Goal: Information Seeking & Learning: Learn about a topic

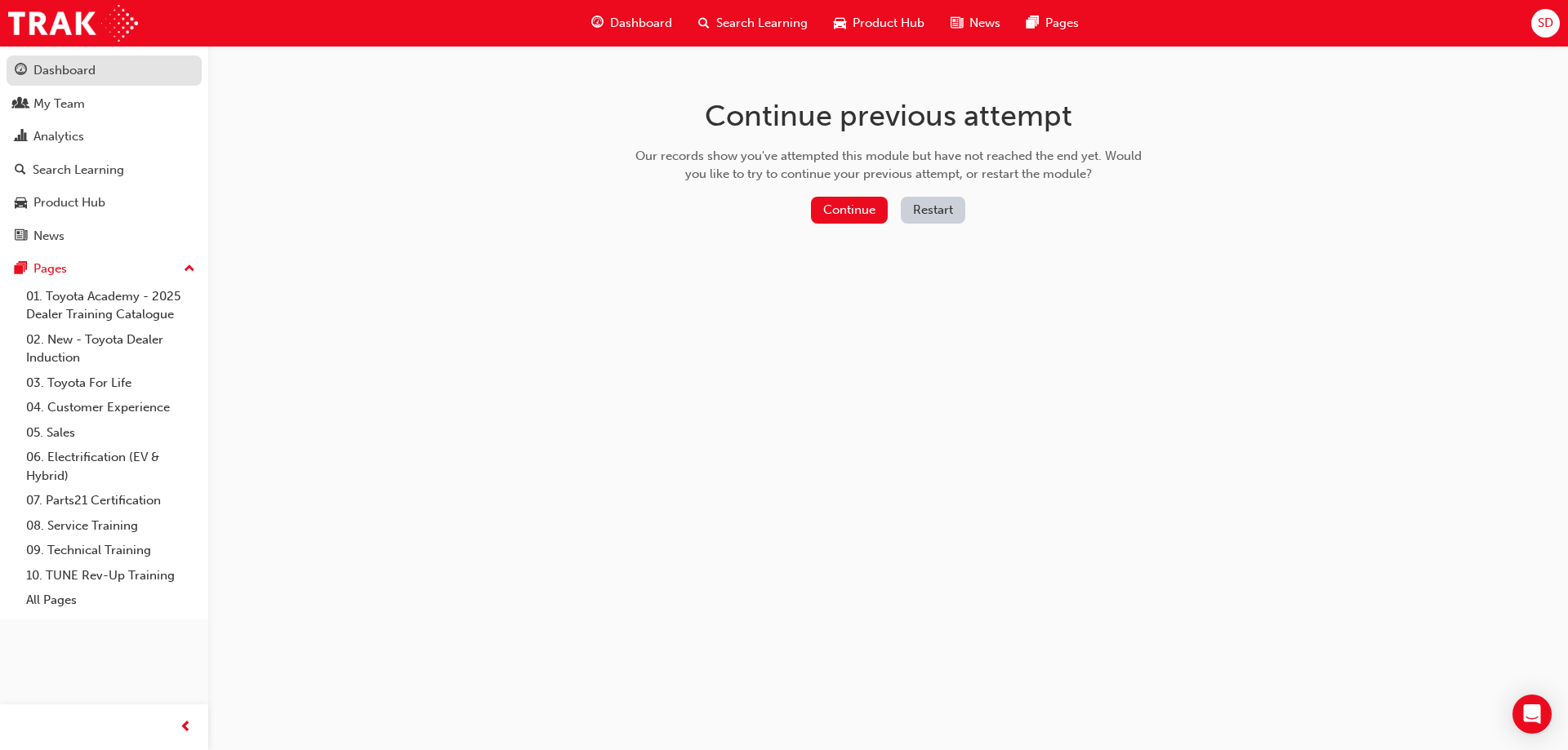
click at [62, 75] on div "Dashboard" at bounding box center [64, 70] width 62 height 19
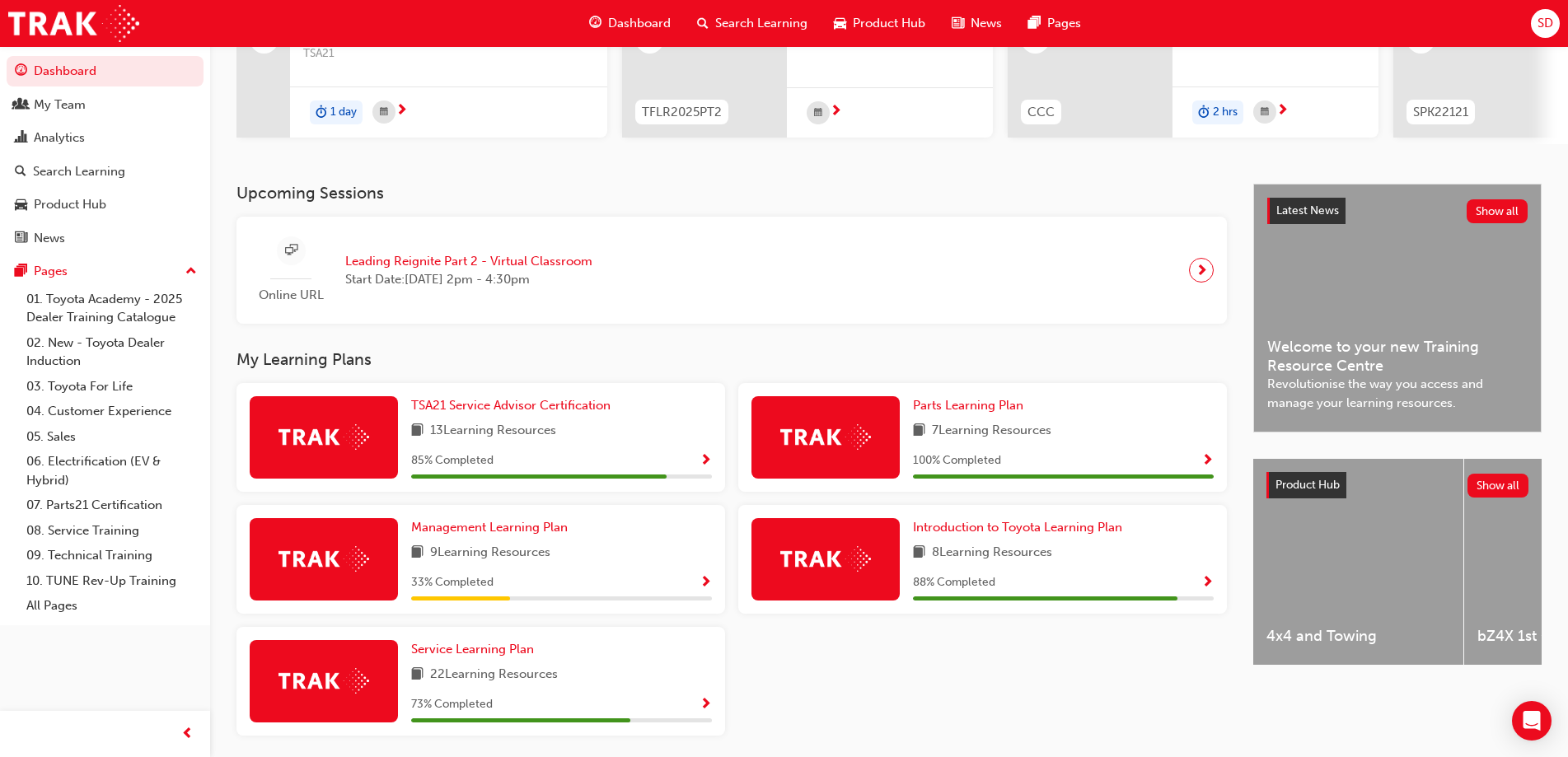
scroll to position [301, 0]
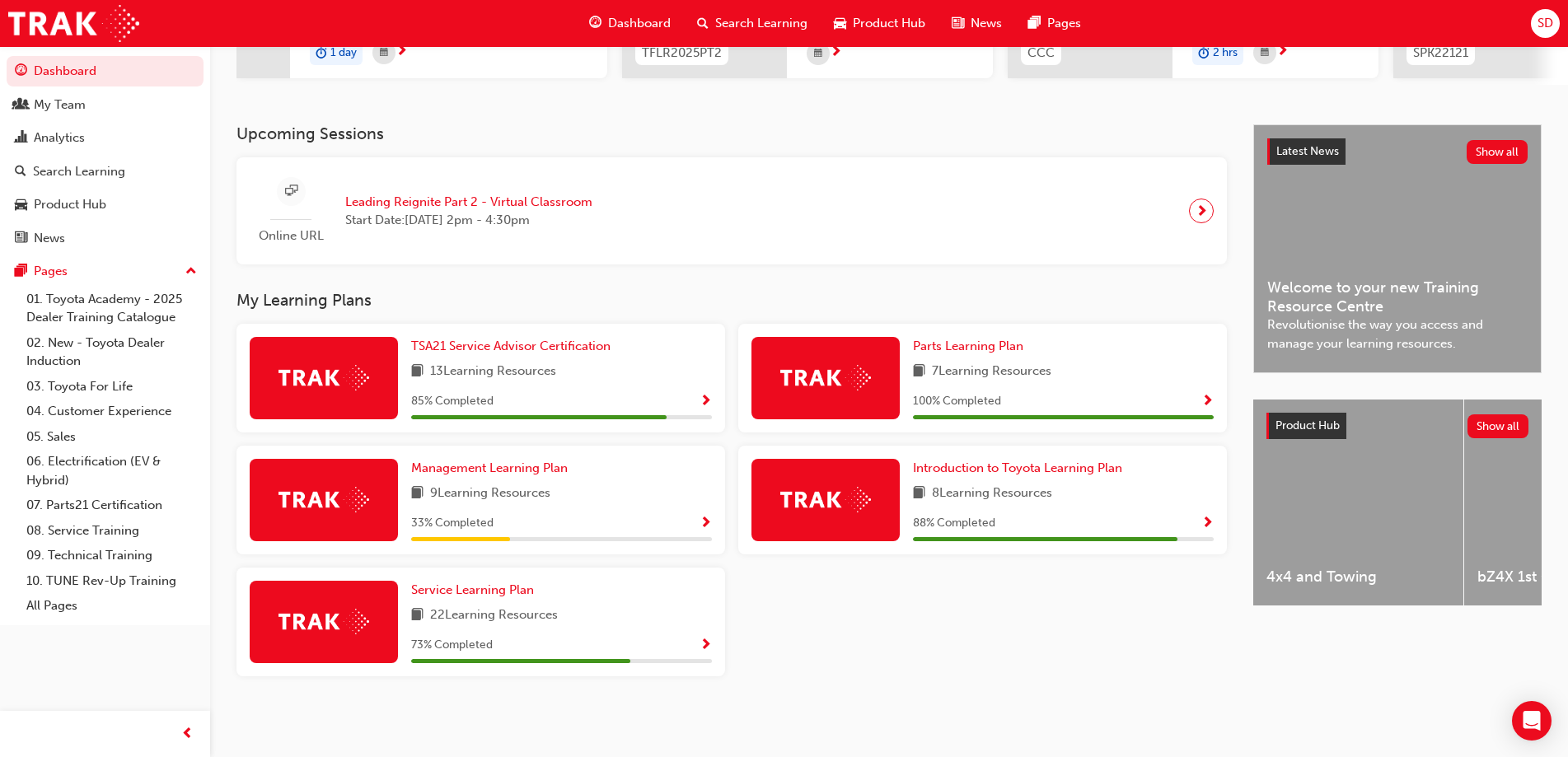
click at [498, 609] on span "22 Learning Resources" at bounding box center [493, 616] width 128 height 21
click at [491, 592] on span "Service Learning Plan" at bounding box center [472, 589] width 122 height 15
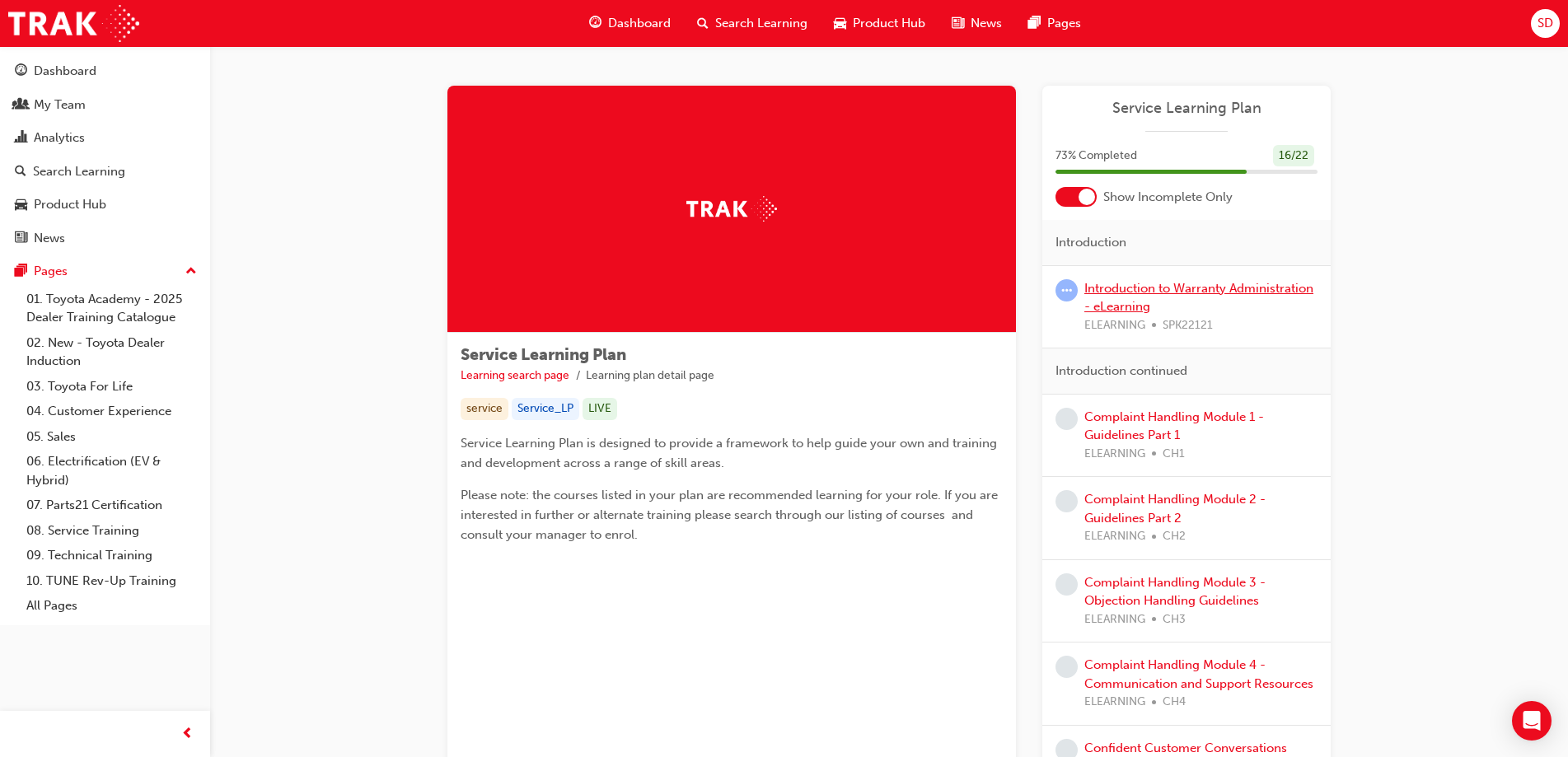
click at [1207, 290] on link "Introduction to Warranty Administration - eLearning" at bounding box center [1198, 297] width 229 height 33
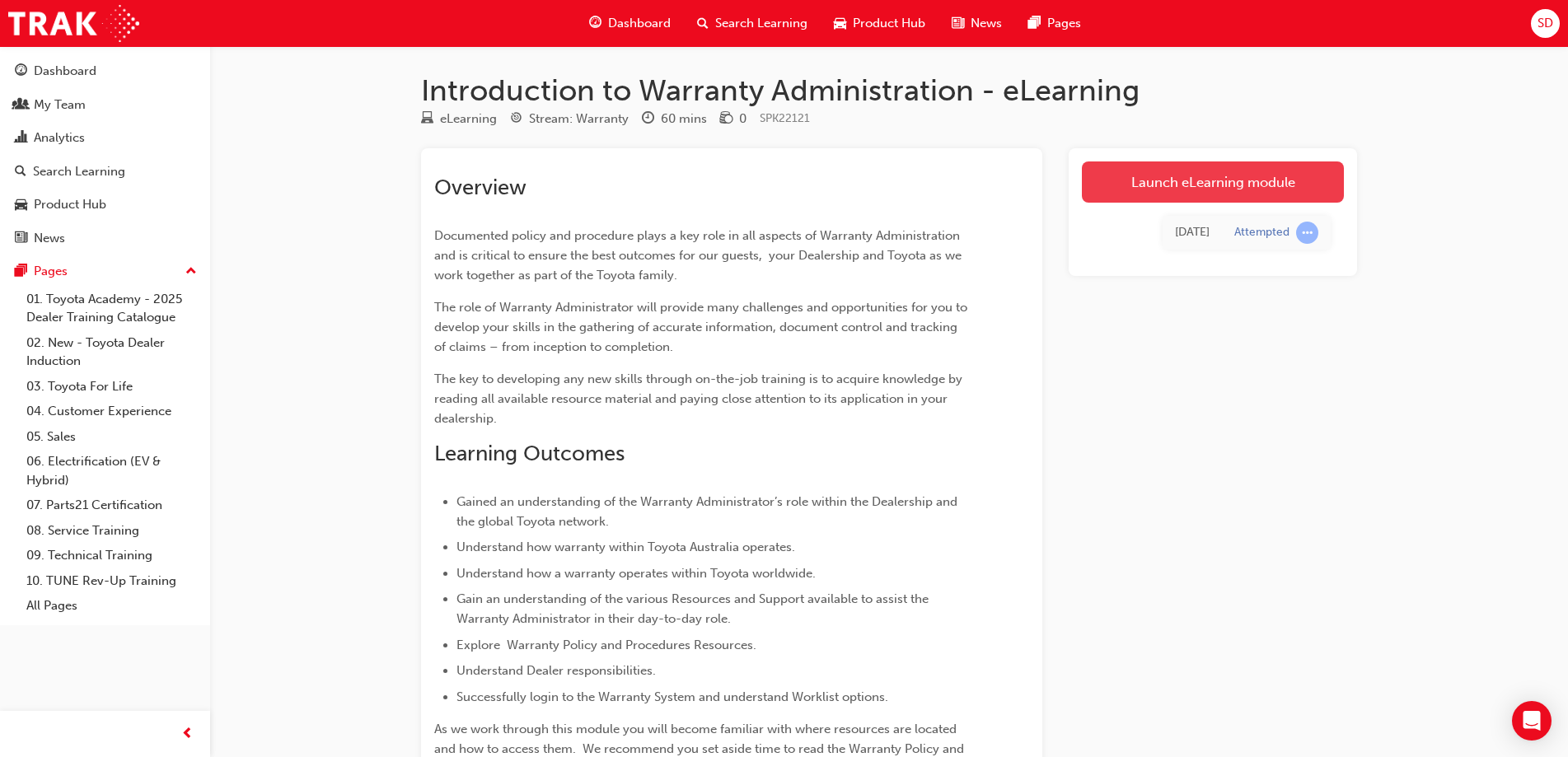
click at [1171, 182] on link "Launch eLearning module" at bounding box center [1213, 182] width 262 height 41
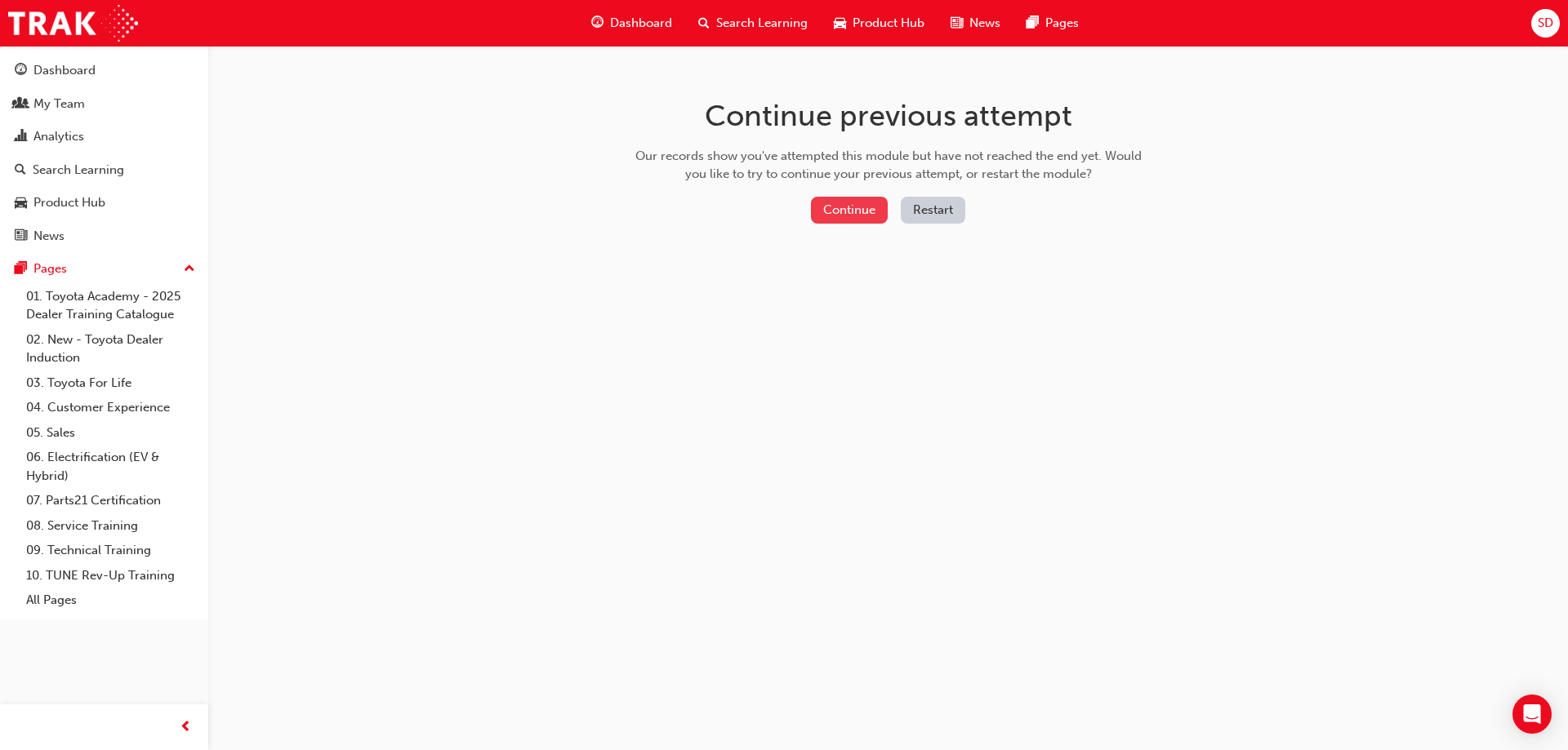
click at [861, 208] on button "Continue" at bounding box center [849, 210] width 76 height 27
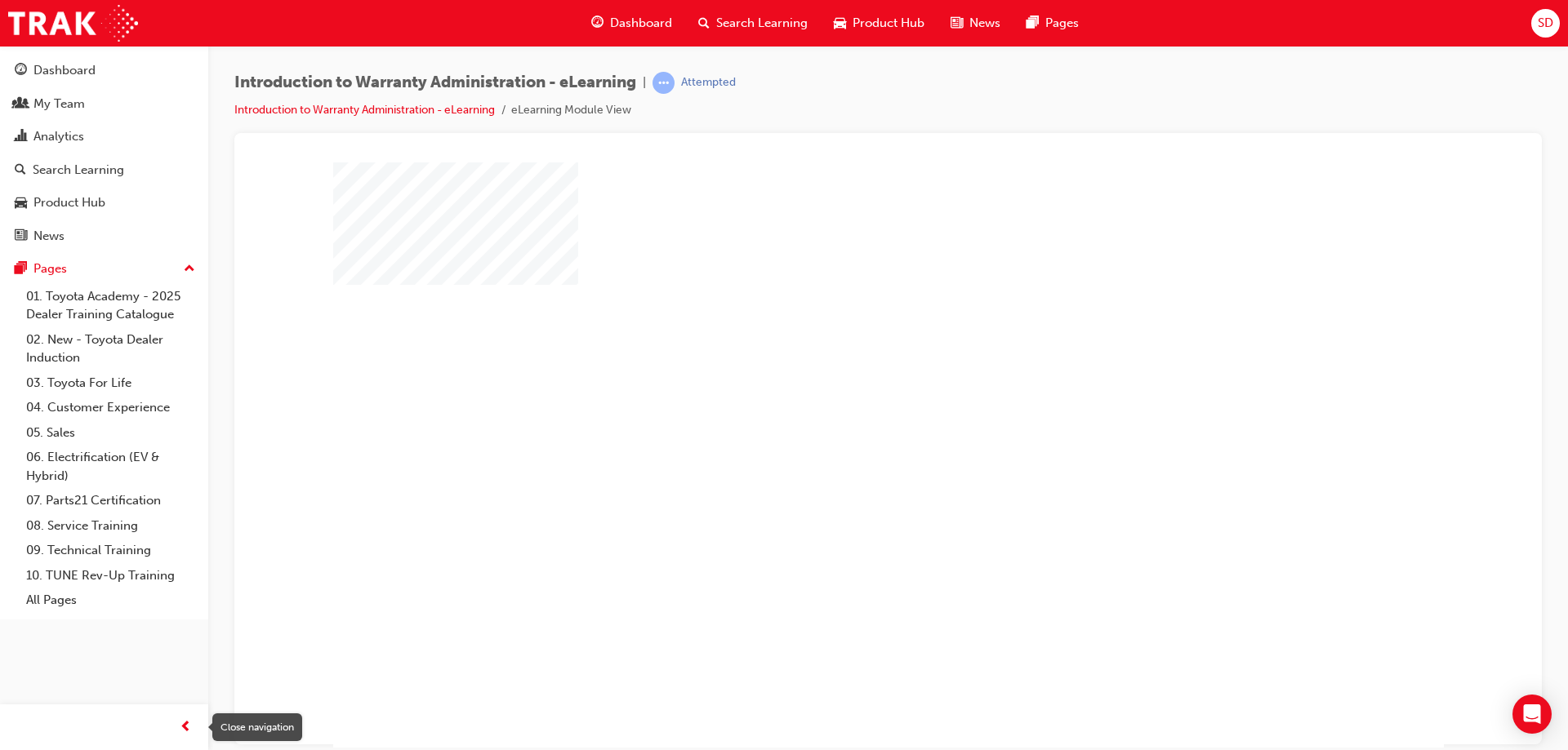
click at [185, 736] on span "prev-icon" at bounding box center [186, 728] width 12 height 20
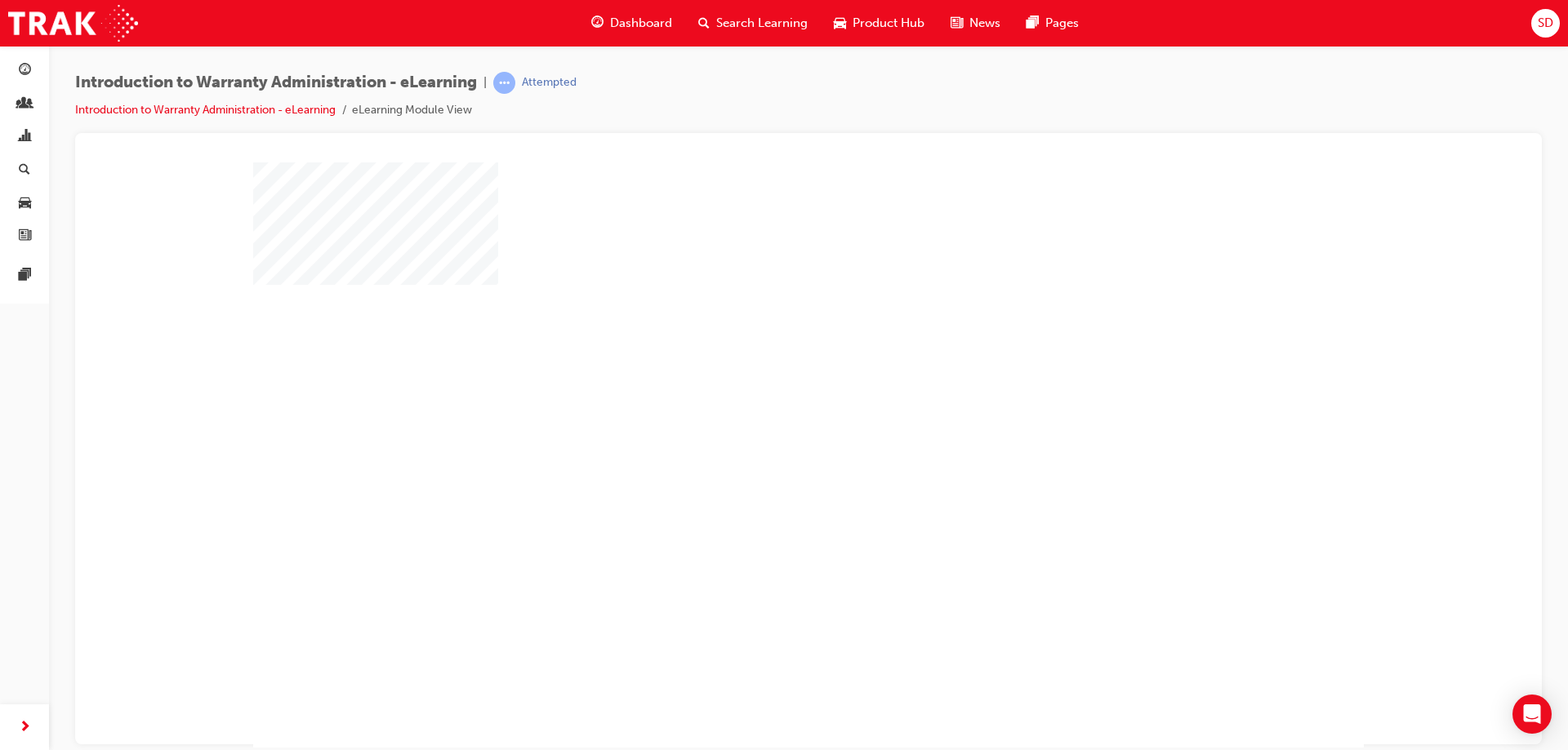
click at [761, 407] on div "play" at bounding box center [761, 407] width 0 height 0
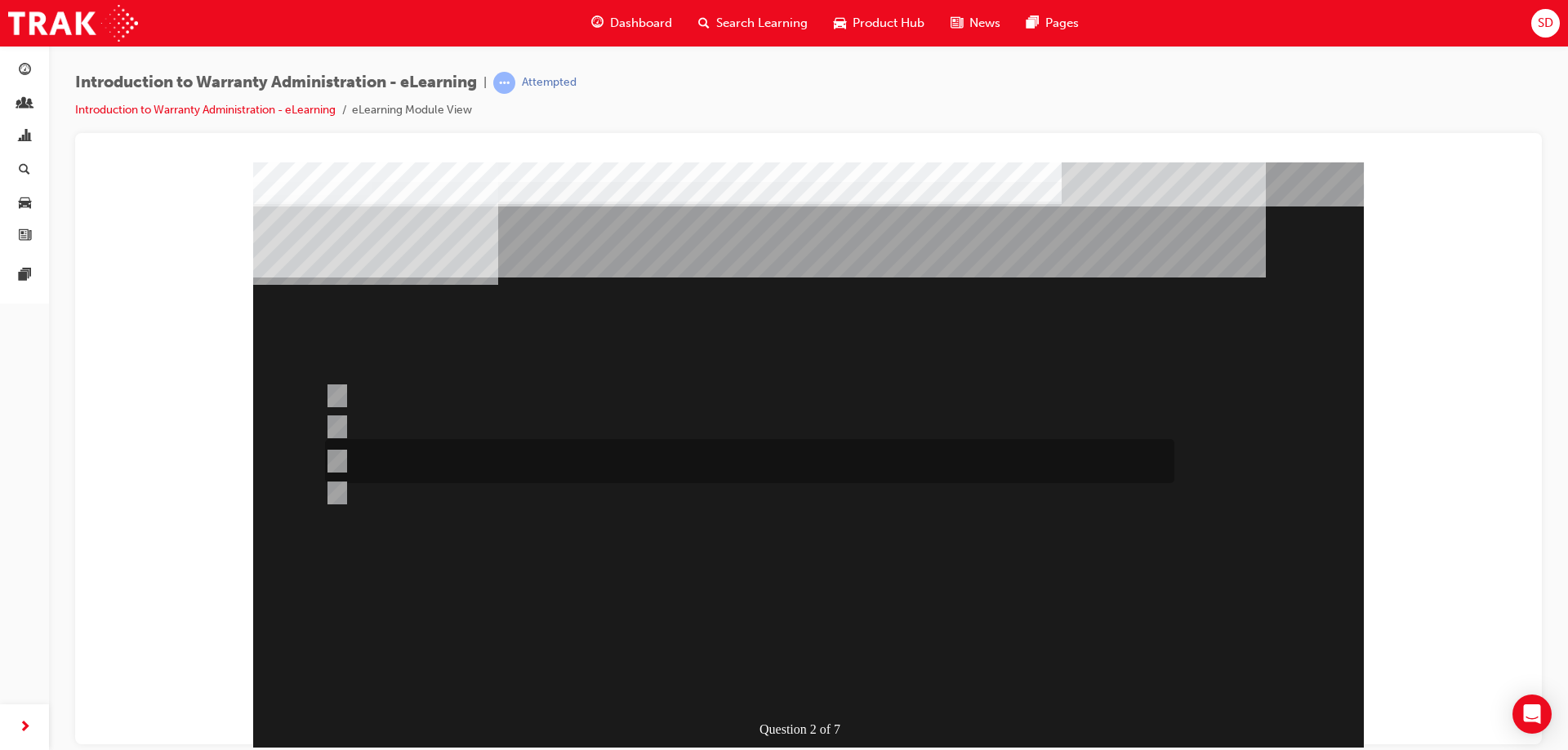
click at [439, 461] on div at bounding box center [745, 462] width 849 height 44
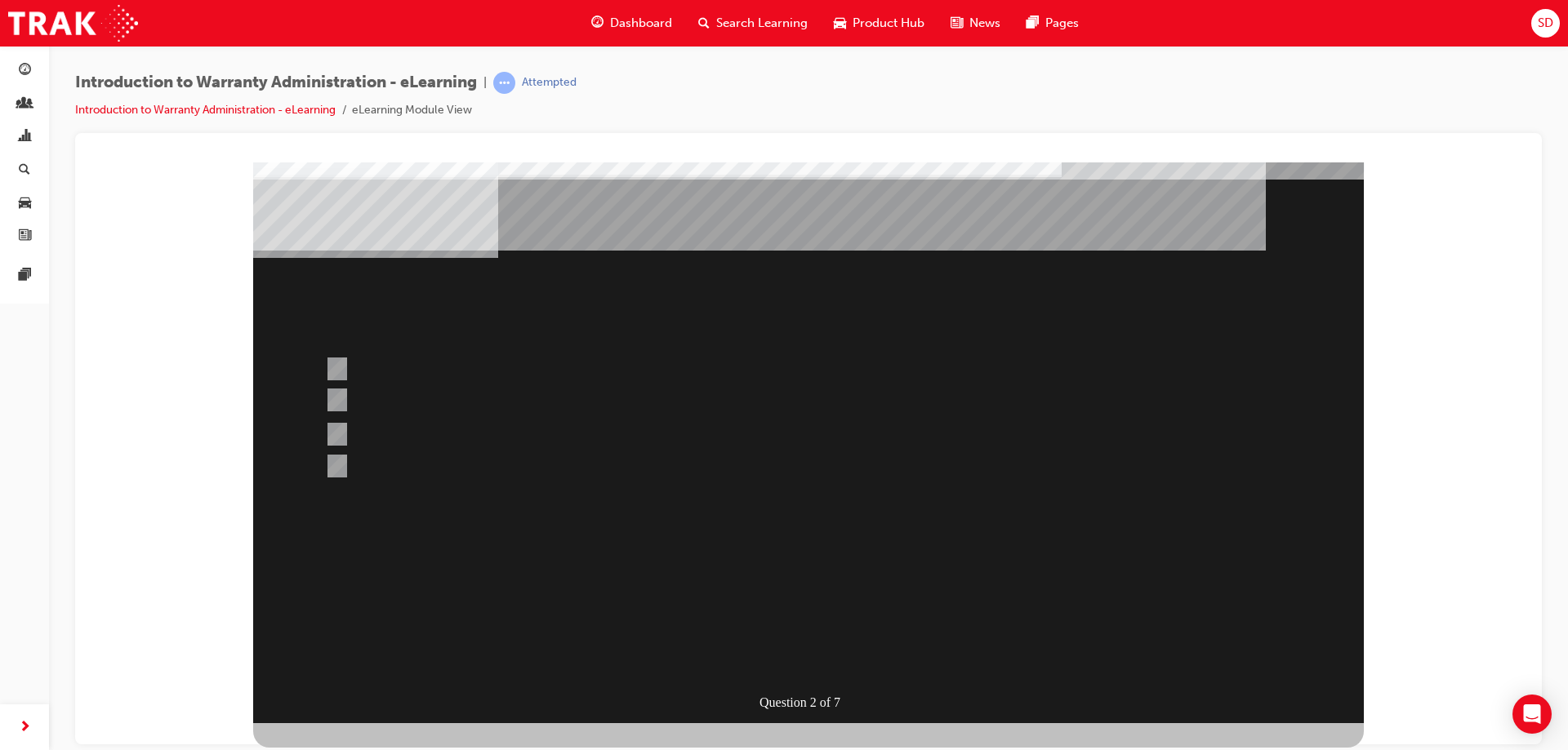
click at [421, 428] on div at bounding box center [745, 434] width 849 height 44
click at [396, 395] on div at bounding box center [745, 400] width 849 height 25
click at [404, 422] on div at bounding box center [745, 434] width 849 height 44
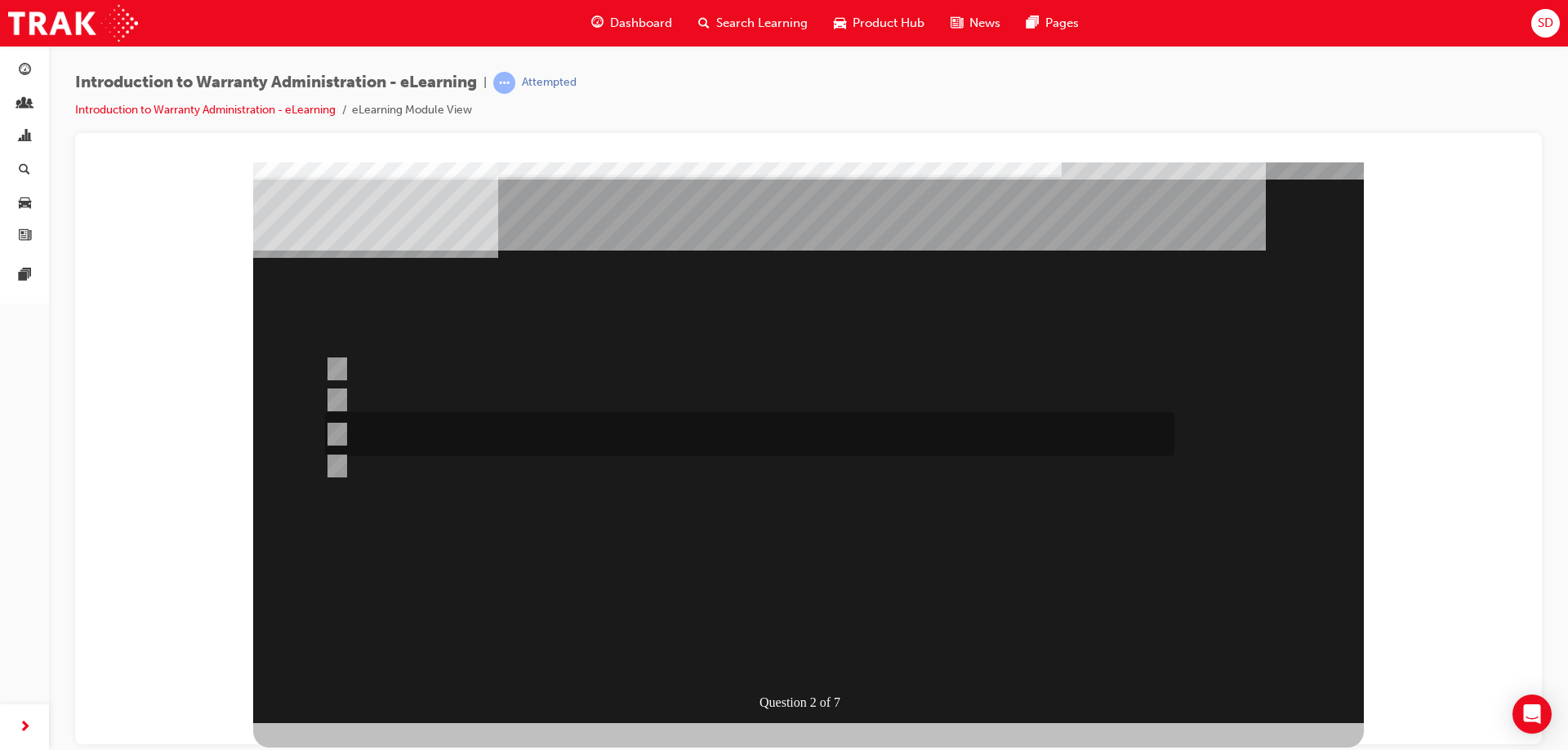
radio input "false"
click at [416, 463] on div at bounding box center [745, 466] width 849 height 25
radio input "false"
radio input "true"
click at [425, 427] on div at bounding box center [745, 434] width 849 height 44
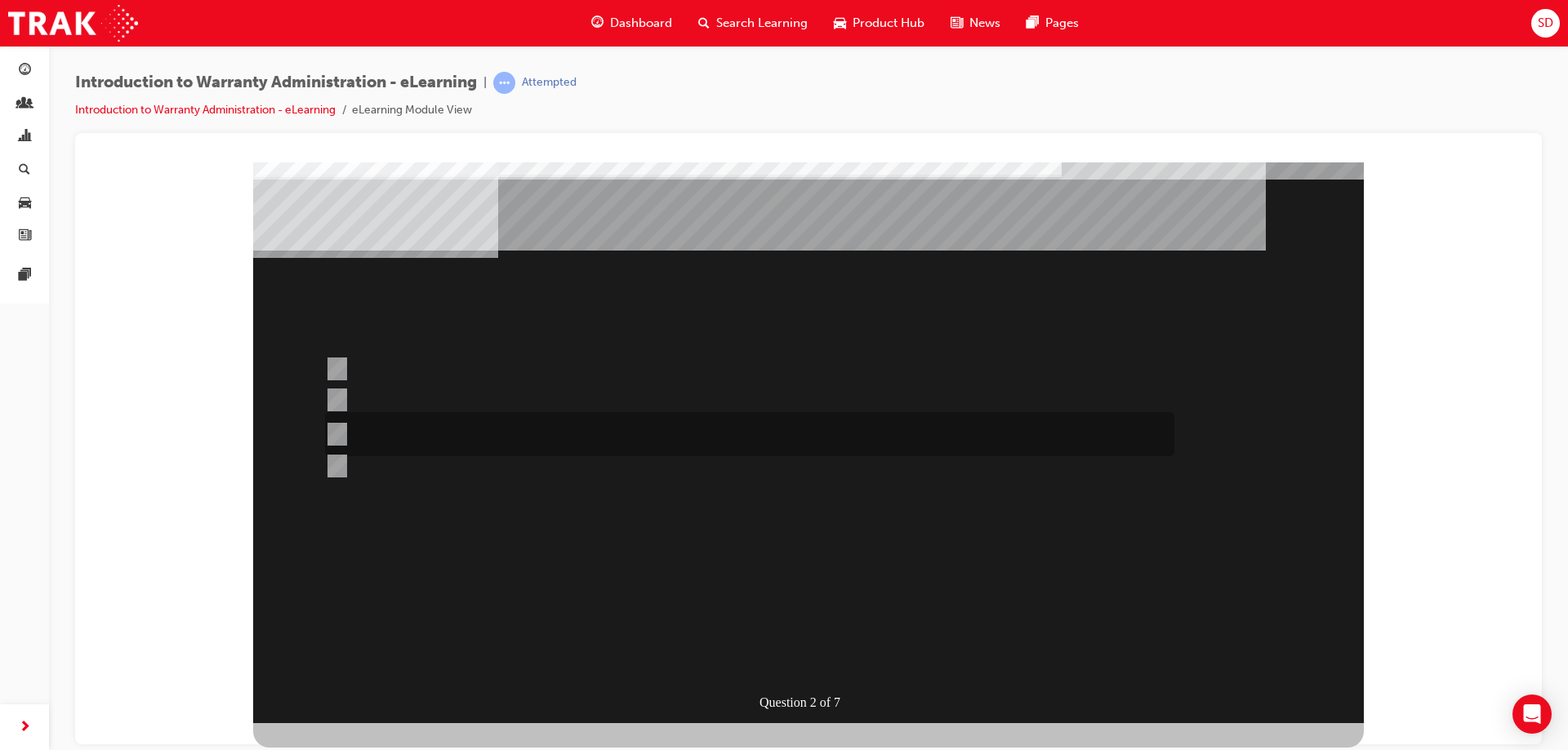
radio input "true"
drag, startPoint x: 830, startPoint y: 665, endPoint x: 812, endPoint y: 656, distance: 20.1
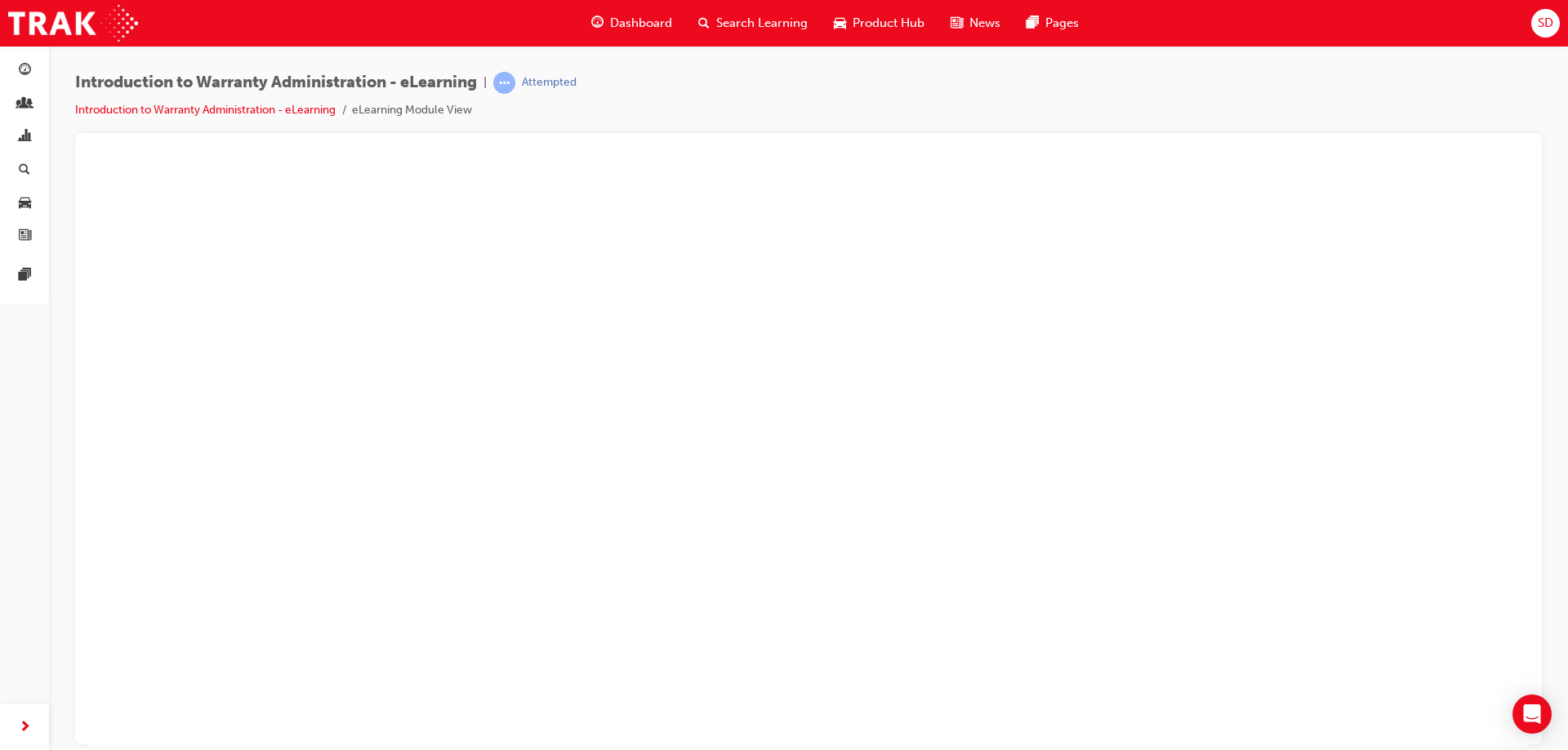
scroll to position [0, 0]
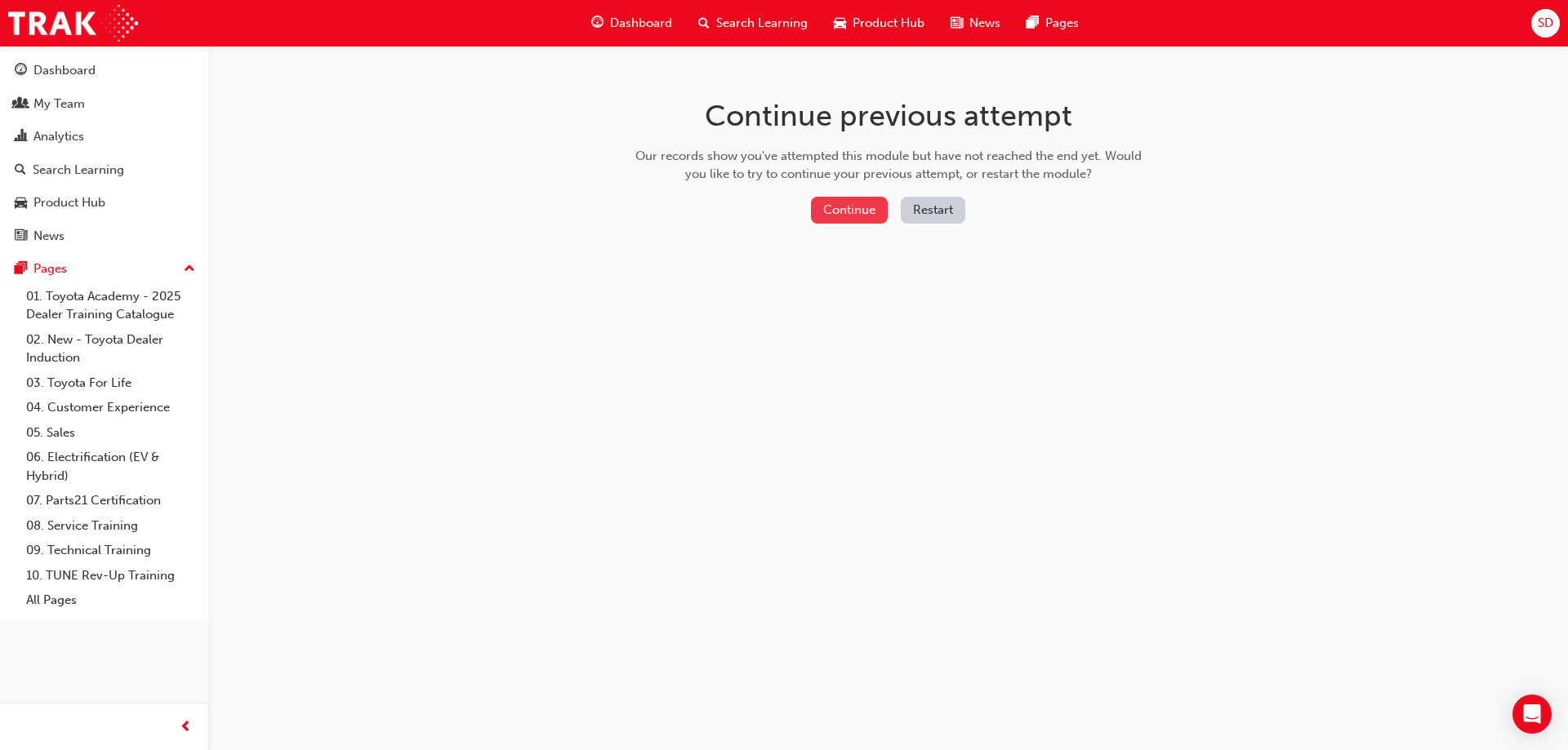
click at [861, 213] on button "Continue" at bounding box center [849, 210] width 76 height 27
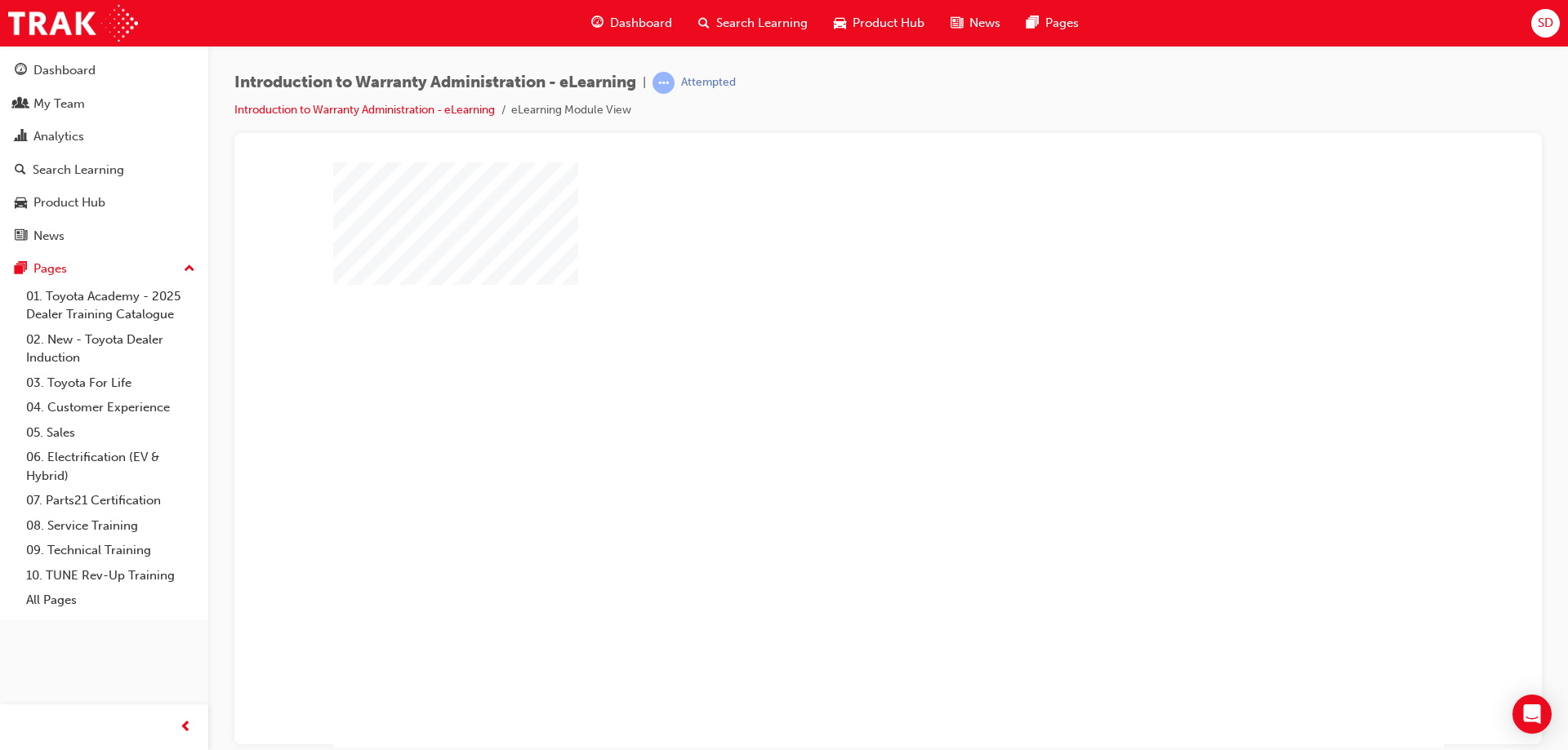
scroll to position [27, 0]
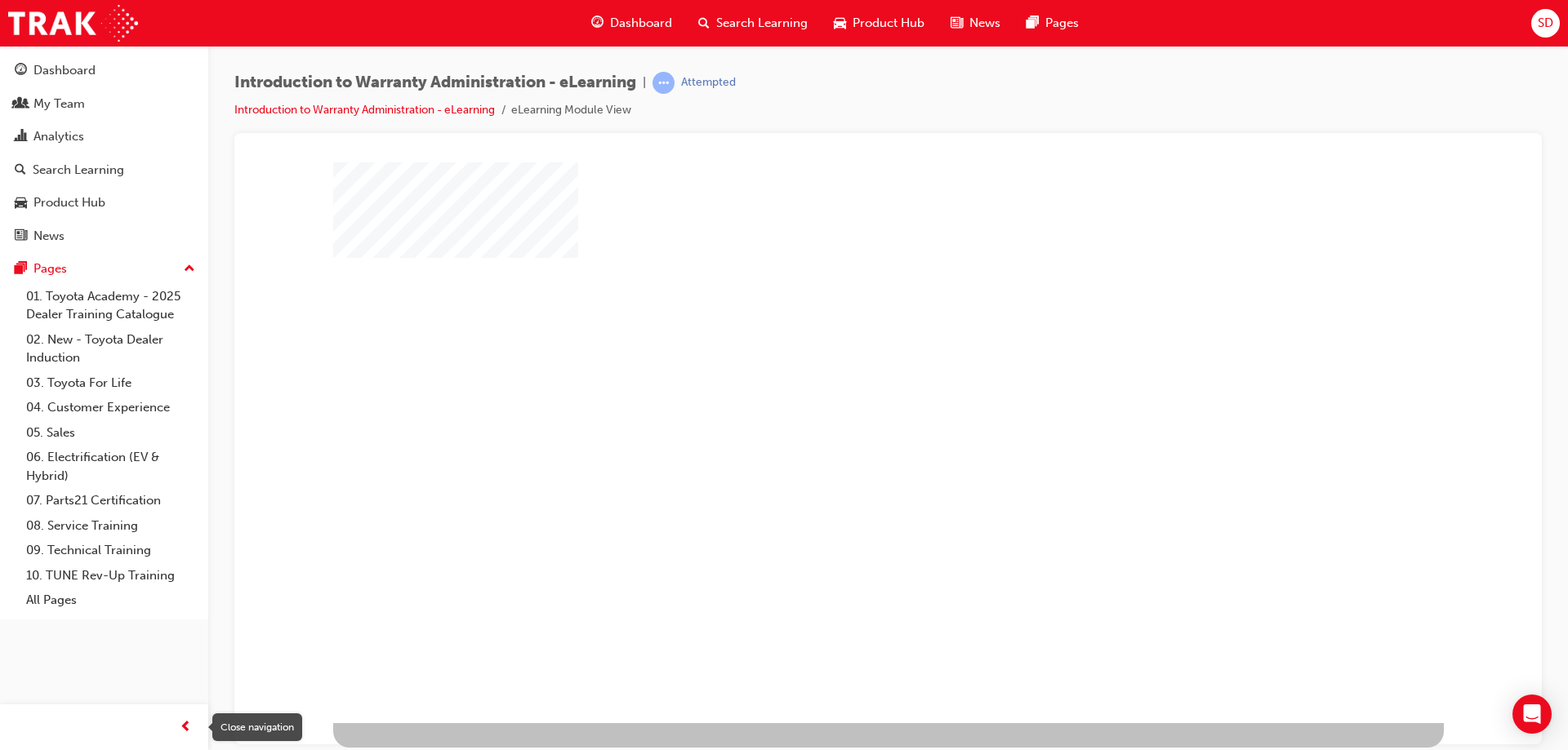
click at [186, 724] on span "prev-icon" at bounding box center [186, 728] width 12 height 20
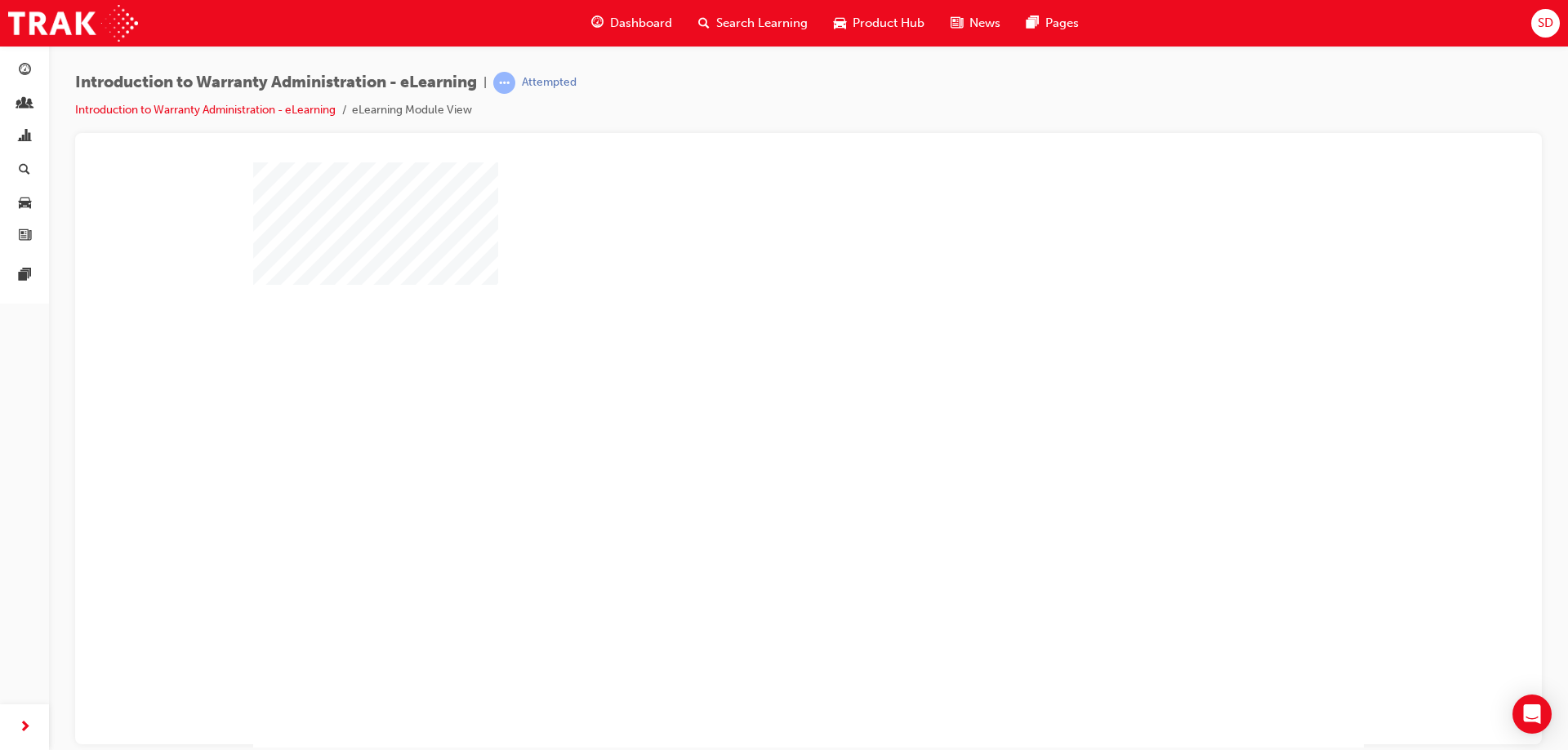
click at [761, 407] on div "play" at bounding box center [761, 407] width 0 height 0
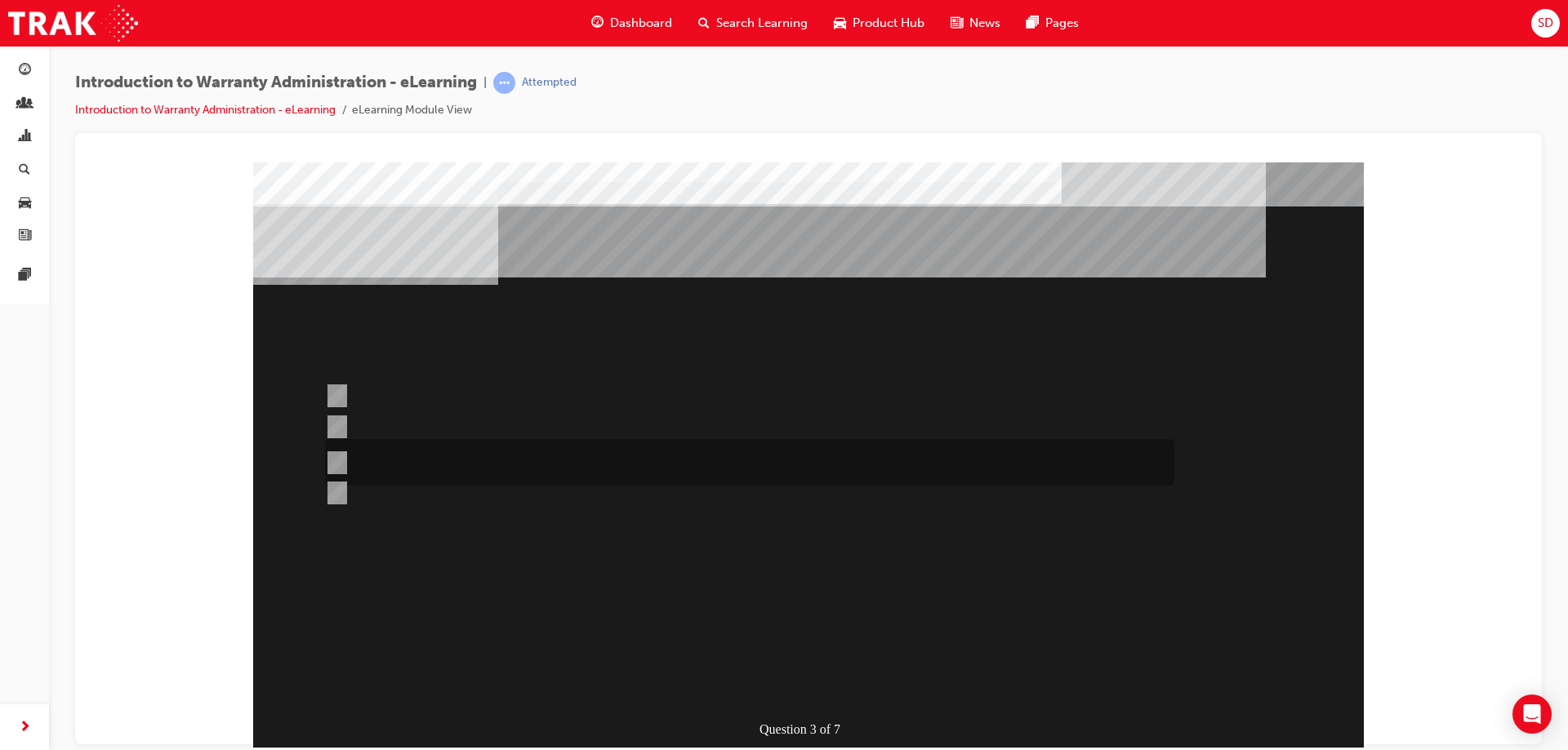
click at [625, 454] on div at bounding box center [745, 462] width 849 height 47
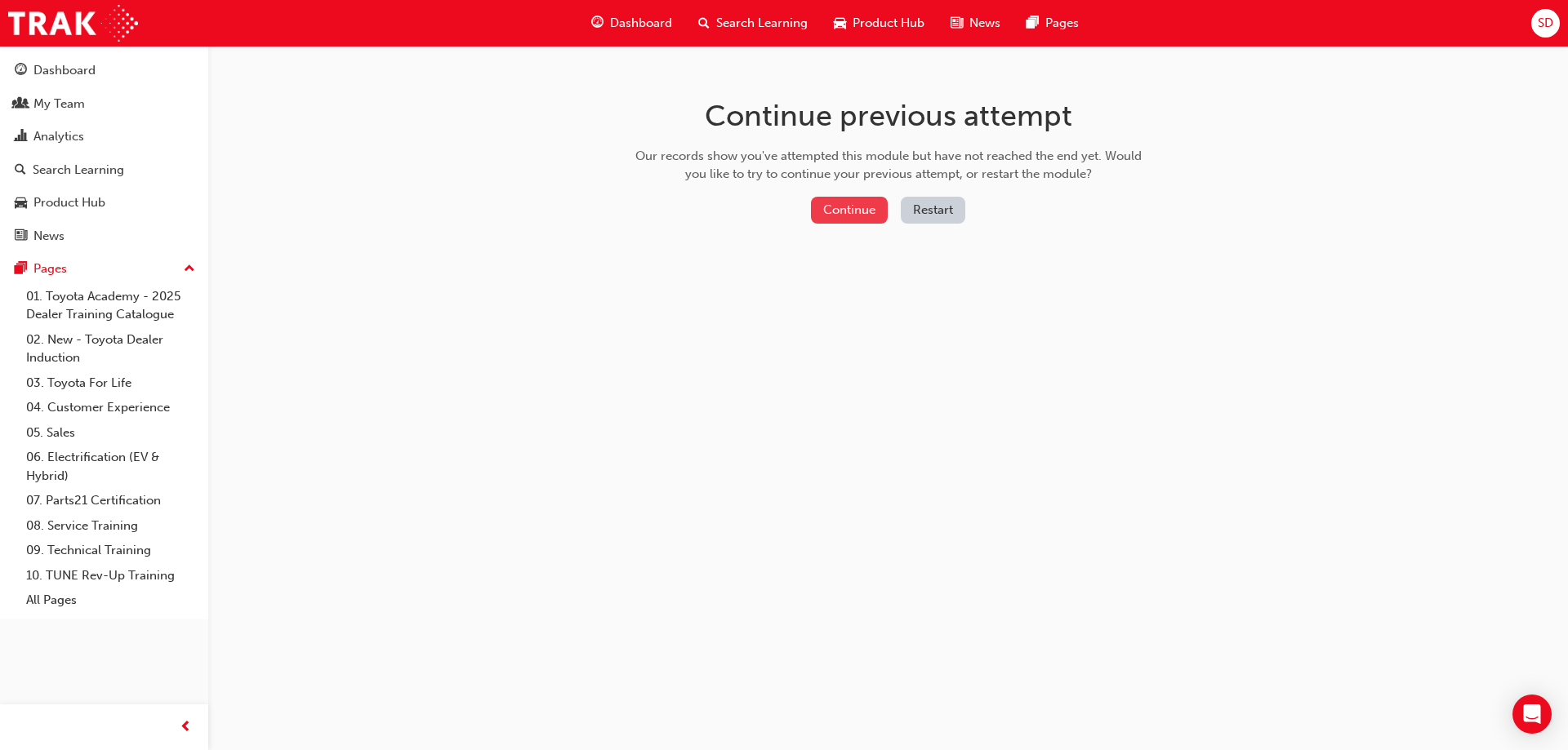
click at [861, 210] on button "Continue" at bounding box center [849, 210] width 76 height 27
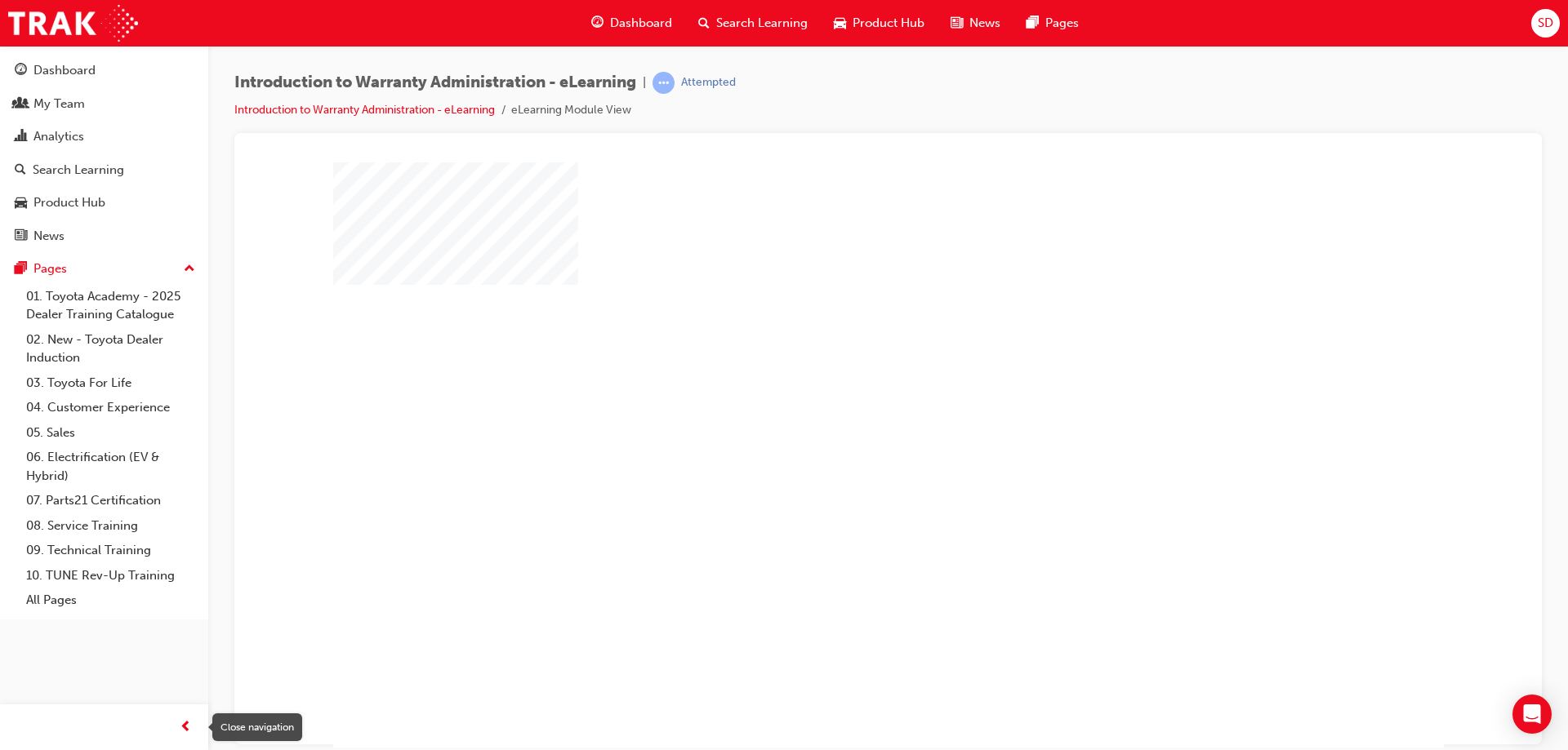
click at [177, 719] on div "button" at bounding box center [185, 727] width 32 height 32
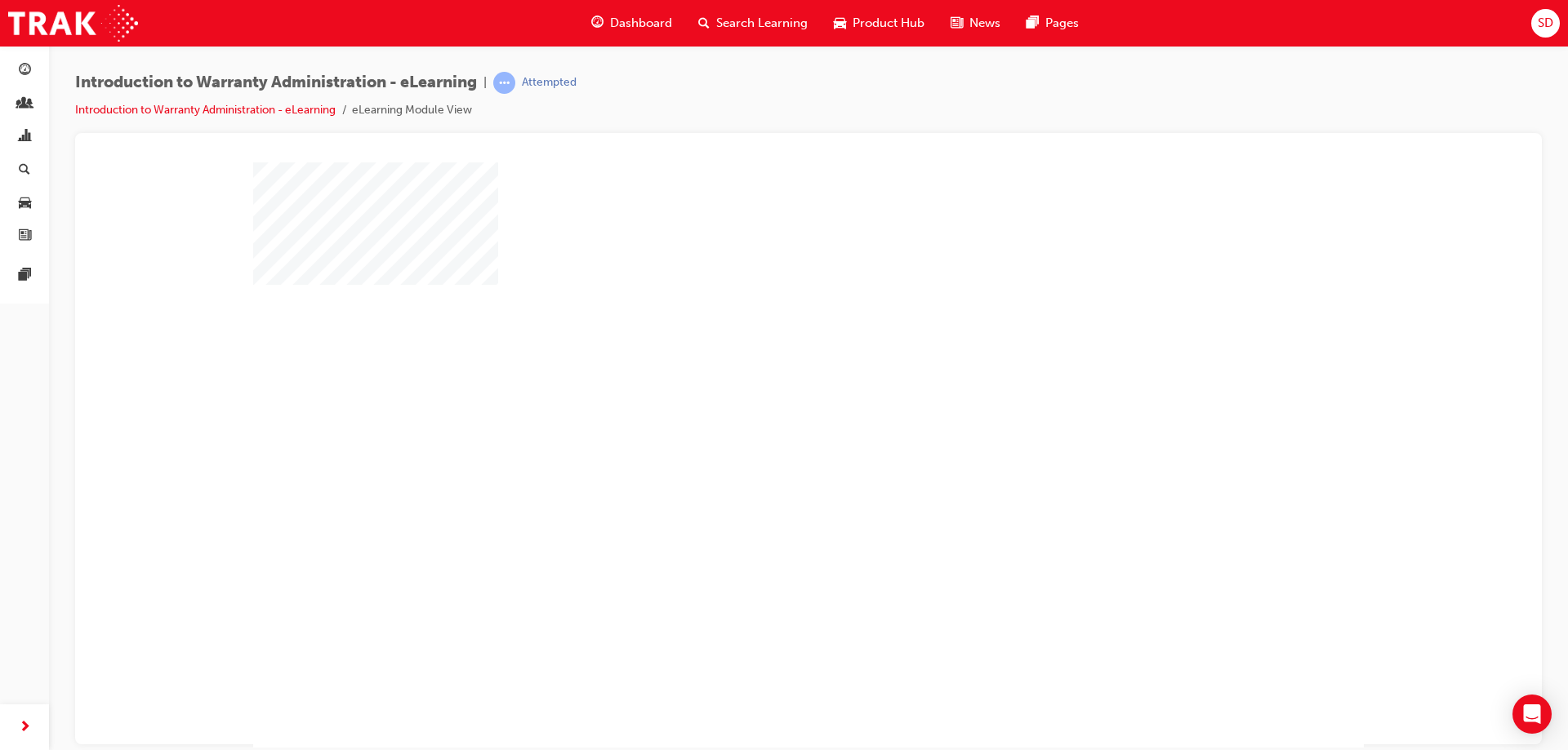
click at [761, 407] on div "play" at bounding box center [761, 407] width 0 height 0
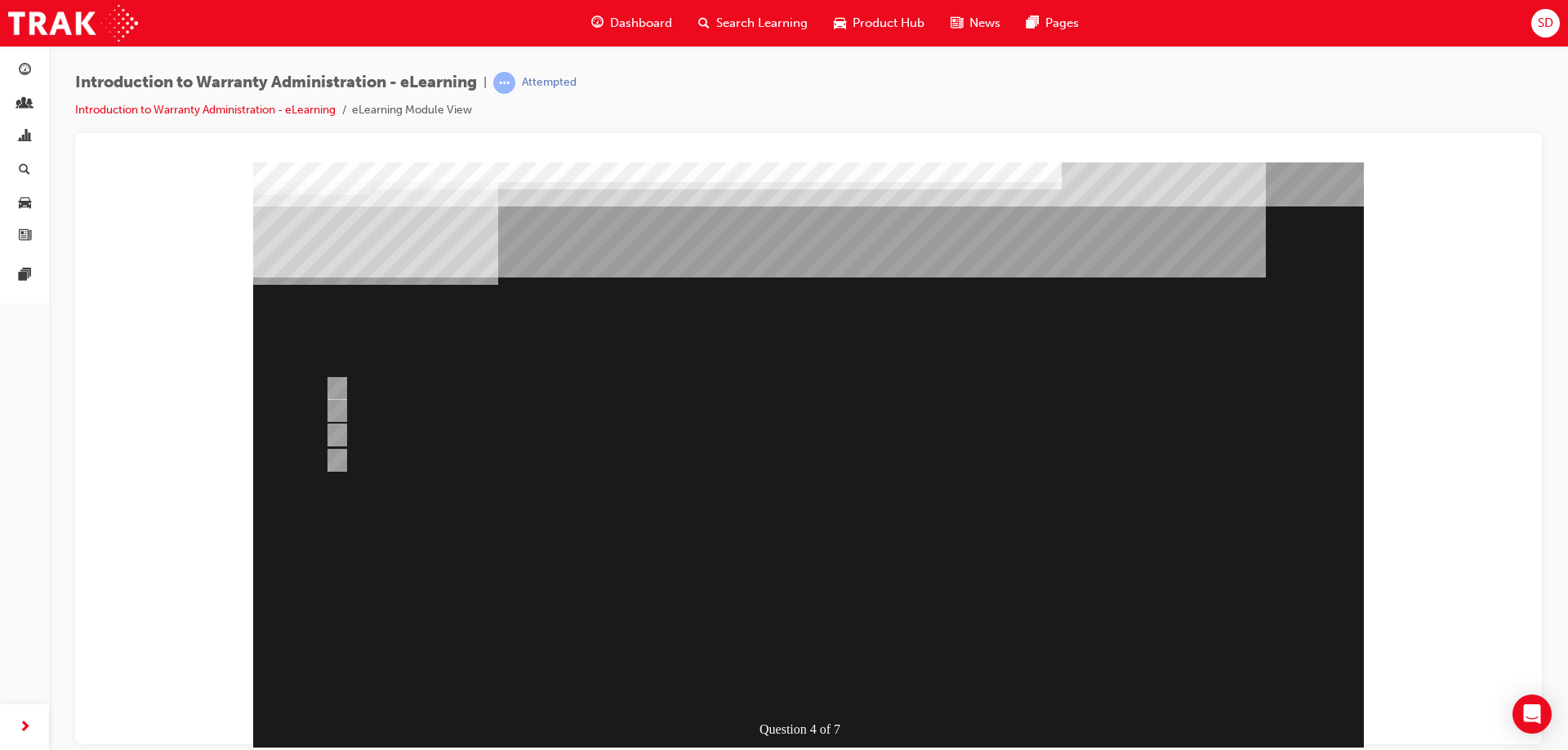
click at [593, 460] on div at bounding box center [745, 460] width 849 height 25
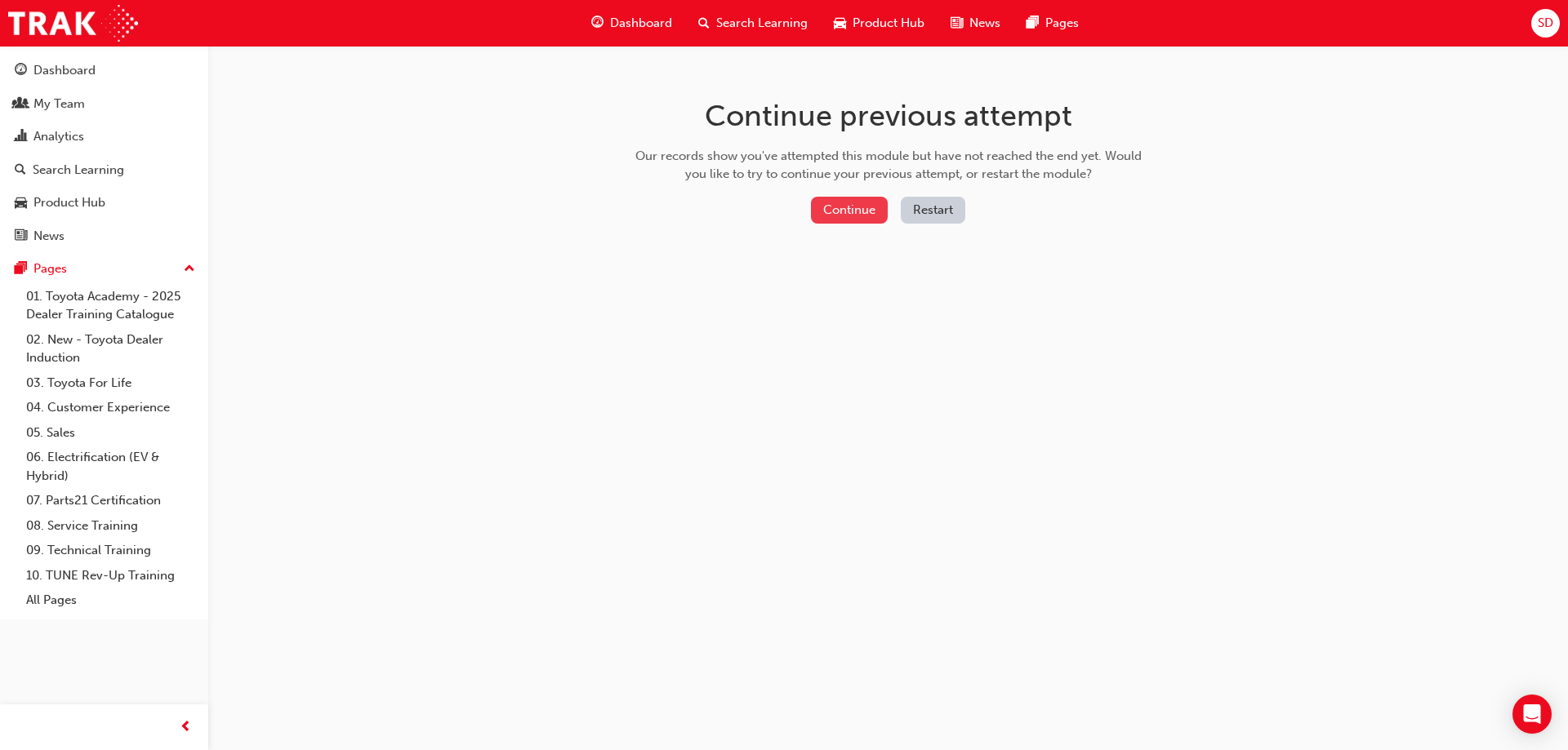
click at [865, 205] on button "Continue" at bounding box center [849, 210] width 76 height 27
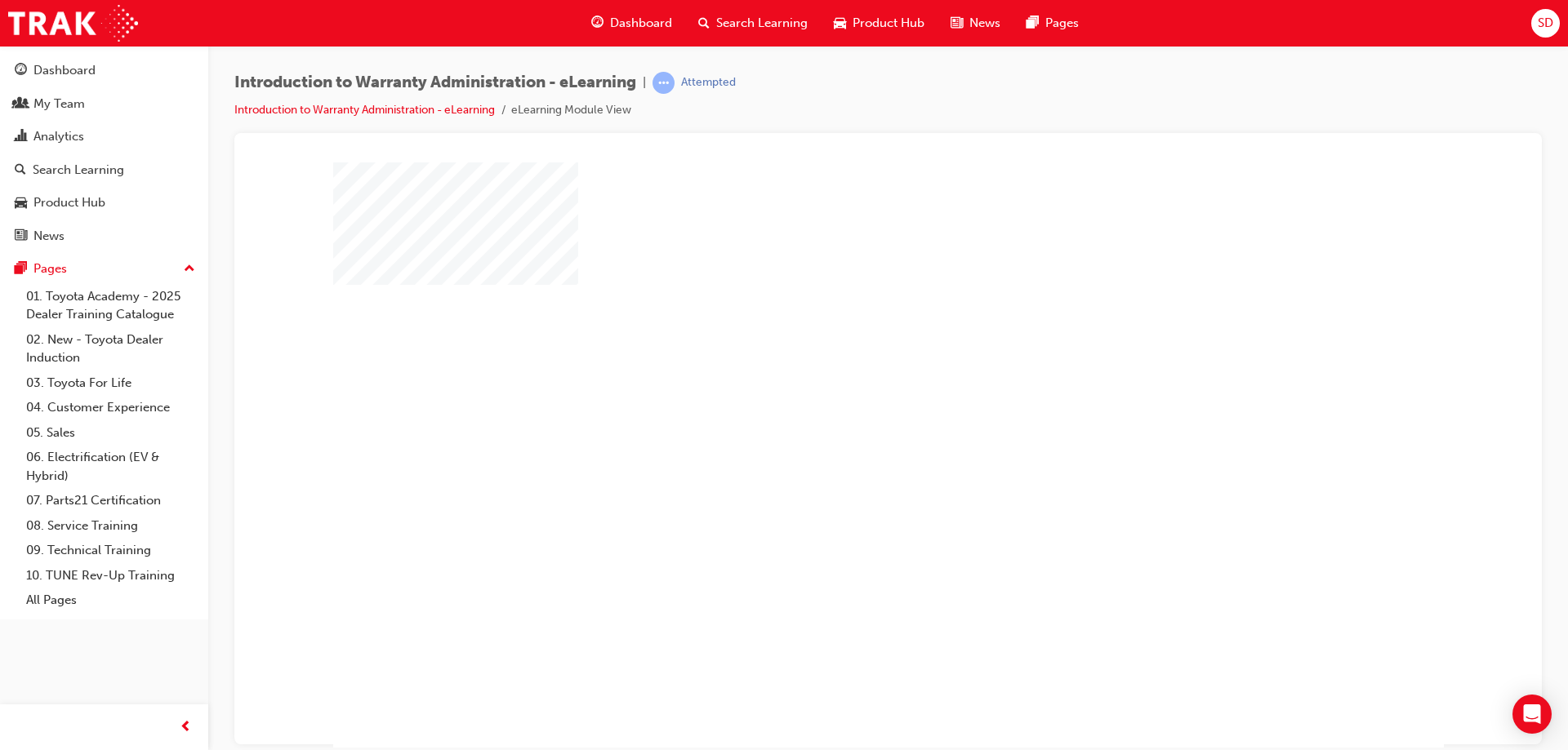
click at [841, 407] on div "play" at bounding box center [841, 407] width 0 height 0
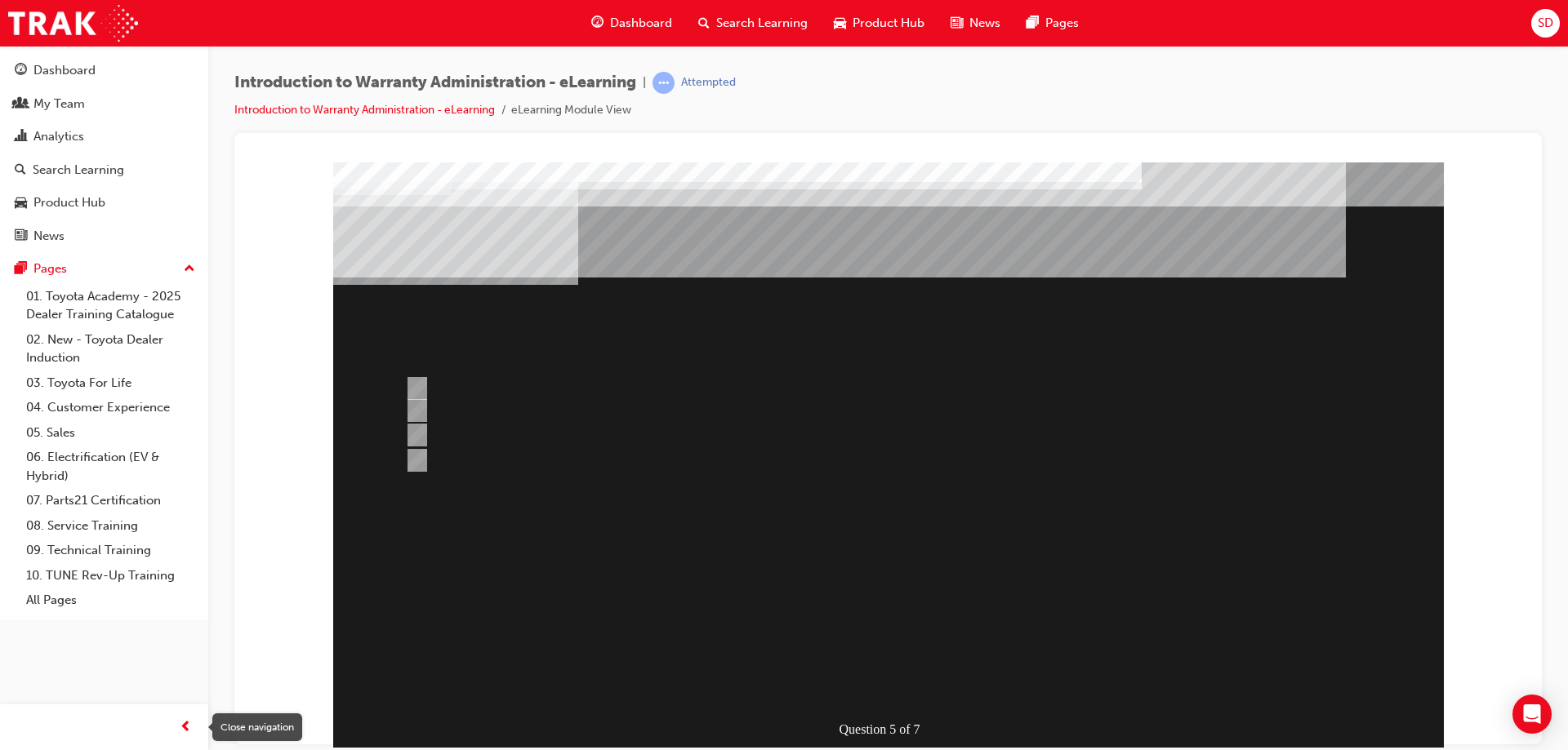
click at [185, 728] on span "prev-icon" at bounding box center [186, 728] width 12 height 20
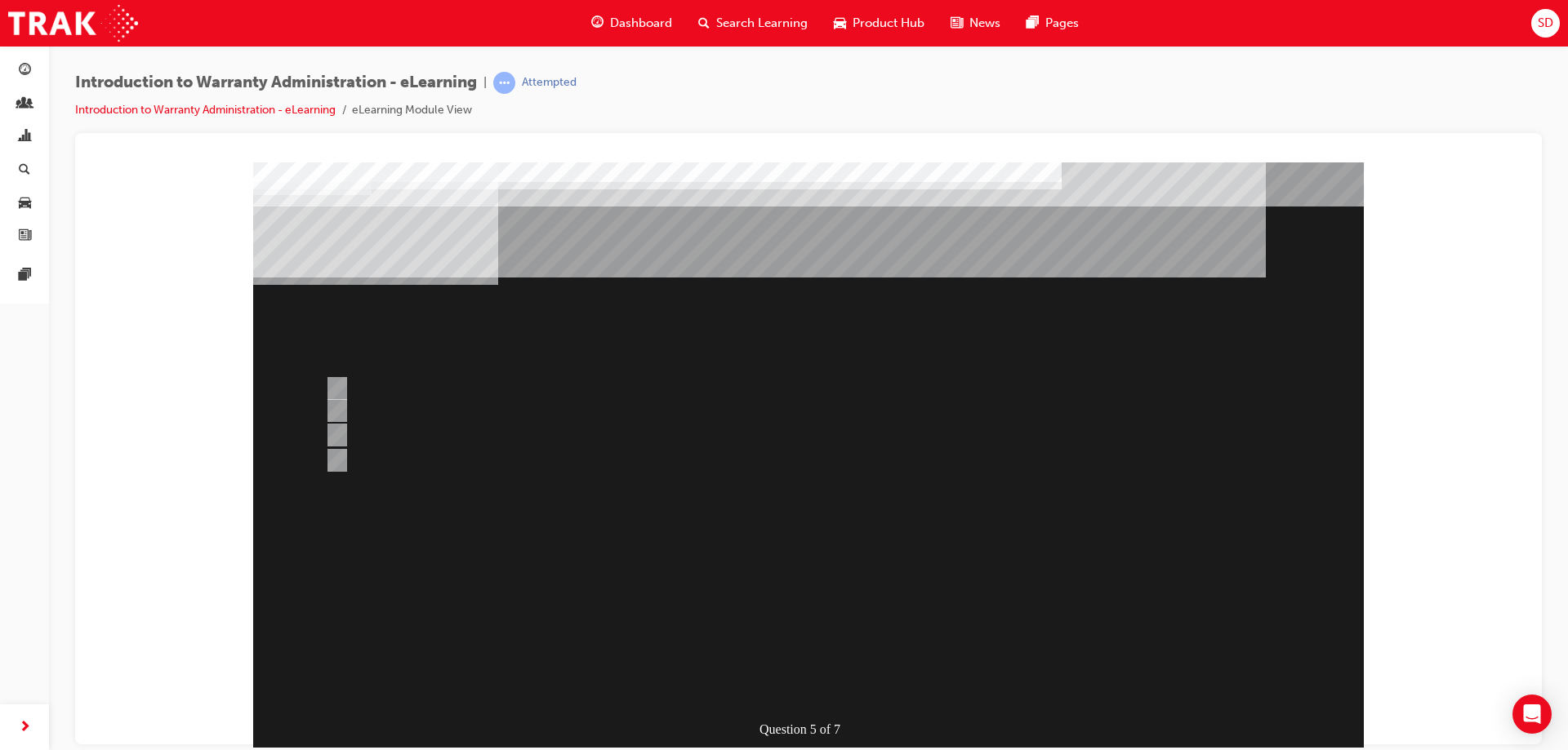
scroll to position [27, 0]
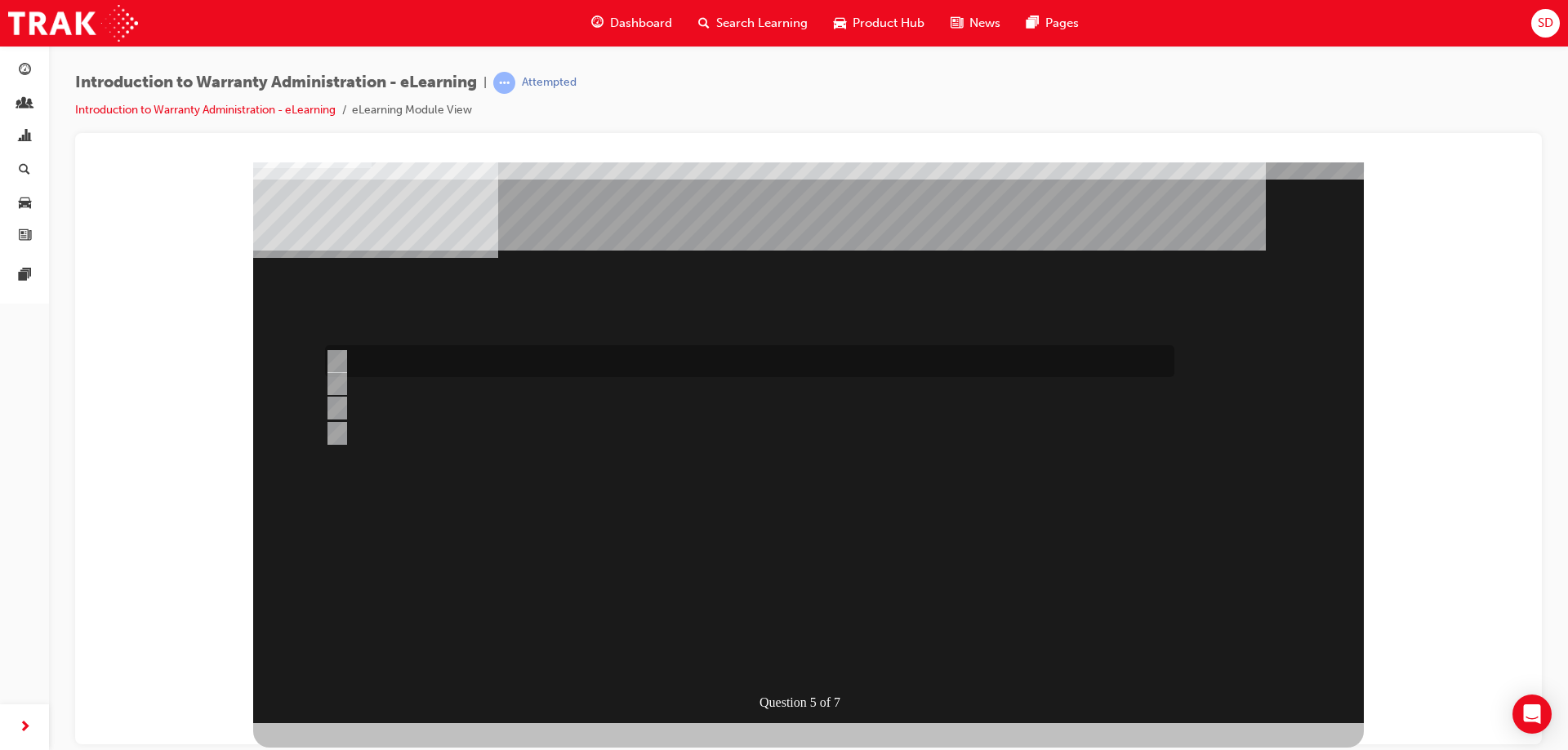
click at [334, 354] on input "> 90%" at bounding box center [334, 361] width 18 height 18
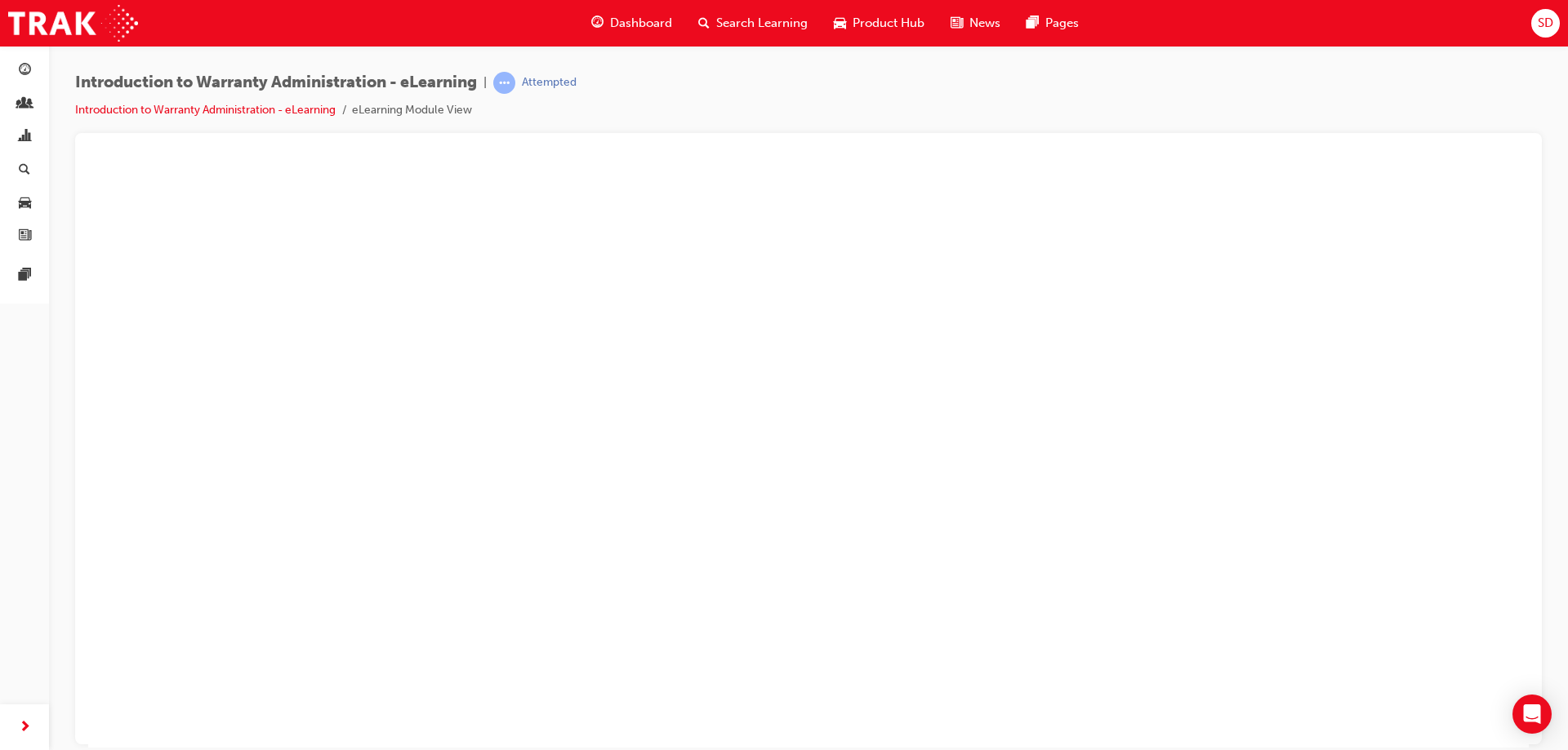
scroll to position [0, 0]
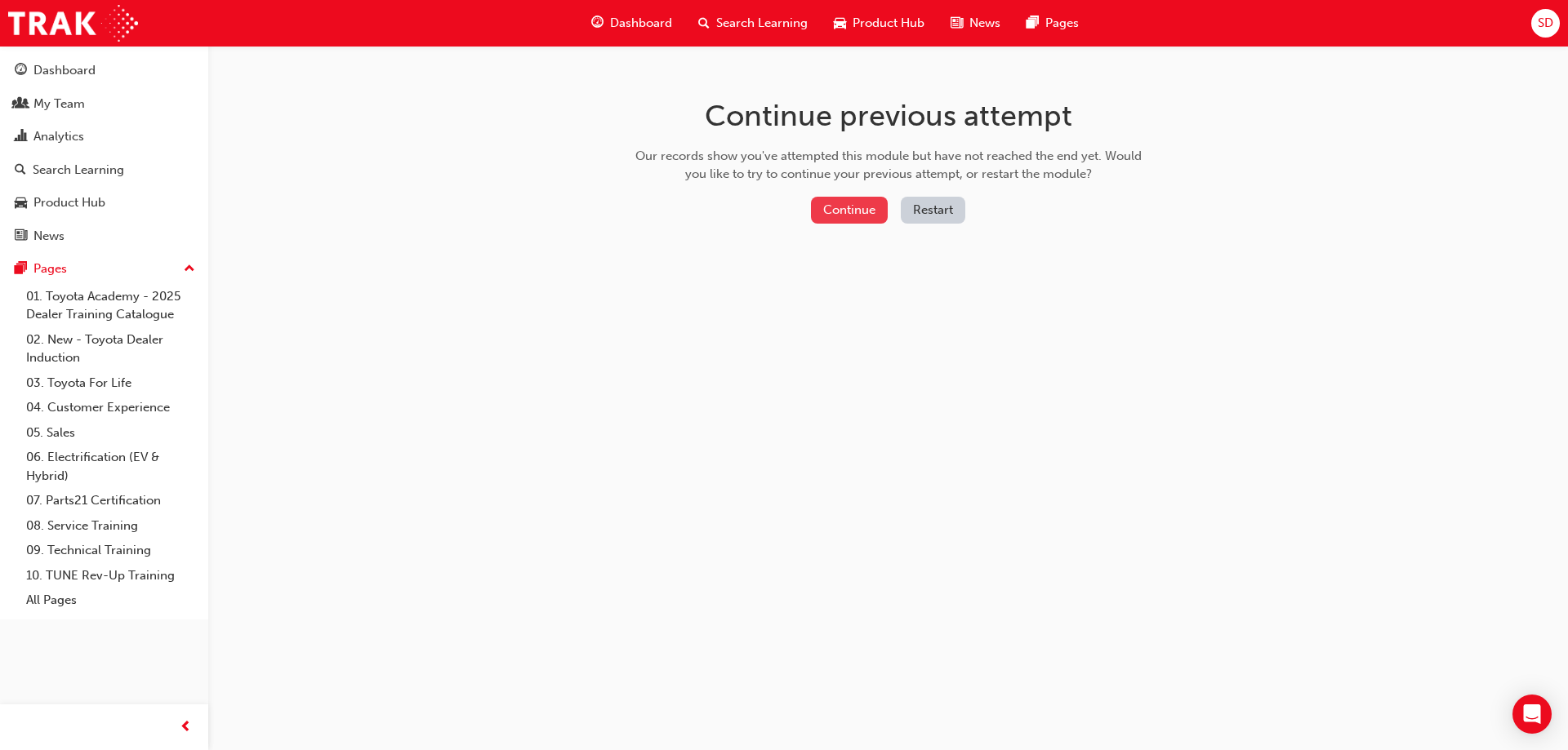
click at [850, 211] on button "Continue" at bounding box center [849, 210] width 76 height 27
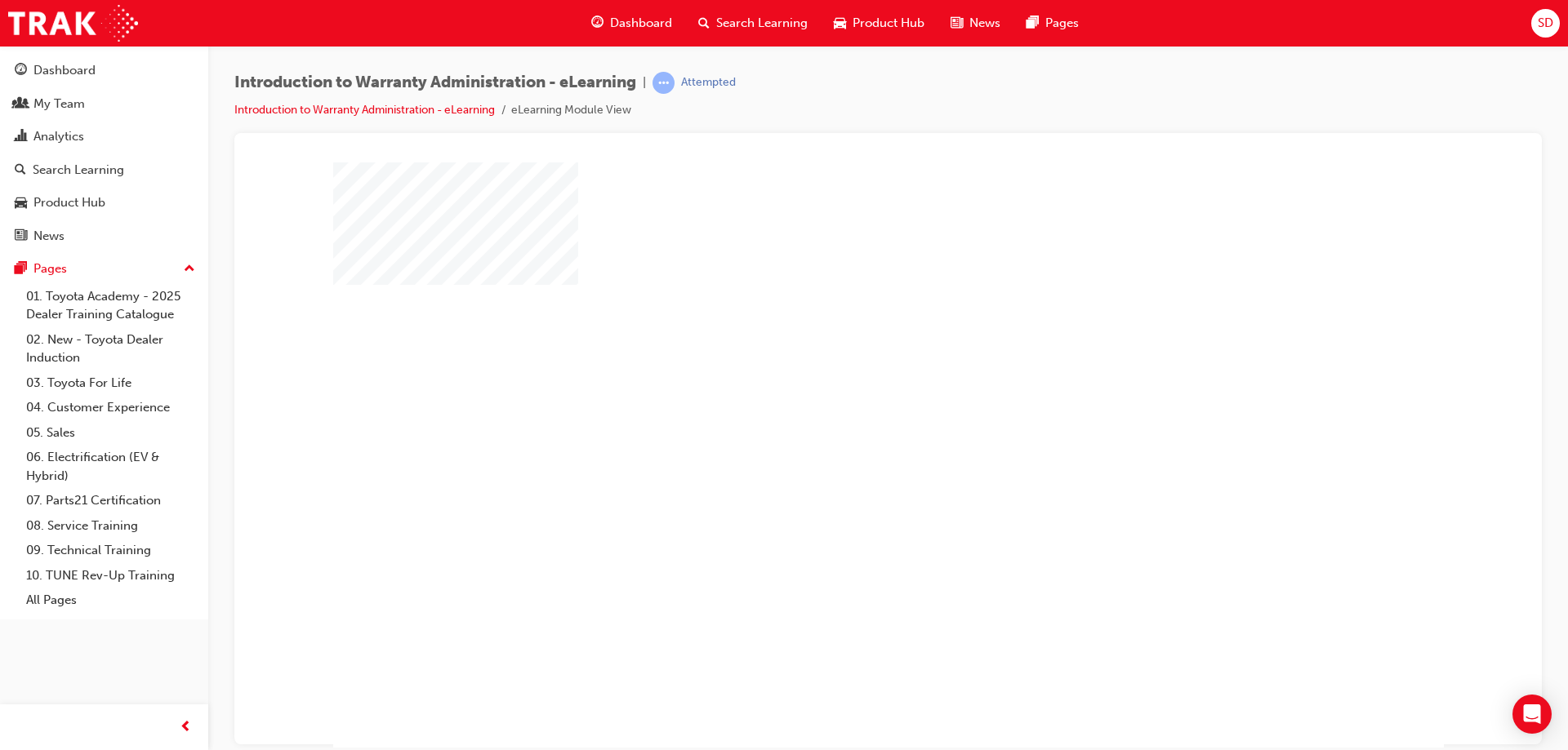
click at [841, 407] on div "play" at bounding box center [841, 407] width 0 height 0
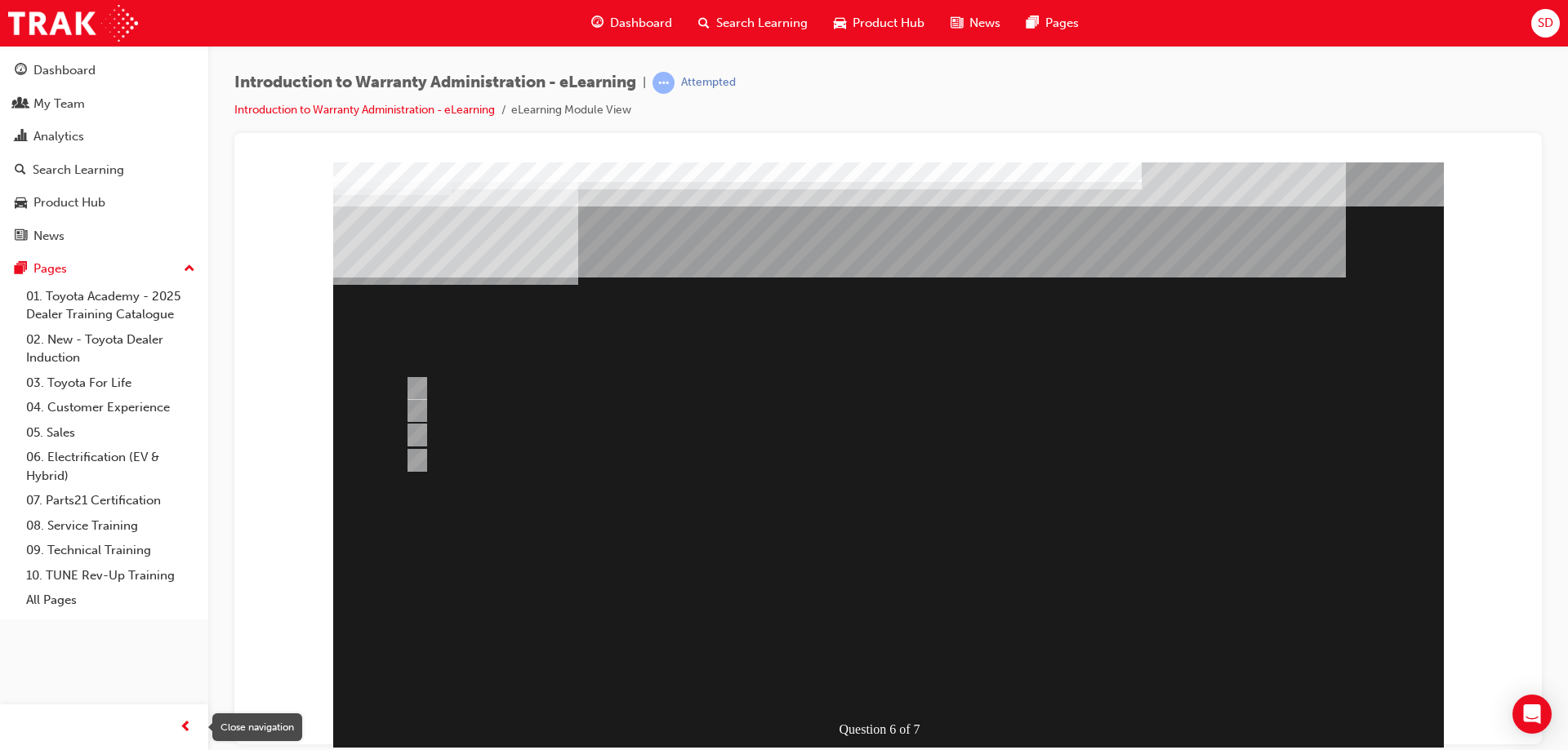
click at [194, 729] on div "button" at bounding box center [185, 727] width 32 height 32
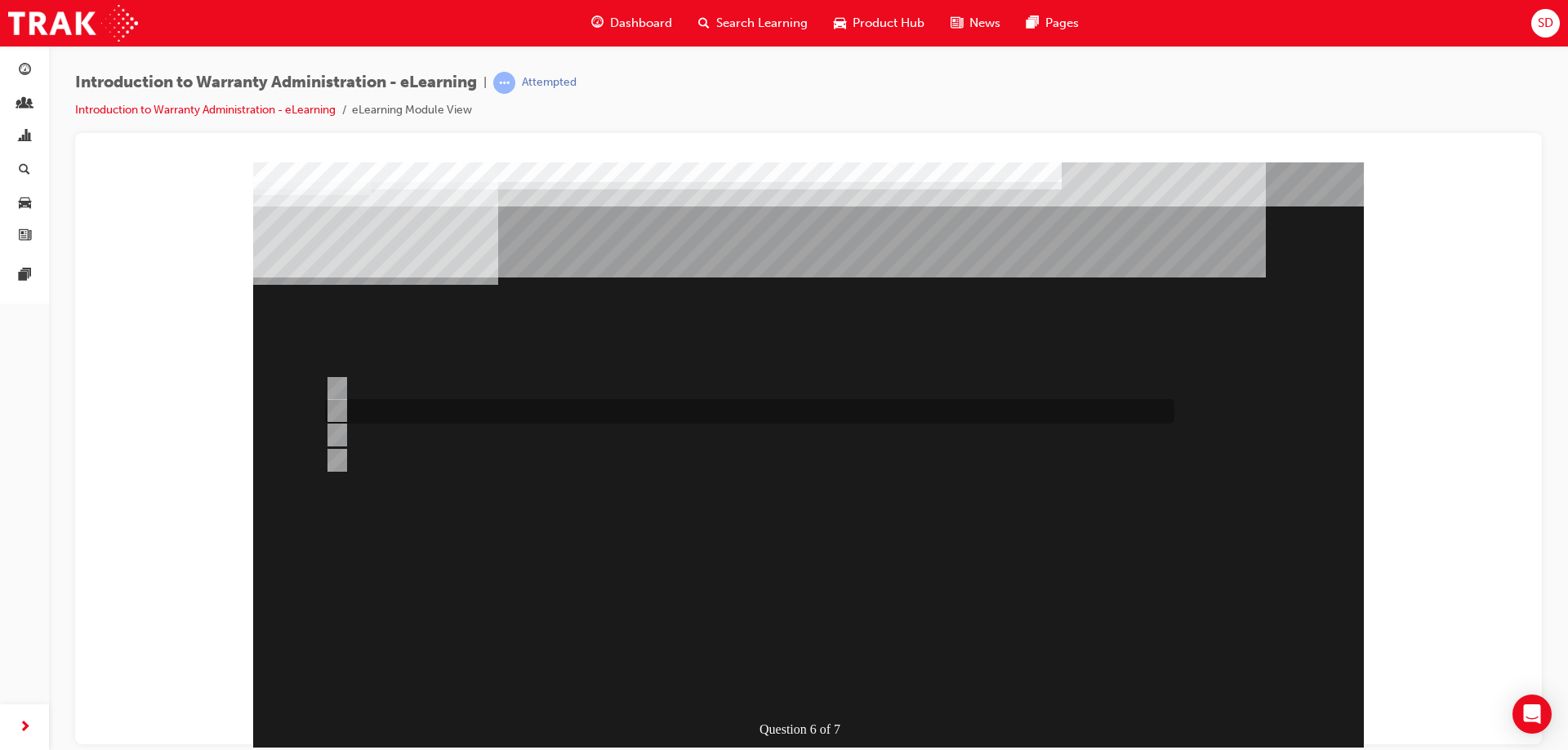
click at [413, 407] on div at bounding box center [745, 411] width 849 height 25
click at [403, 433] on div at bounding box center [745, 434] width 849 height 25
radio input "false"
radio input "true"
click at [388, 410] on div at bounding box center [745, 411] width 849 height 25
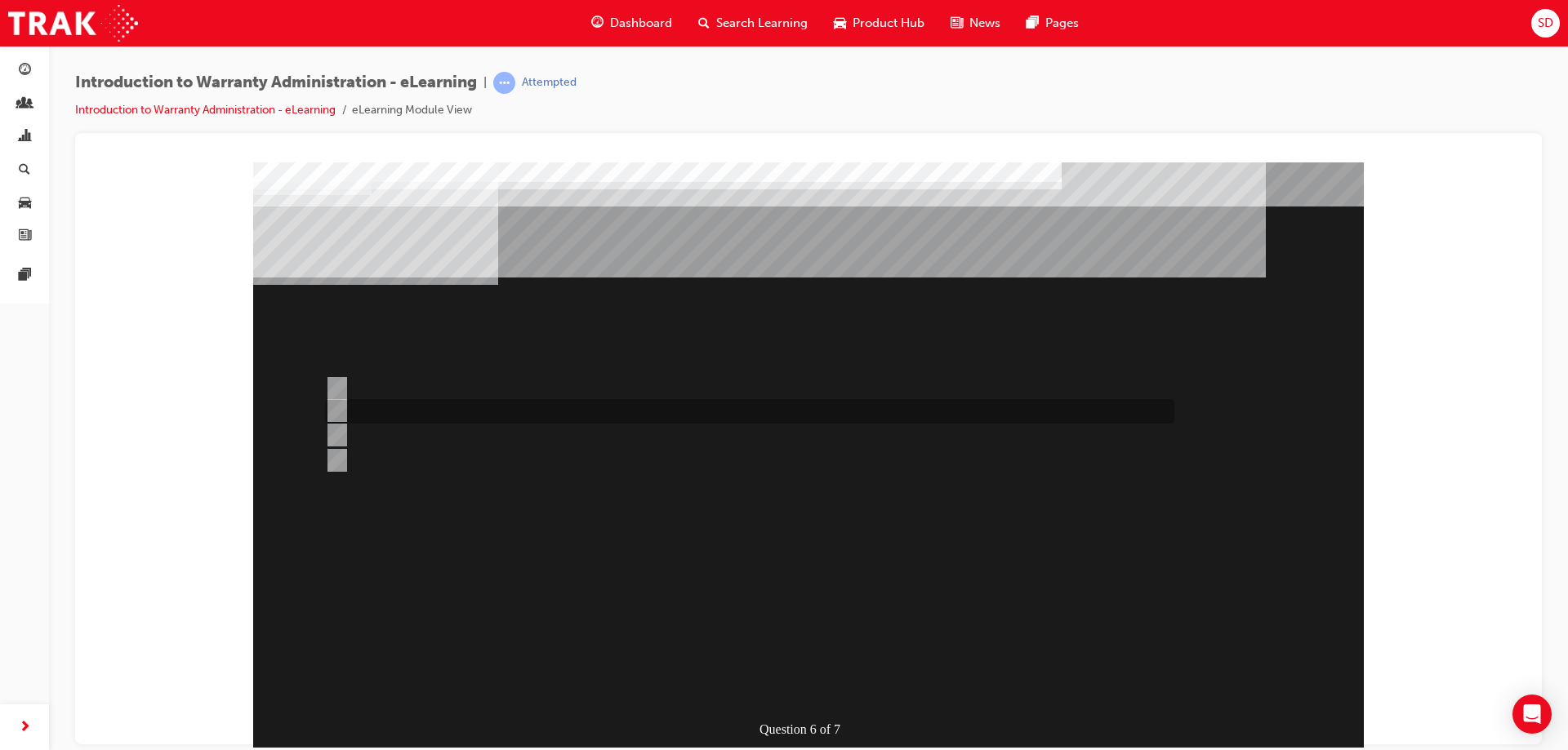
radio input "true"
click at [388, 410] on div at bounding box center [745, 411] width 849 height 25
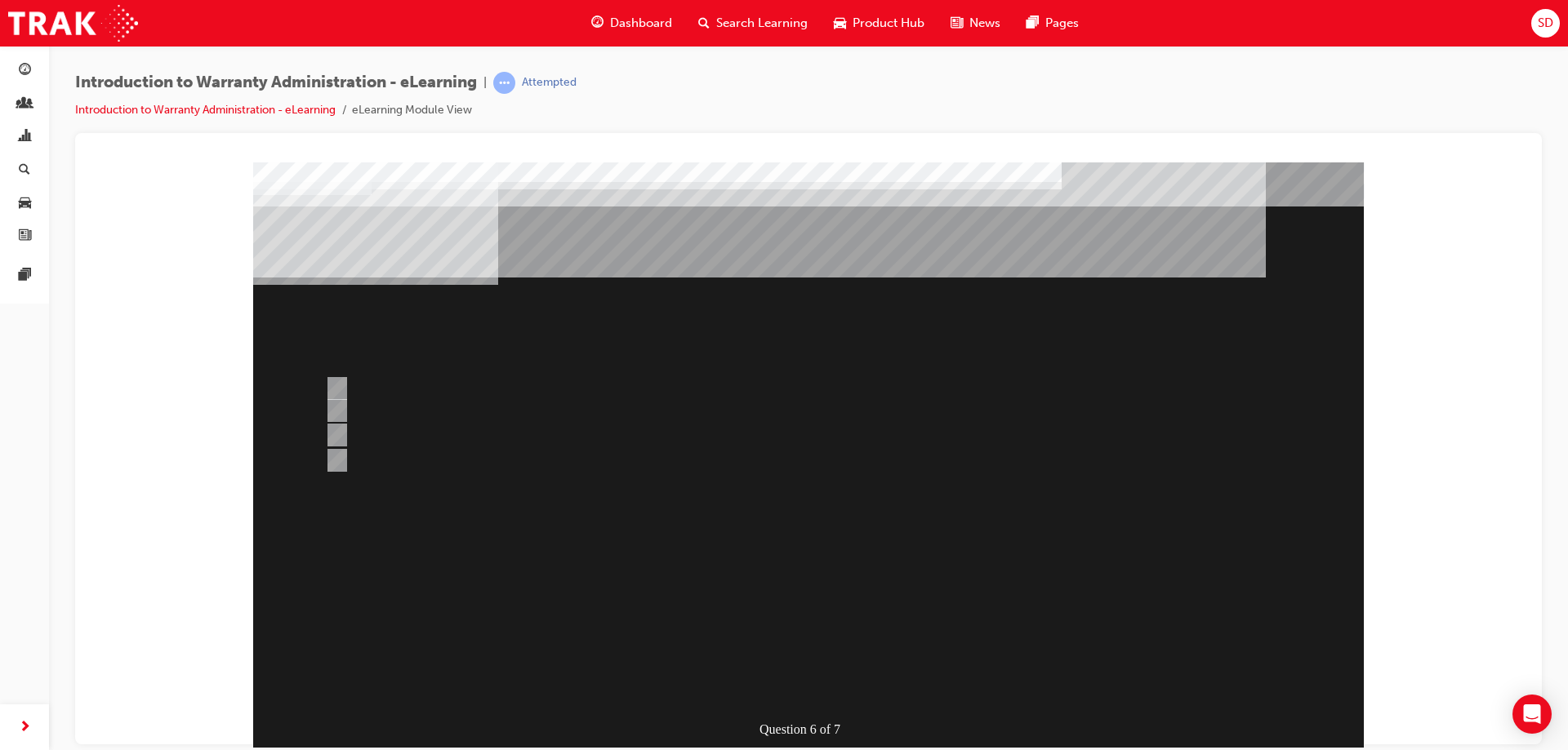
click at [868, 552] on div "Question 6 of 7" at bounding box center [808, 455] width 1110 height 588
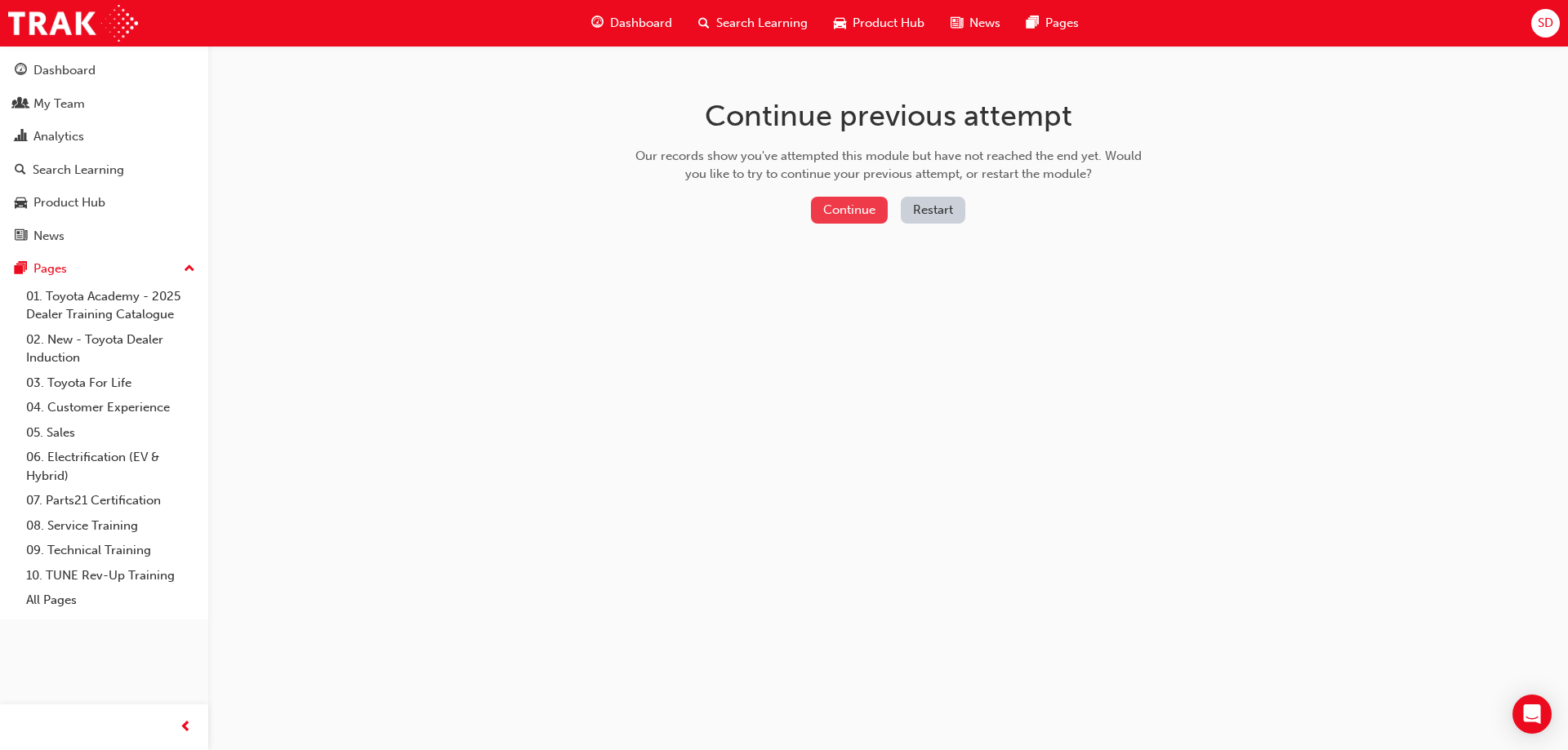
click at [848, 204] on button "Continue" at bounding box center [849, 210] width 76 height 27
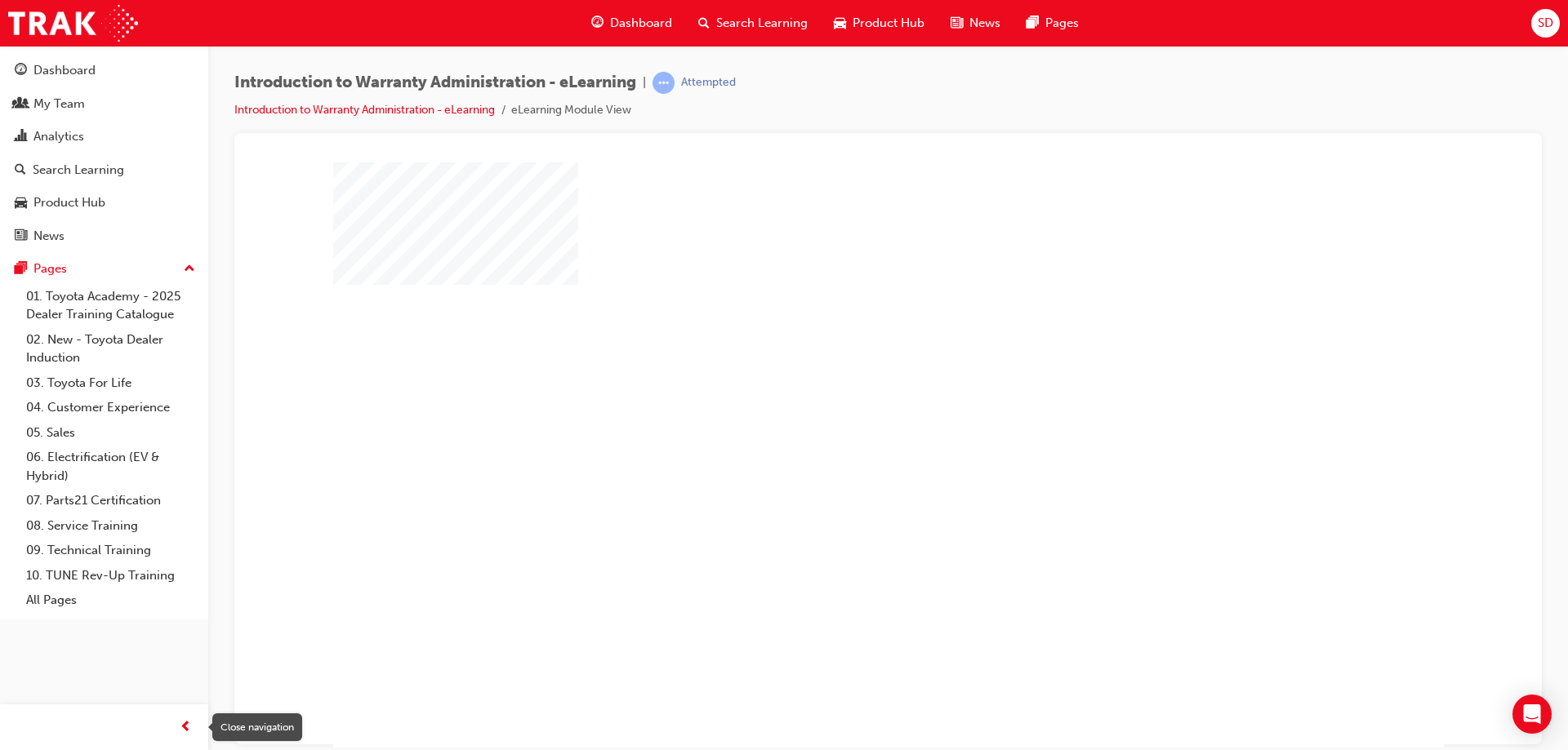
click at [184, 725] on span "prev-icon" at bounding box center [186, 728] width 12 height 20
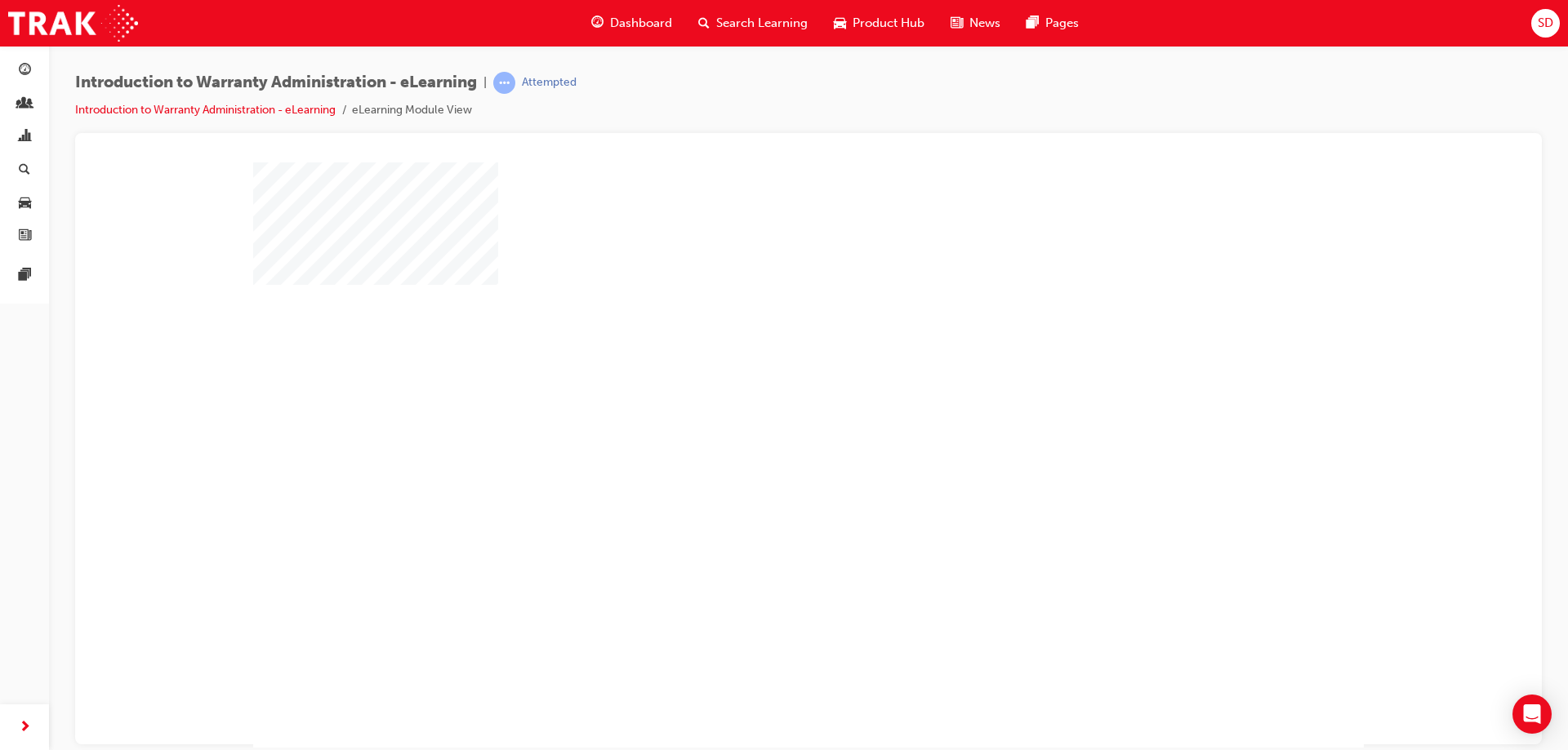
click at [761, 407] on div "play" at bounding box center [761, 407] width 0 height 0
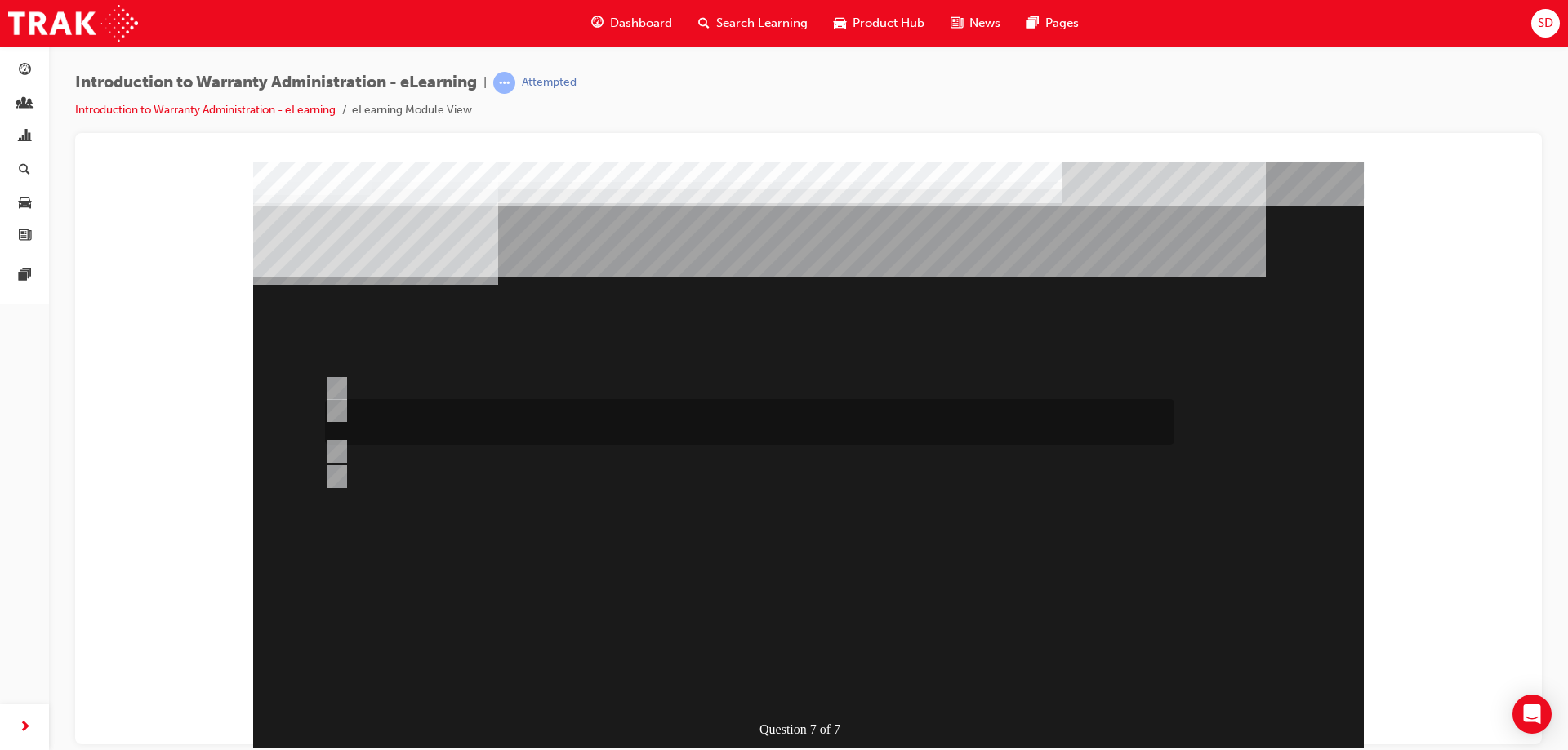
click at [391, 409] on div at bounding box center [745, 422] width 849 height 46
radio input "false"
radio input "true"
click at [383, 378] on div at bounding box center [745, 389] width 849 height 32
radio input "true"
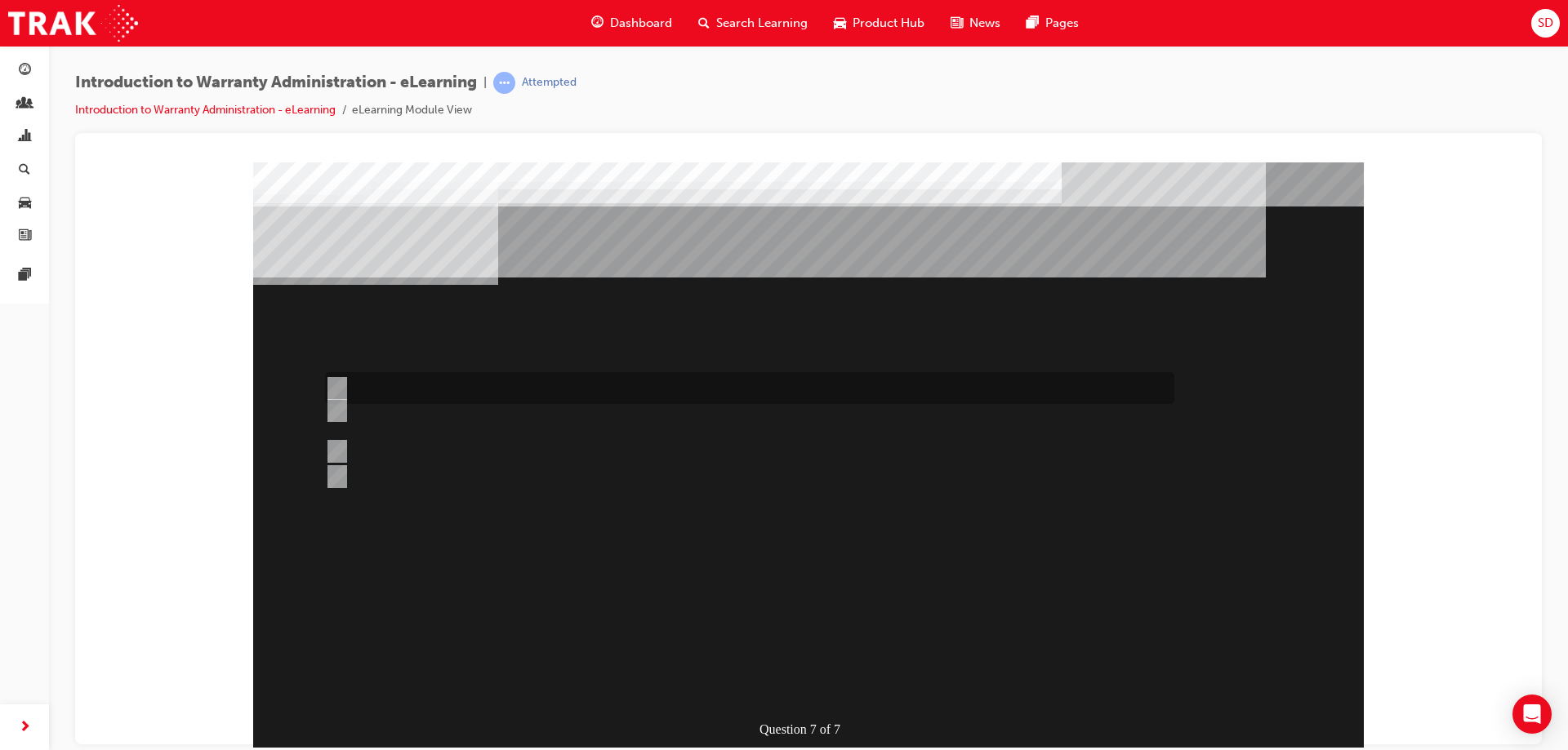
click at [383, 378] on div at bounding box center [745, 389] width 849 height 32
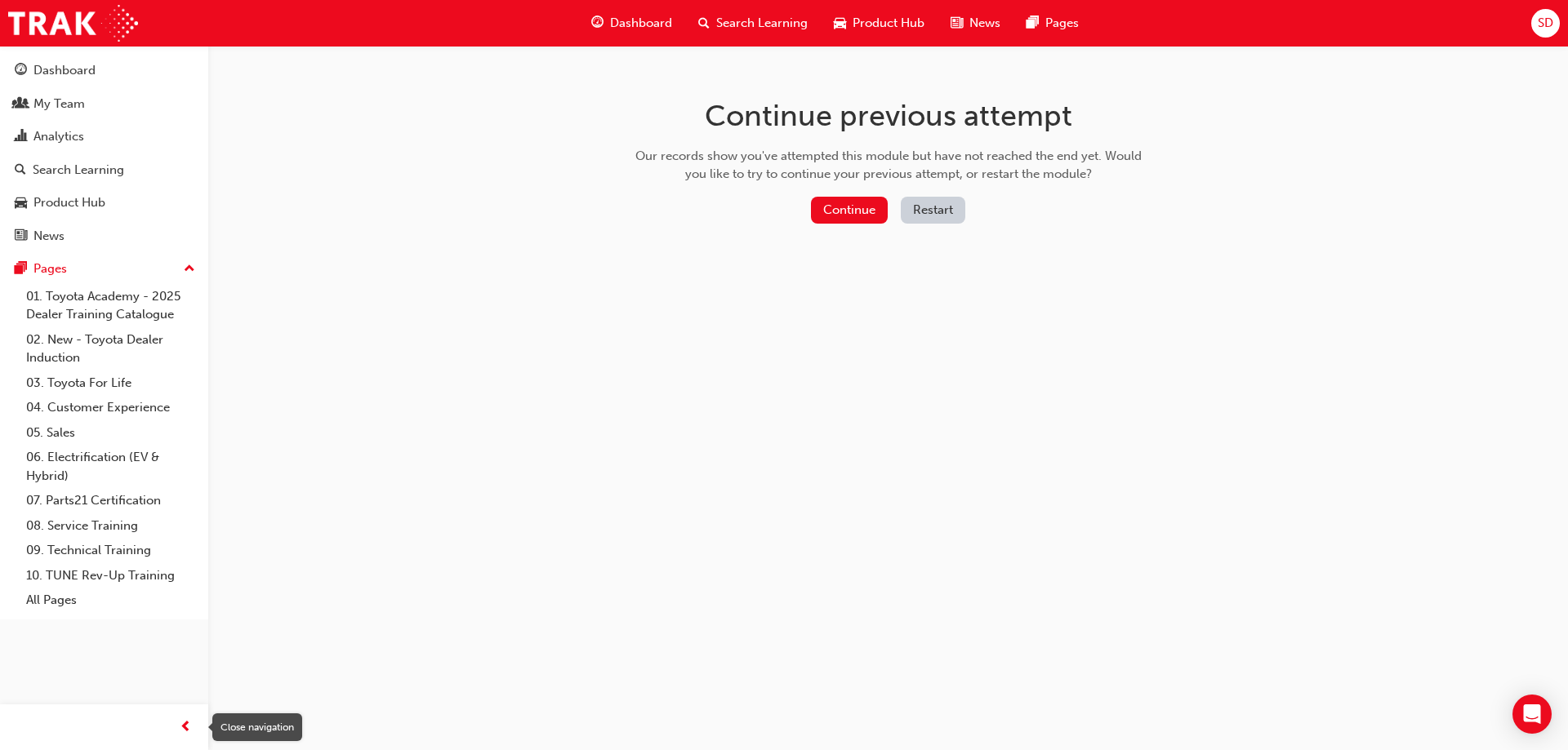
click at [182, 727] on span "prev-icon" at bounding box center [186, 728] width 12 height 20
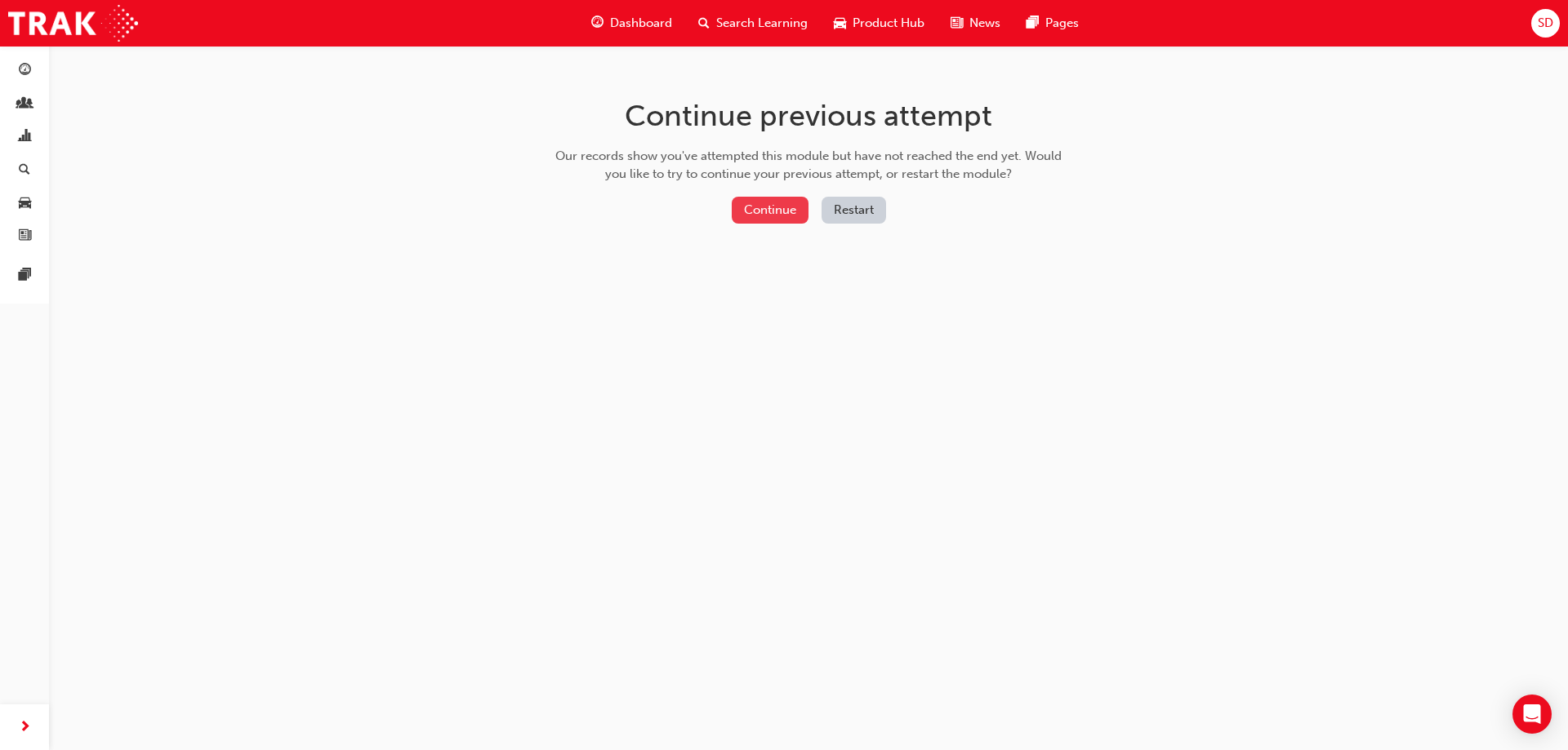
click at [760, 214] on button "Continue" at bounding box center [770, 210] width 76 height 27
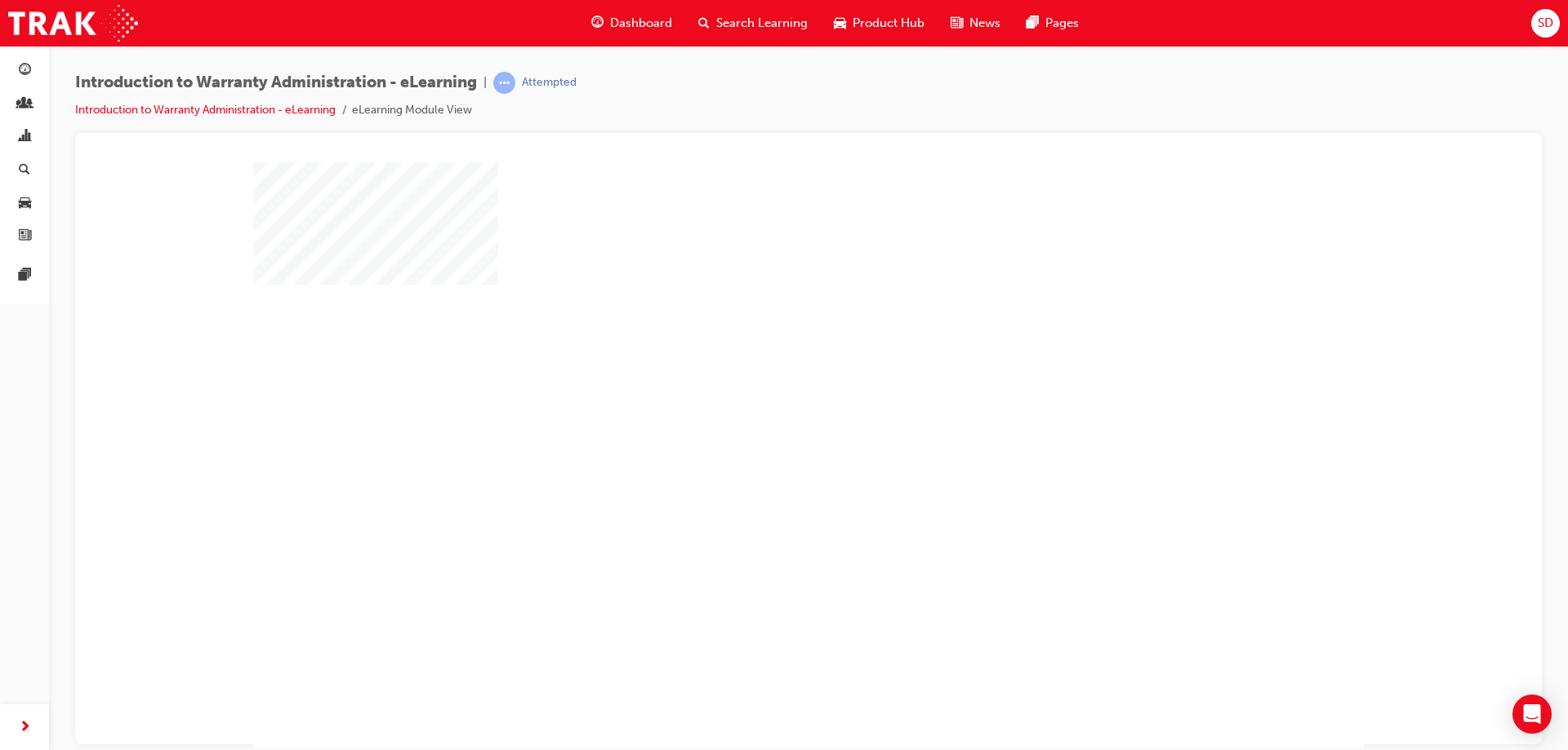
click at [761, 407] on div "play" at bounding box center [761, 407] width 0 height 0
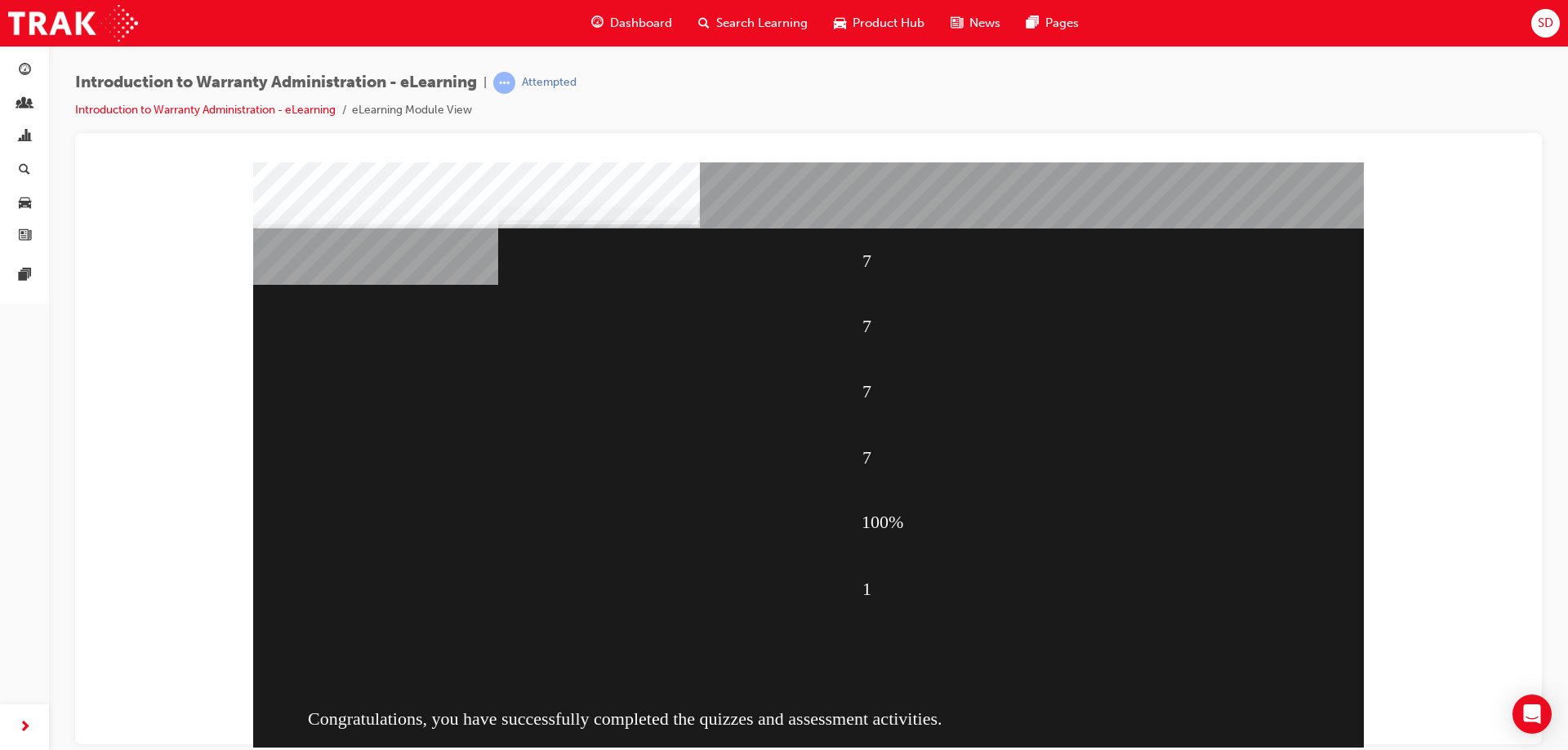
scroll to position [27, 0]
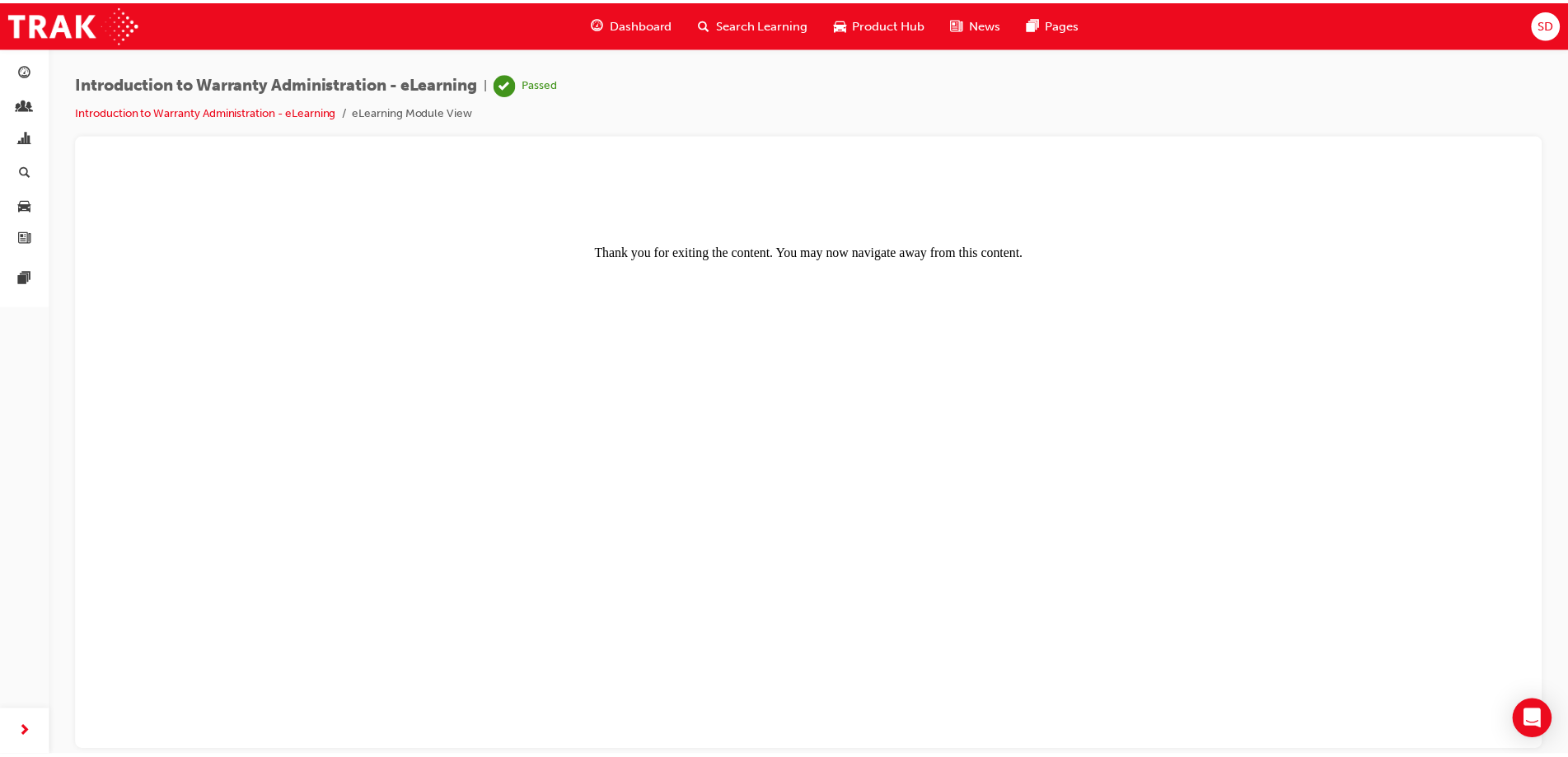
scroll to position [0, 0]
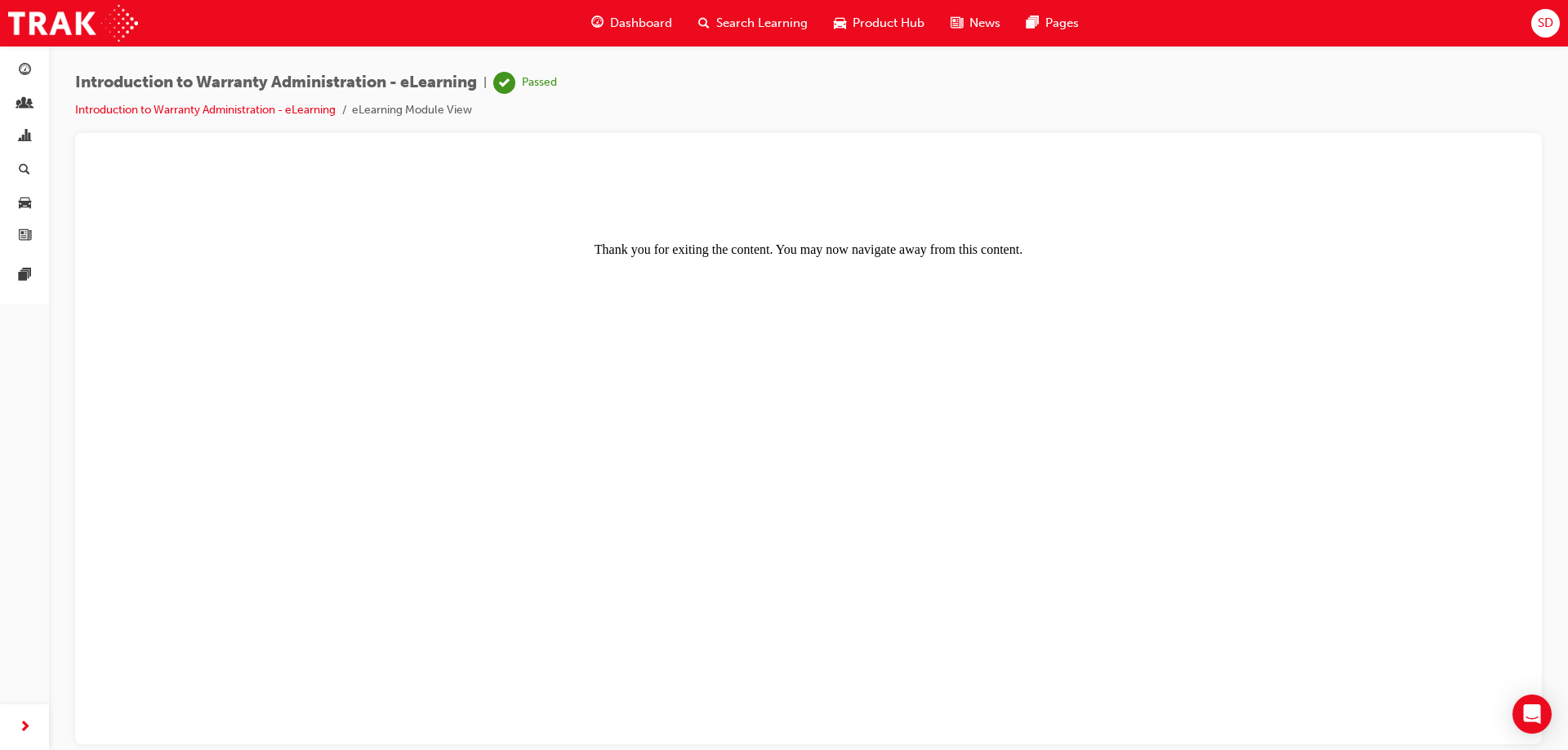
click at [852, 253] on center "Thank you for exiting the content. You may now navigate away from this content." at bounding box center [808, 212] width 1427 height 88
click at [638, 25] on span "Dashboard" at bounding box center [641, 23] width 62 height 19
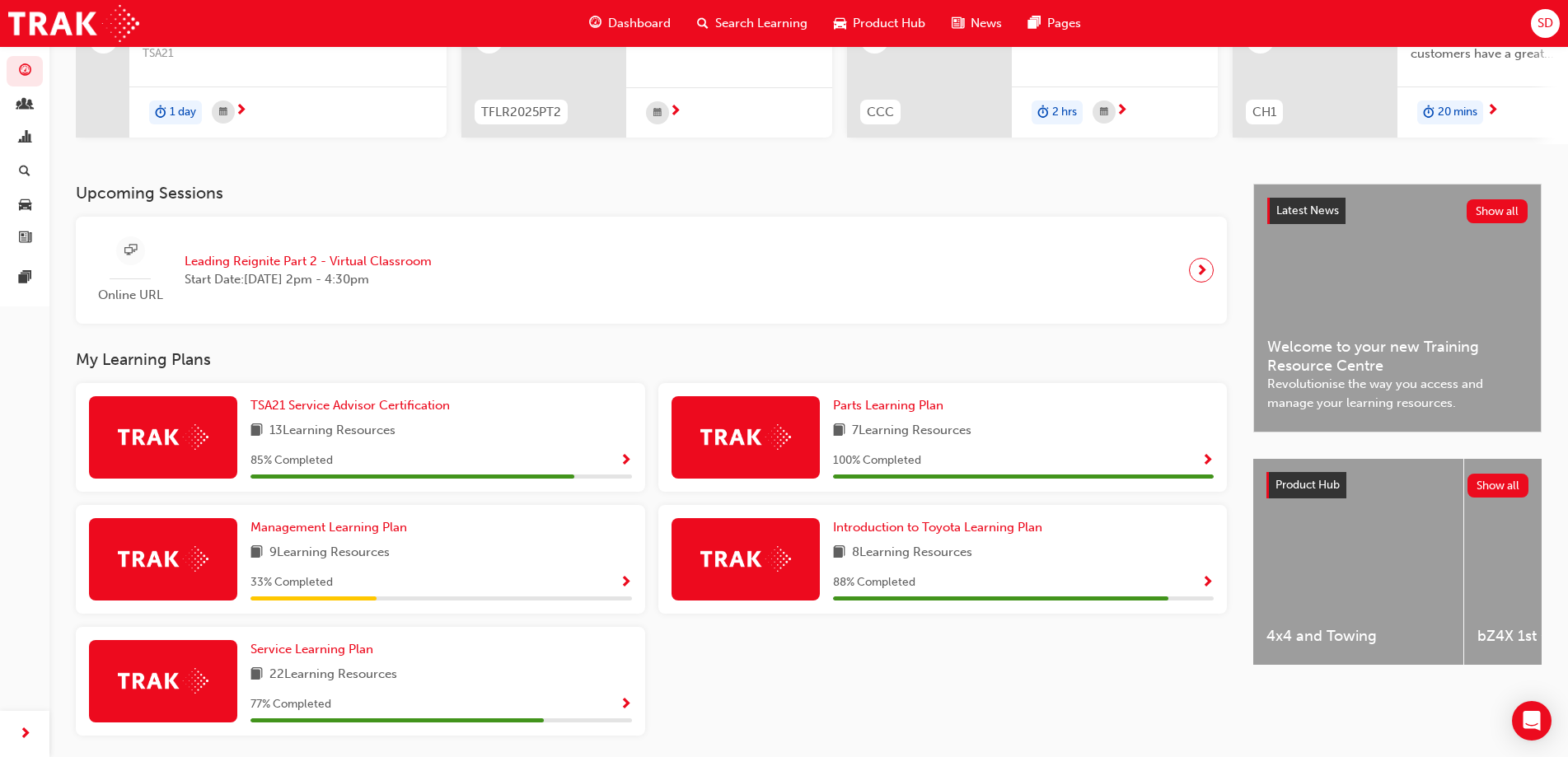
scroll to position [301, 0]
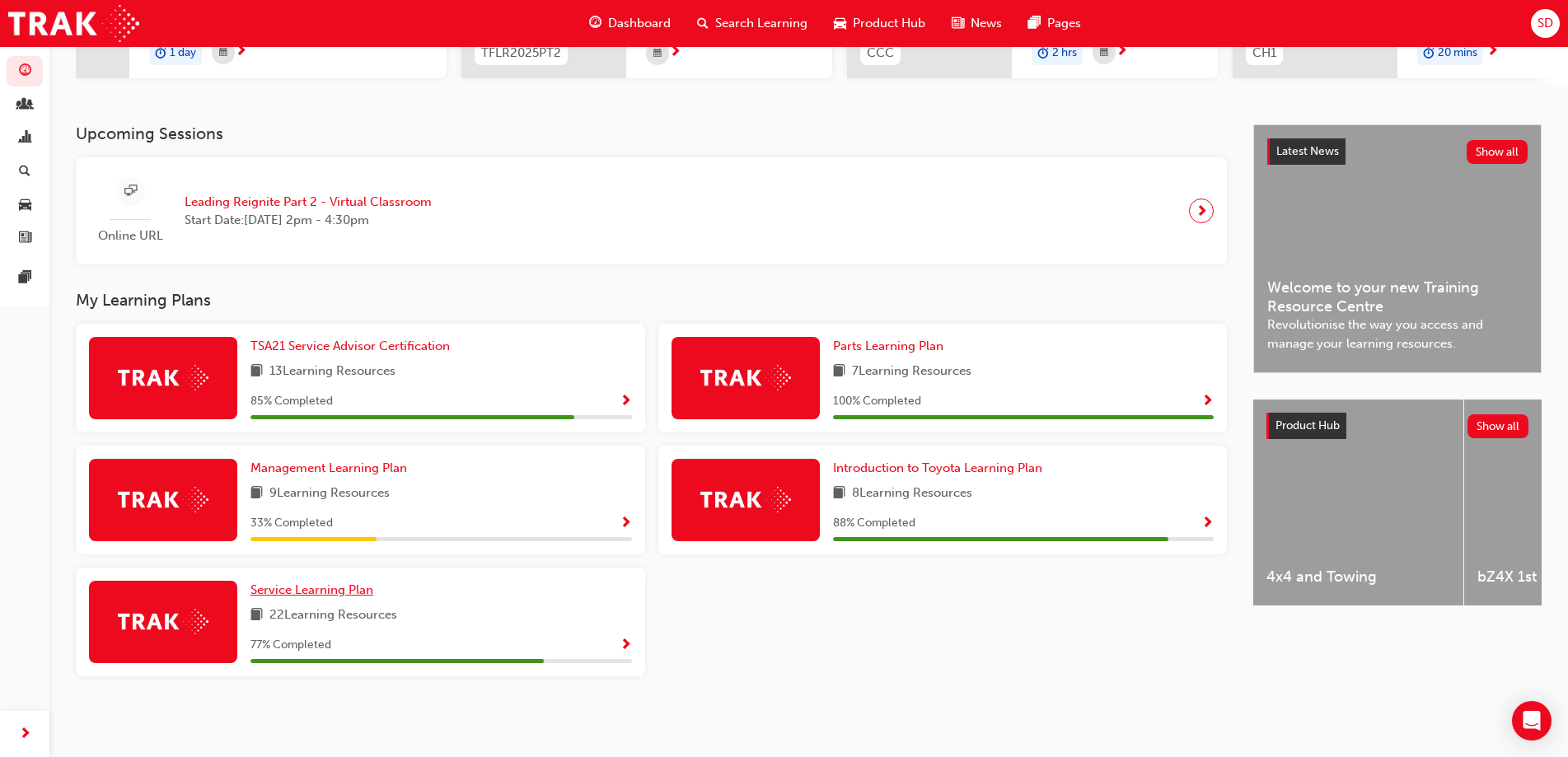
click at [335, 593] on span "Service Learning Plan" at bounding box center [311, 589] width 122 height 15
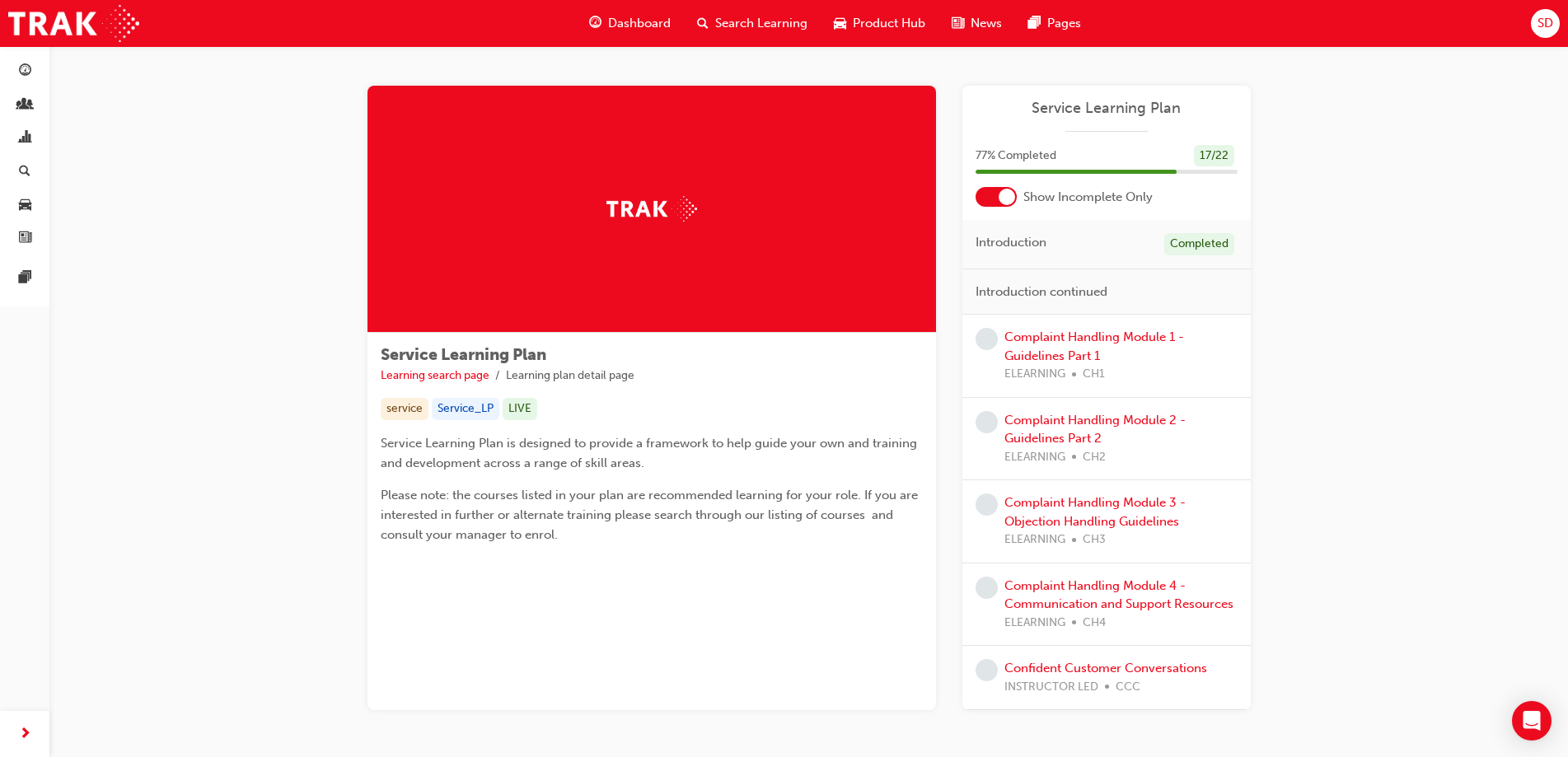
scroll to position [74, 0]
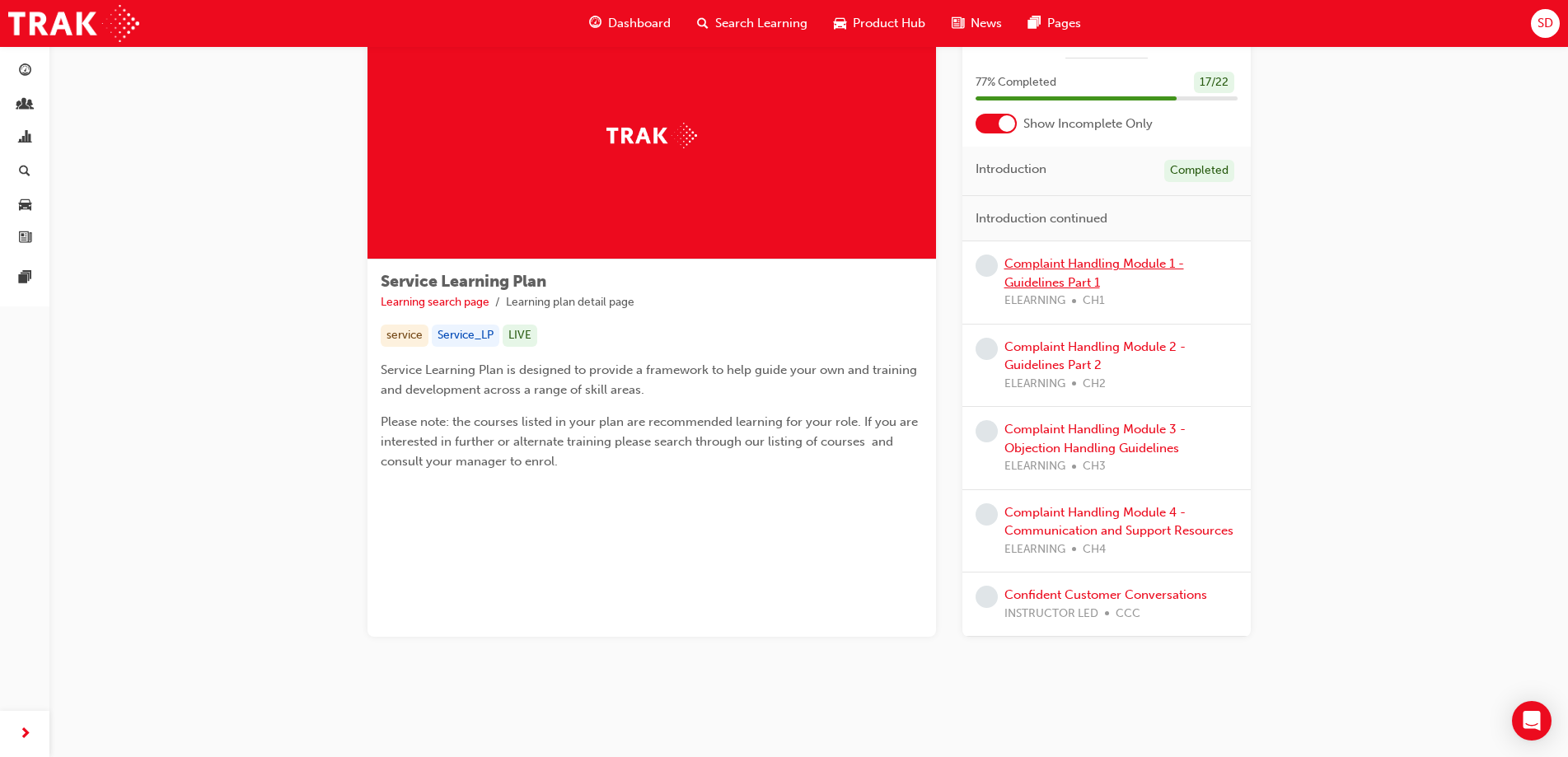
click at [1036, 266] on link "Complaint Handling Module 1 - Guidelines Part 1" at bounding box center [1094, 272] width 180 height 33
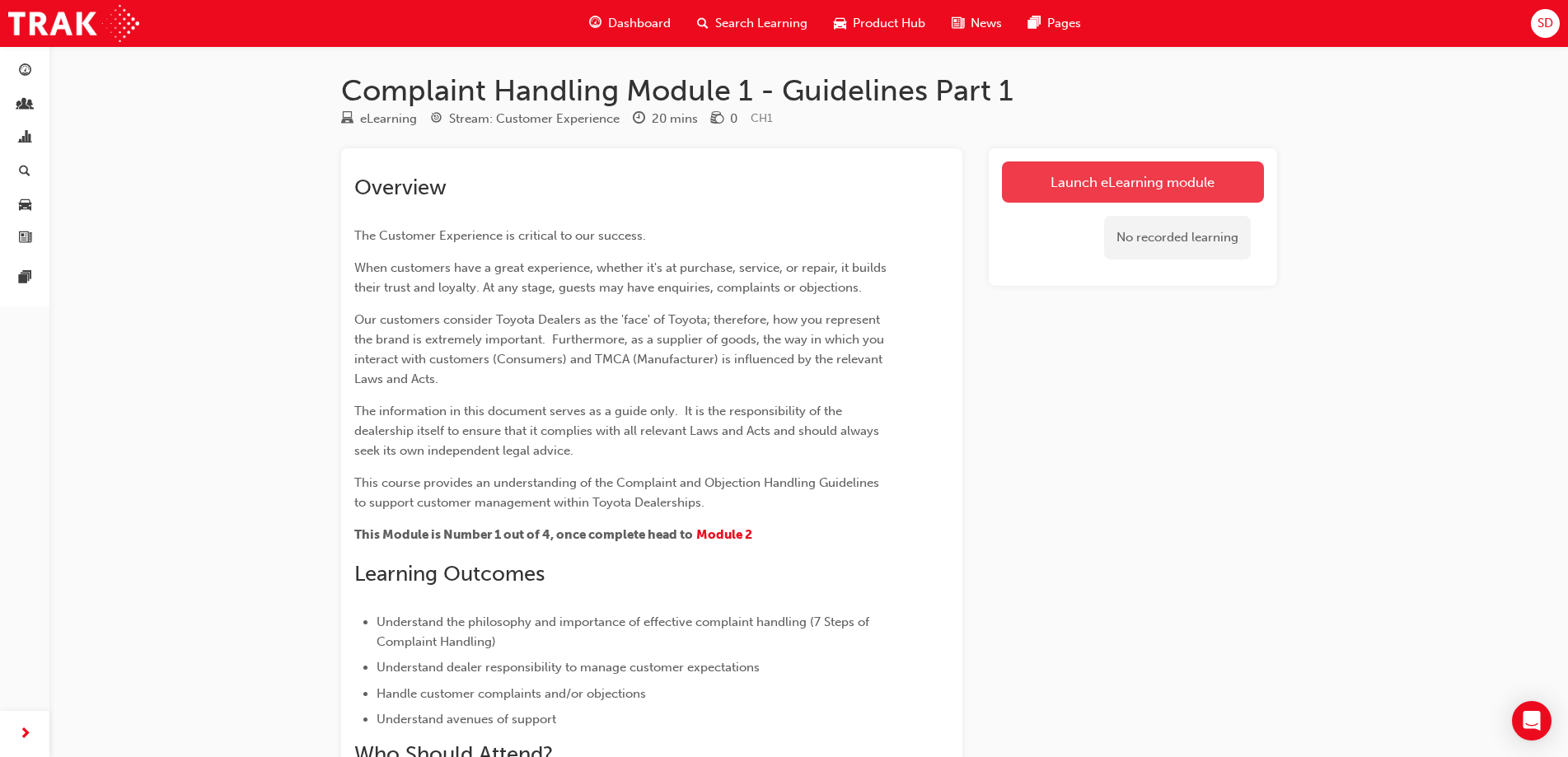
click at [1118, 181] on link "Launch eLearning module" at bounding box center [1133, 182] width 262 height 41
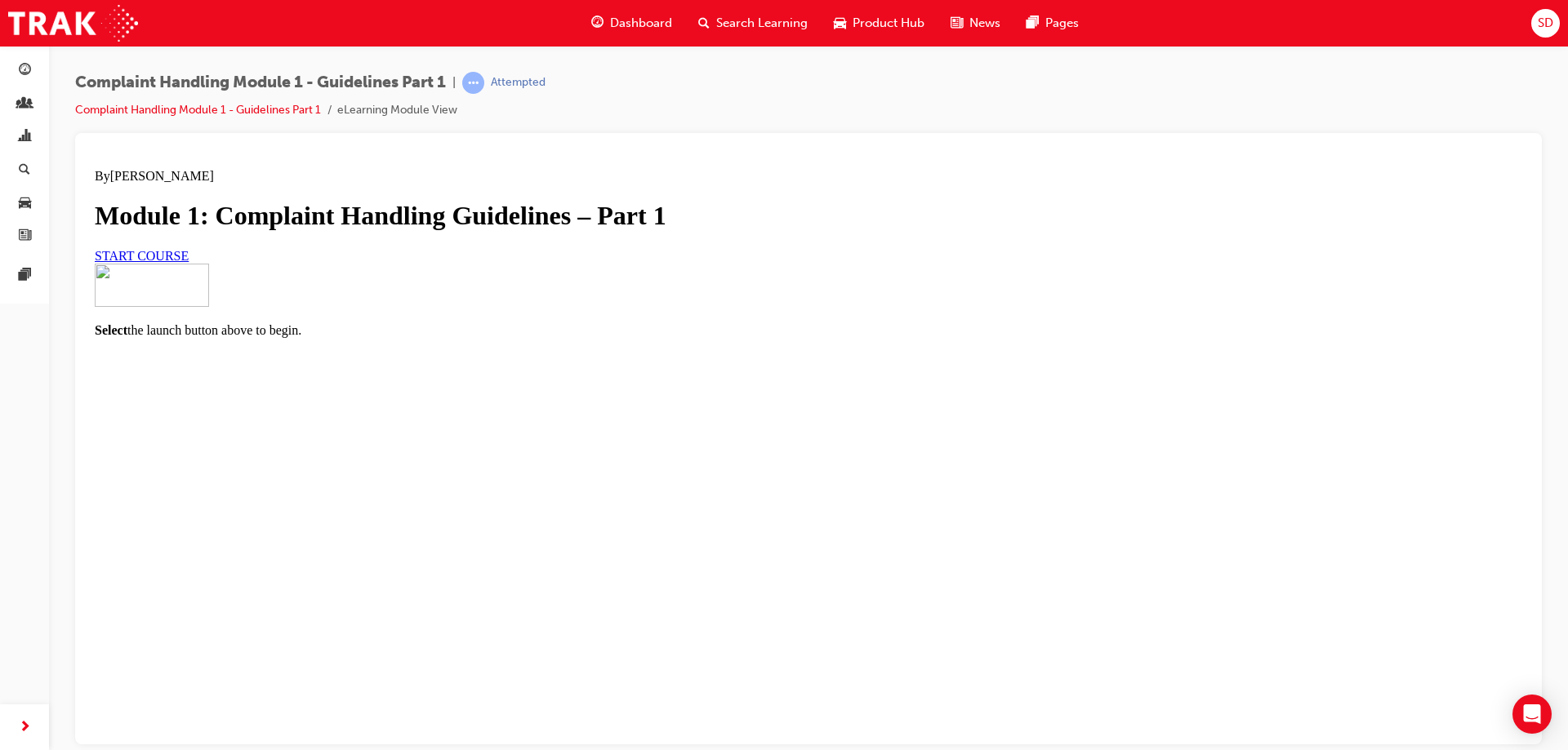
click at [188, 262] on span "START COURSE" at bounding box center [142, 255] width 94 height 14
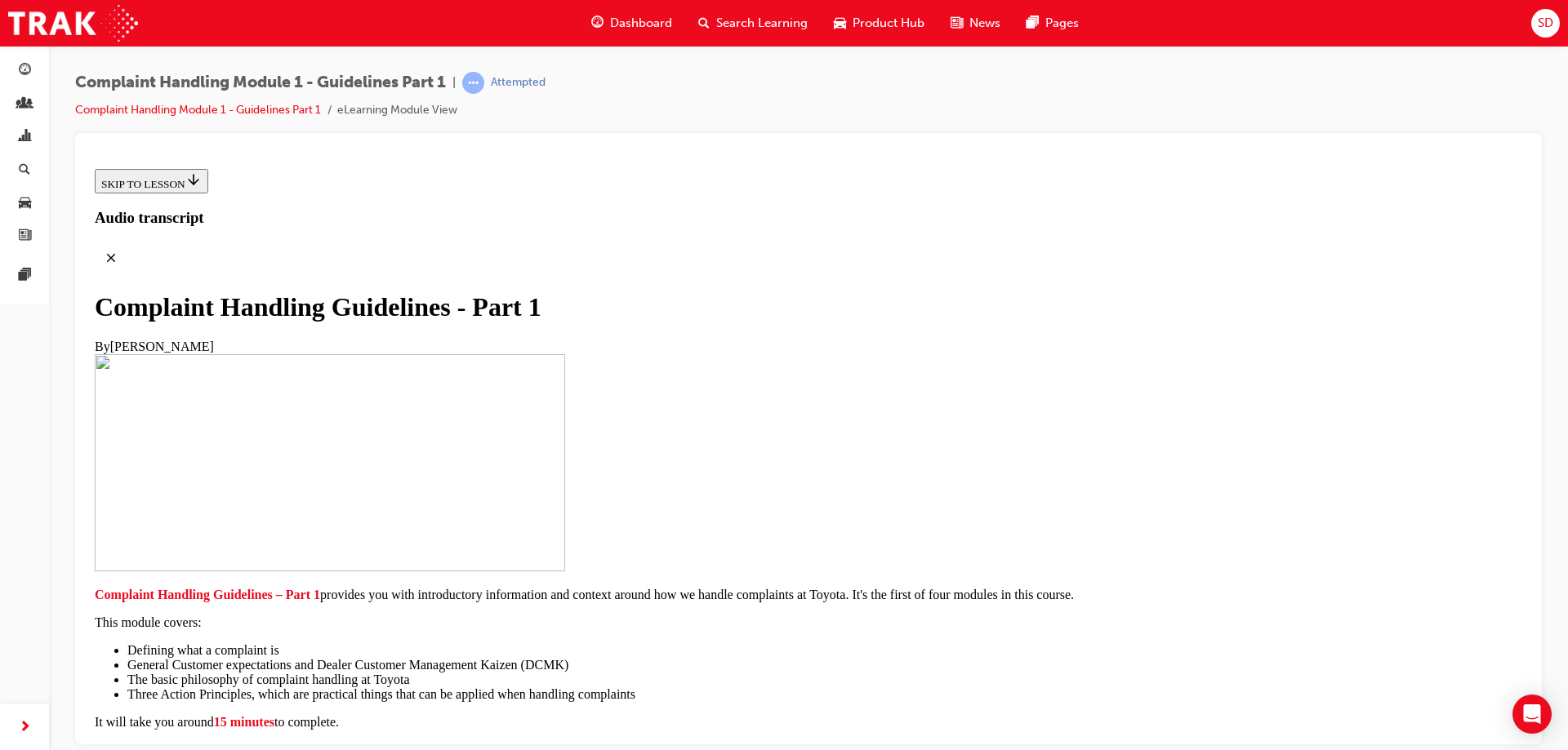
scroll to position [351, 0]
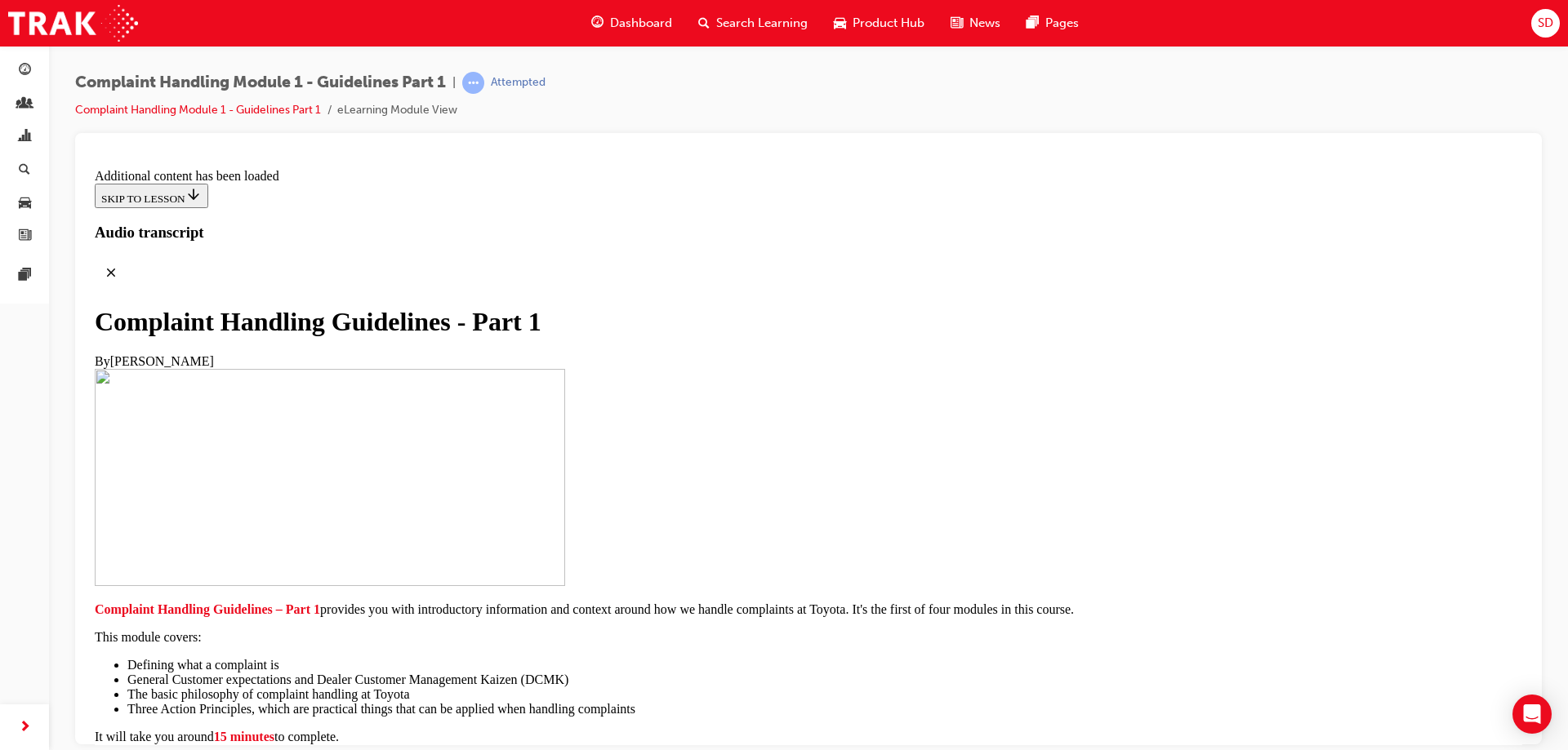
scroll to position [1156, 0]
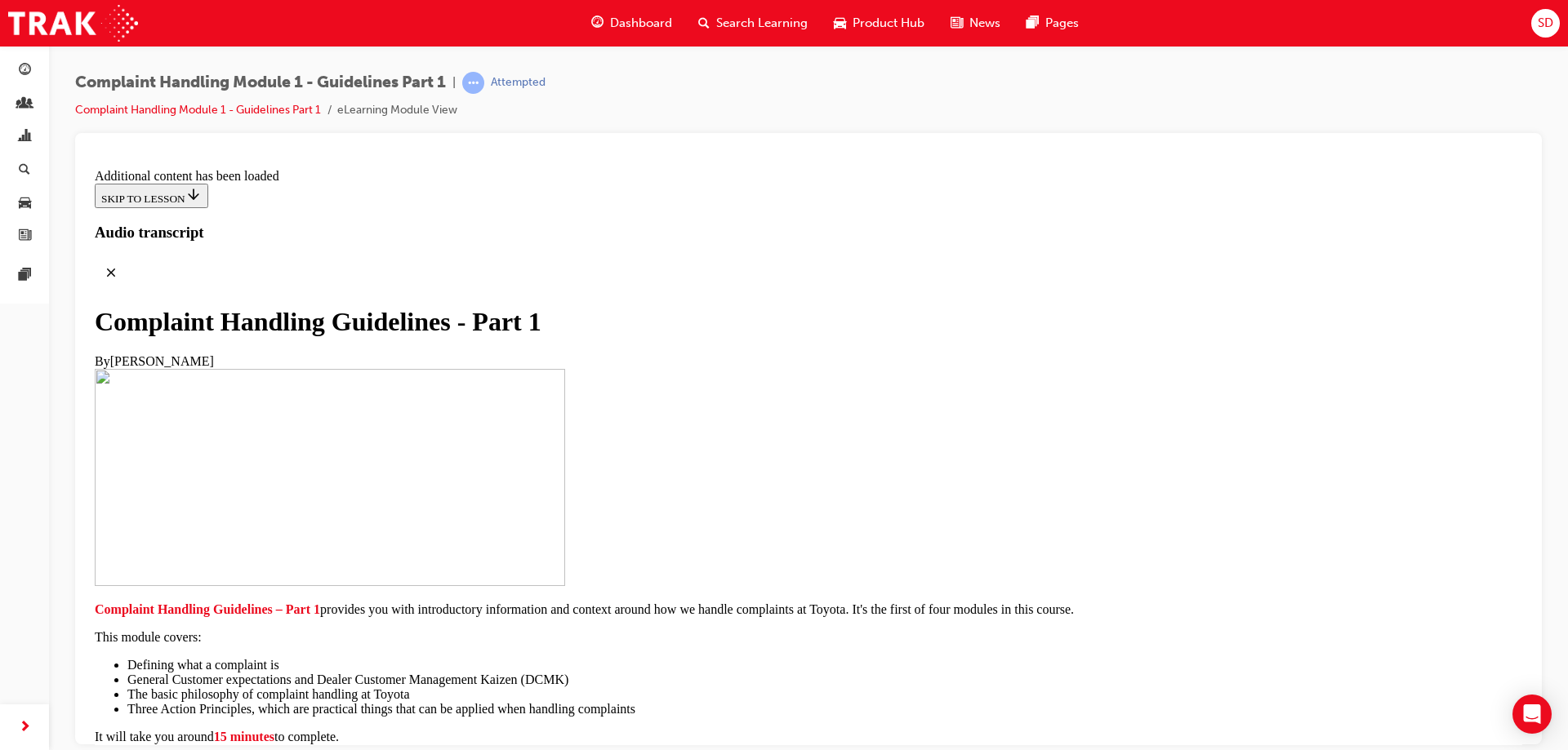
scroll to position [2089, 0]
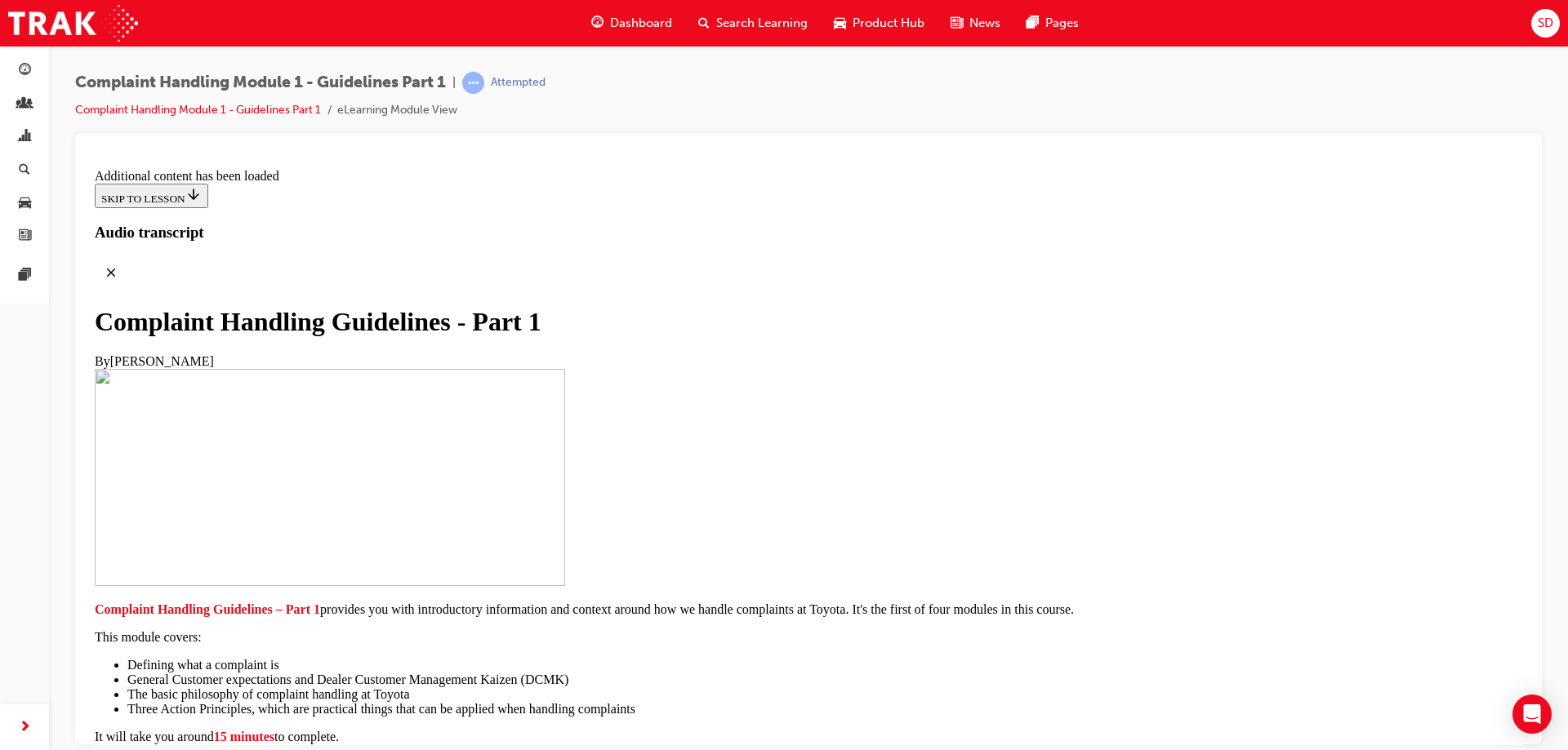
scroll to position [6267, 0]
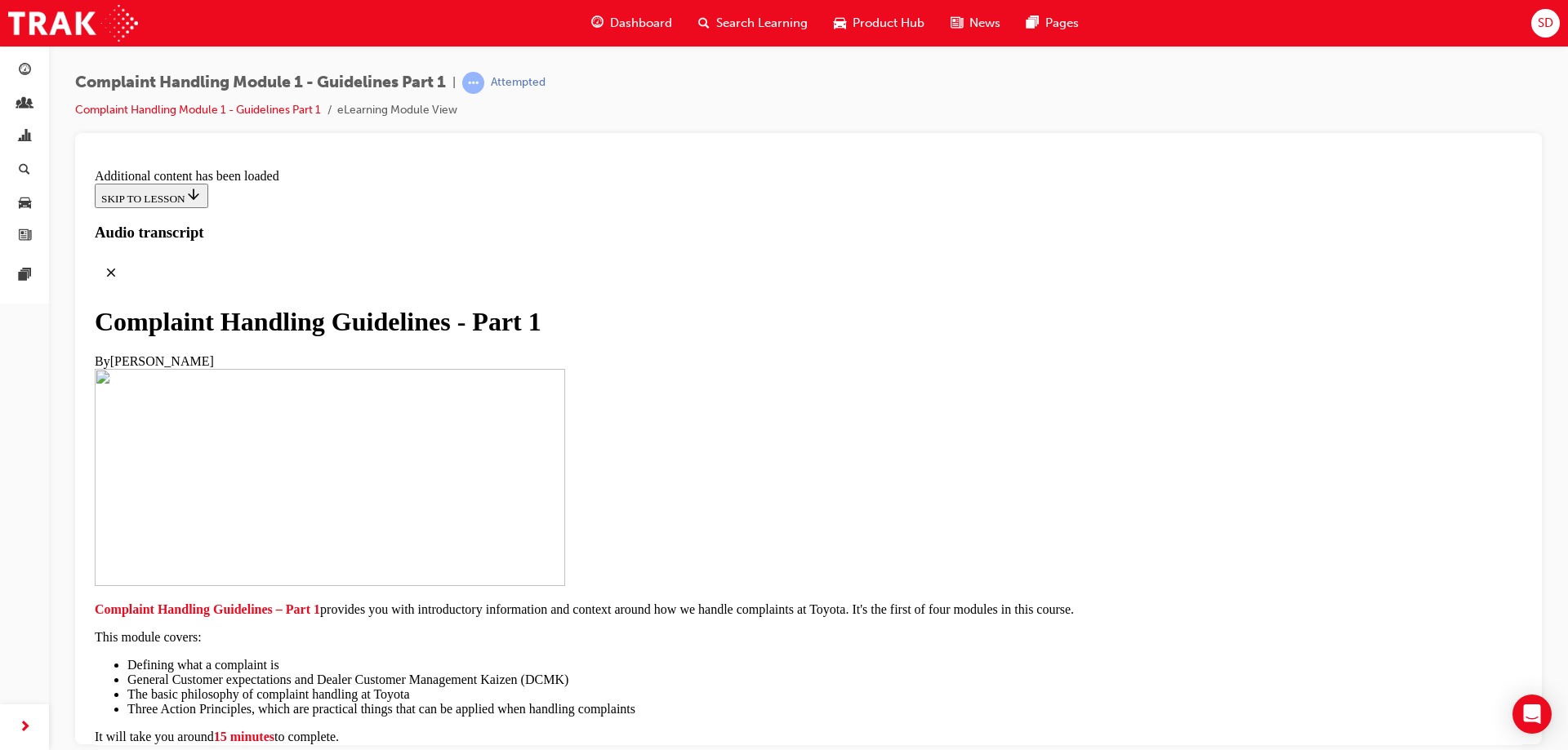
scroll to position [7485, 0]
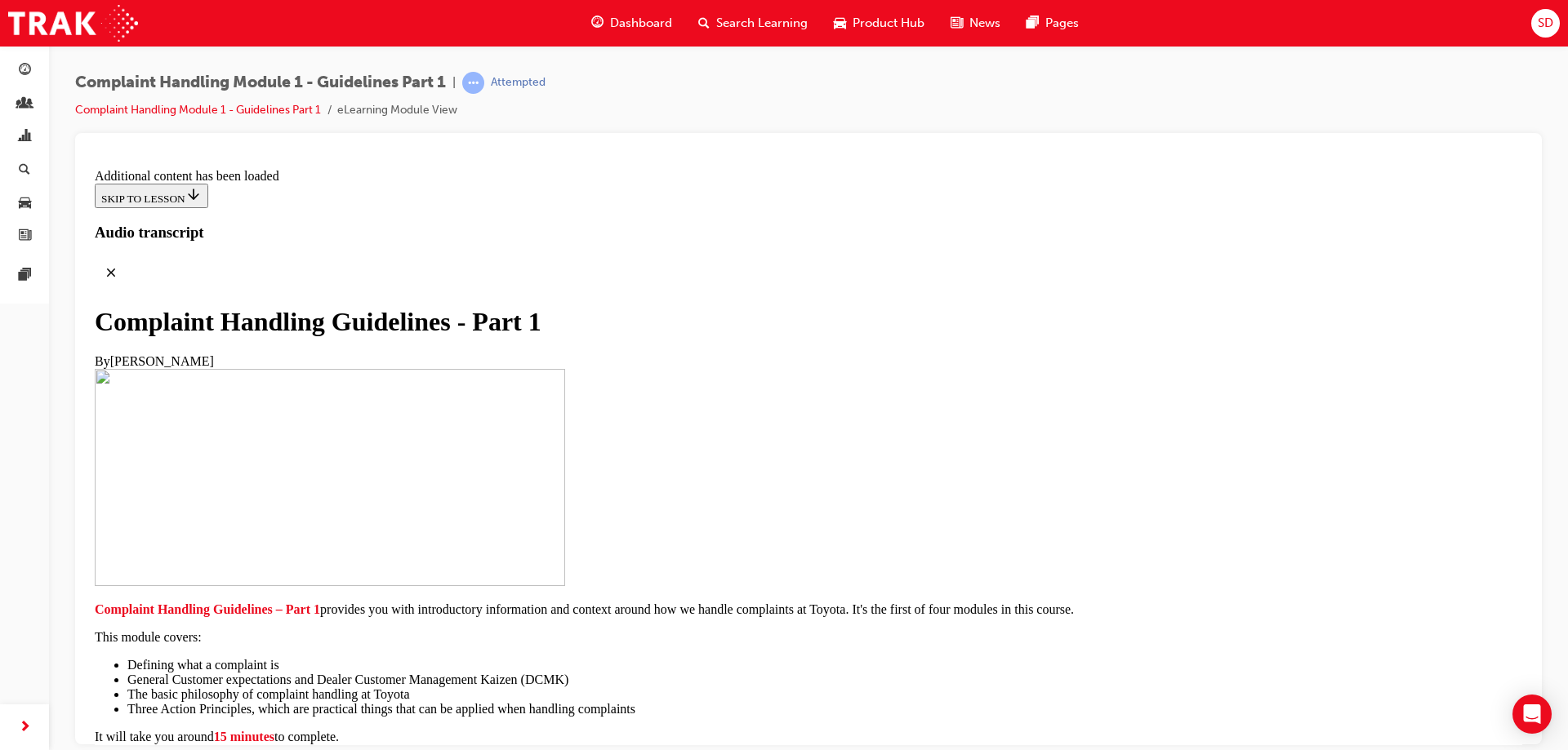
scroll to position [9144, 0]
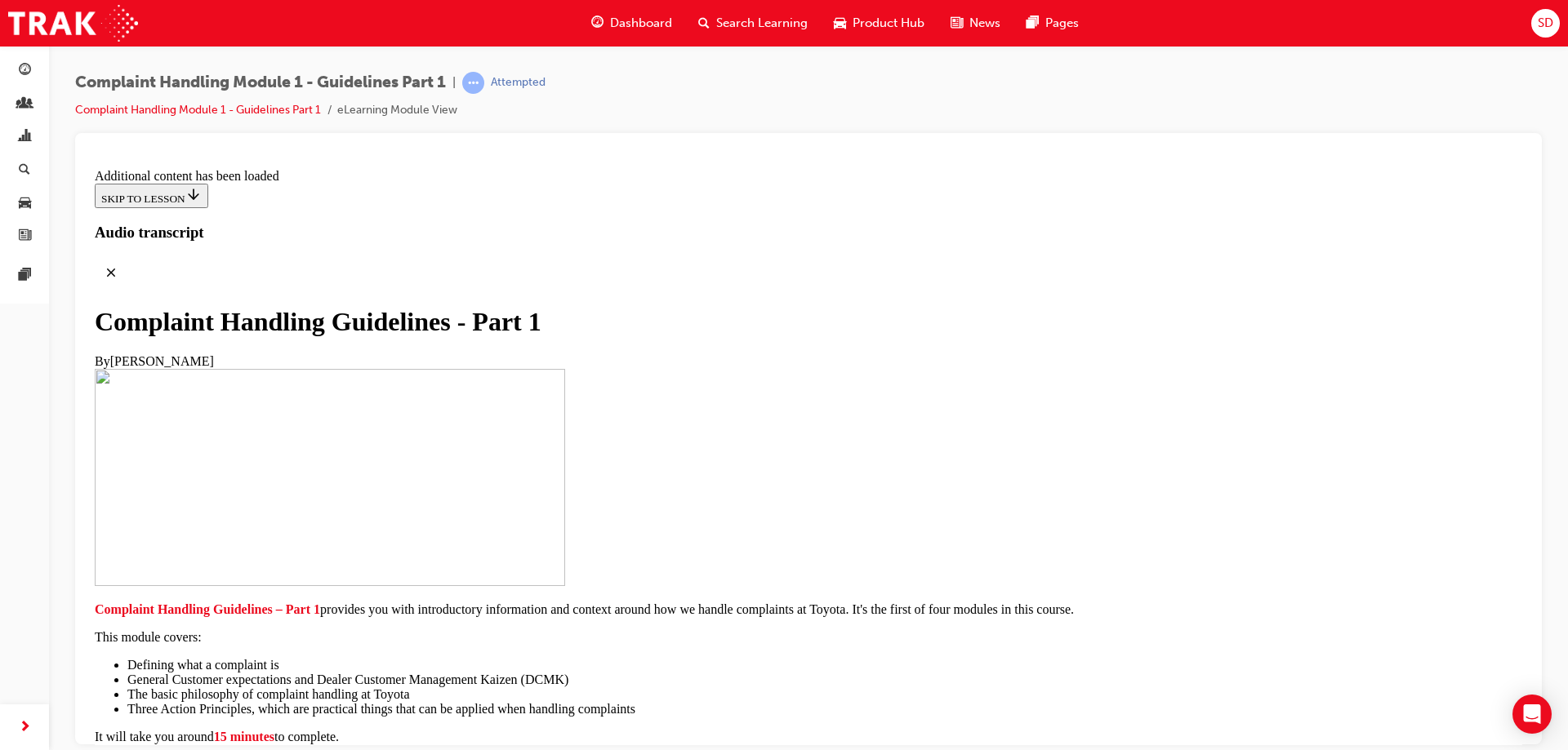
radio input "true"
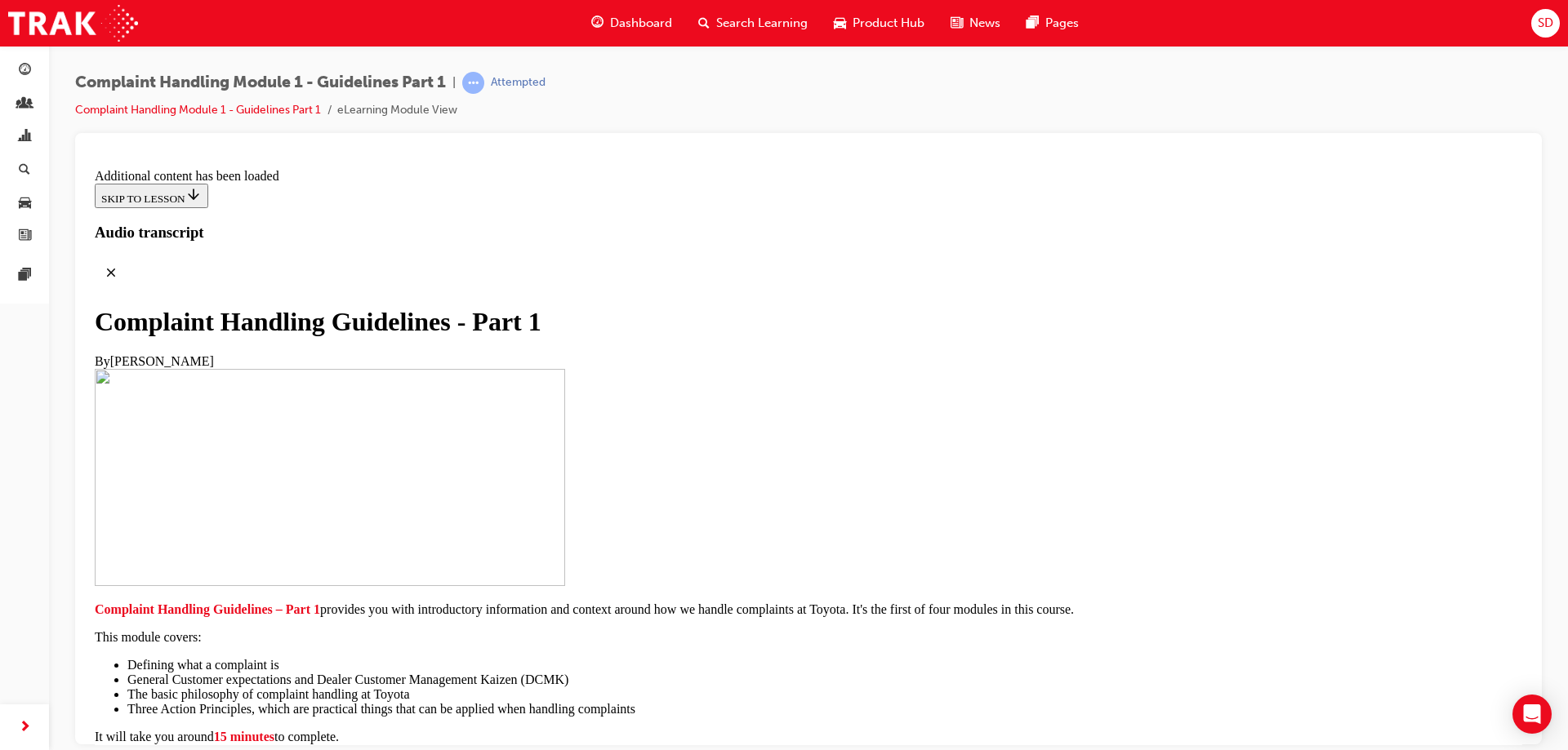
radio input "true"
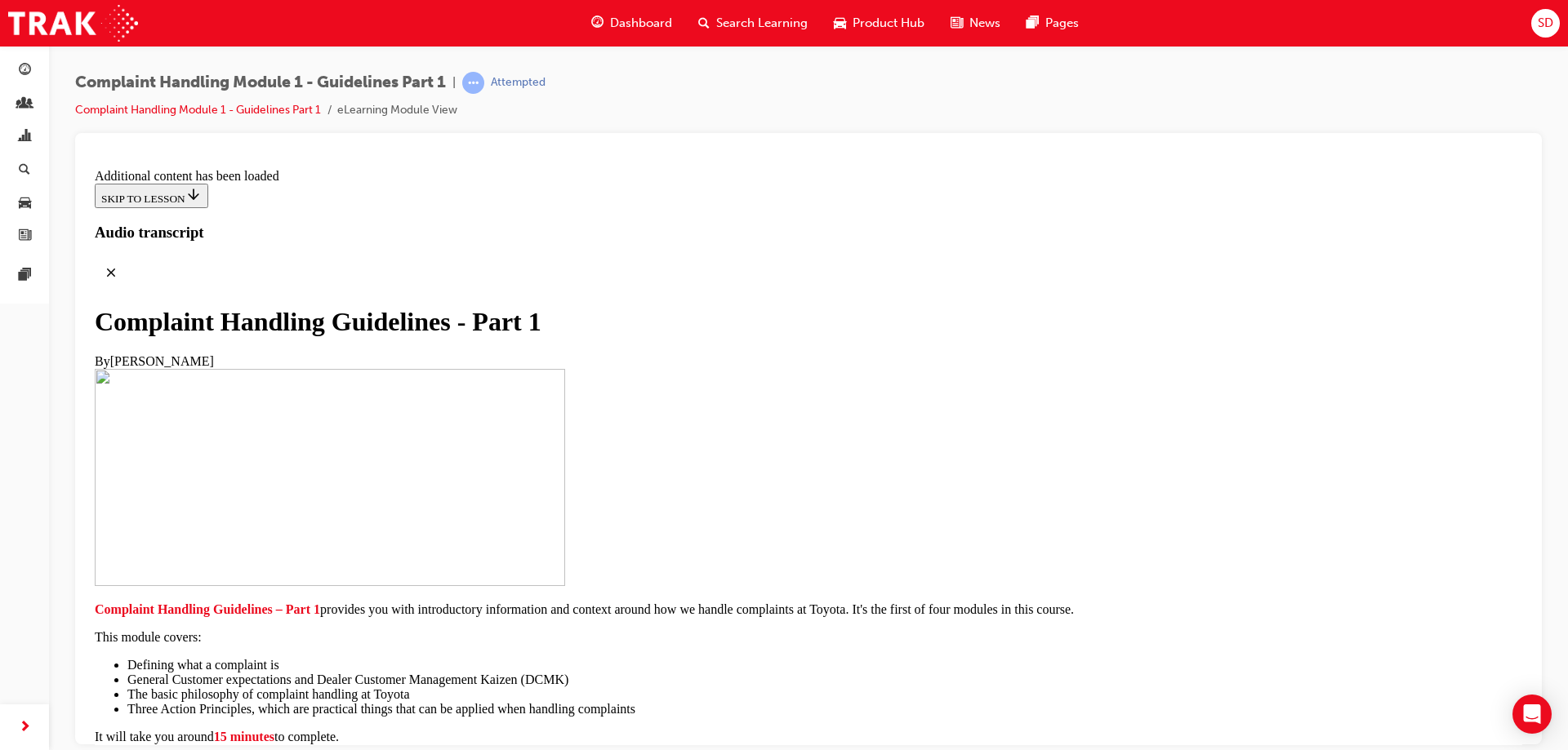
radio input "true"
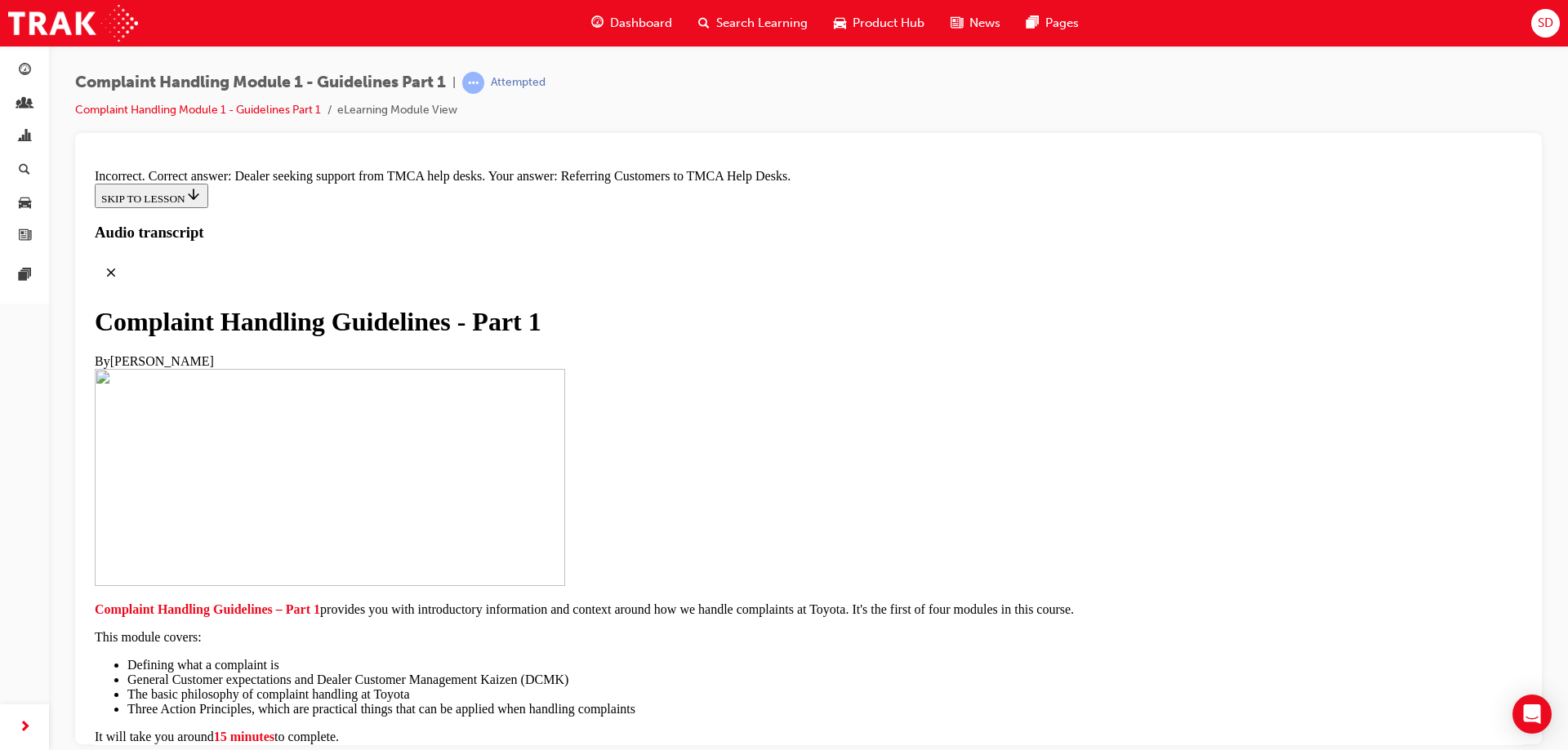
radio input "true"
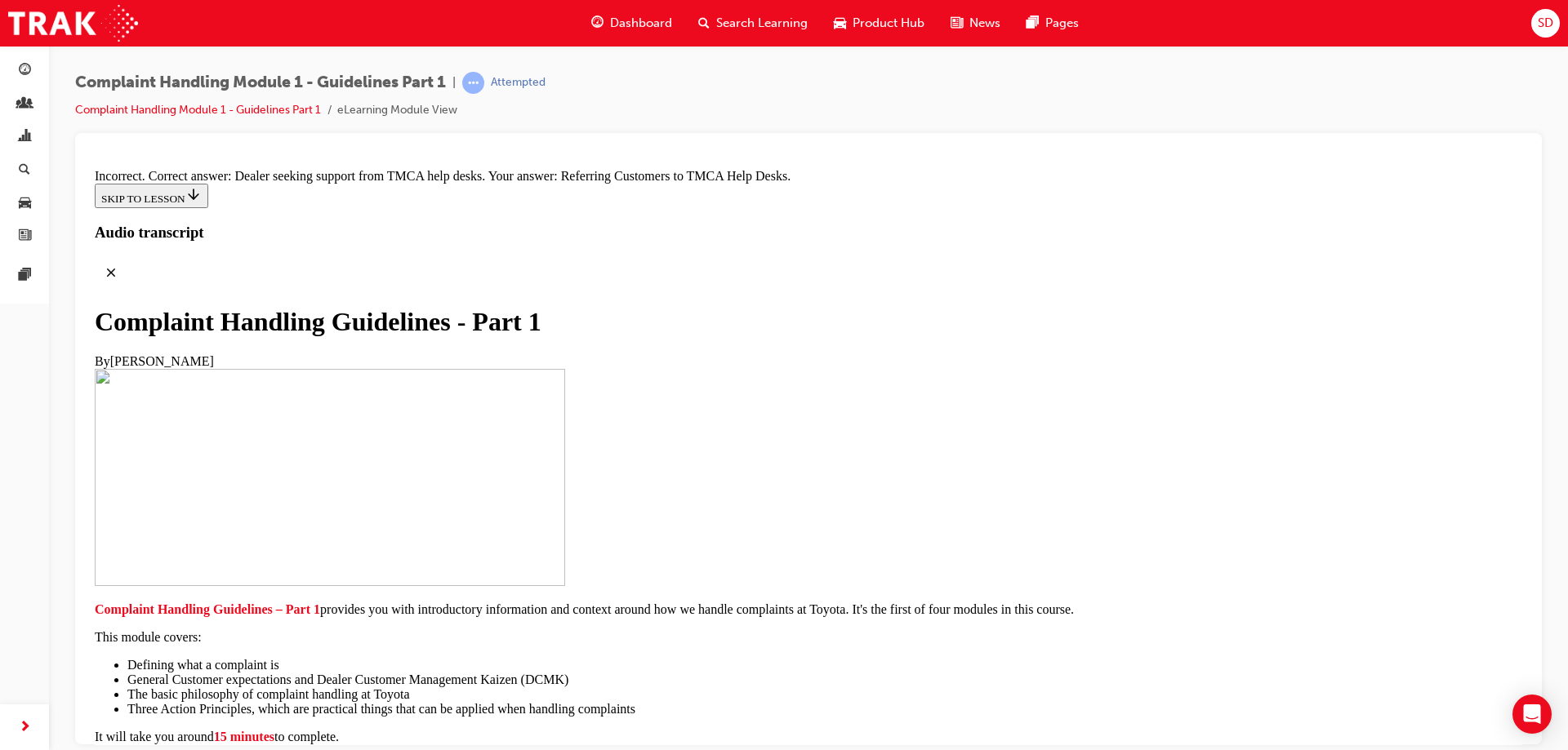
scroll to position [11173, 0]
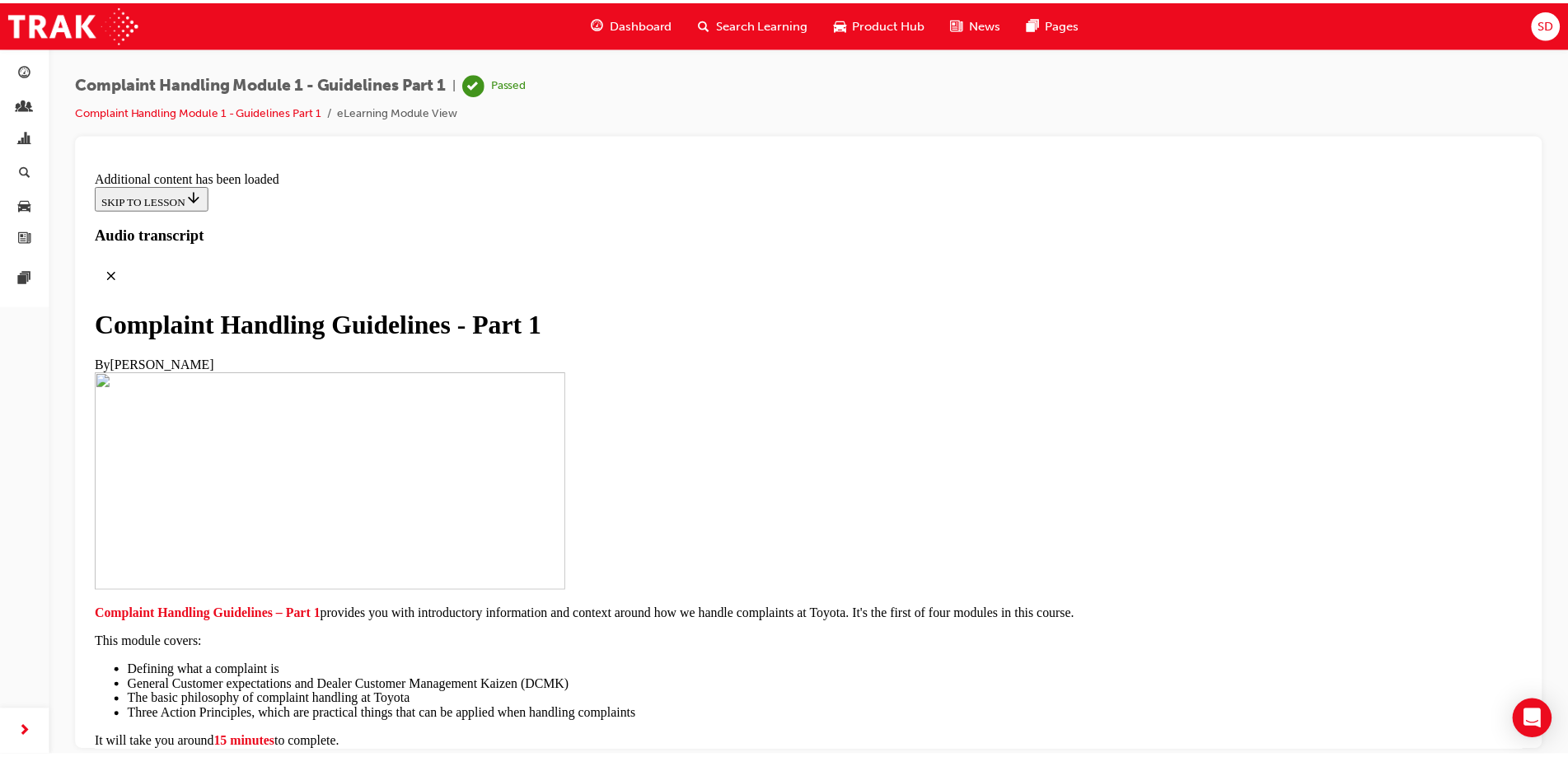
scroll to position [11143, 0]
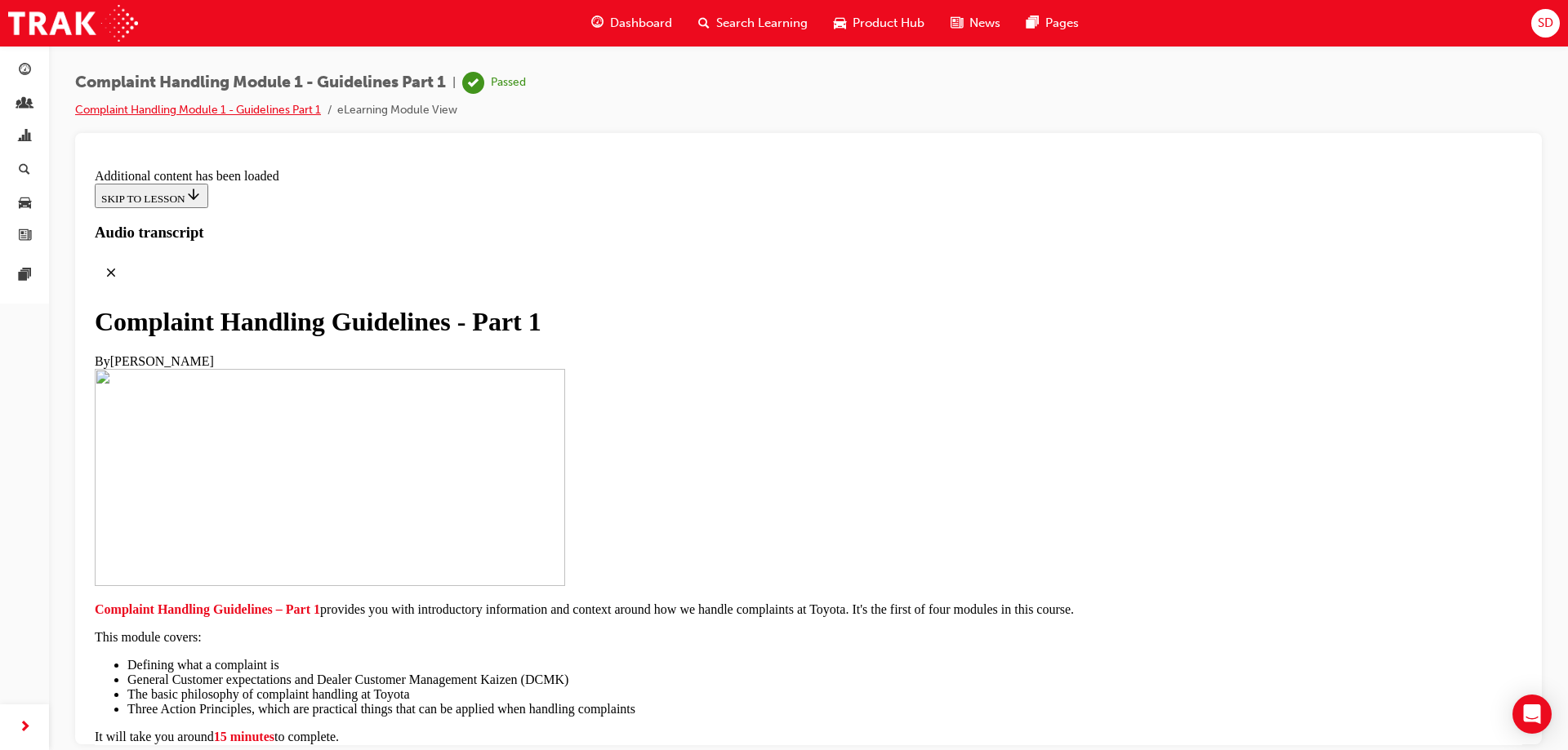
click at [273, 109] on link "Complaint Handling Module 1 - Guidelines Part 1" at bounding box center [198, 109] width 246 height 14
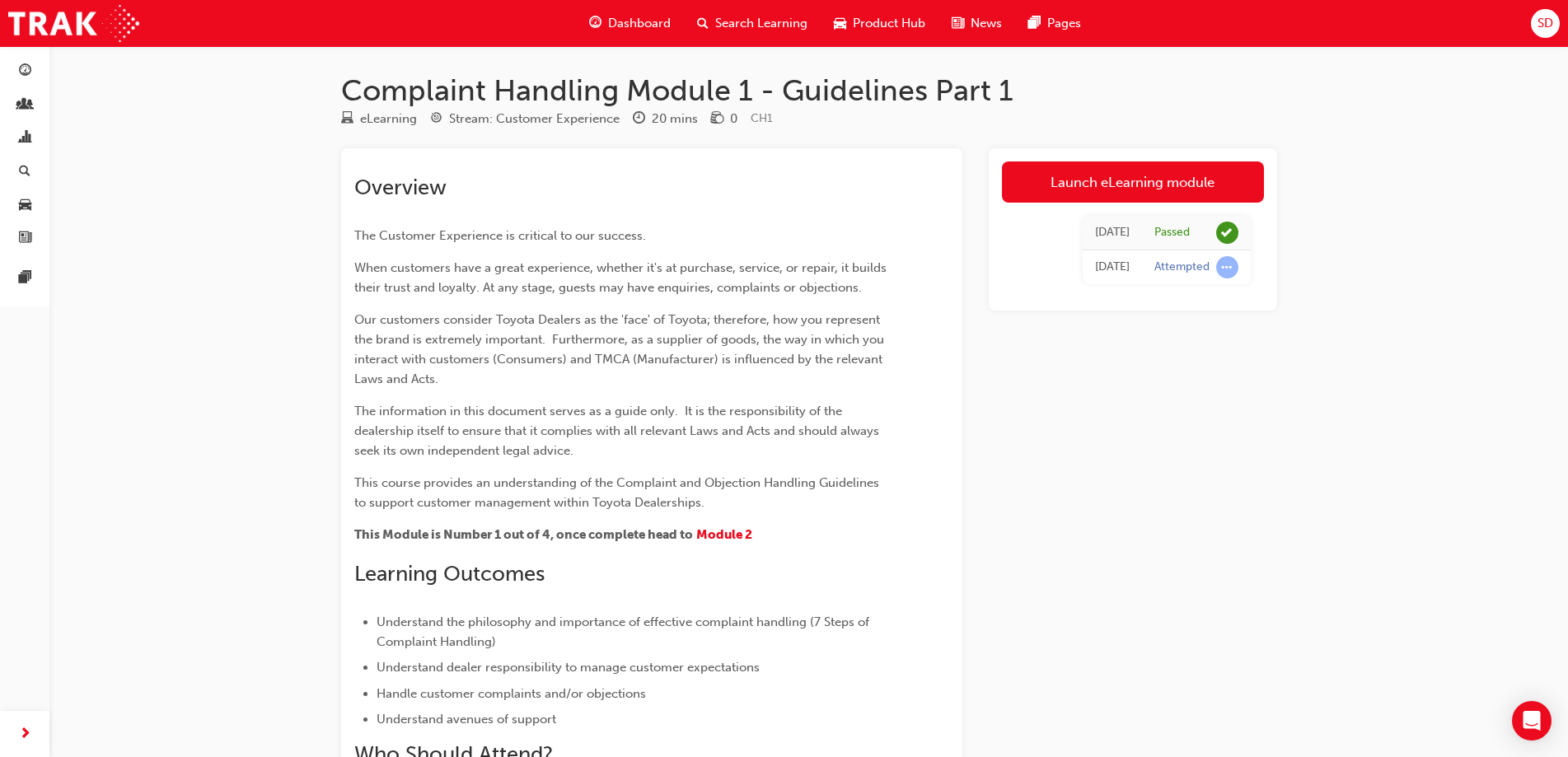
click at [511, 114] on div "Stream: Customer Experience" at bounding box center [534, 119] width 170 height 19
click at [631, 24] on span "Dashboard" at bounding box center [639, 23] width 63 height 19
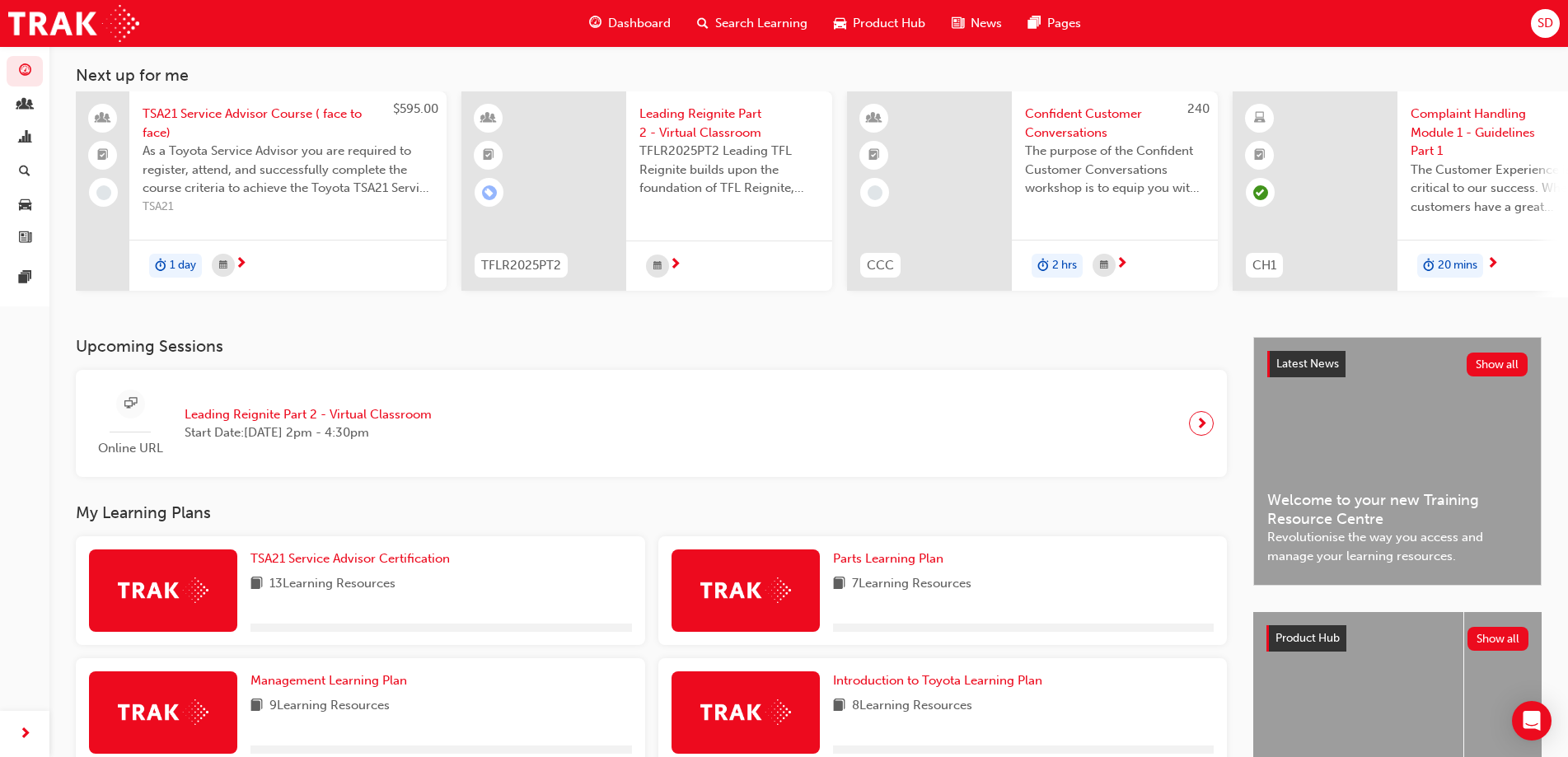
scroll to position [301, 0]
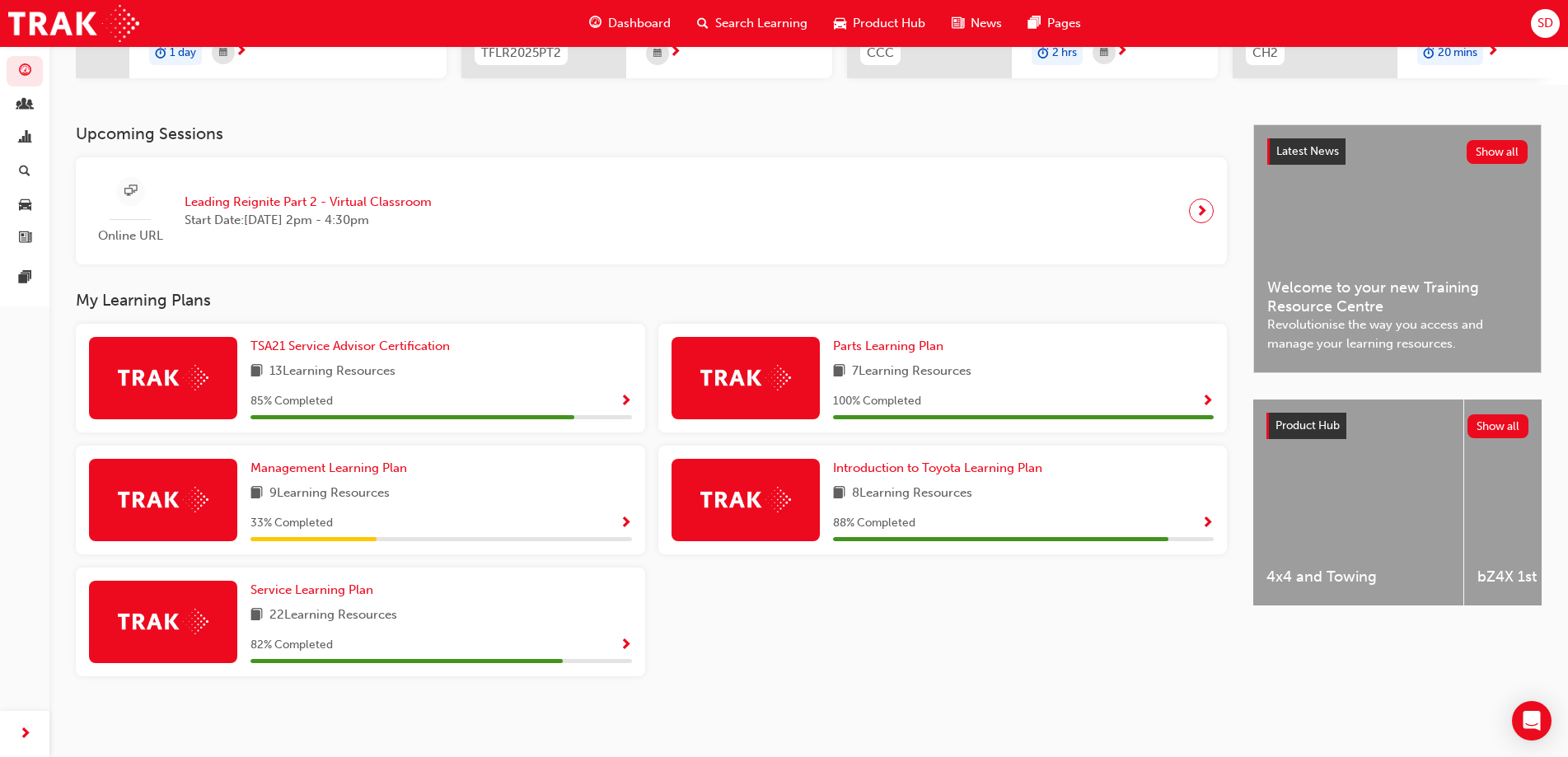
click at [366, 604] on div "Service Learning Plan 22 Learning Resources 82 % Completed" at bounding box center [440, 622] width 381 height 82
click at [346, 593] on span "Service Learning Plan" at bounding box center [311, 589] width 122 height 15
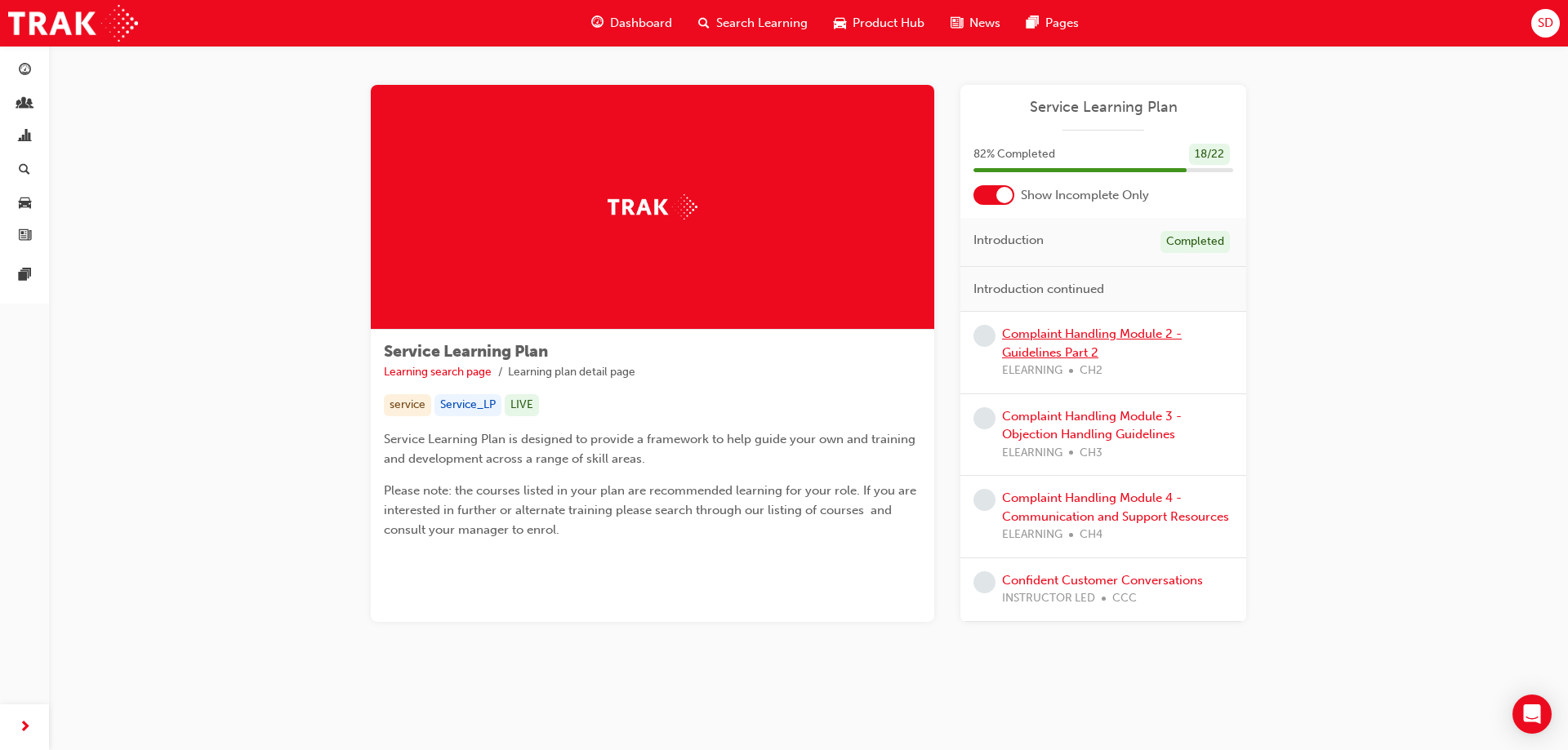
click at [1031, 333] on link "Complaint Handling Module 2 - Guidelines Part 2" at bounding box center [1092, 343] width 180 height 33
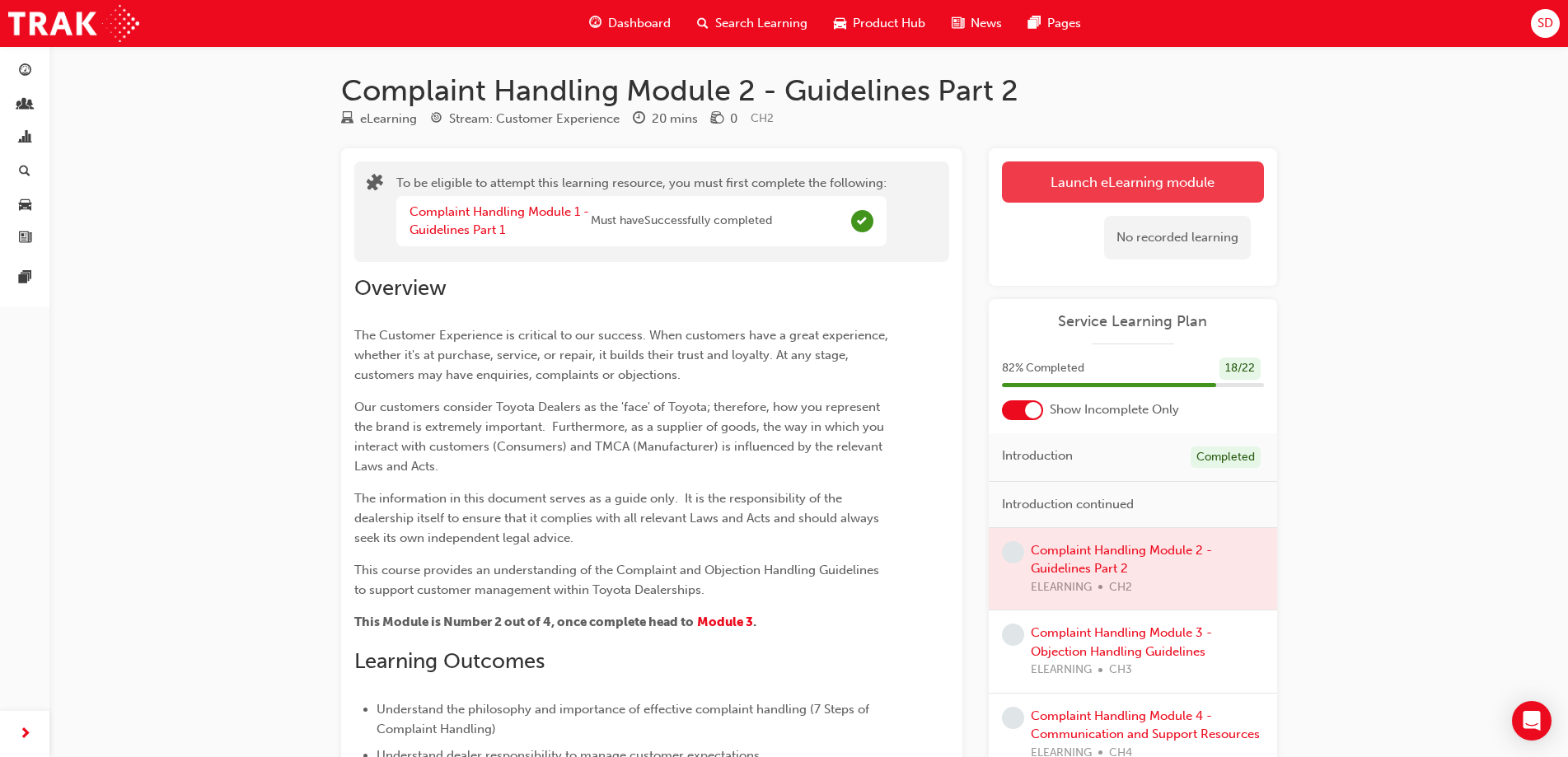
click at [1145, 170] on button "Launch eLearning module" at bounding box center [1133, 182] width 262 height 41
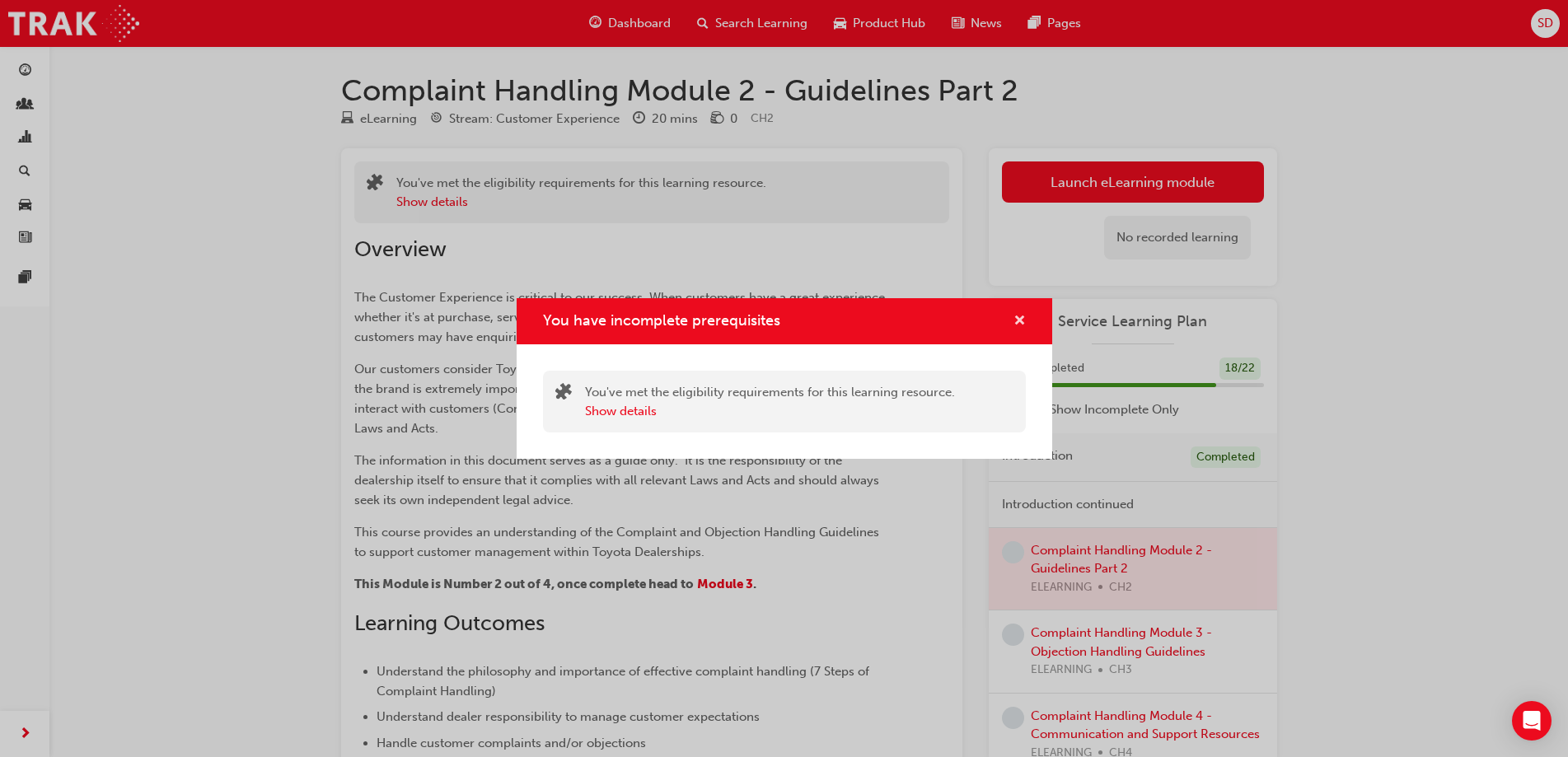
click at [1014, 321] on span "cross-icon" at bounding box center [1019, 321] width 12 height 15
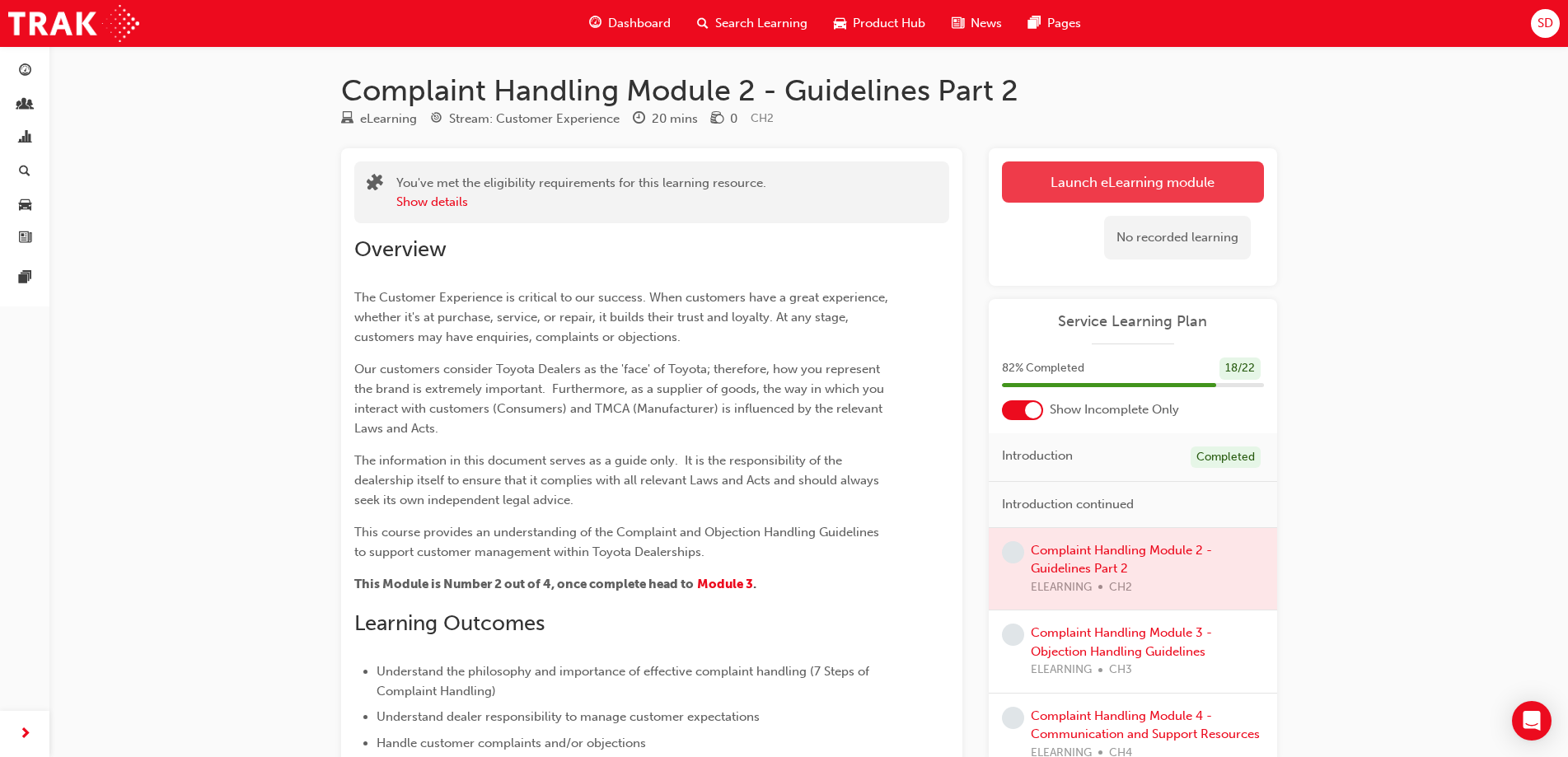
click at [1058, 191] on button "Launch eLearning module" at bounding box center [1133, 182] width 262 height 41
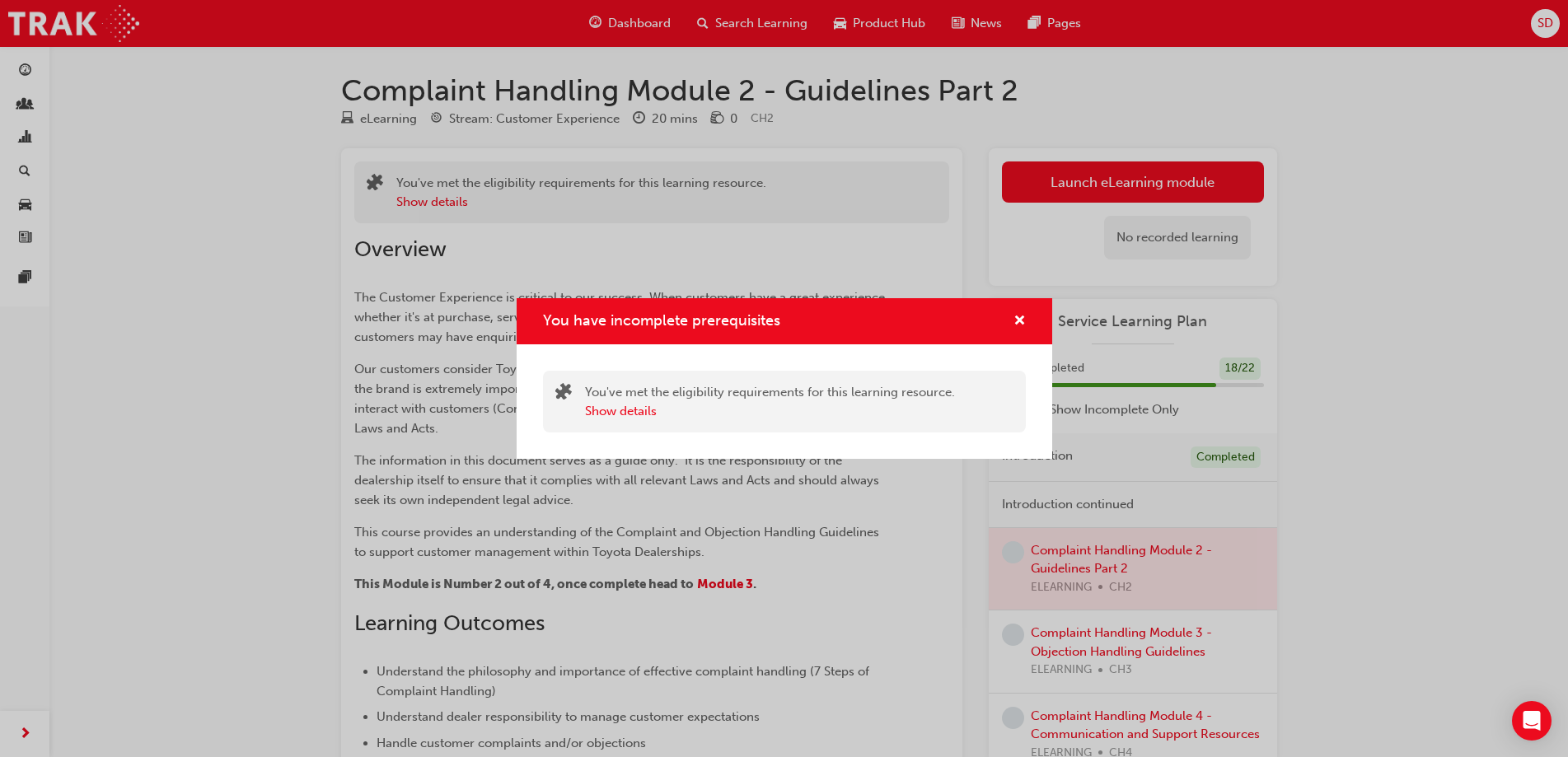
click at [627, 398] on div "You've met the eligibility requirements for this learning resource. Show details" at bounding box center [770, 401] width 370 height 37
click at [629, 412] on button "Show details" at bounding box center [621, 411] width 72 height 19
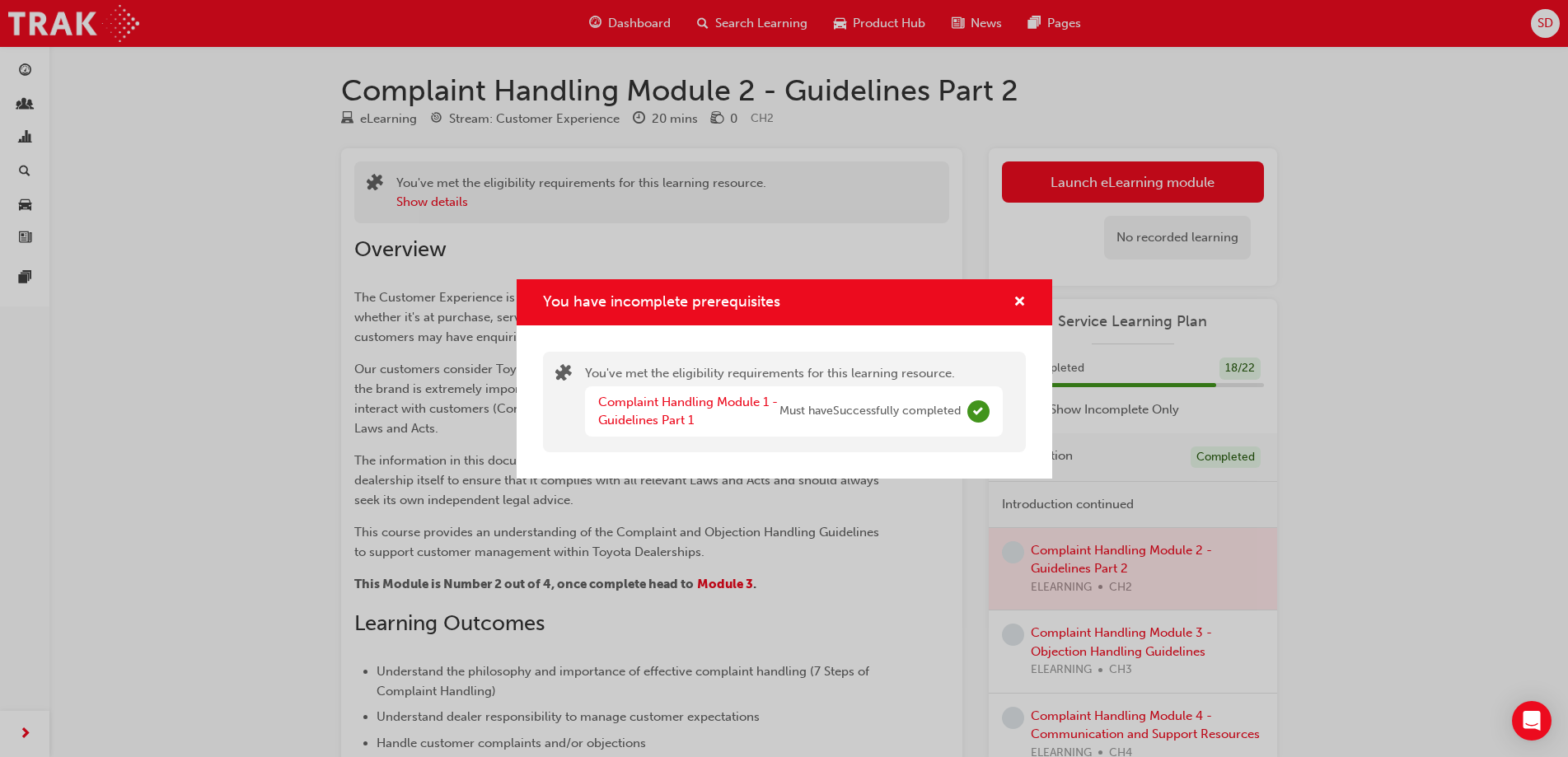
click at [870, 403] on span "Must have Successfully completed" at bounding box center [870, 411] width 182 height 19
click at [1021, 299] on span "cross-icon" at bounding box center [1019, 302] width 12 height 15
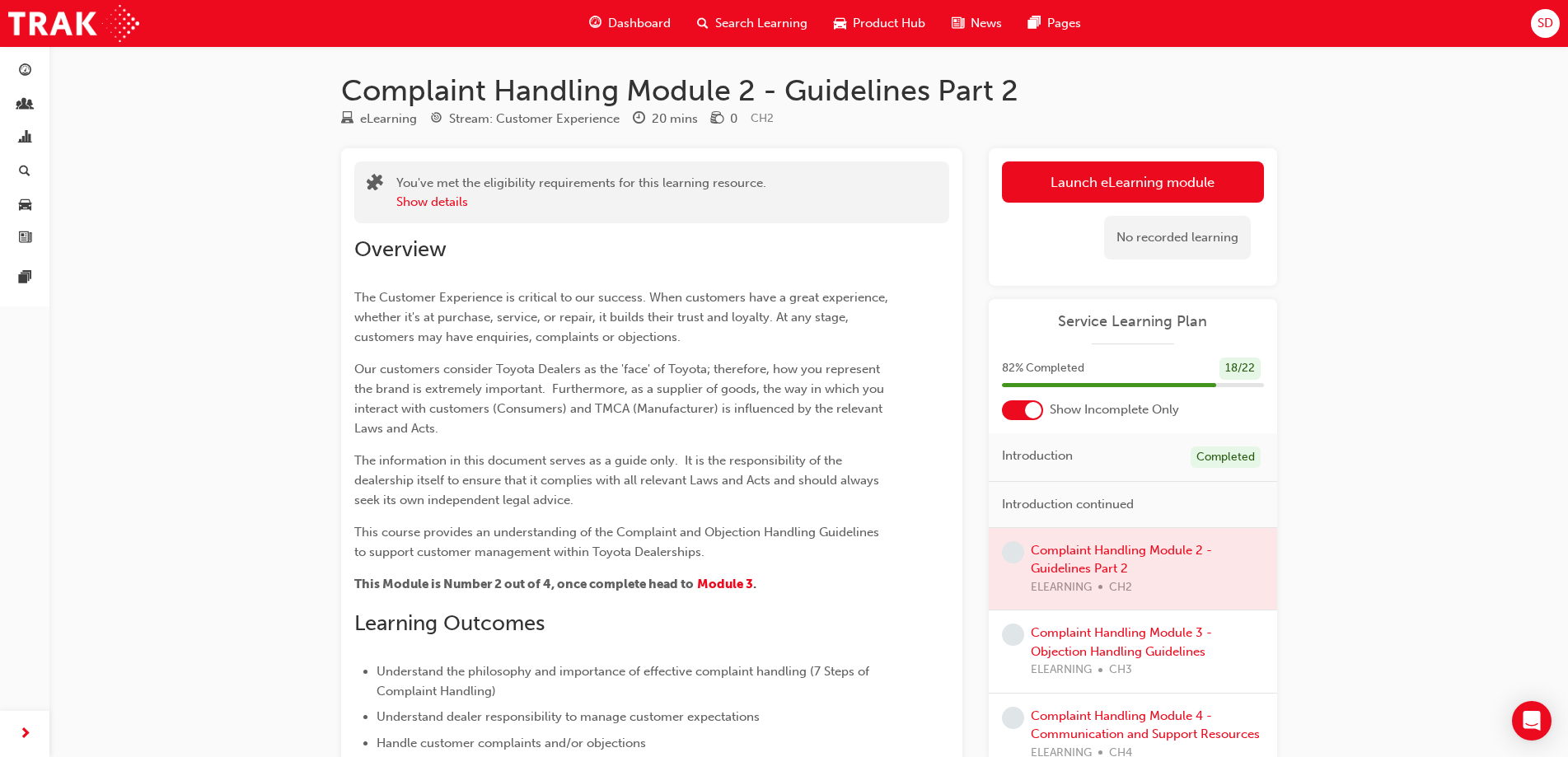
click at [708, 398] on p "Our customers consider Toyota Dealers as the 'face' of Toyota; therefore, how y…" at bounding box center [622, 398] width 535 height 79
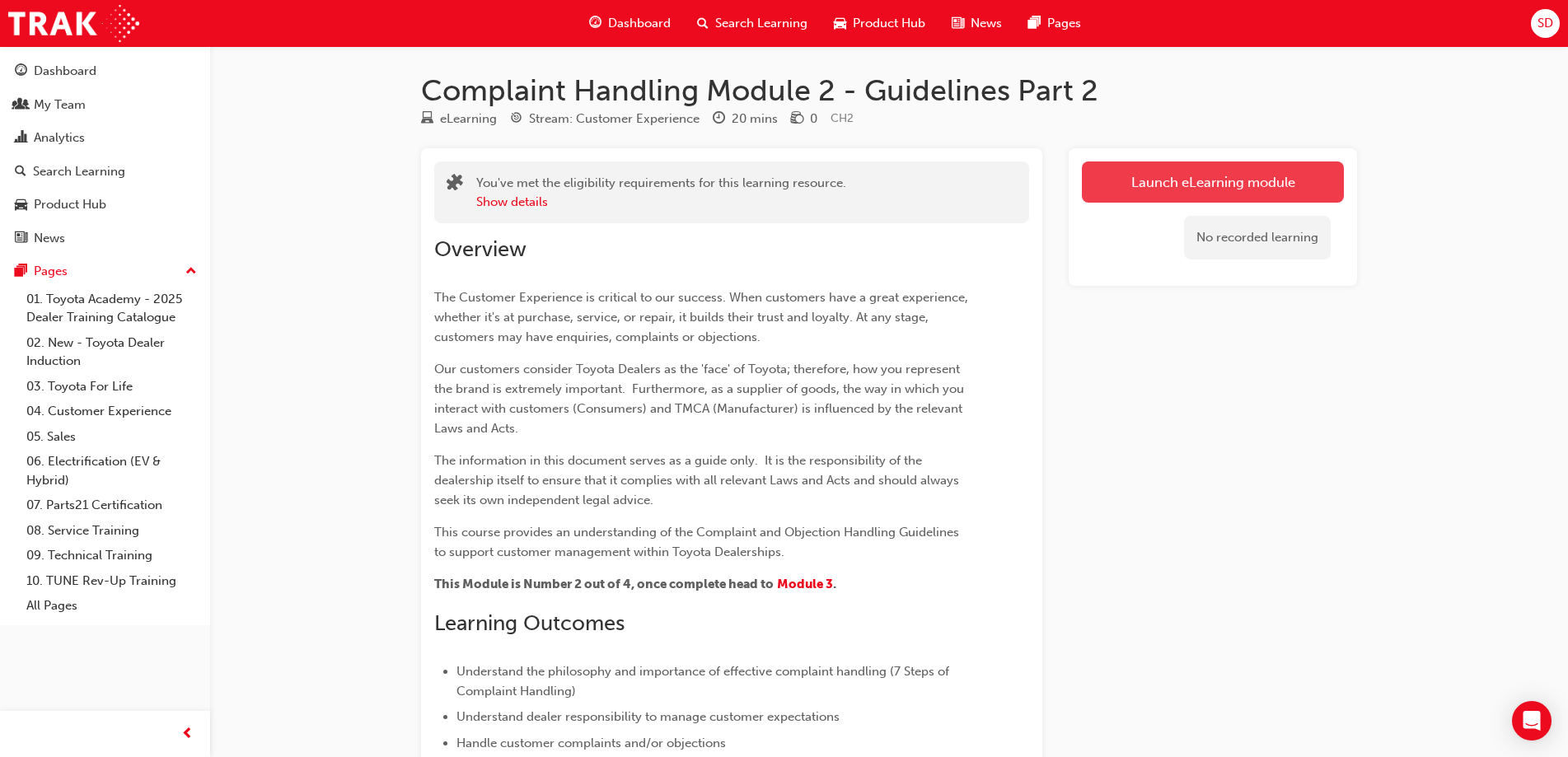
click at [1180, 184] on link "Launch eLearning module" at bounding box center [1213, 182] width 262 height 41
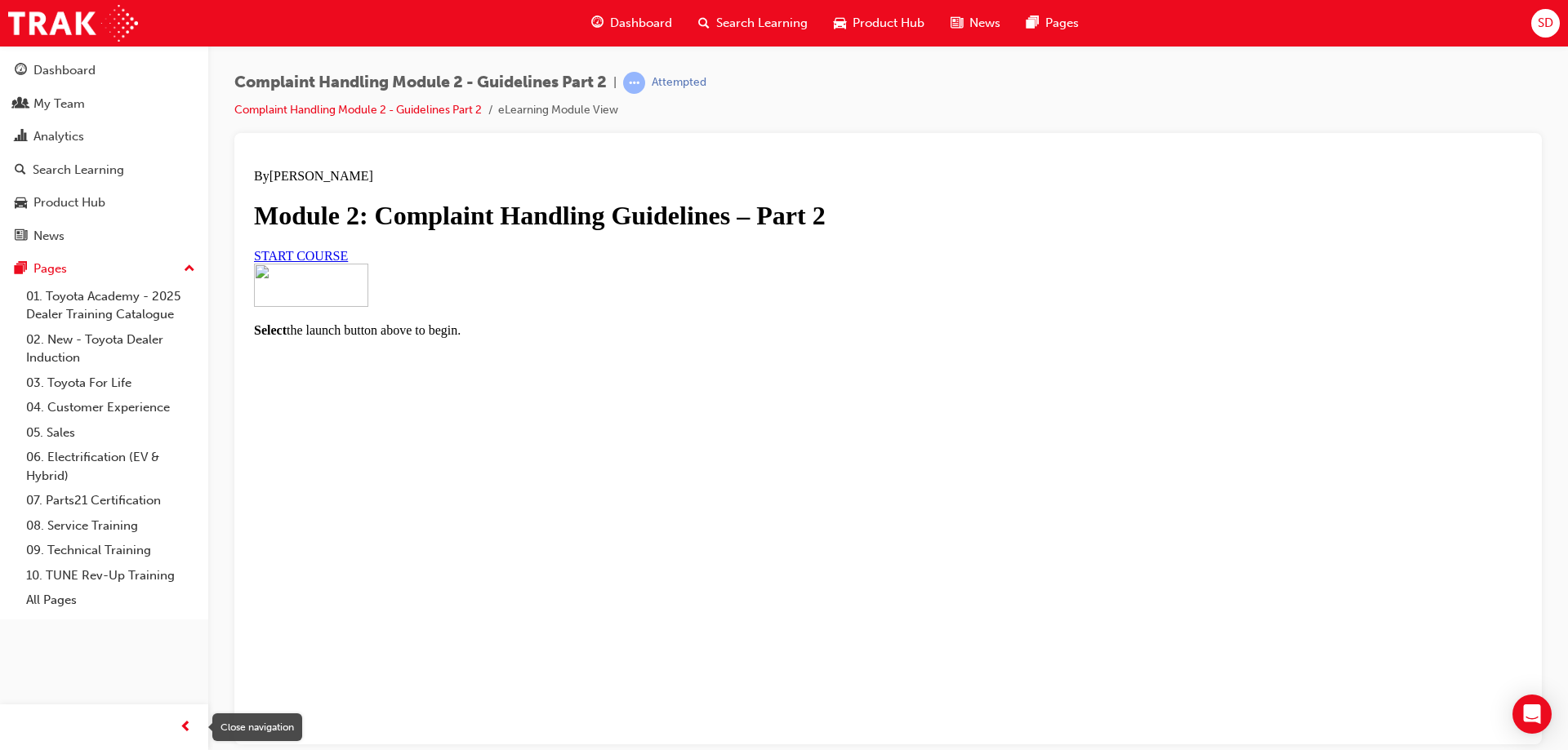
click at [189, 725] on span "prev-icon" at bounding box center [186, 728] width 12 height 20
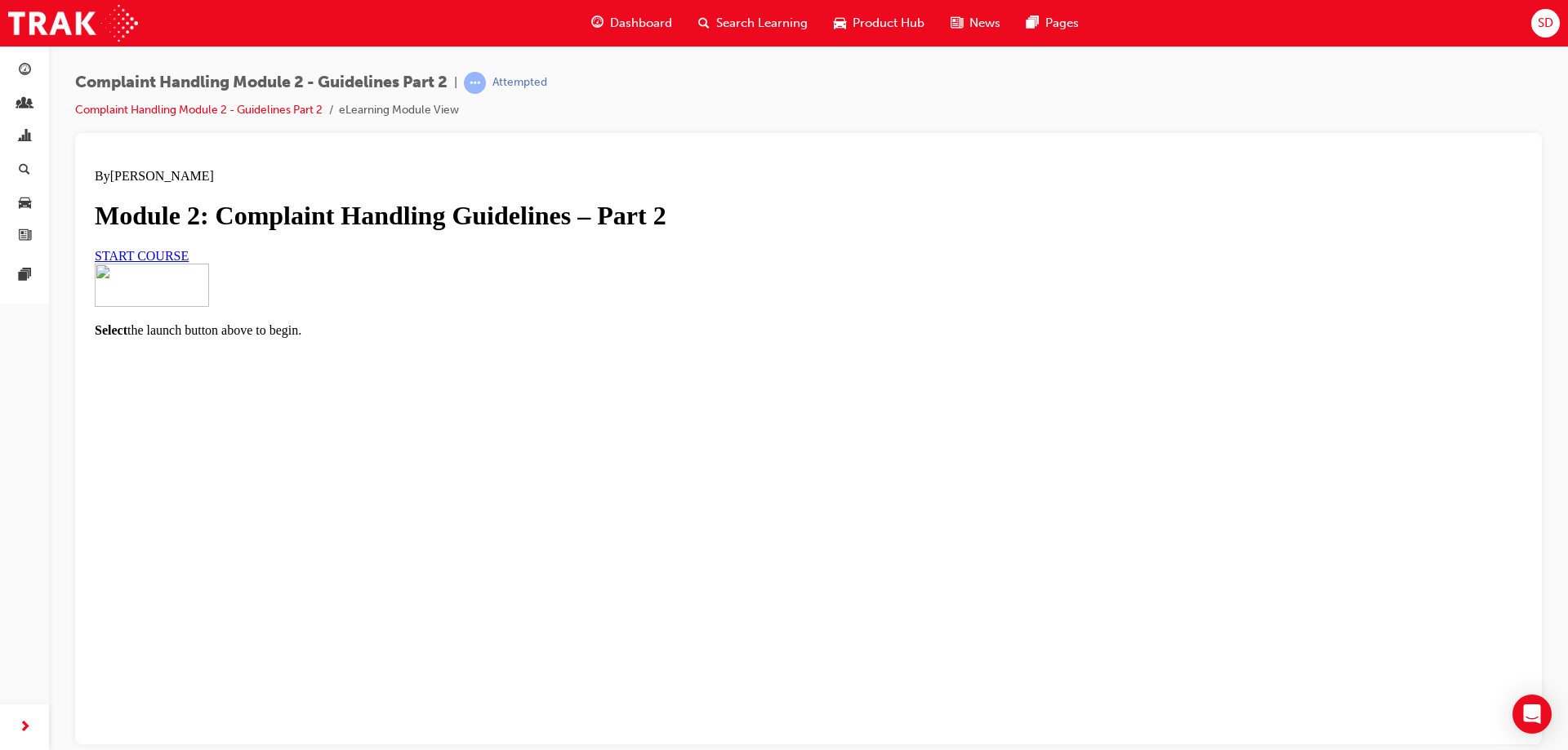
scroll to position [100, 0]
click at [188, 262] on span "START COURSE" at bounding box center [142, 255] width 94 height 14
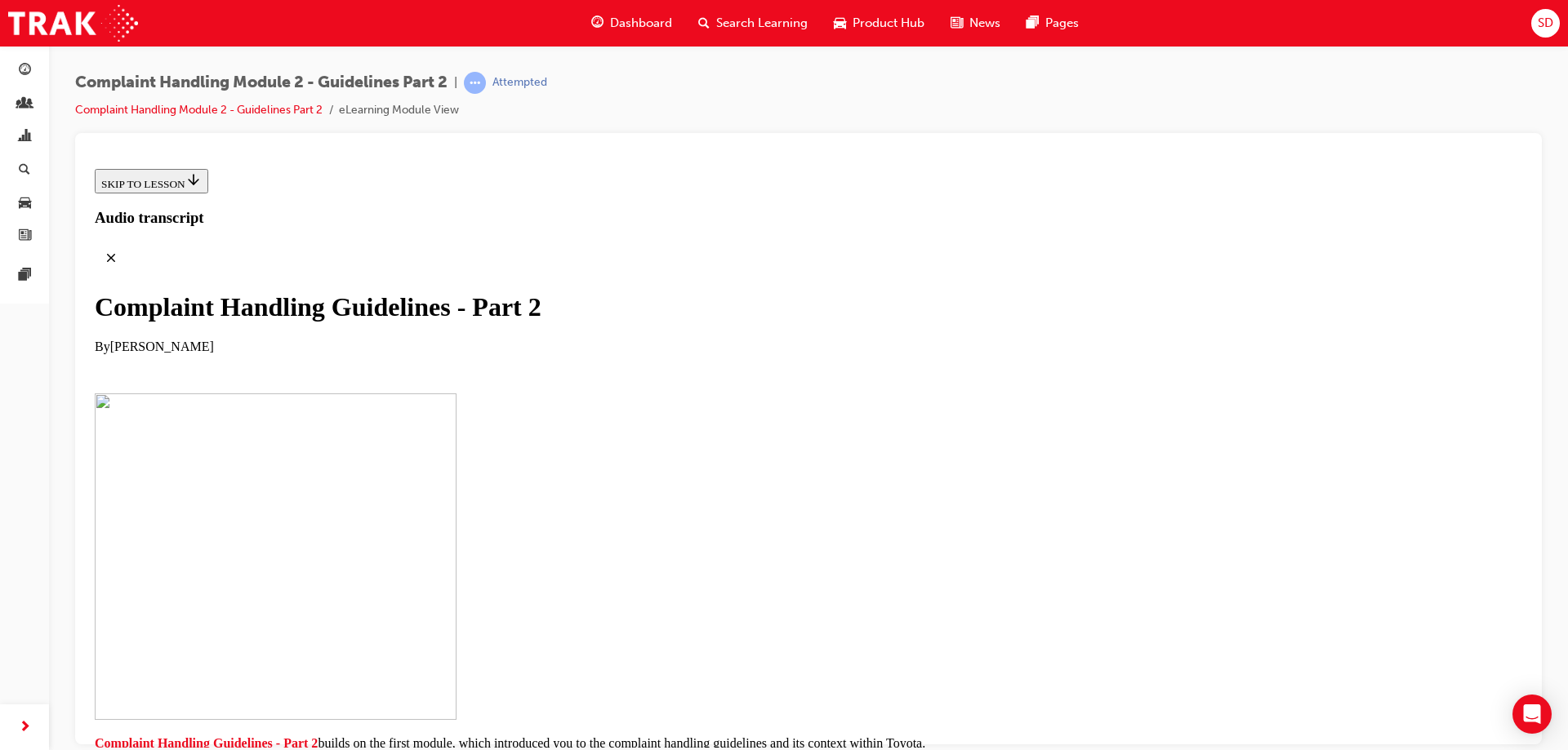
scroll to position [334, 0]
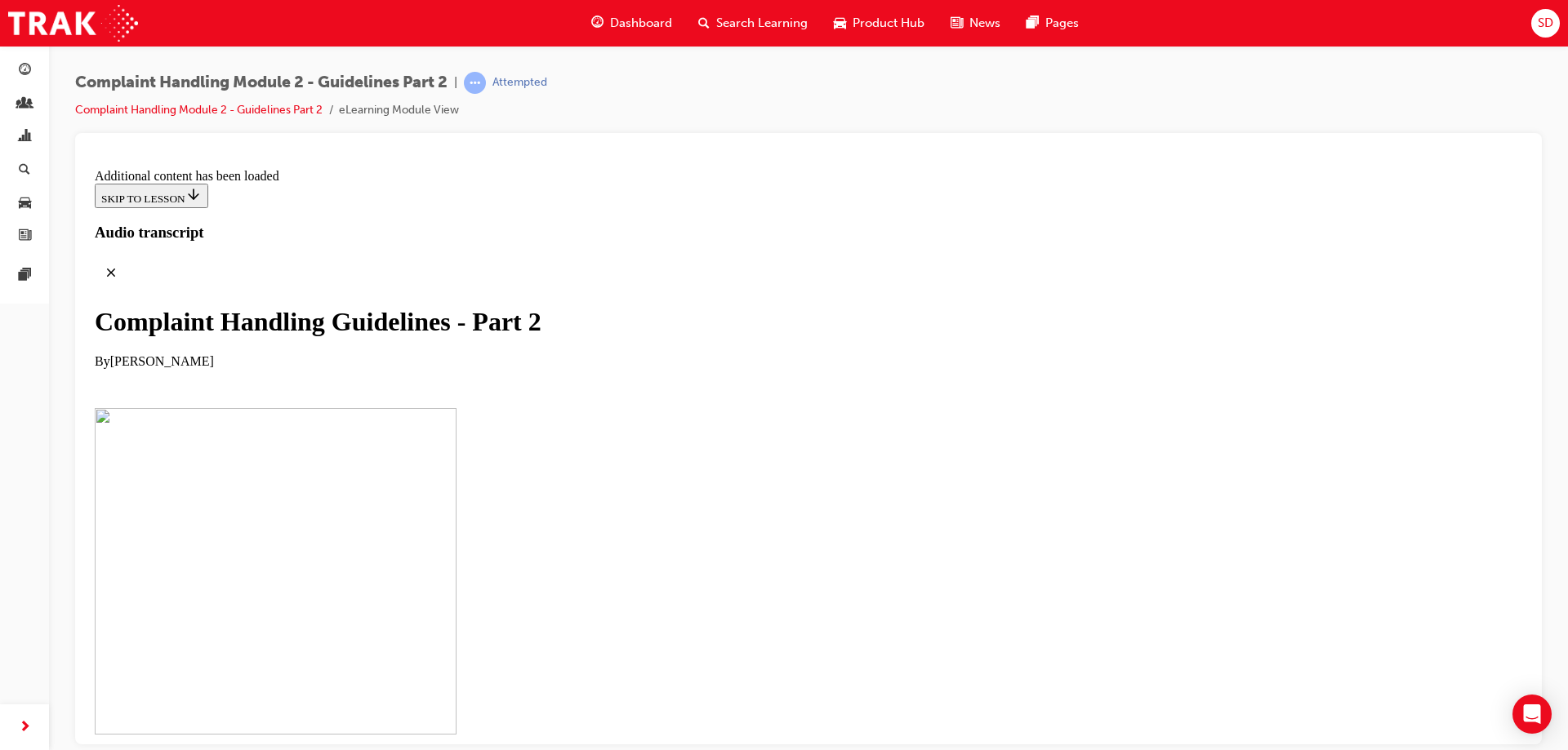
scroll to position [1269, 0]
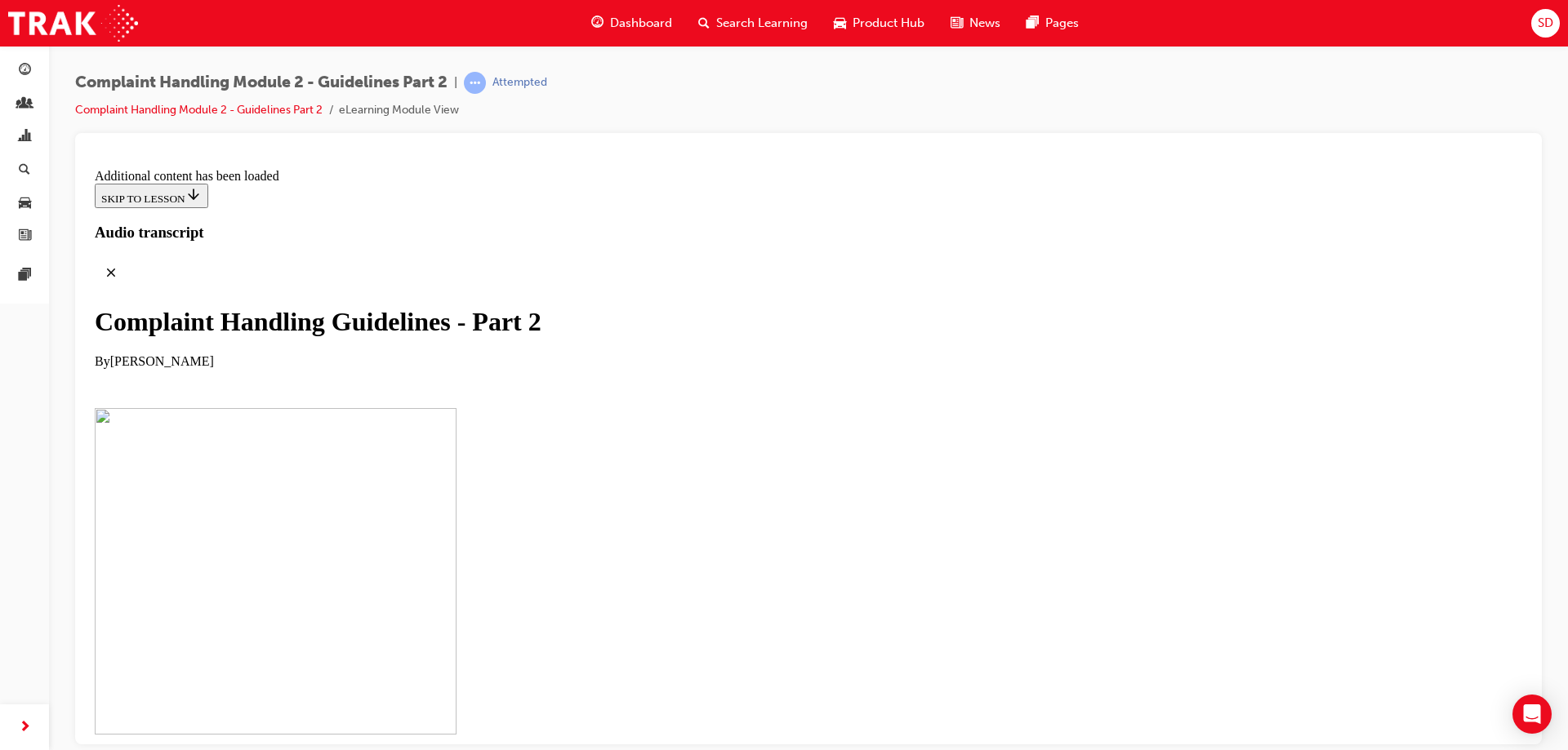
scroll to position [8099, 0]
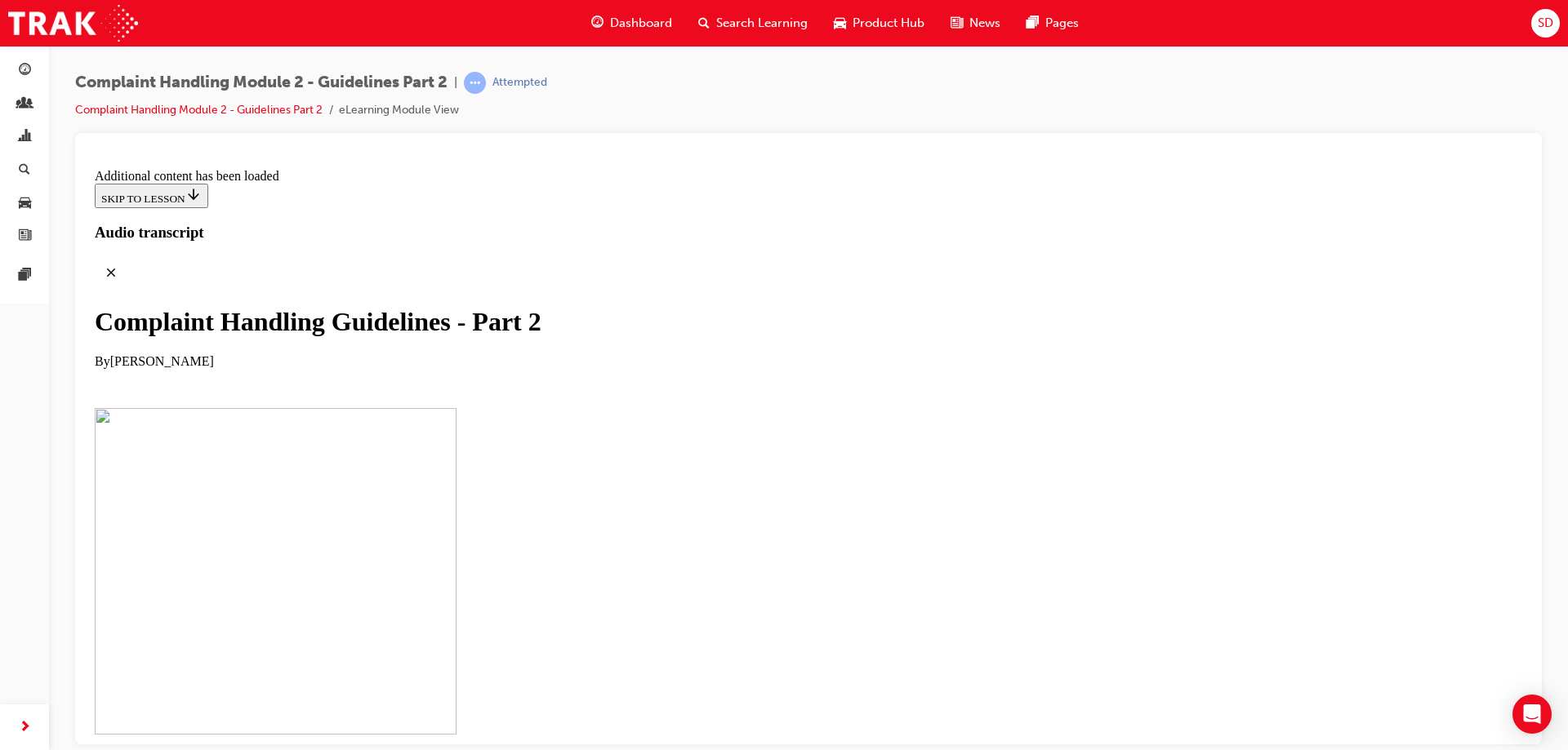
scroll to position [10242, 0]
checkbox input "true"
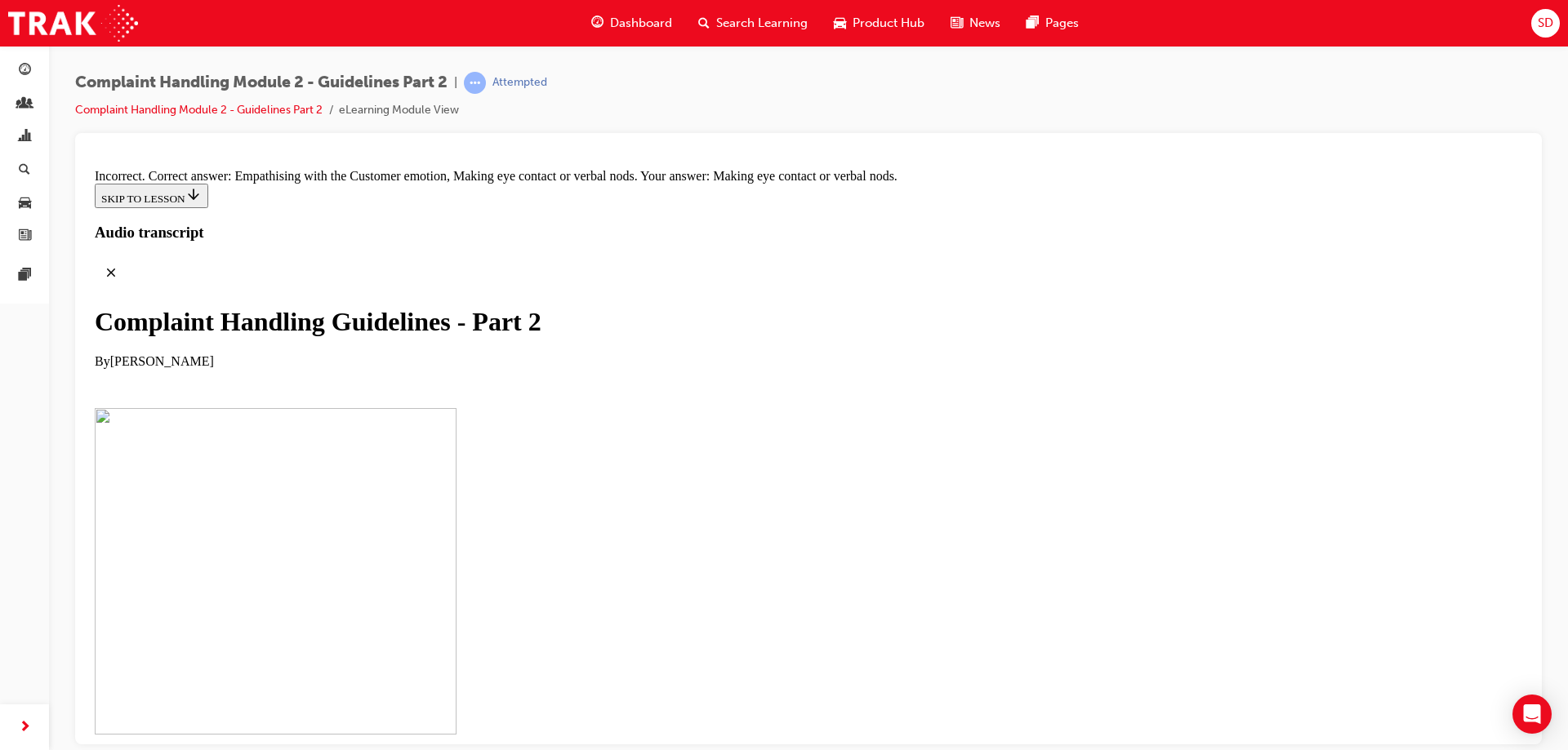
scroll to position [10405, 0]
checkbox input "true"
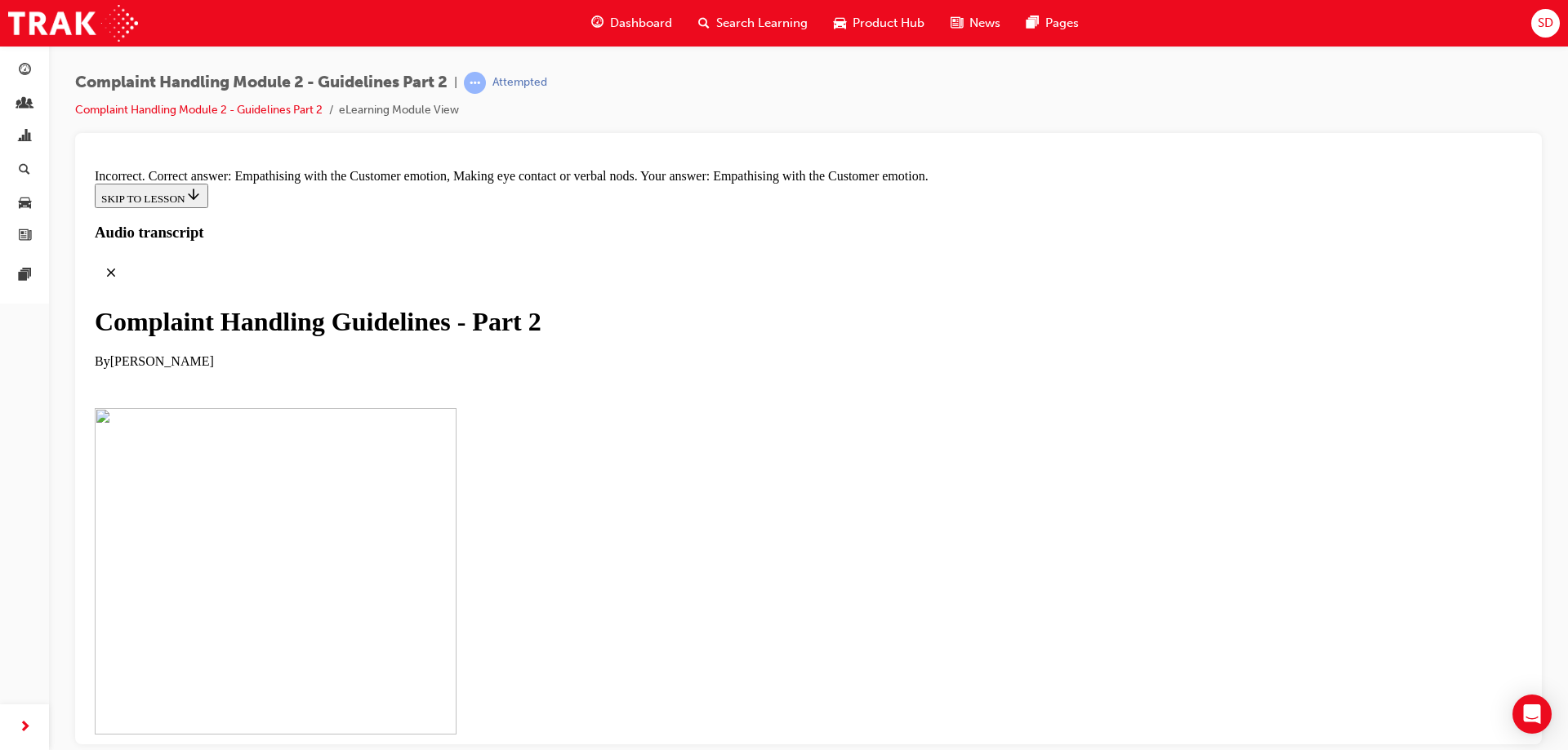
checkbox input "true"
checkbox input "false"
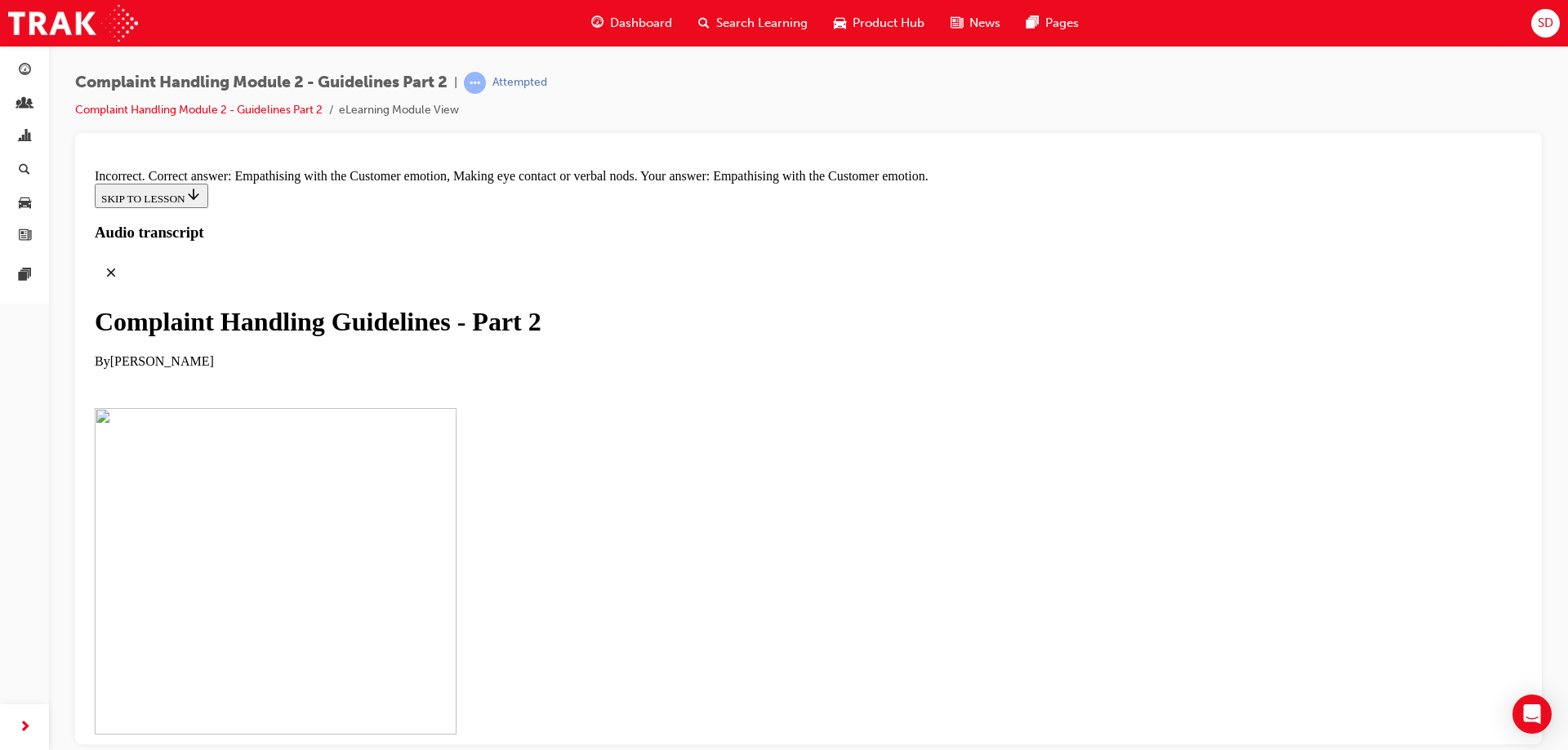
drag, startPoint x: 622, startPoint y: 630, endPoint x: 908, endPoint y: 304, distance: 433.7
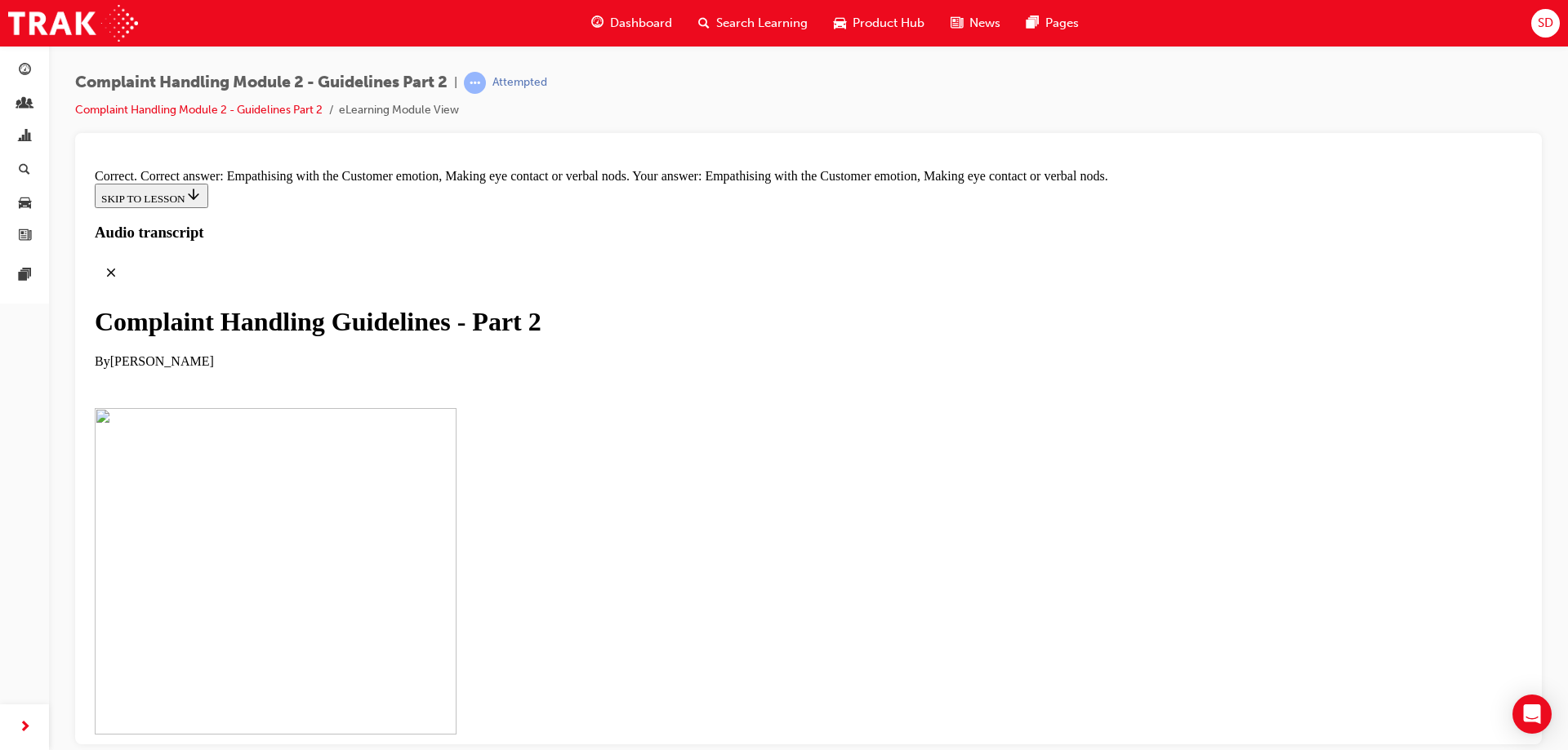
drag, startPoint x: 627, startPoint y: 492, endPoint x: 915, endPoint y: 302, distance: 345.0
drag, startPoint x: 614, startPoint y: 496, endPoint x: 878, endPoint y: 323, distance: 315.6
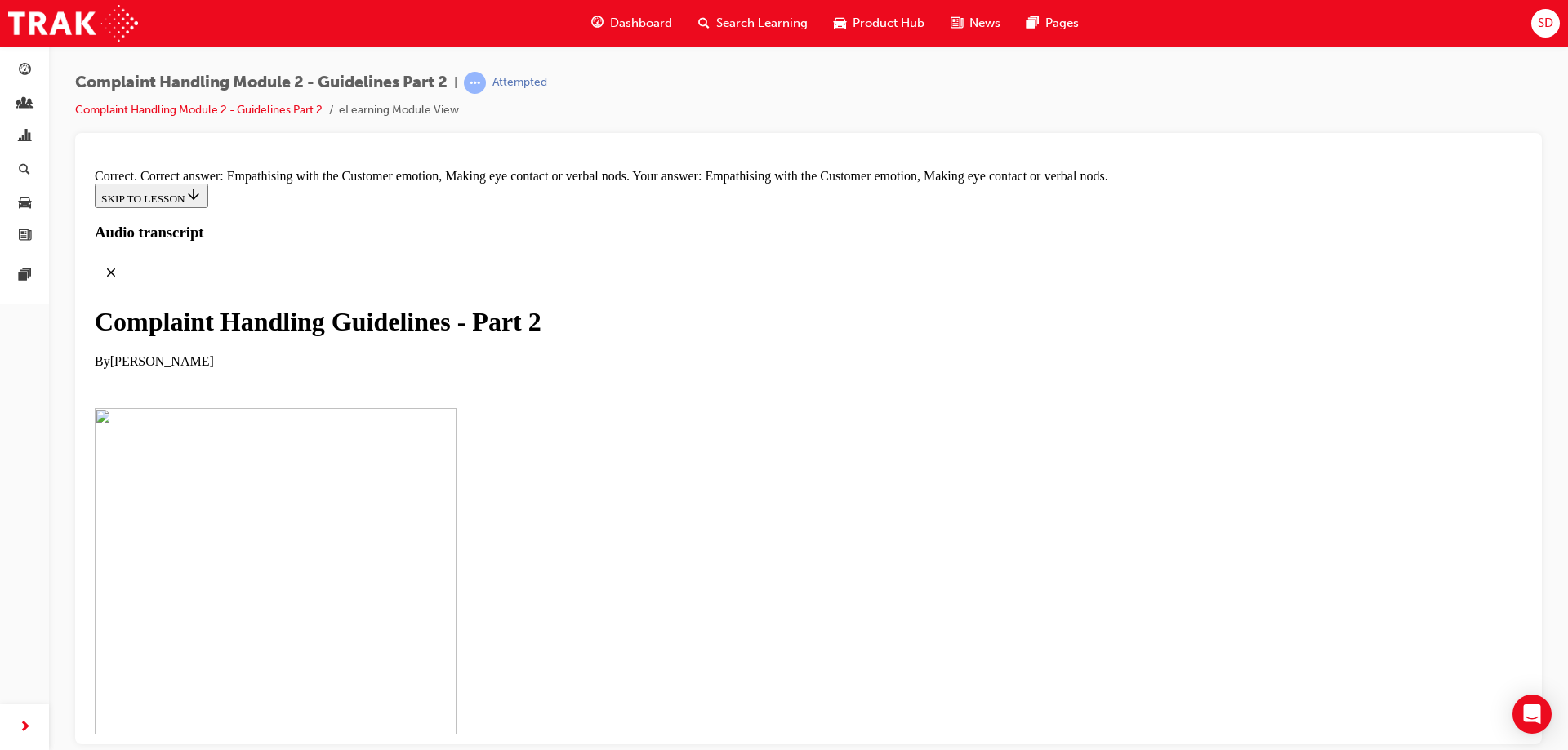
drag, startPoint x: 638, startPoint y: 668, endPoint x: 929, endPoint y: 391, distance: 401.8
drag, startPoint x: 672, startPoint y: 486, endPoint x: 951, endPoint y: 484, distance: 279.0
drag, startPoint x: 679, startPoint y: 579, endPoint x: 951, endPoint y: 572, distance: 272.1
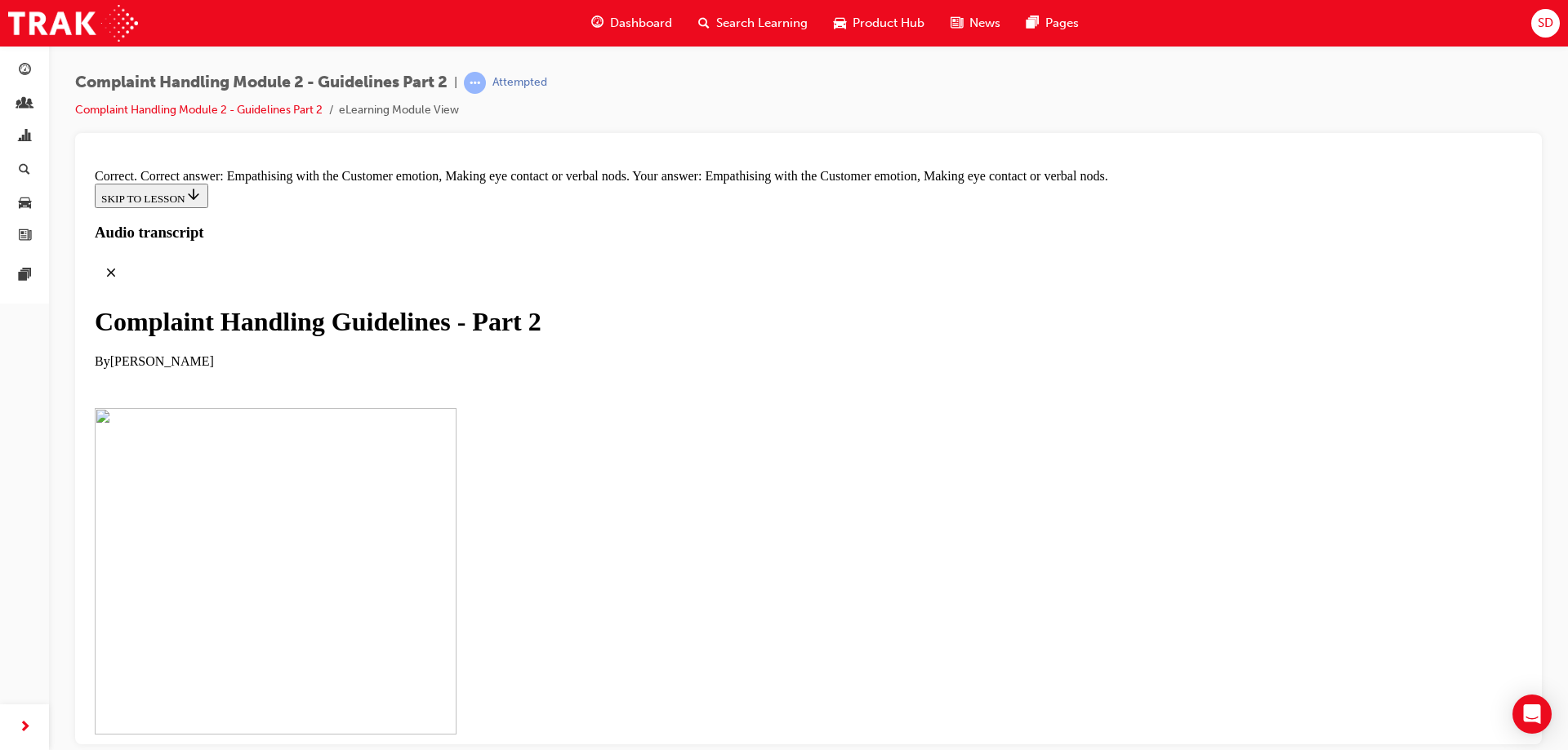
drag, startPoint x: 762, startPoint y: 652, endPoint x: 973, endPoint y: 635, distance: 211.7
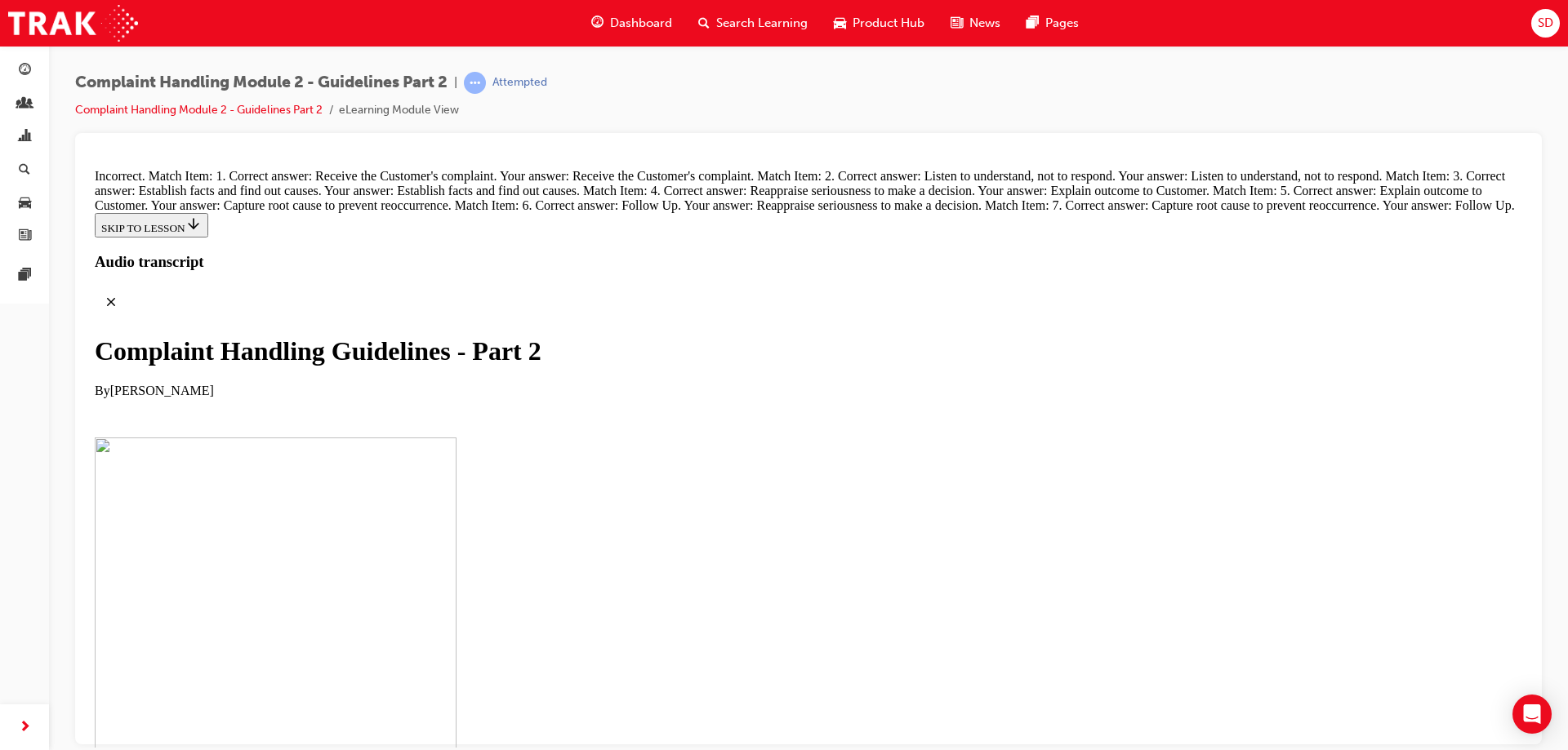
scroll to position [11119, 0]
drag, startPoint x: 711, startPoint y: 399, endPoint x: 913, endPoint y: 479, distance: 217.3
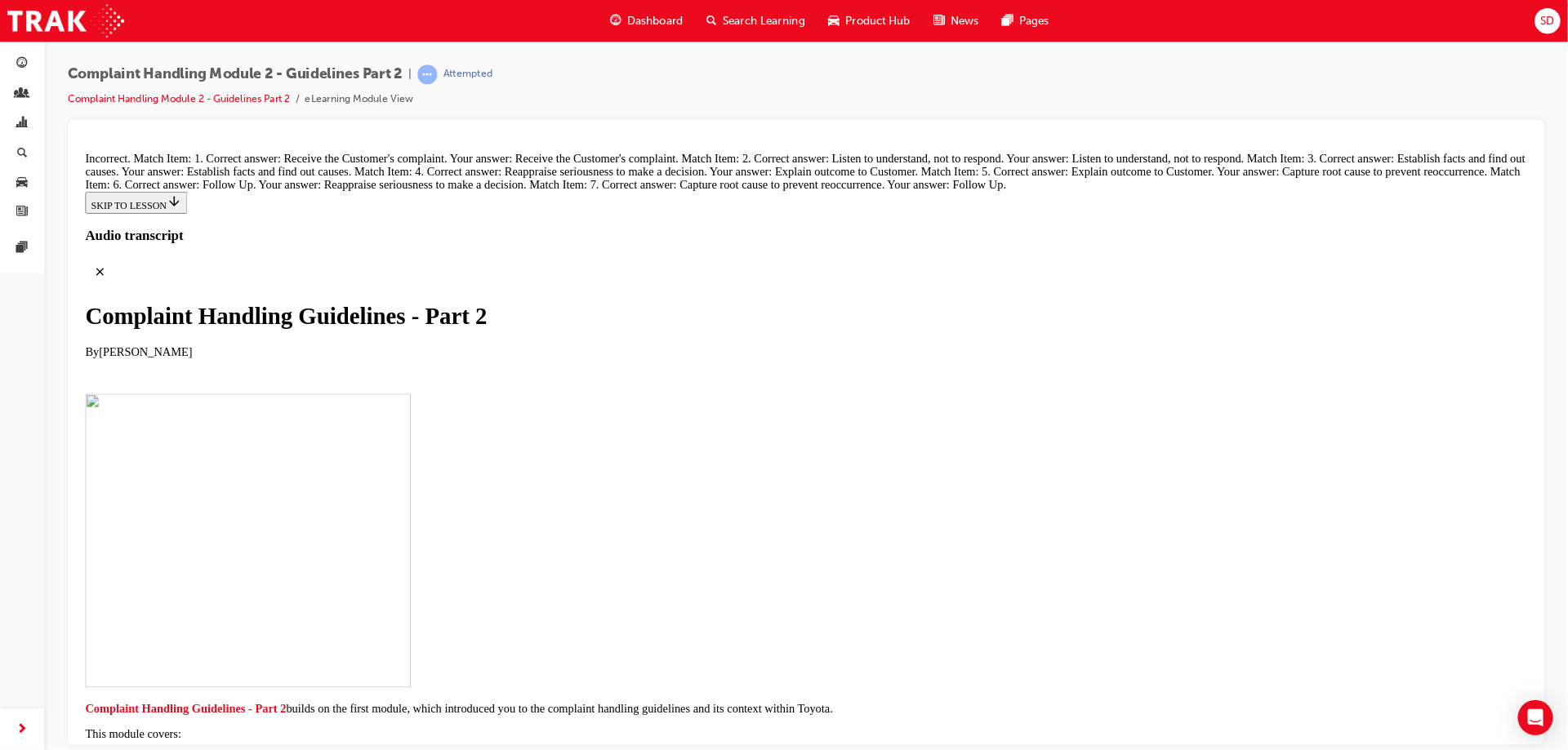
scroll to position [11037, 0]
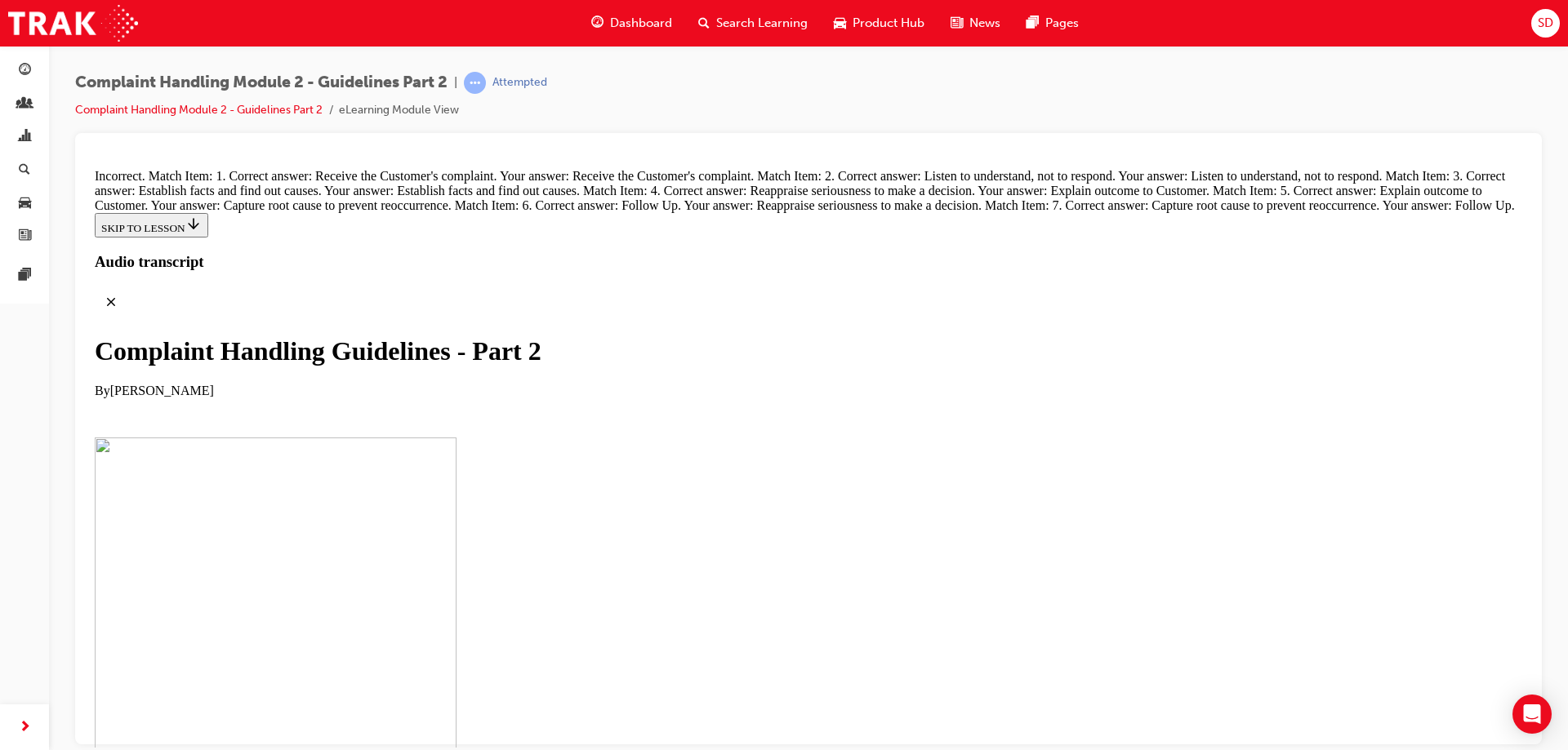
scroll to position [11281, 0]
drag, startPoint x: 627, startPoint y: 214, endPoint x: 885, endPoint y: 720, distance: 568.0
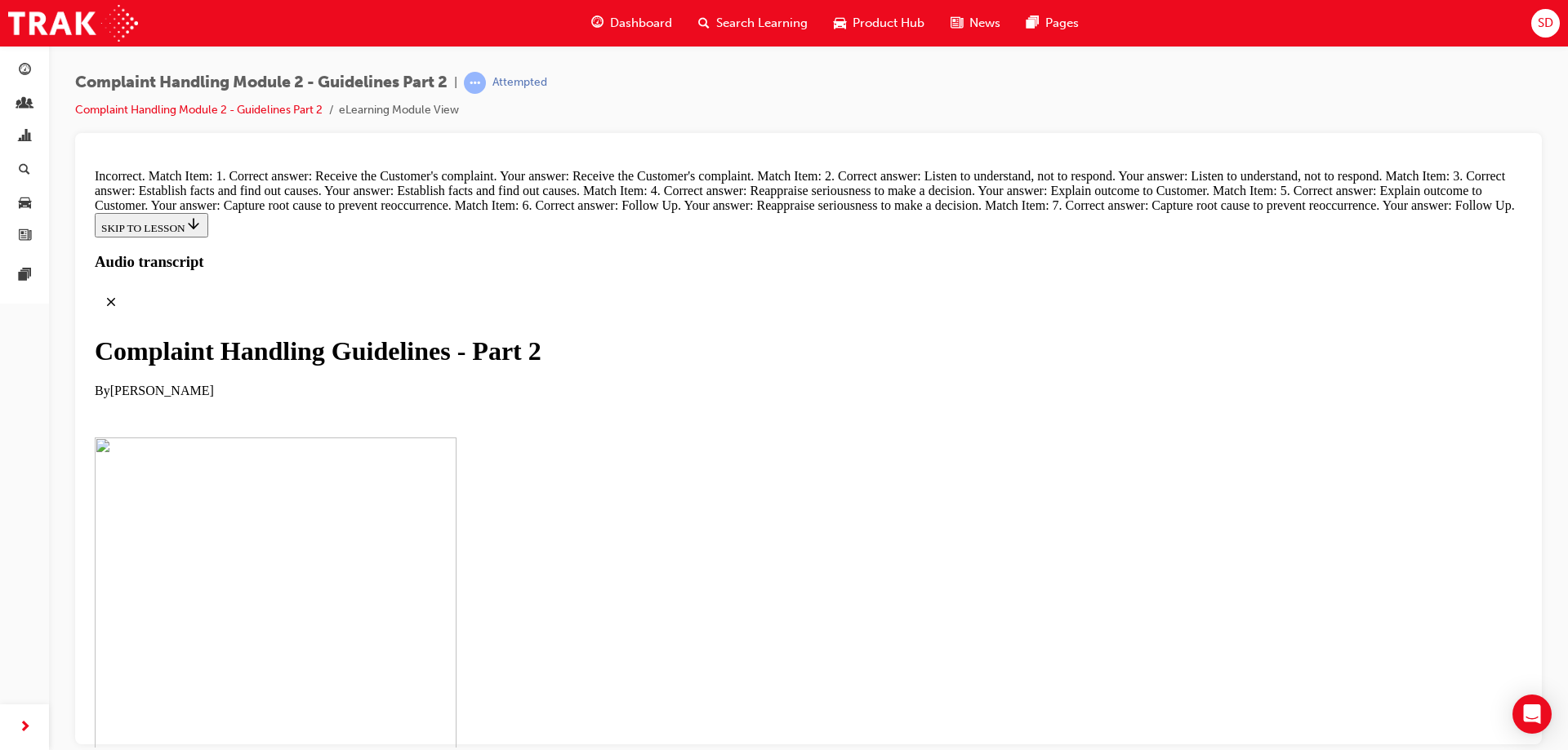
drag, startPoint x: 645, startPoint y: 452, endPoint x: 880, endPoint y: 439, distance: 235.4
drag, startPoint x: 625, startPoint y: 616, endPoint x: 909, endPoint y: 523, distance: 298.8
drag, startPoint x: 630, startPoint y: 362, endPoint x: 910, endPoint y: 617, distance: 378.7
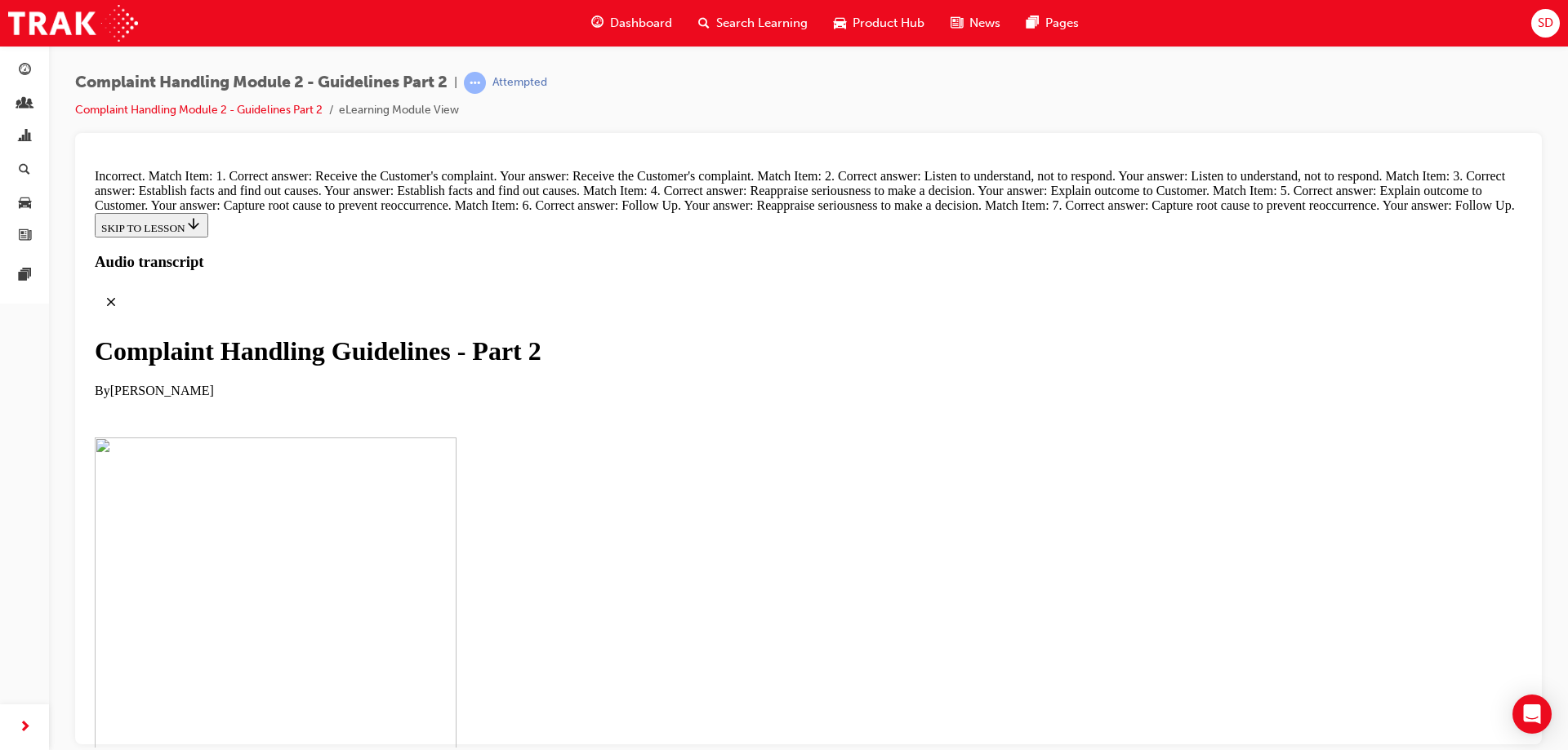
scroll to position [10910, 0]
drag, startPoint x: 623, startPoint y: 357, endPoint x: 925, endPoint y: 607, distance: 392.1
drag, startPoint x: 626, startPoint y: 277, endPoint x: 893, endPoint y: 700, distance: 500.2
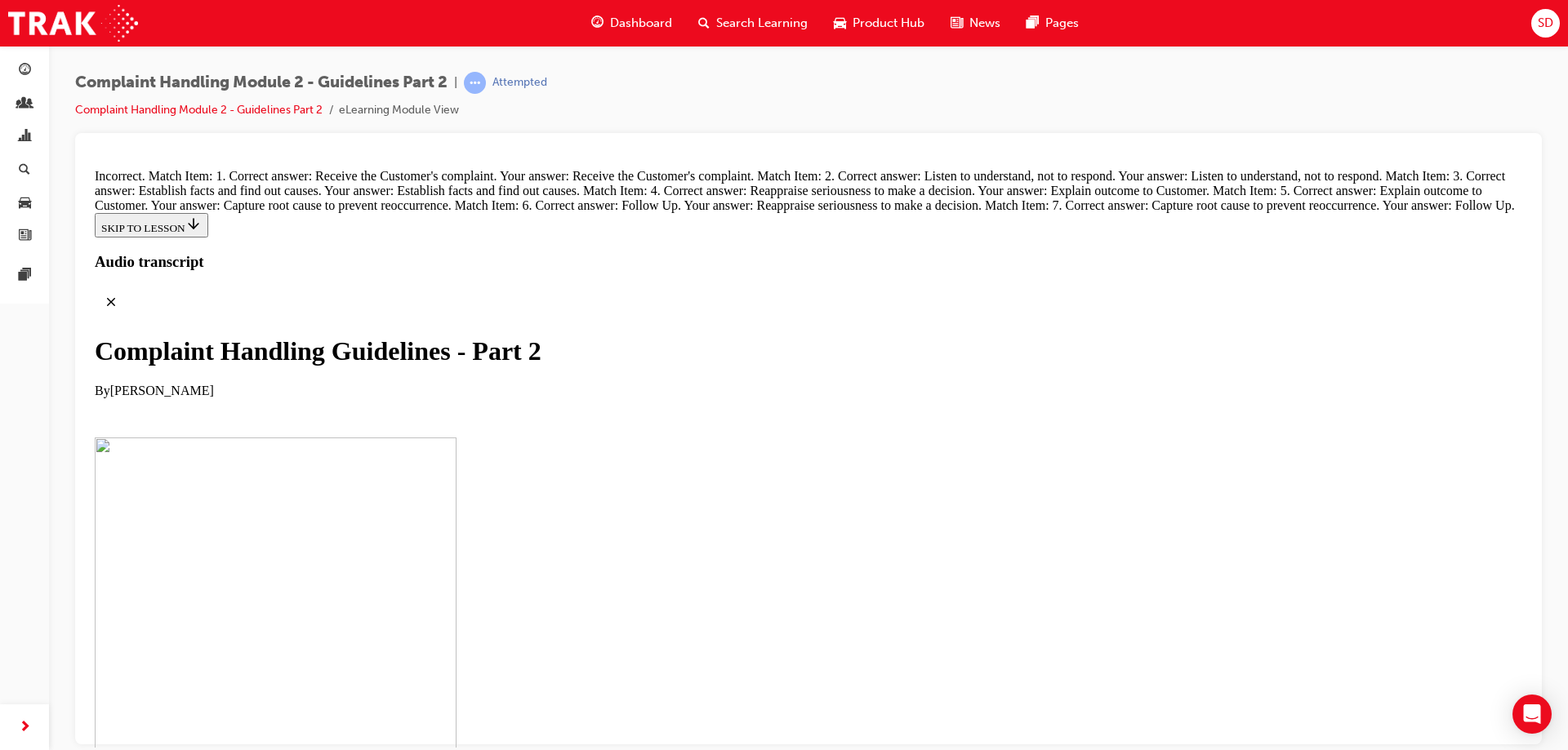
drag, startPoint x: 665, startPoint y: 519, endPoint x: 897, endPoint y: 439, distance: 245.4
drag, startPoint x: 659, startPoint y: 433, endPoint x: 889, endPoint y: 439, distance: 230.1
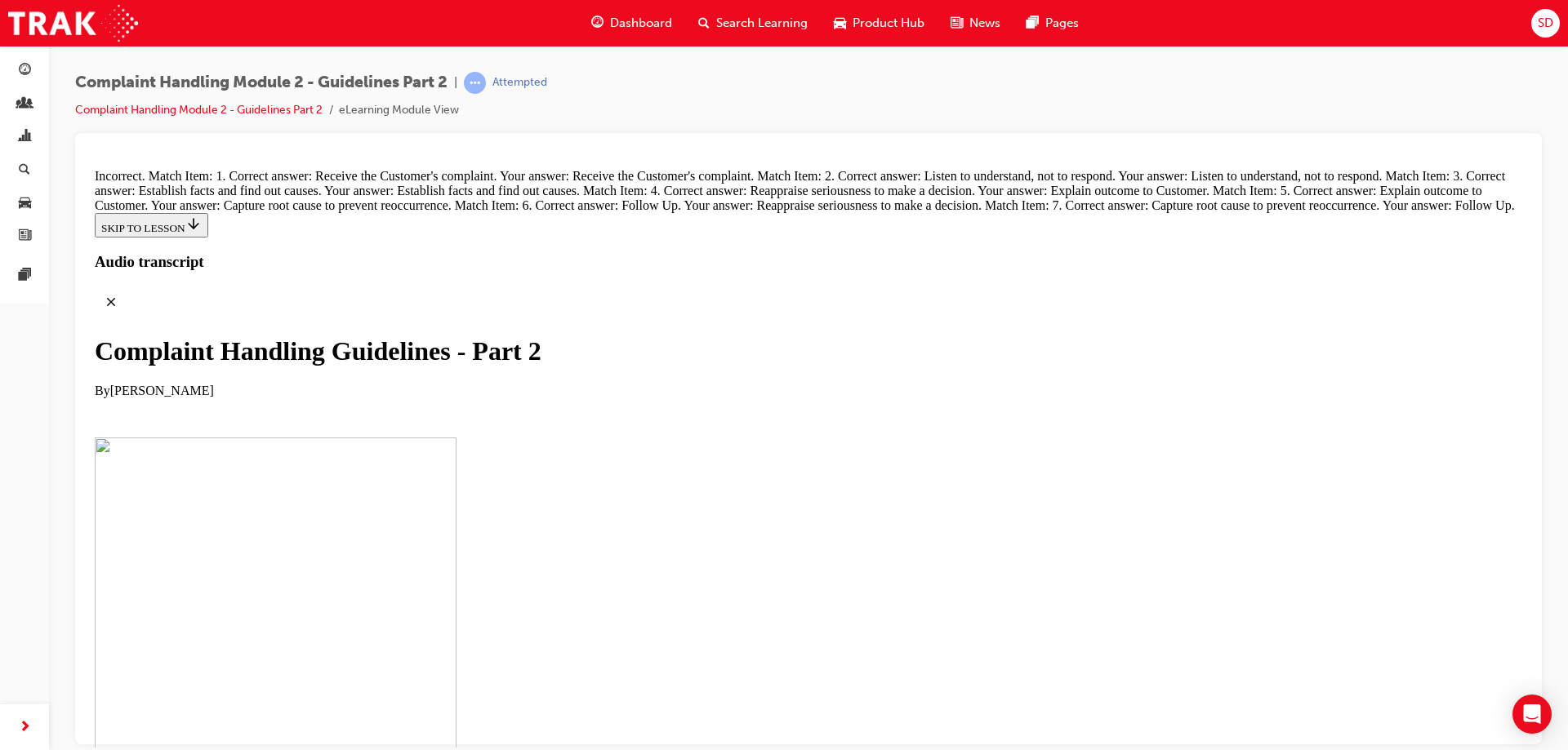
scroll to position [10999, 0]
drag, startPoint x: 717, startPoint y: 609, endPoint x: 846, endPoint y: 428, distance: 222.3
drag, startPoint x: 679, startPoint y: 445, endPoint x: 861, endPoint y: 439, distance: 182.1
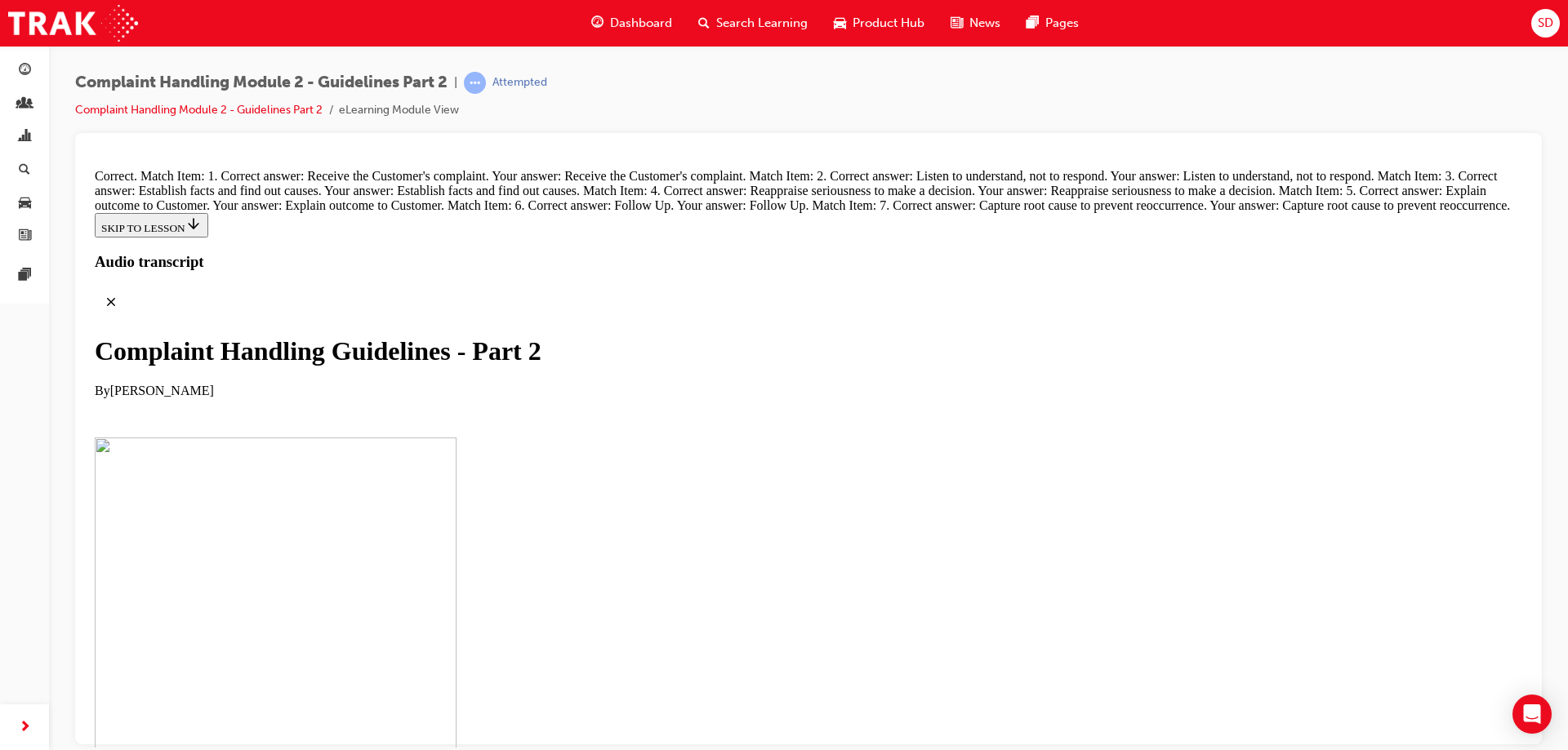
radio input "true"
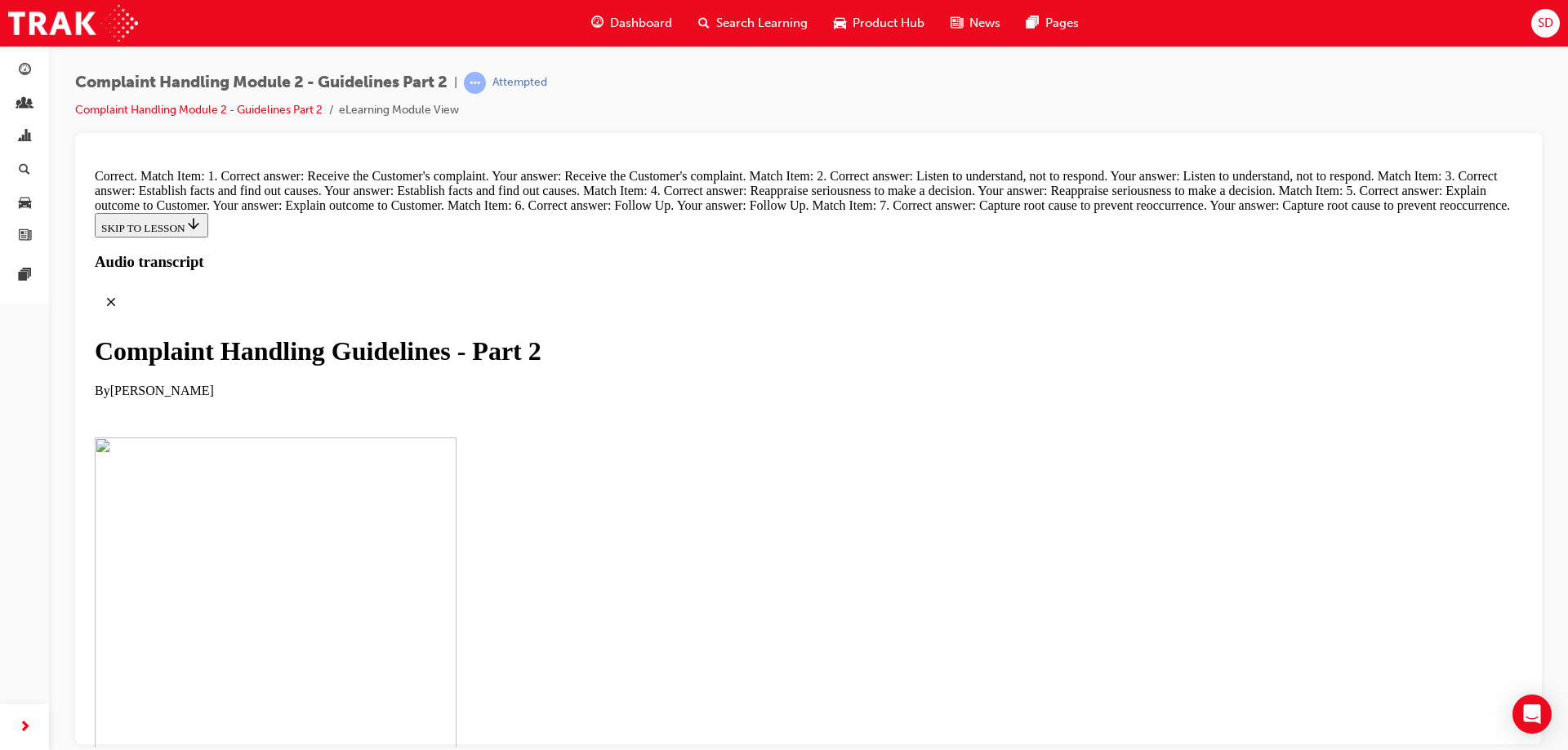
radio input "true"
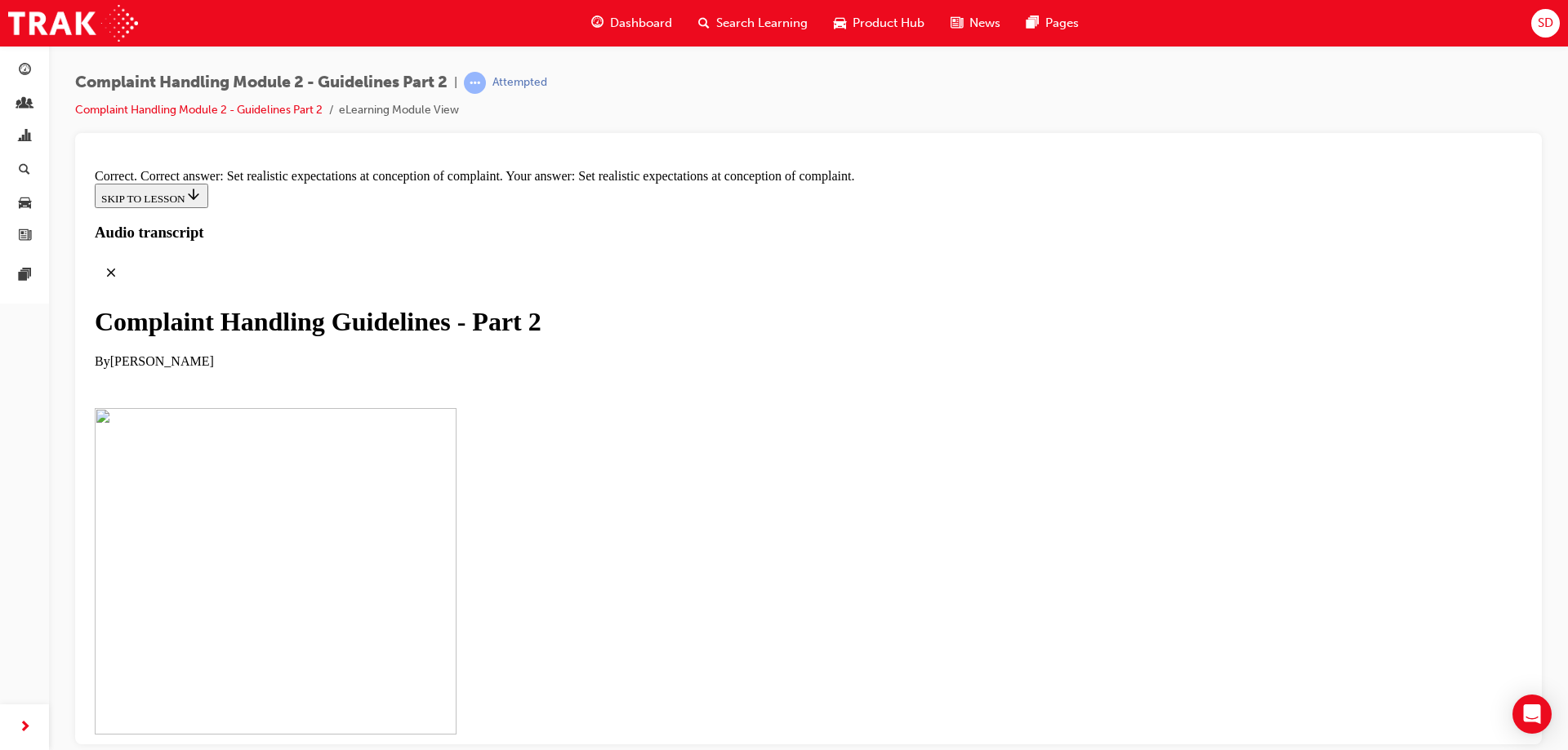
scroll to position [12154, 0]
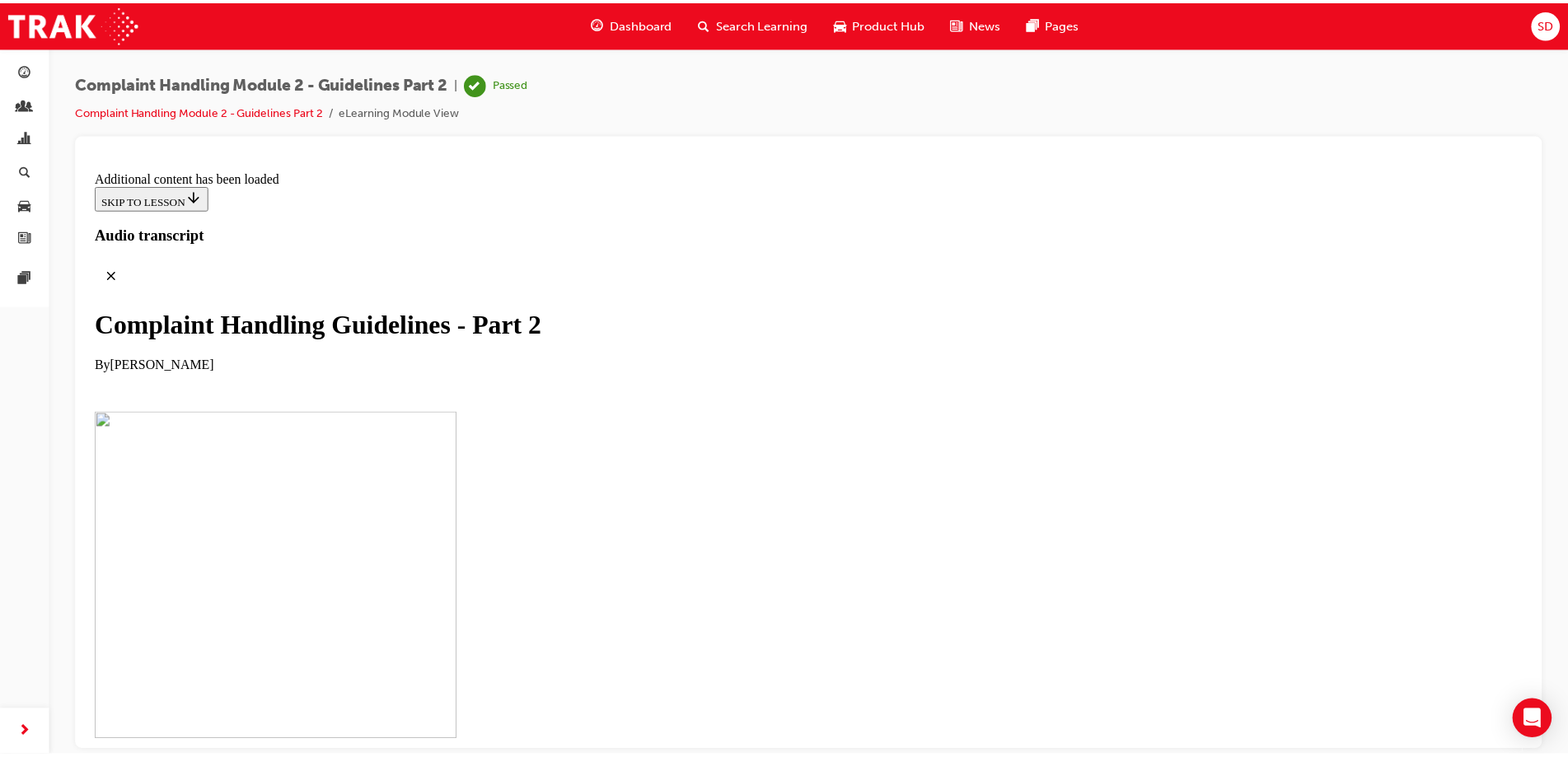
scroll to position [10886, 0]
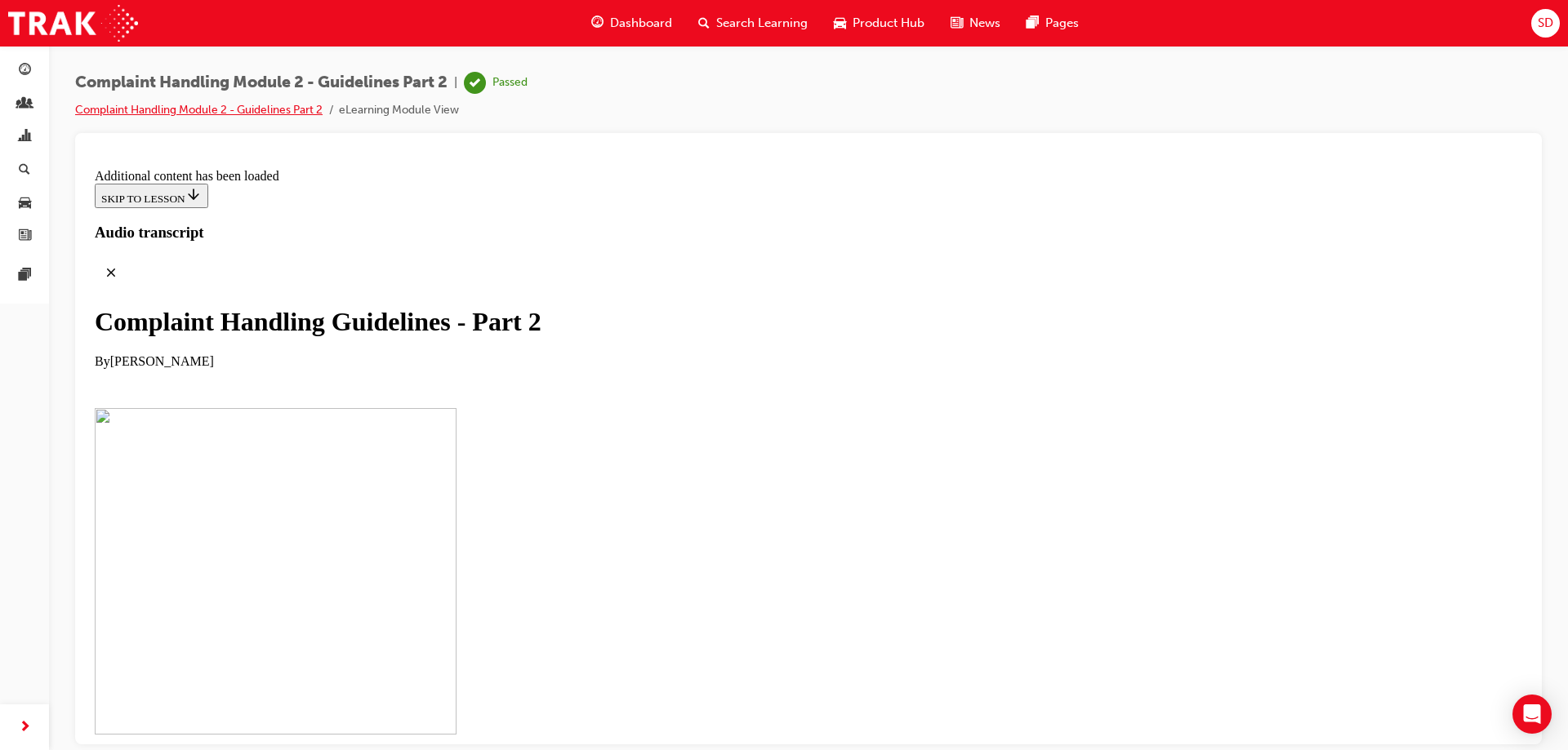
click at [192, 110] on link "Complaint Handling Module 2 - Guidelines Part 2" at bounding box center [198, 109] width 247 height 14
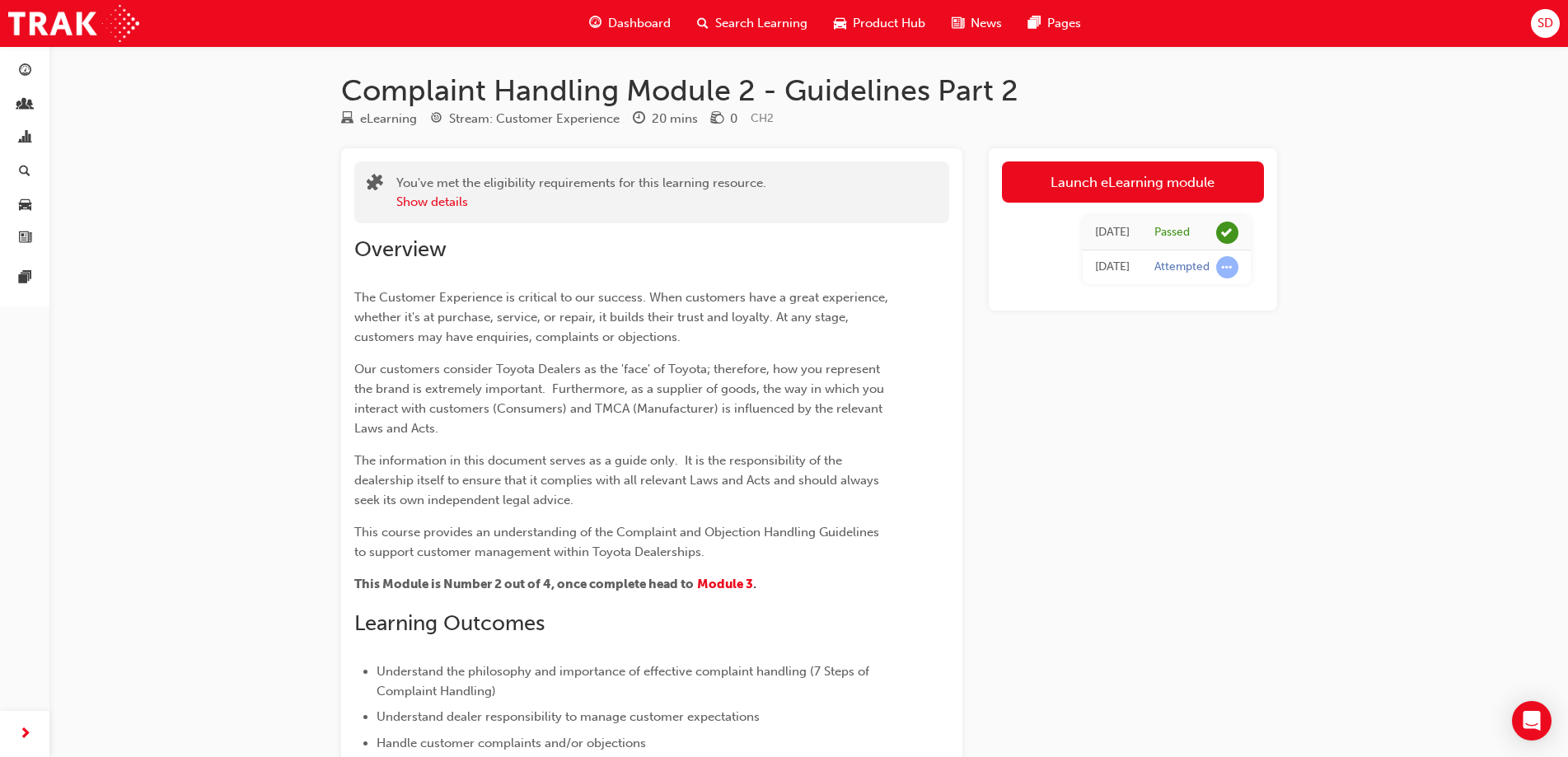
click at [617, 16] on span "Dashboard" at bounding box center [639, 23] width 63 height 19
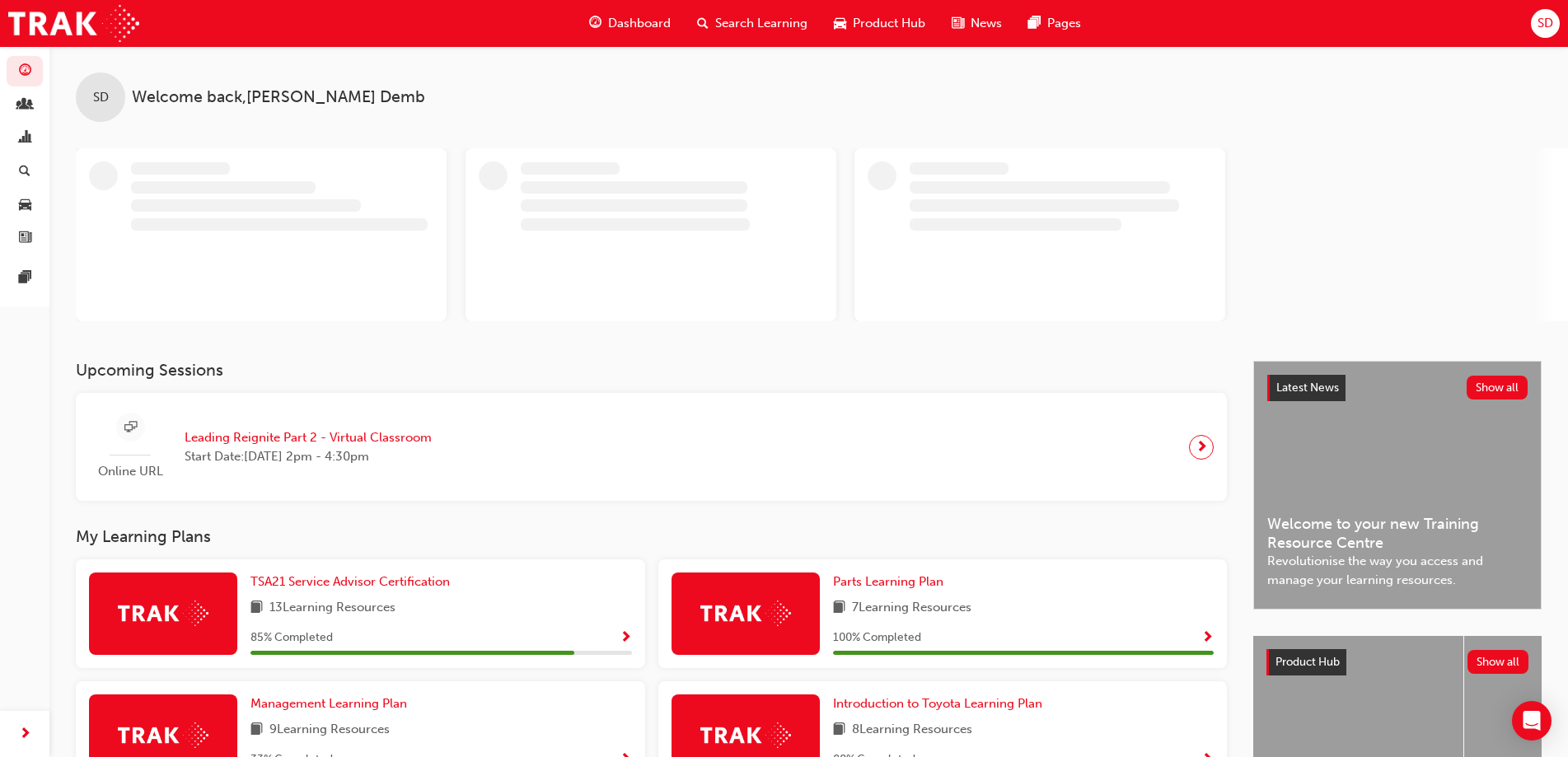
scroll to position [235, 0]
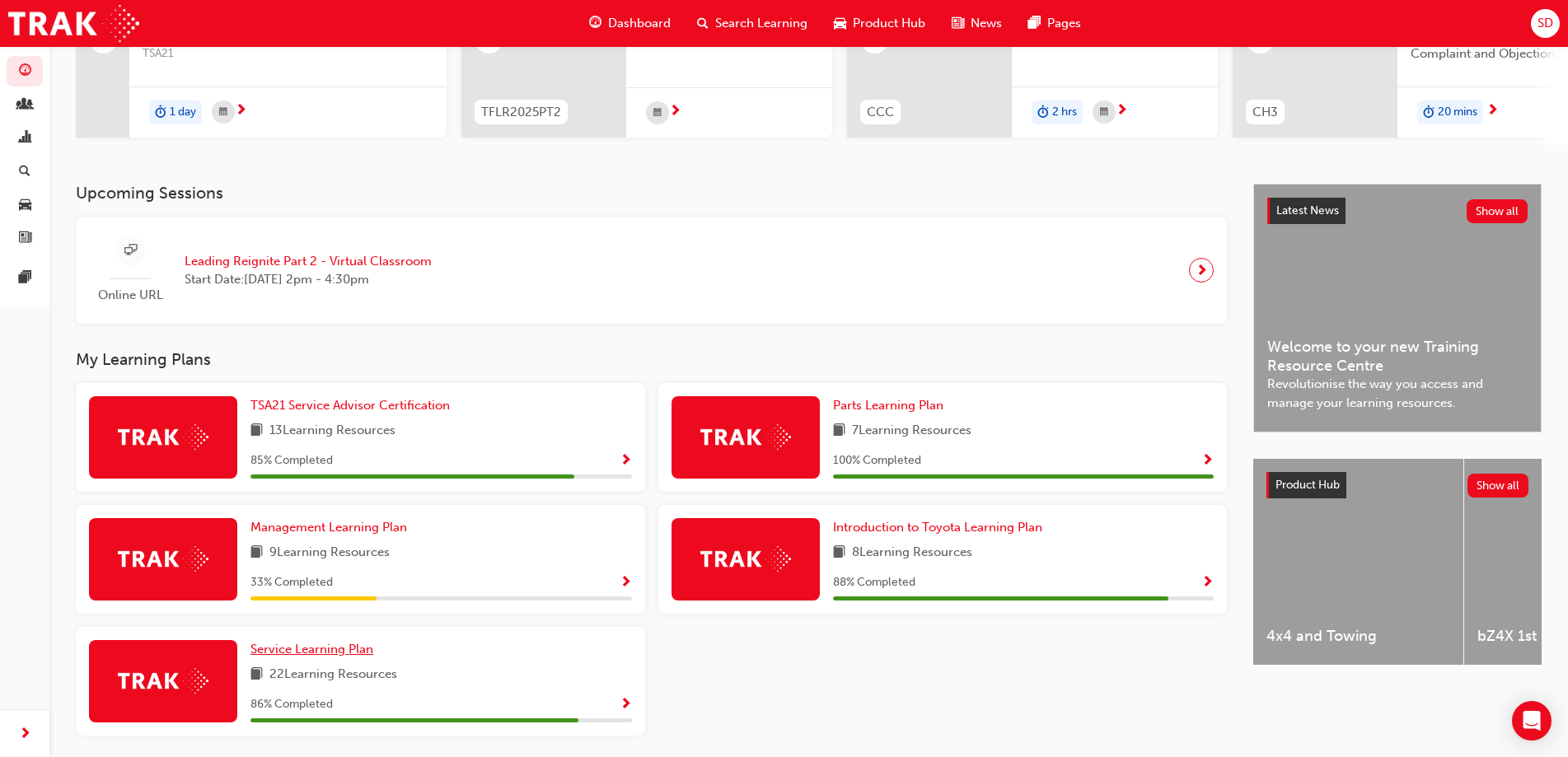
click at [349, 657] on span "Service Learning Plan" at bounding box center [311, 648] width 122 height 15
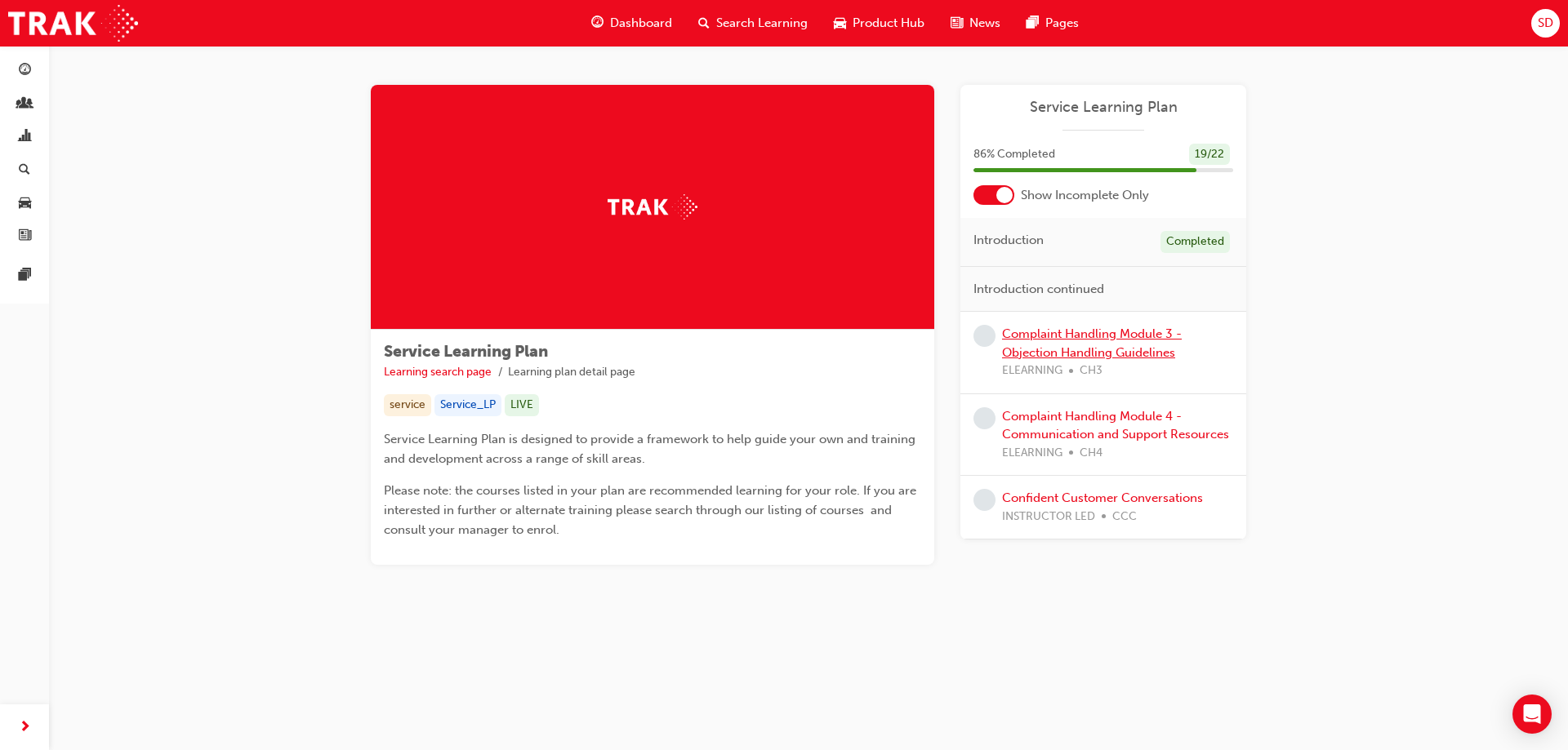
click at [1070, 338] on link "Complaint Handling Module 3 - Objection Handling Guidelines" at bounding box center [1092, 343] width 180 height 33
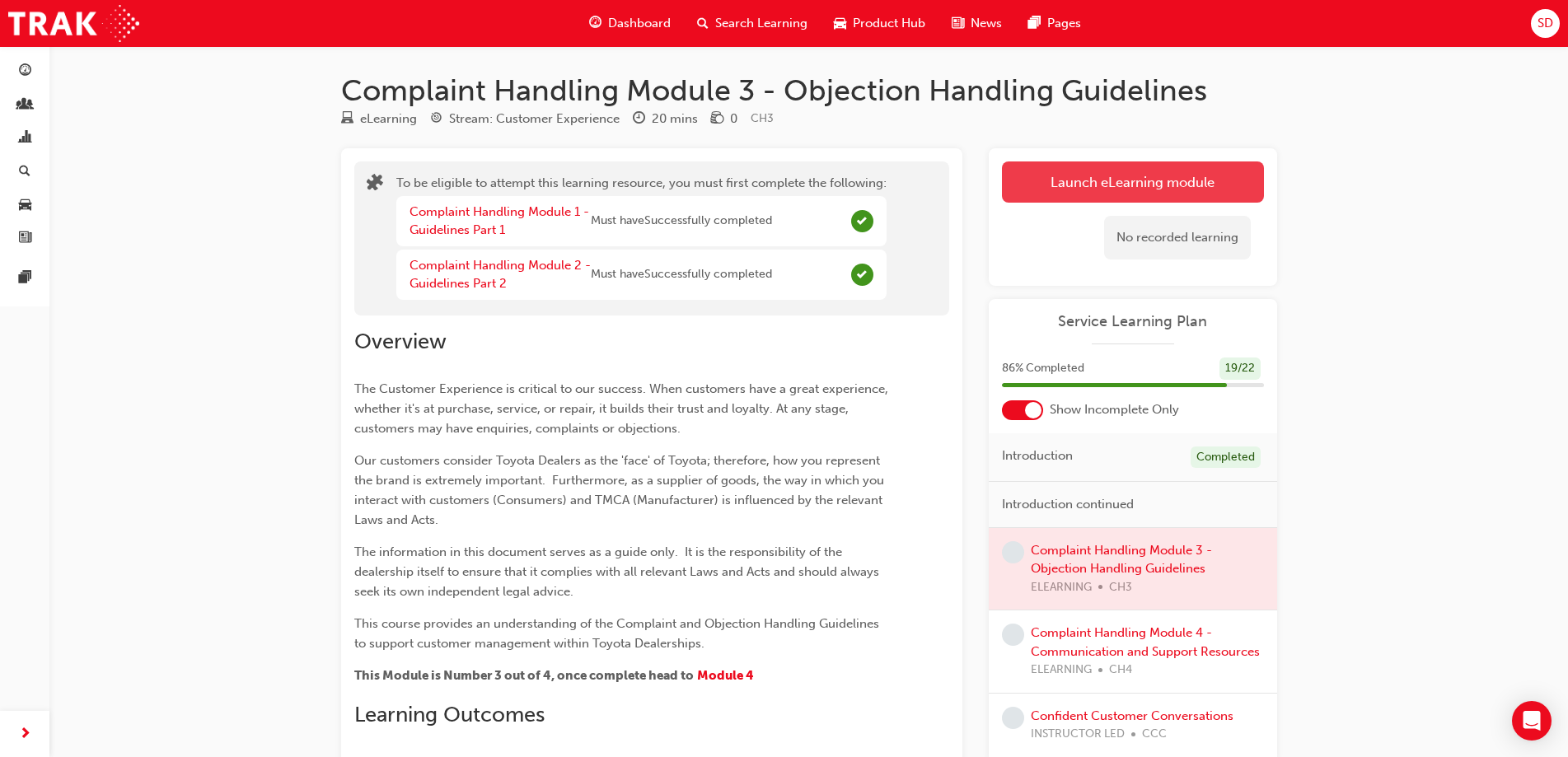
click at [1073, 176] on button "Launch eLearning module" at bounding box center [1133, 182] width 262 height 41
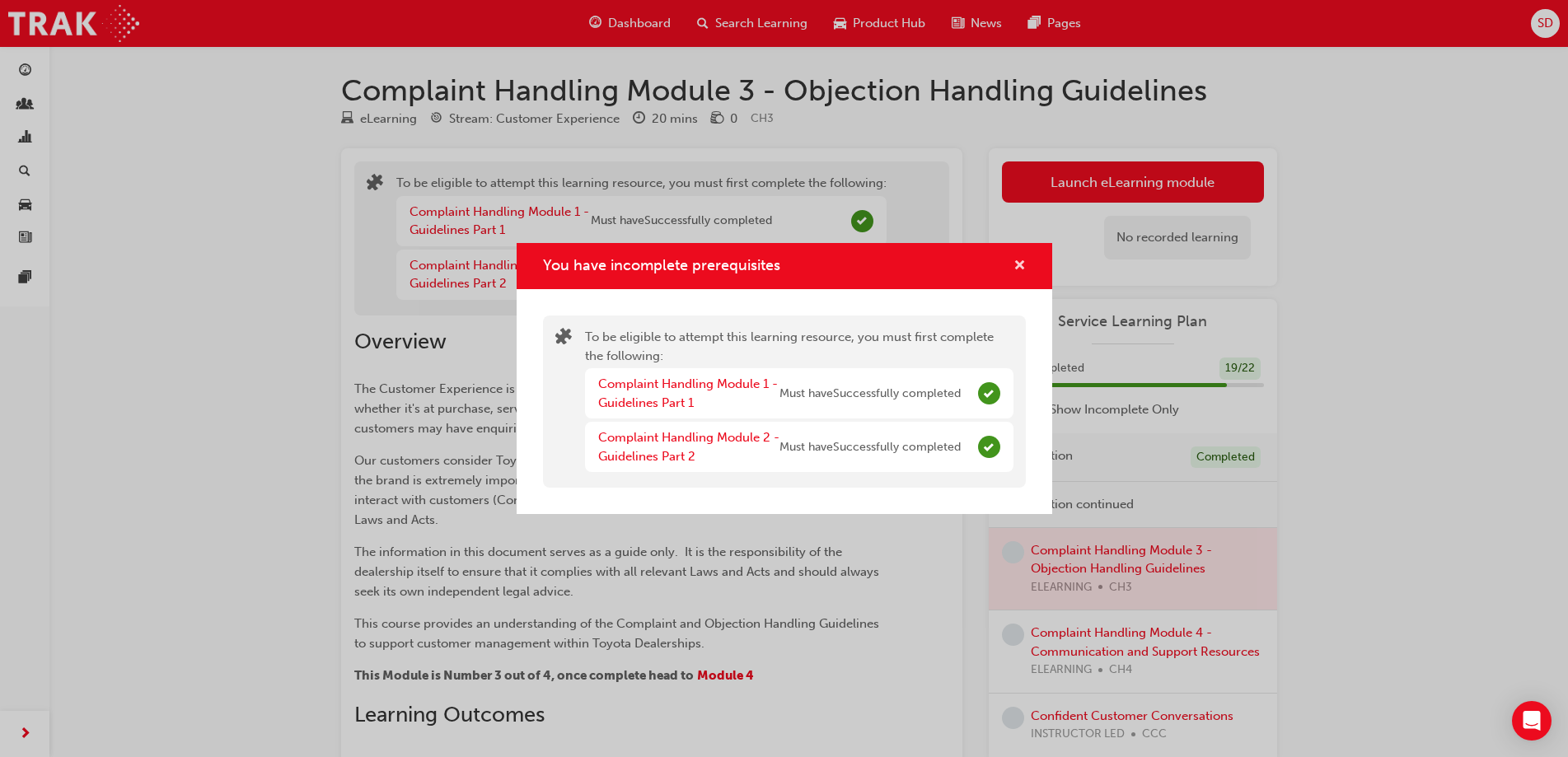
click at [1015, 268] on span "cross-icon" at bounding box center [1019, 266] width 12 height 15
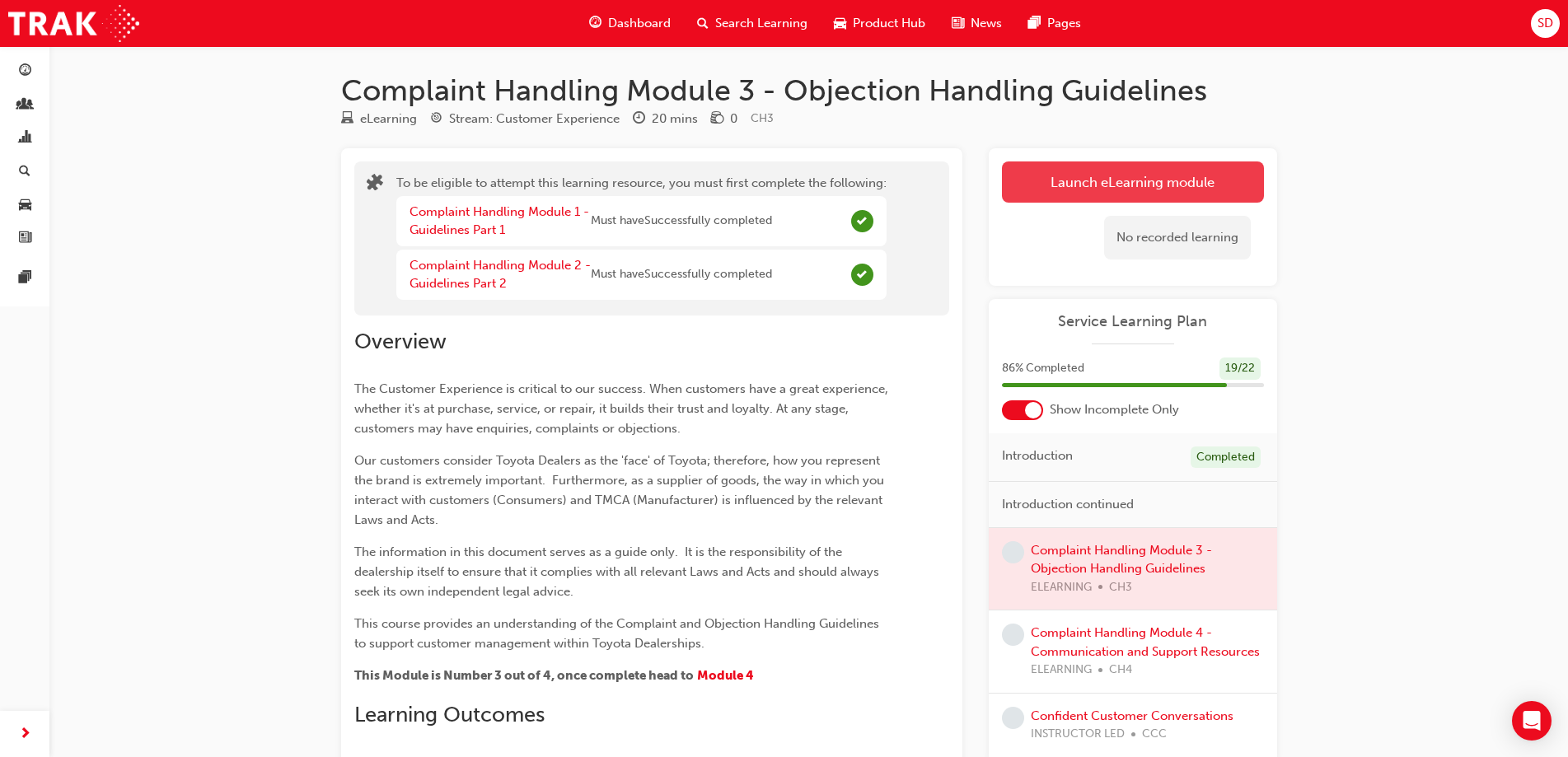
click at [1065, 190] on button "Launch eLearning module" at bounding box center [1133, 182] width 262 height 41
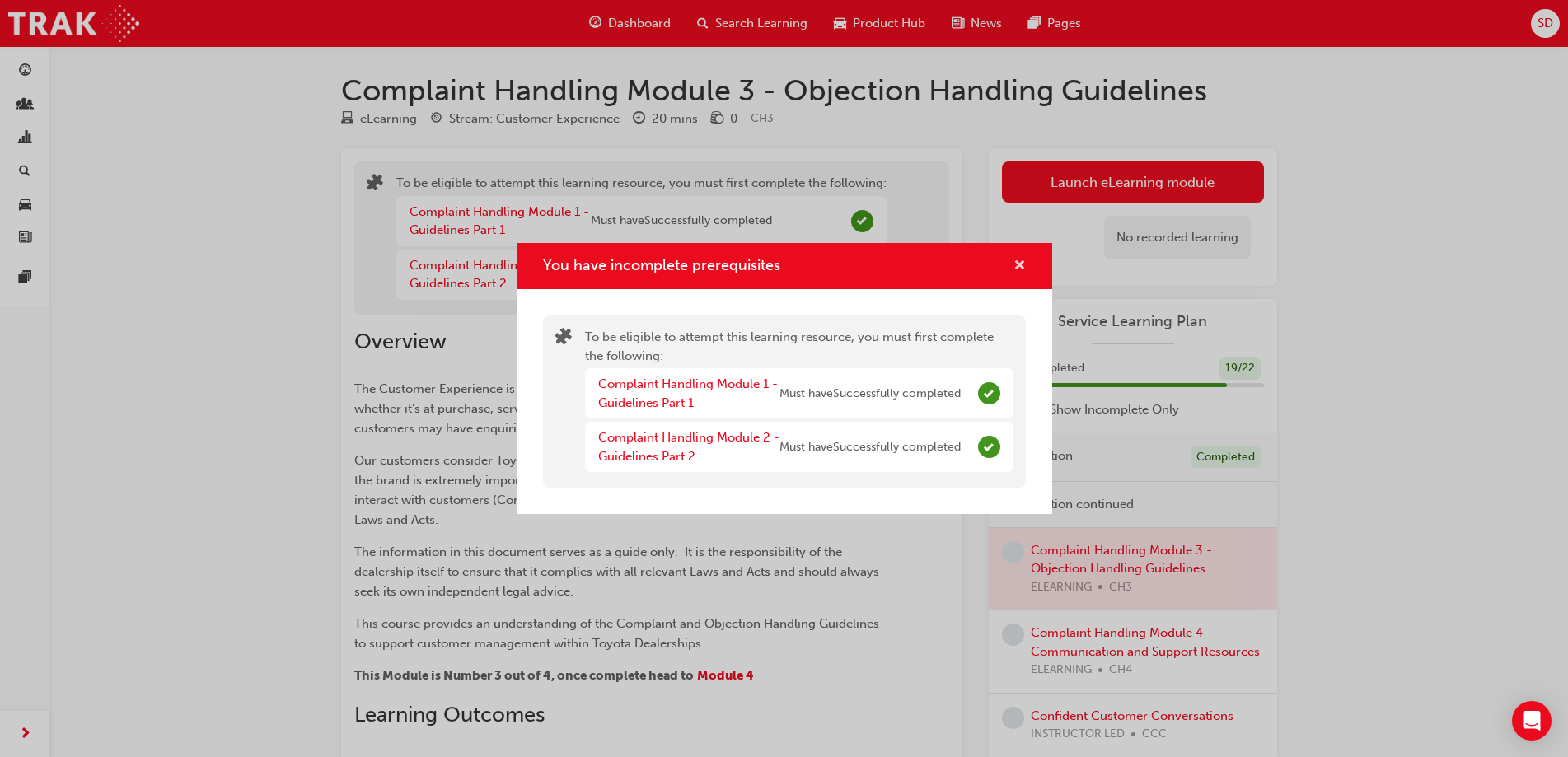
click at [1024, 274] on button "You have incomplete prerequisites" at bounding box center [1019, 266] width 12 height 21
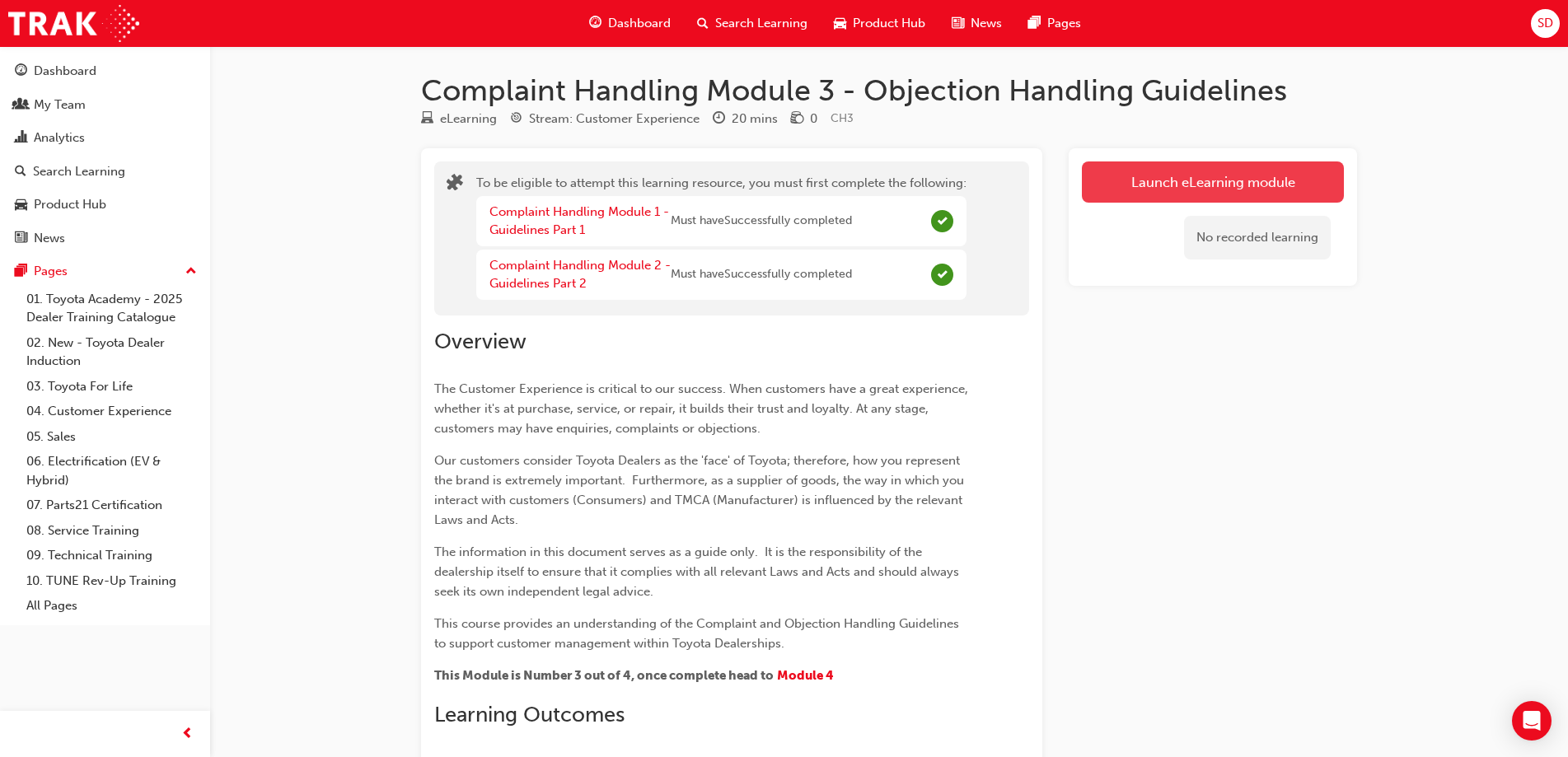
click at [1117, 181] on button "Launch eLearning module" at bounding box center [1213, 182] width 262 height 41
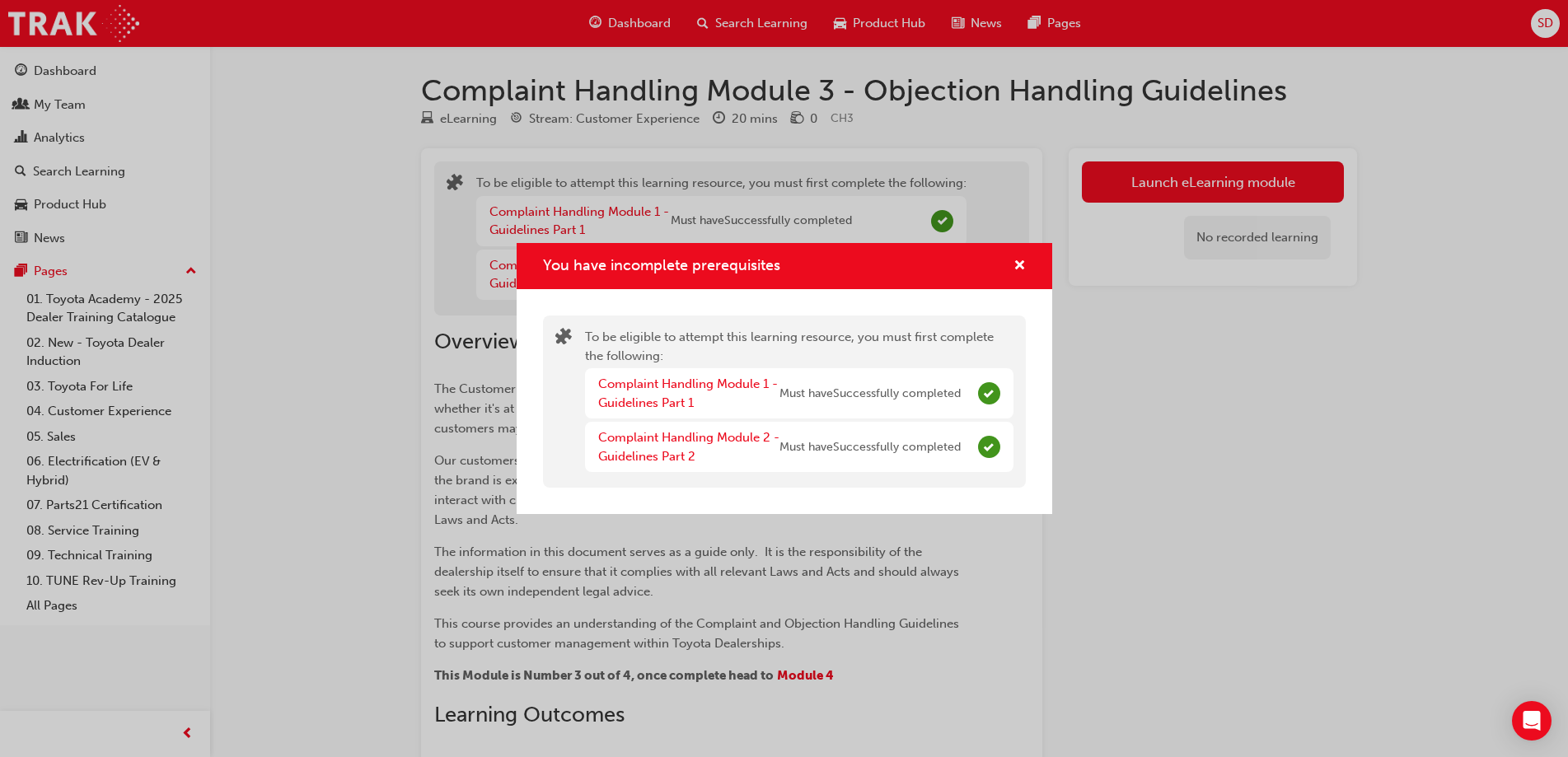
click at [1040, 267] on div "You have incomplete prerequisites" at bounding box center [784, 266] width 535 height 47
click at [625, 15] on div "You have incomplete prerequisites To be eligible to attempt this learning resou…" at bounding box center [784, 378] width 1568 height 757
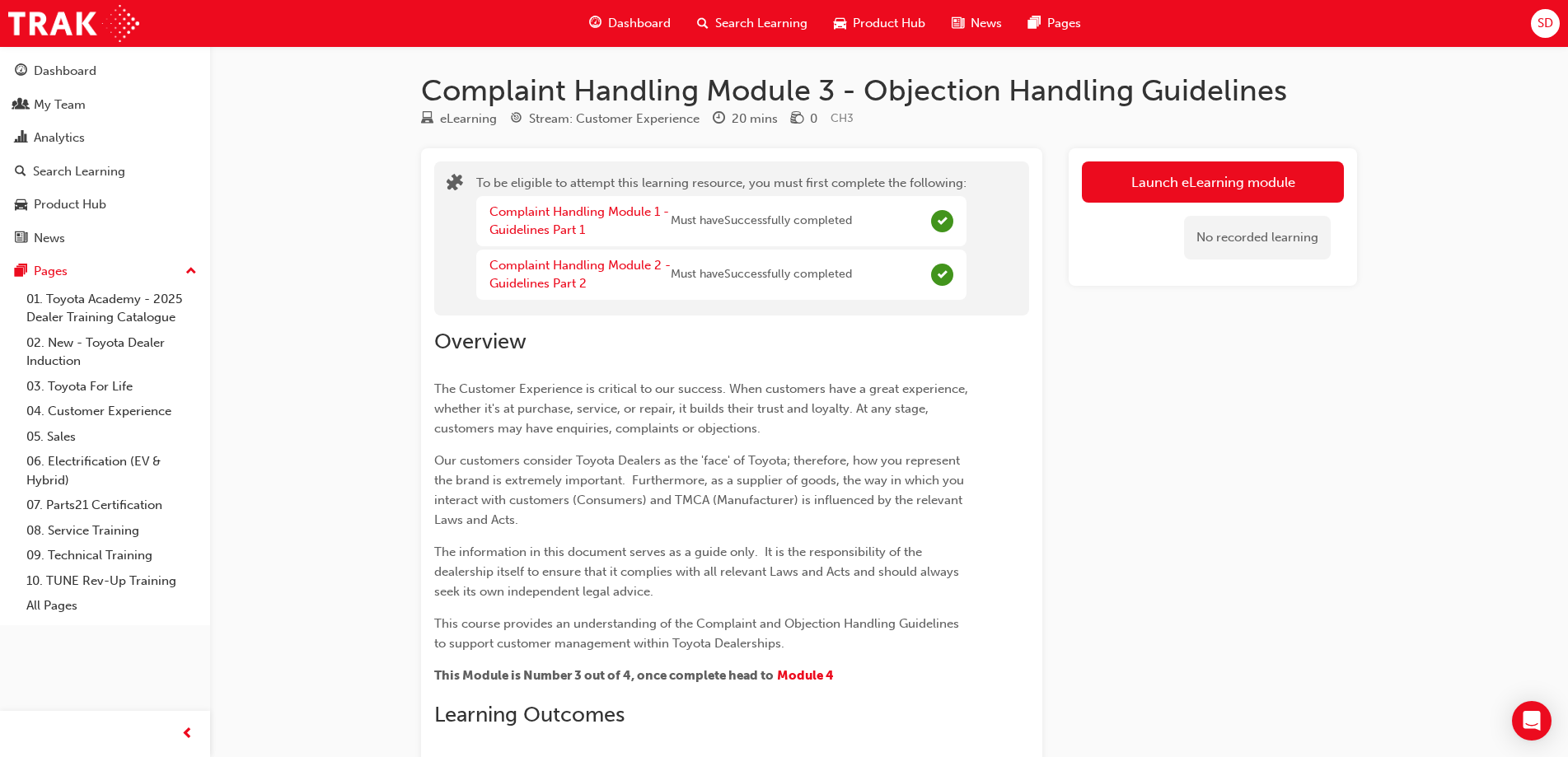
click at [629, 21] on span "Dashboard" at bounding box center [639, 23] width 63 height 19
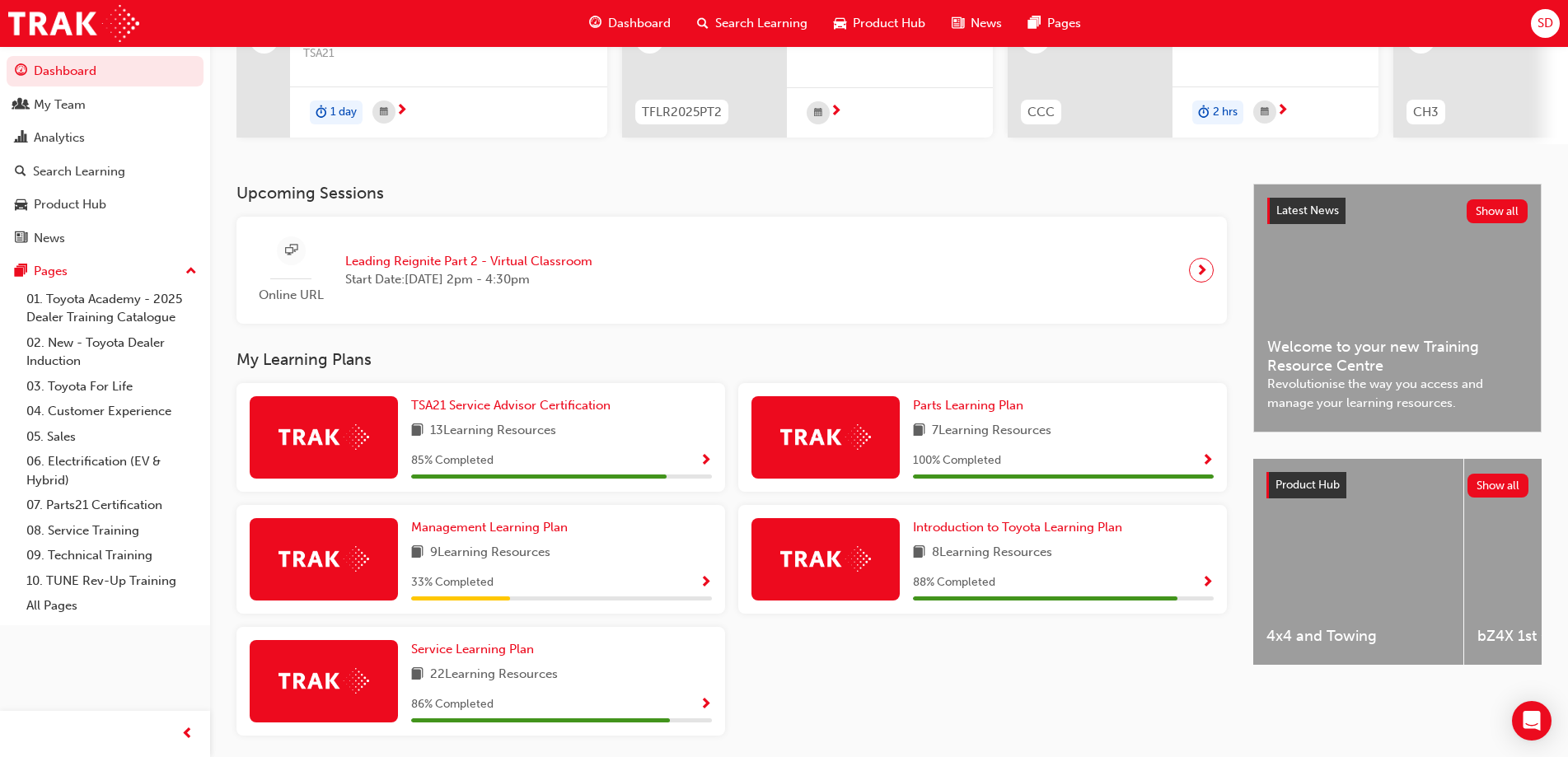
scroll to position [301, 0]
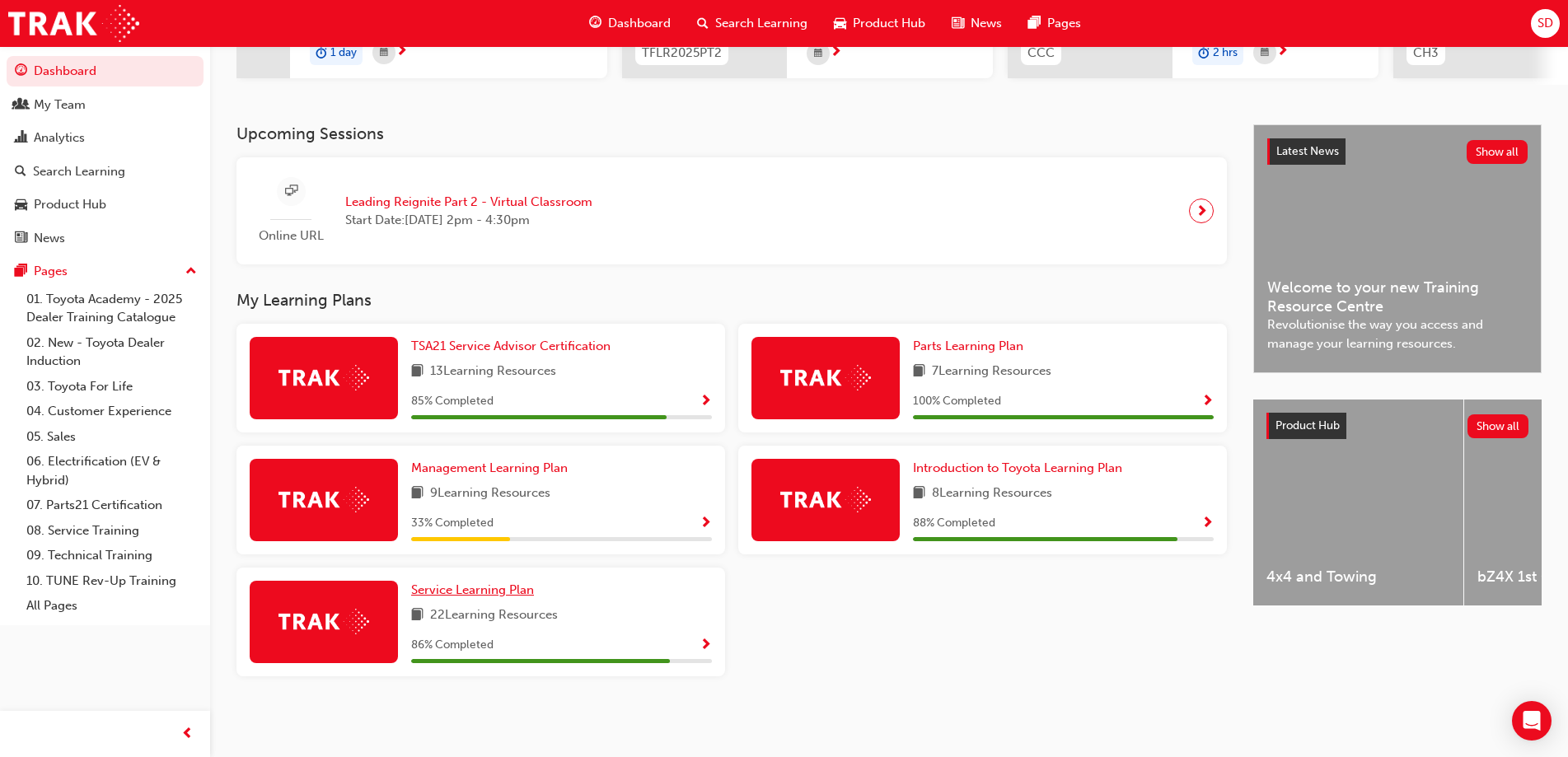
click at [462, 593] on span "Service Learning Plan" at bounding box center [472, 589] width 122 height 15
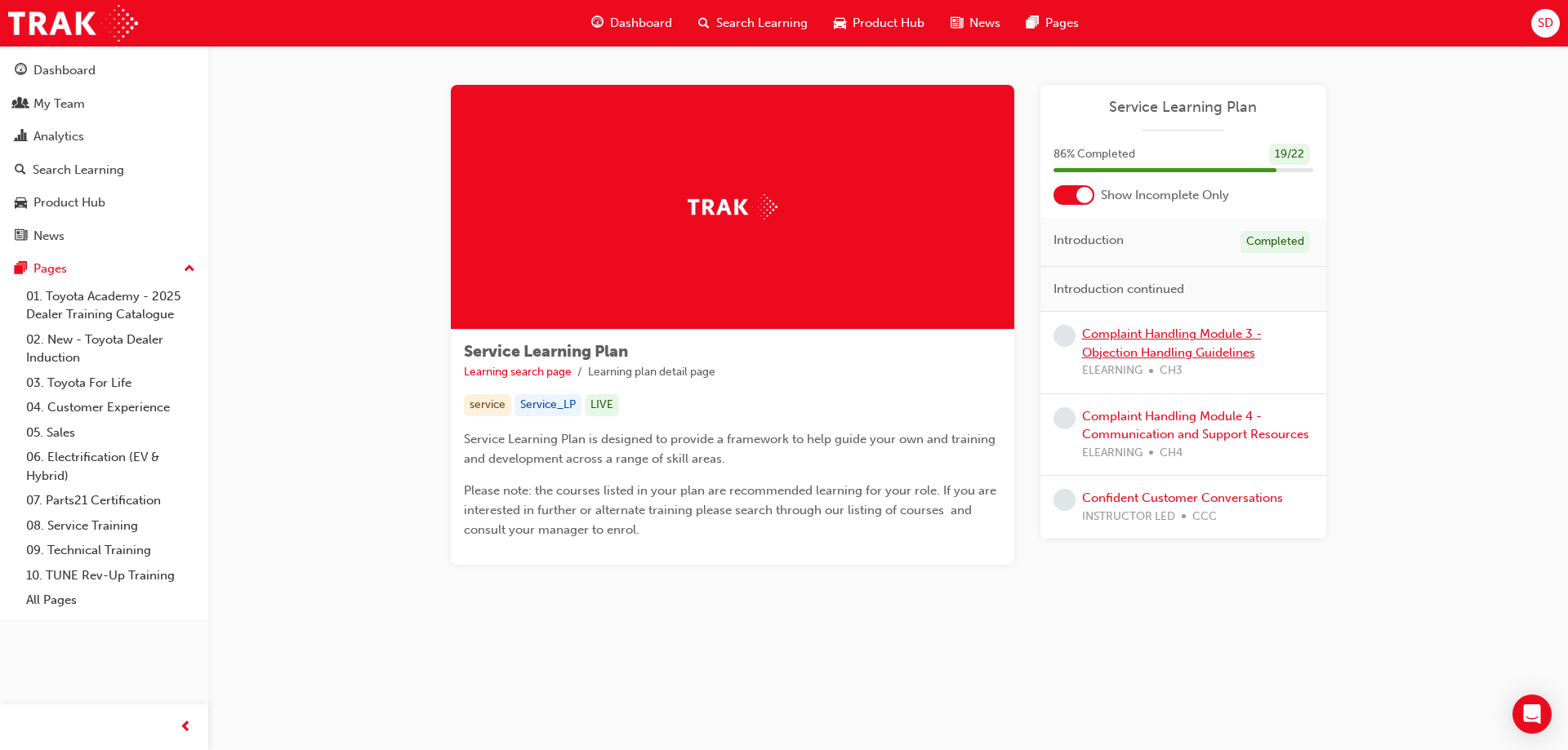
click at [1104, 335] on link "Complaint Handling Module 3 - Objection Handling Guidelines" at bounding box center [1172, 343] width 180 height 33
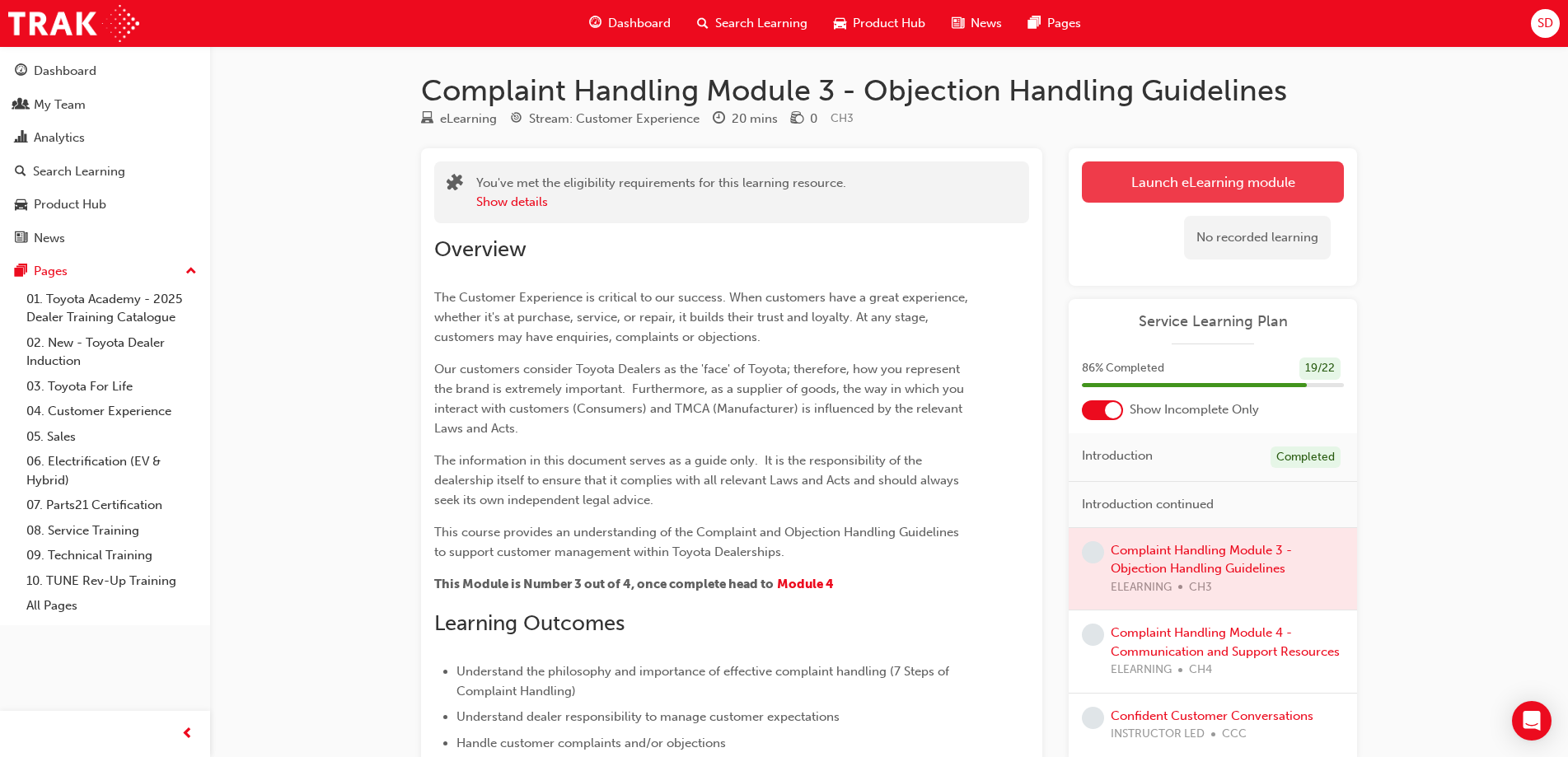
click at [1119, 184] on button "Launch eLearning module" at bounding box center [1213, 182] width 262 height 41
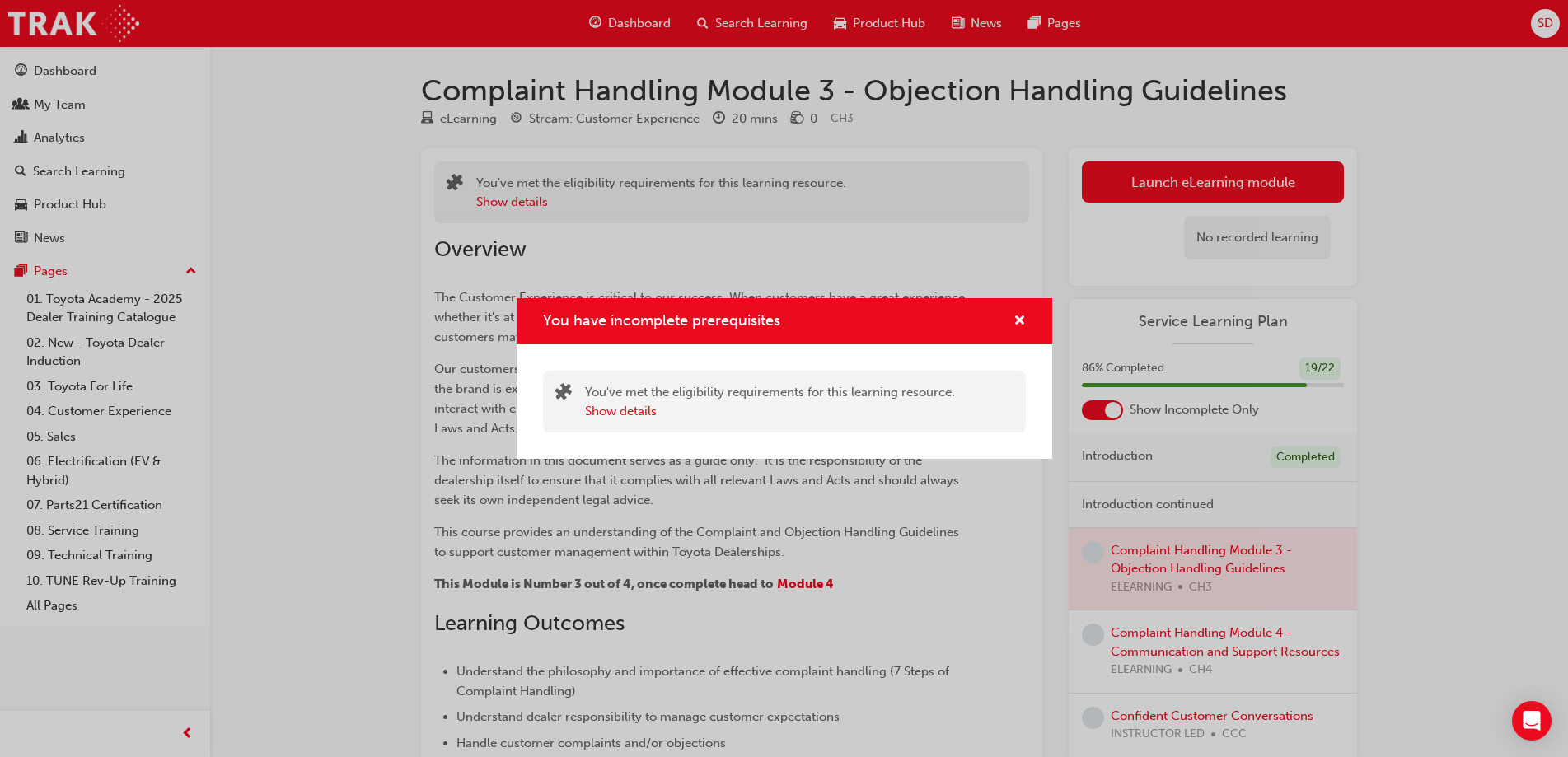
click at [788, 400] on div "You've met the eligibility requirements for this learning resource. Show details" at bounding box center [770, 401] width 370 height 37
click at [643, 413] on button "Show details" at bounding box center [621, 411] width 72 height 19
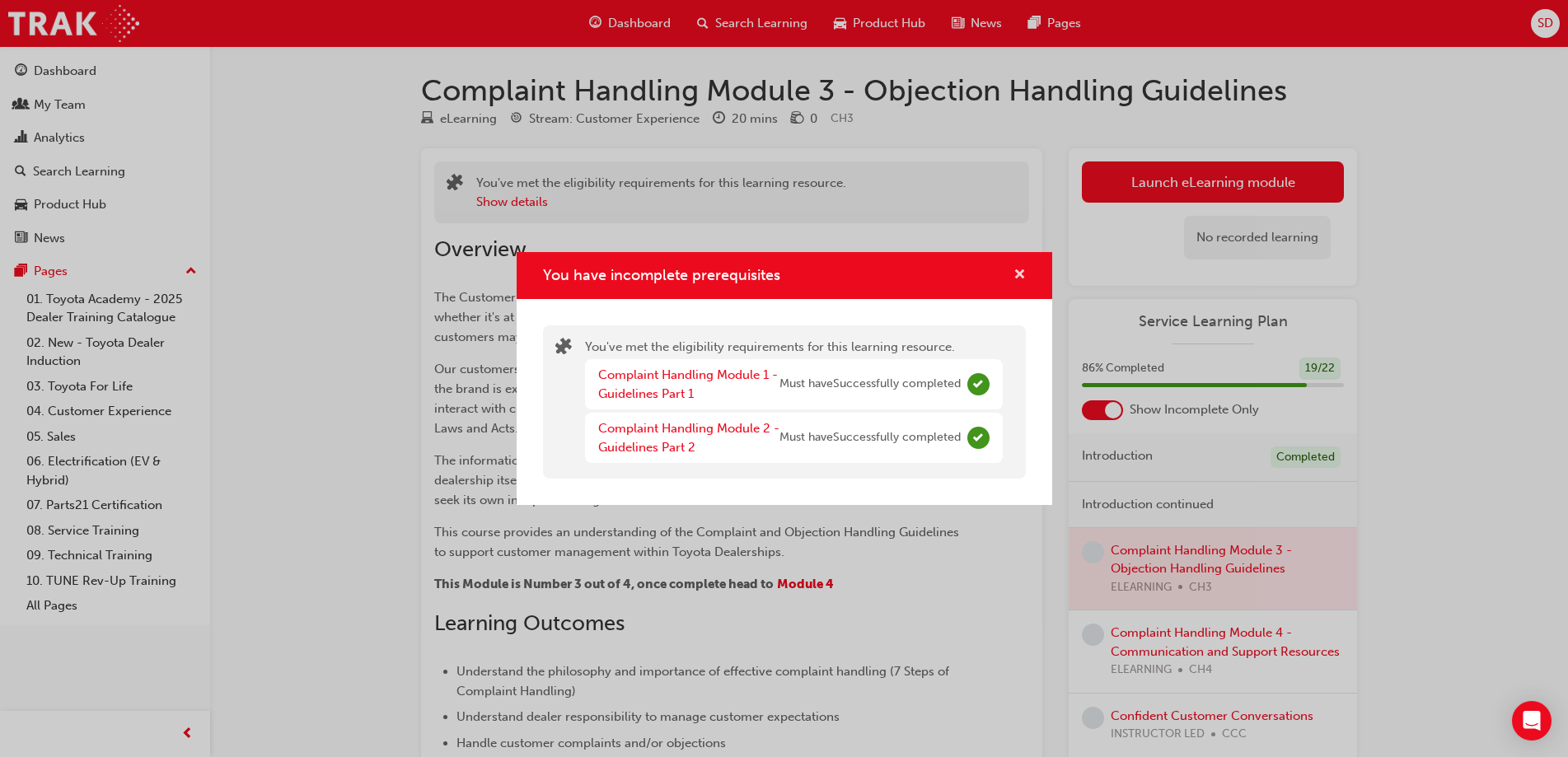
click at [1022, 275] on span "cross-icon" at bounding box center [1019, 276] width 12 height 15
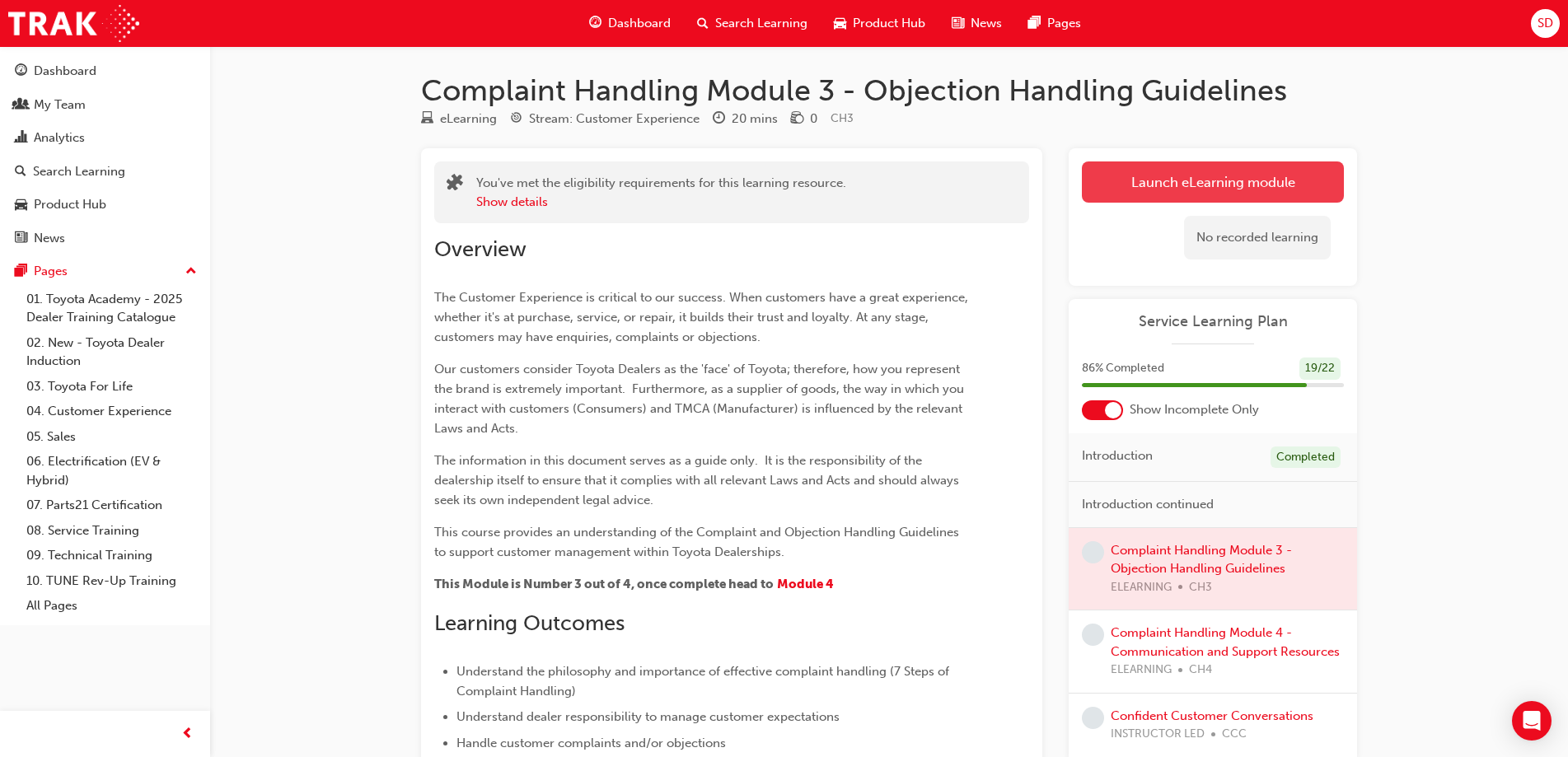
click at [1106, 163] on button "Launch eLearning module" at bounding box center [1213, 182] width 262 height 41
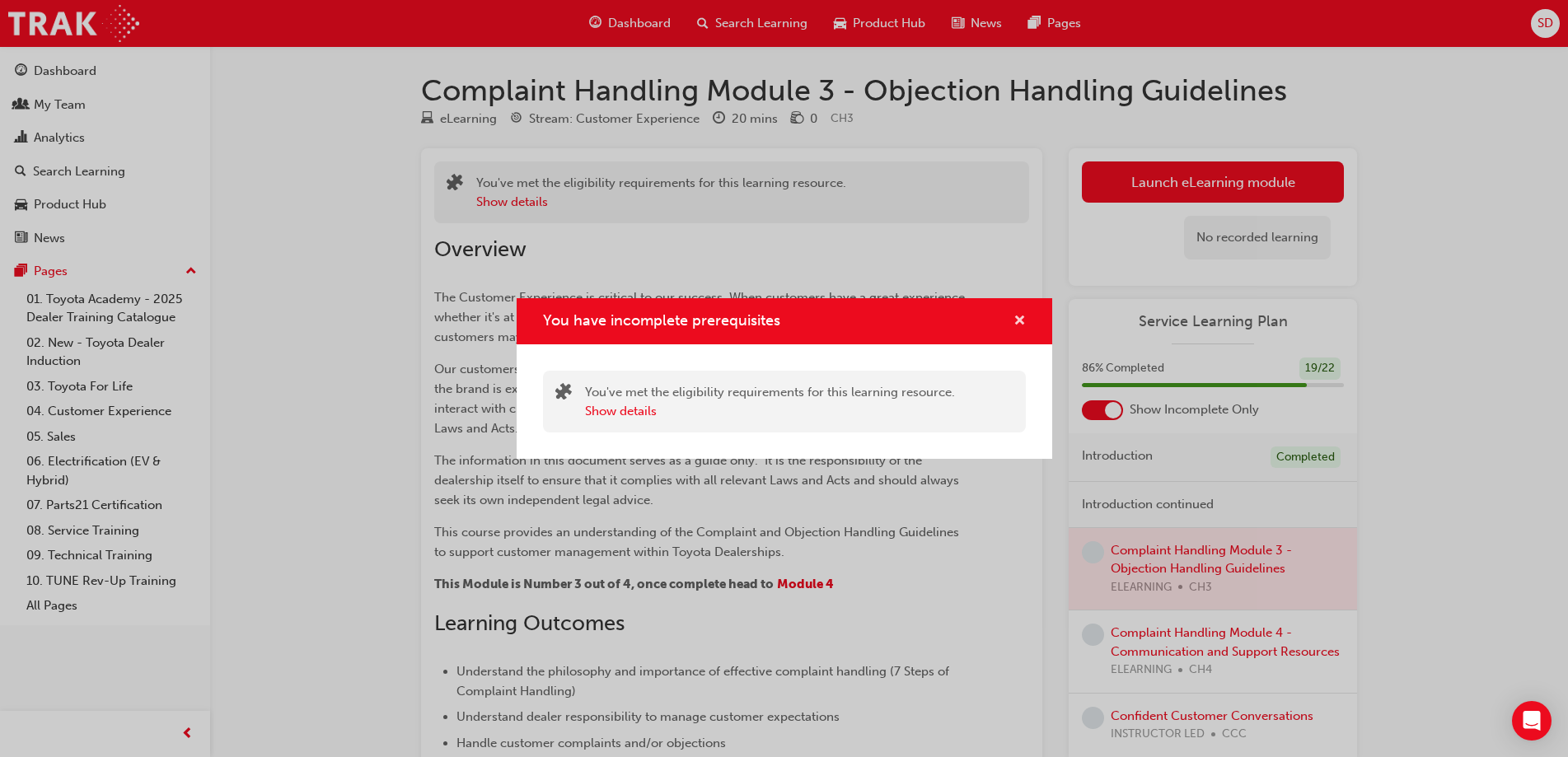
click at [1022, 323] on span "cross-icon" at bounding box center [1019, 321] width 12 height 15
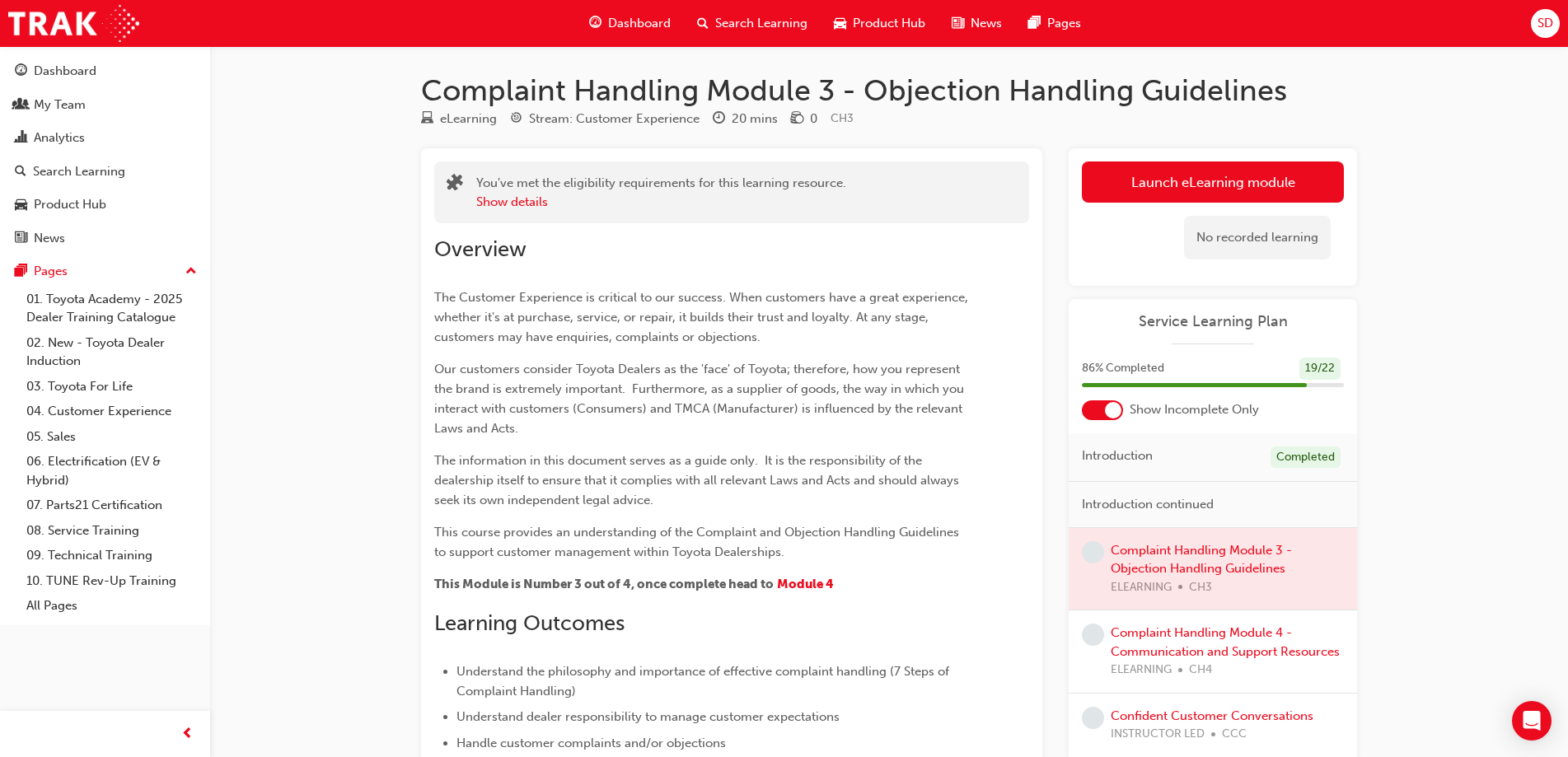
click at [629, 29] on span "Dashboard" at bounding box center [639, 23] width 63 height 19
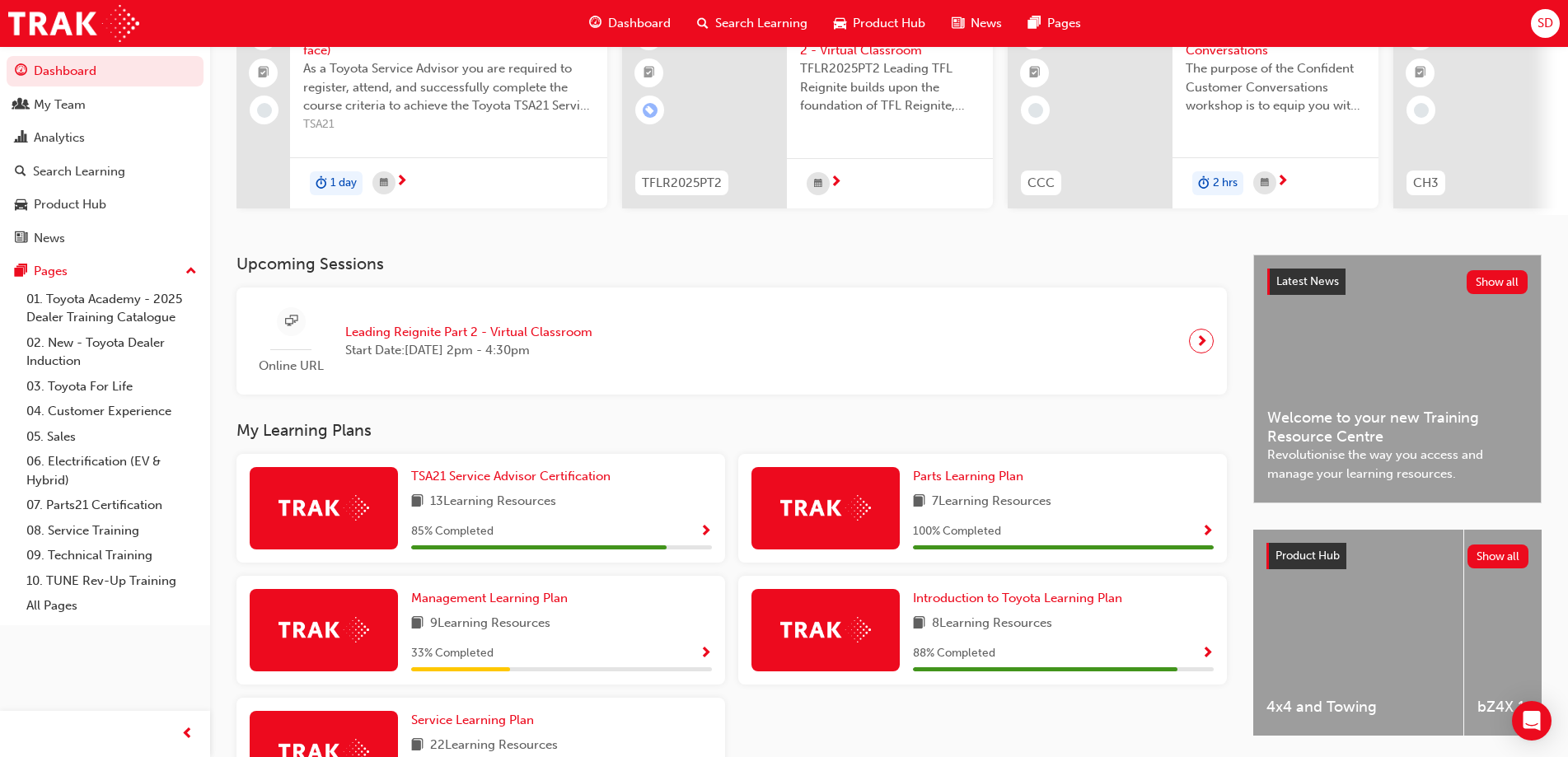
scroll to position [301, 0]
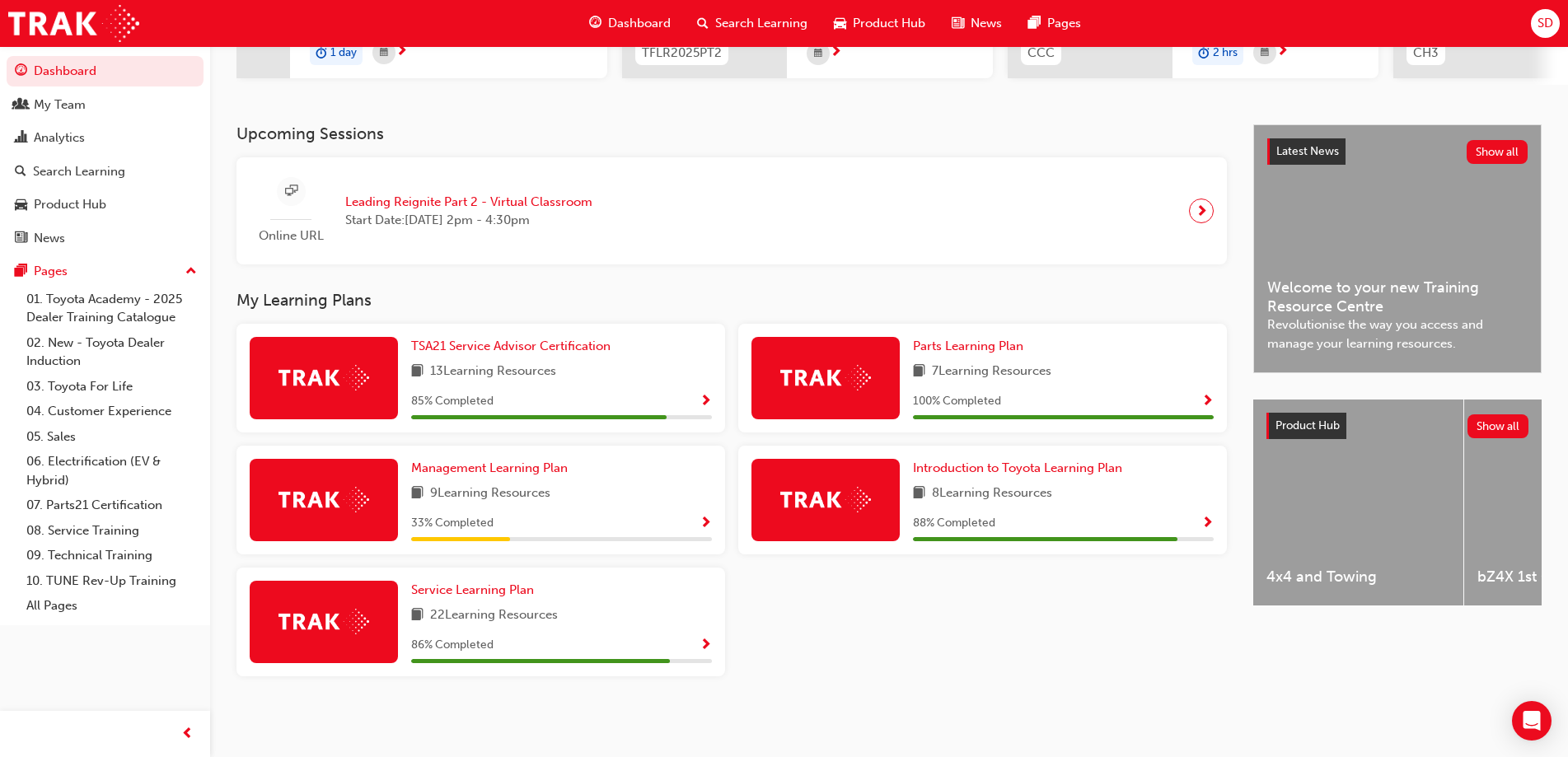
click at [369, 624] on div at bounding box center [323, 622] width 148 height 82
click at [522, 589] on span "Service Learning Plan" at bounding box center [472, 589] width 122 height 15
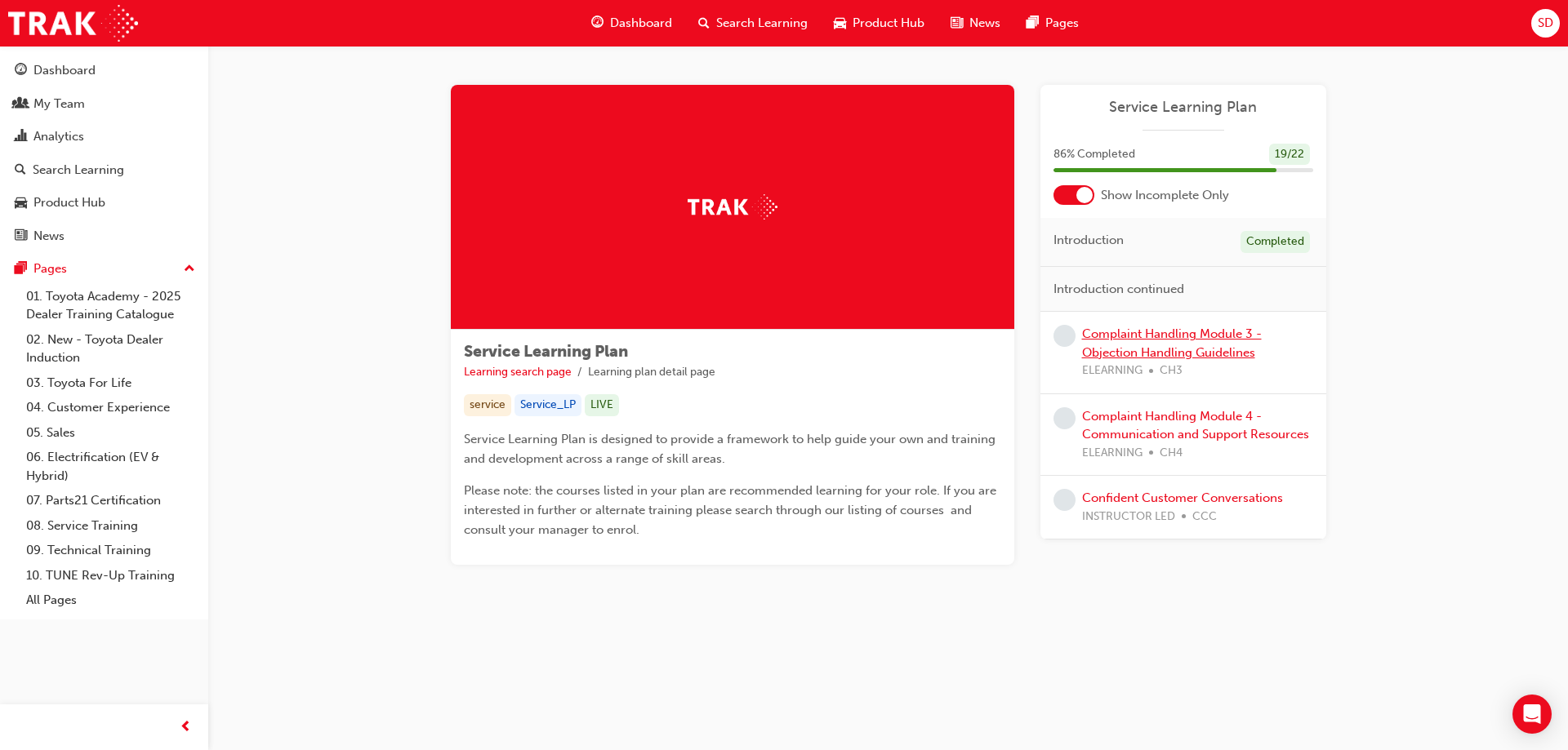
click at [1120, 332] on link "Complaint Handling Module 3 - Objection Handling Guidelines" at bounding box center [1172, 343] width 180 height 33
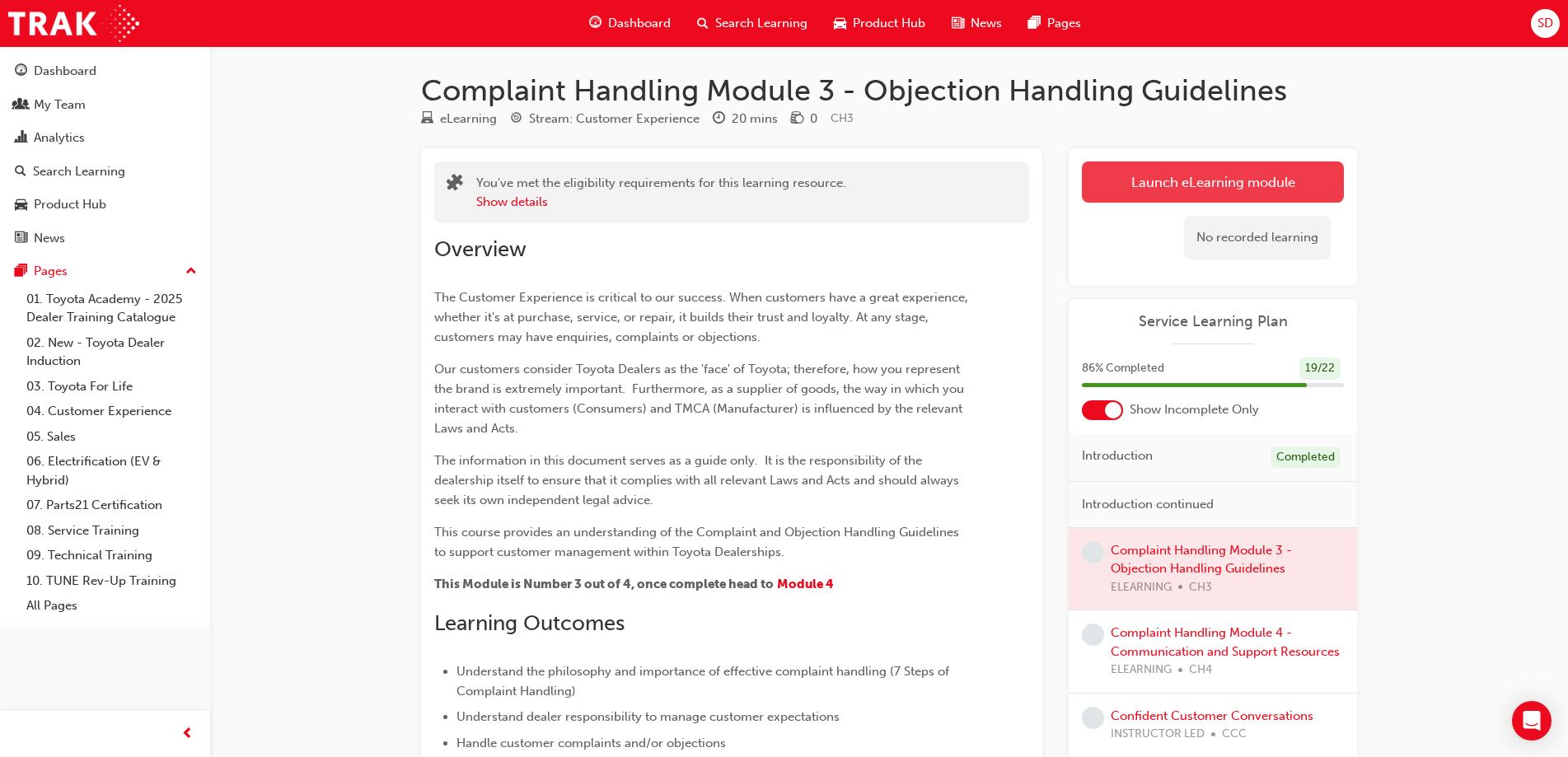
click at [1172, 176] on link "Launch eLearning module" at bounding box center [1213, 182] width 262 height 41
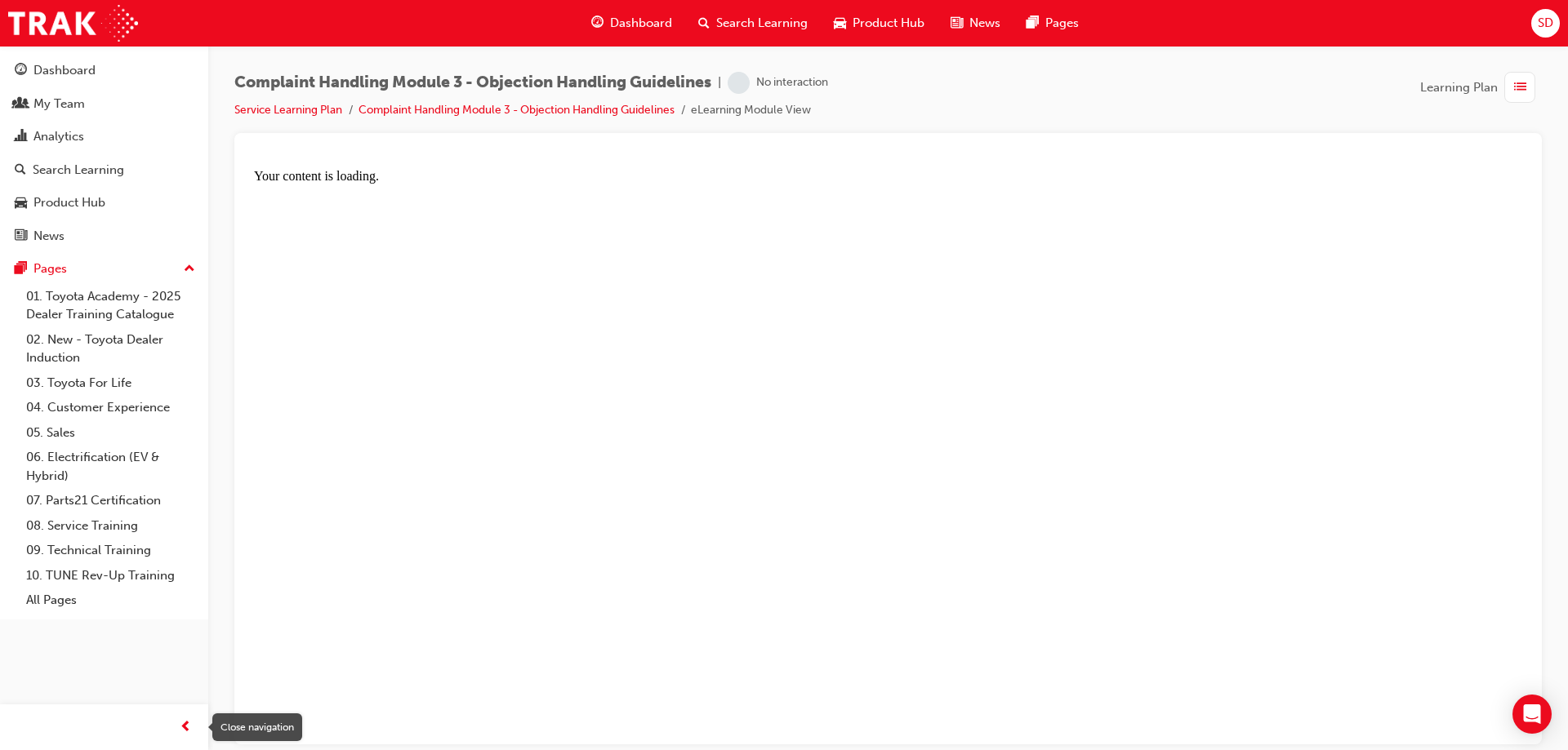
click at [183, 728] on span "prev-icon" at bounding box center [186, 728] width 12 height 20
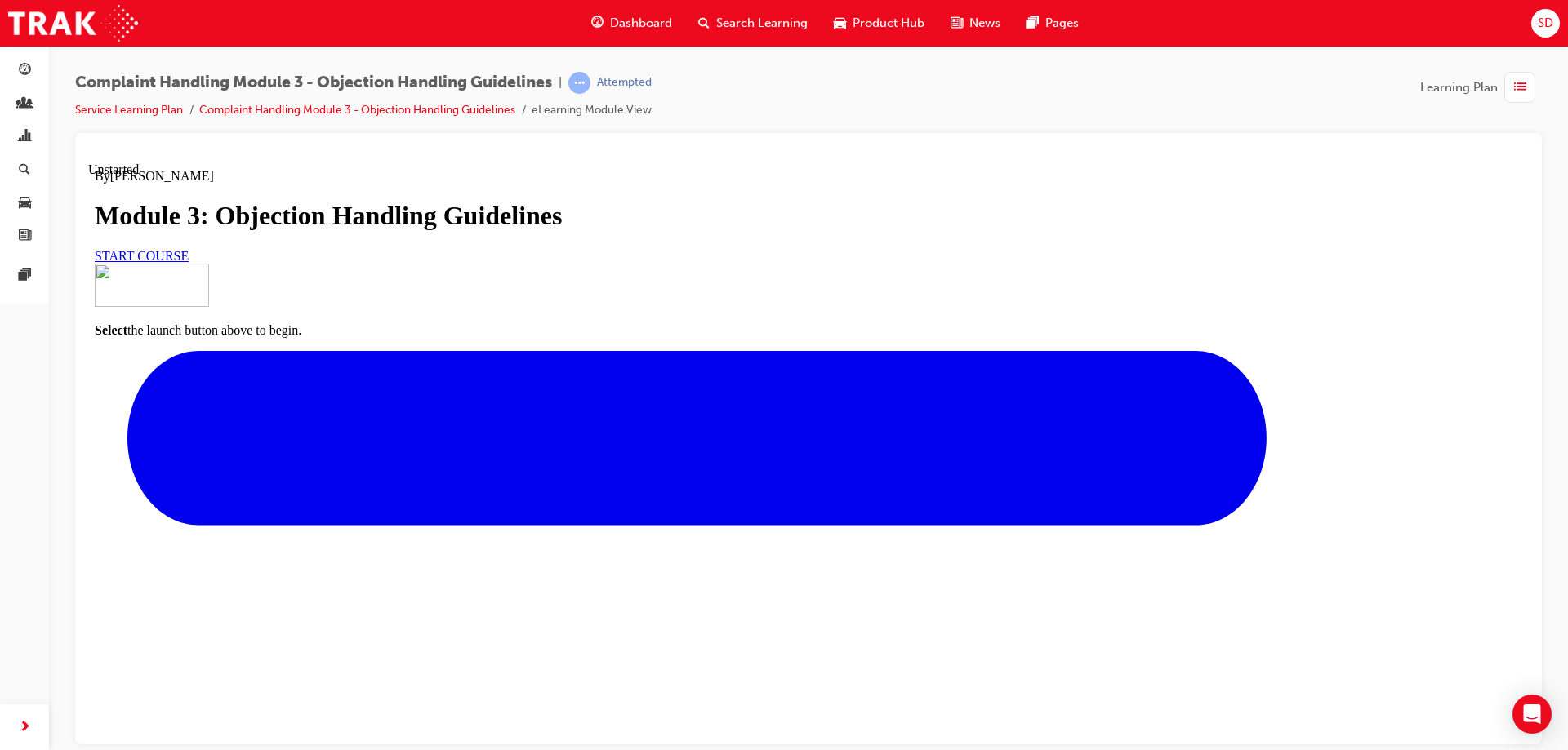
scroll to position [140, 0]
click at [188, 262] on link "START COURSE" at bounding box center [142, 255] width 94 height 14
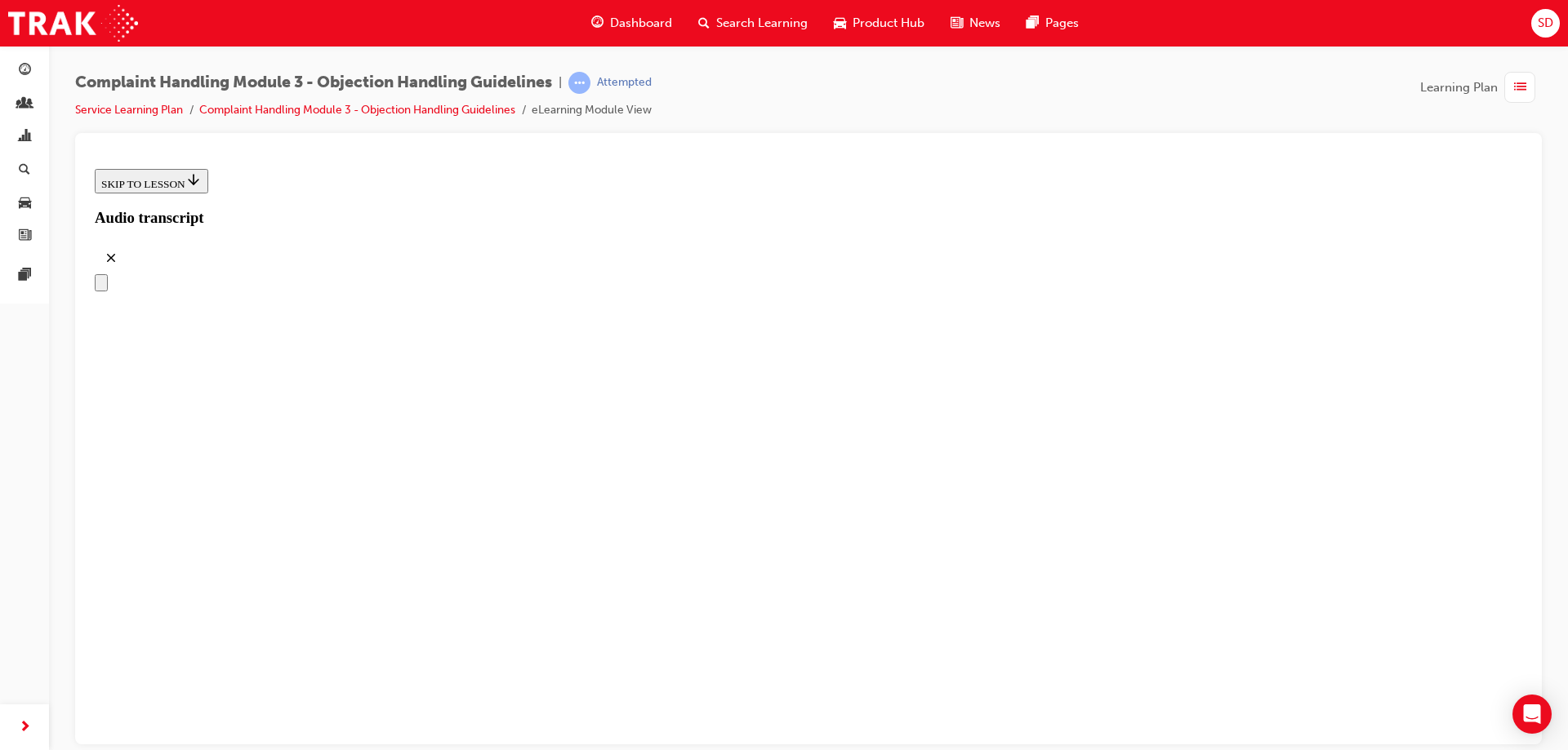
scroll to position [232, 0]
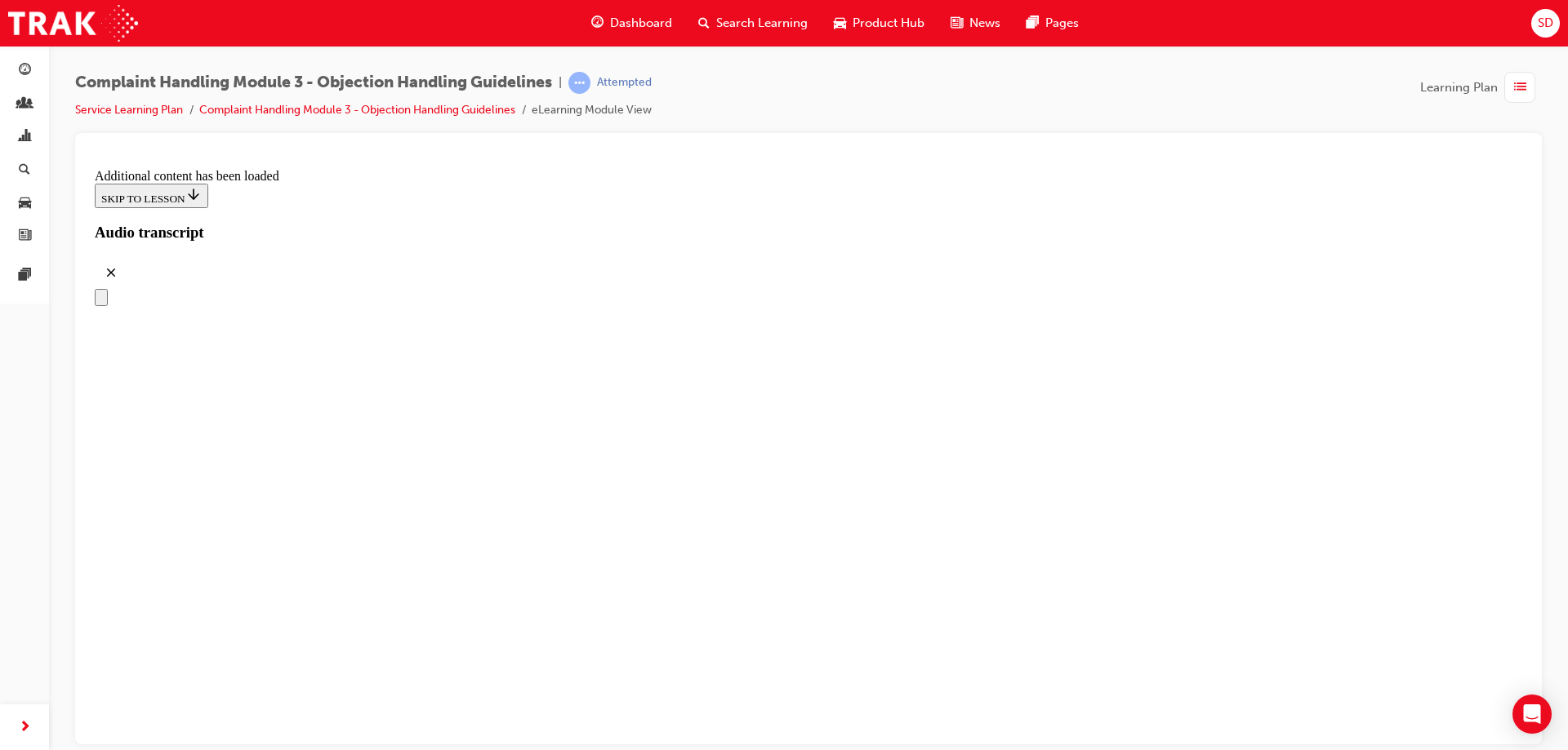
scroll to position [3587, 0]
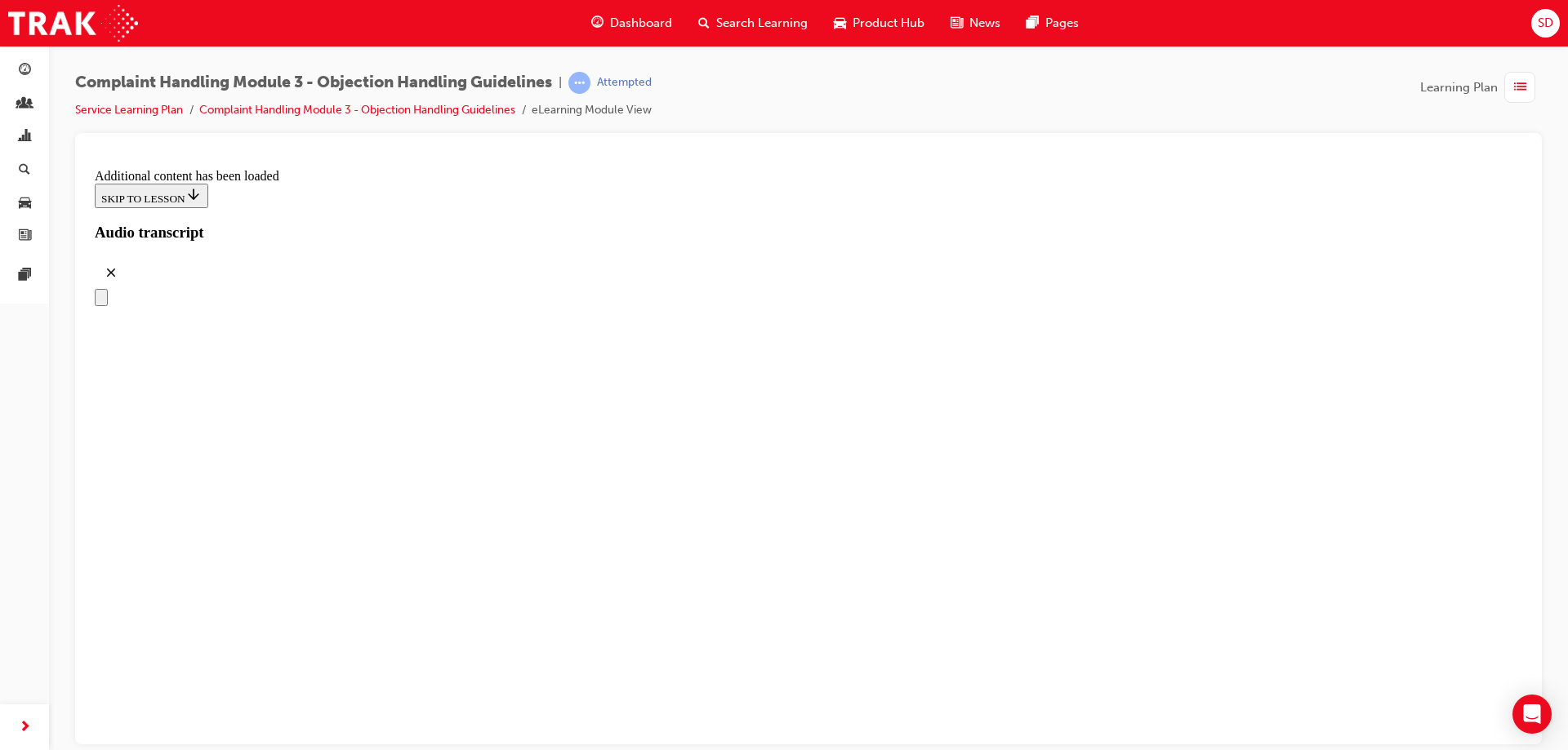
drag, startPoint x: 649, startPoint y: 518, endPoint x: 932, endPoint y: 354, distance: 327.1
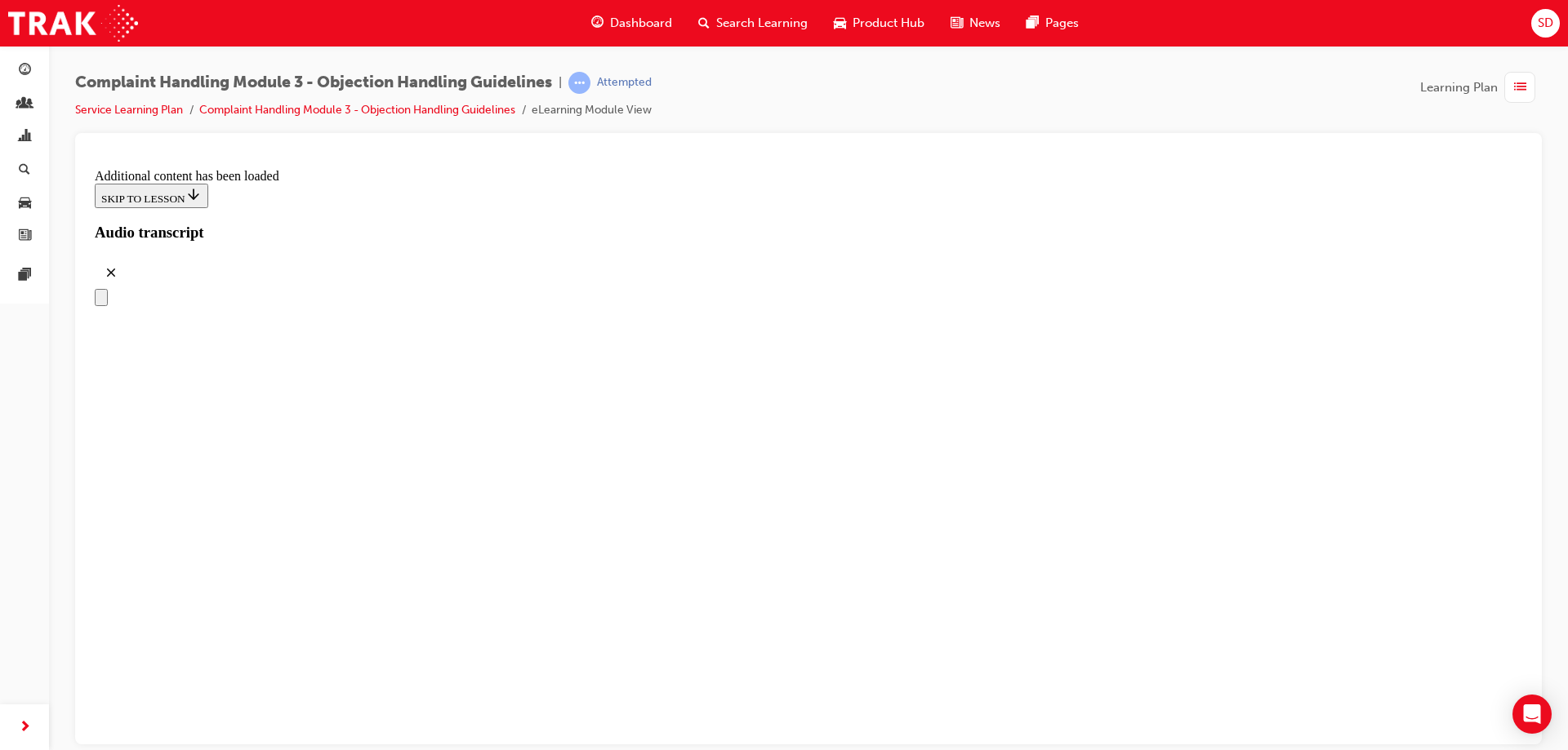
drag, startPoint x: 691, startPoint y: 698, endPoint x: 962, endPoint y: 673, distance: 272.2
drag, startPoint x: 733, startPoint y: 416, endPoint x: 1009, endPoint y: 417, distance: 276.0
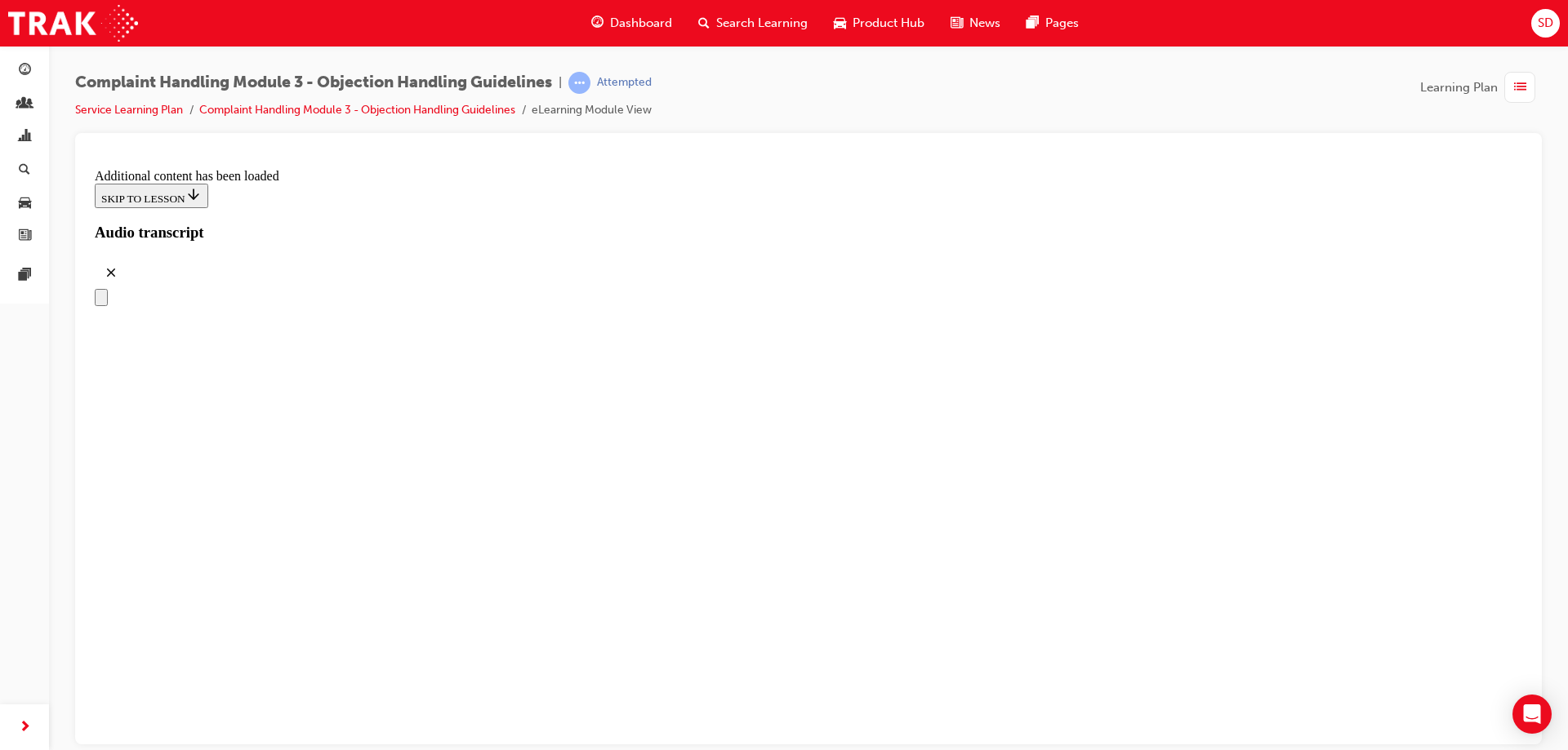
drag, startPoint x: 683, startPoint y: 580, endPoint x: 970, endPoint y: 491, distance: 300.5
drag, startPoint x: 700, startPoint y: 585, endPoint x: 975, endPoint y: 574, distance: 275.2
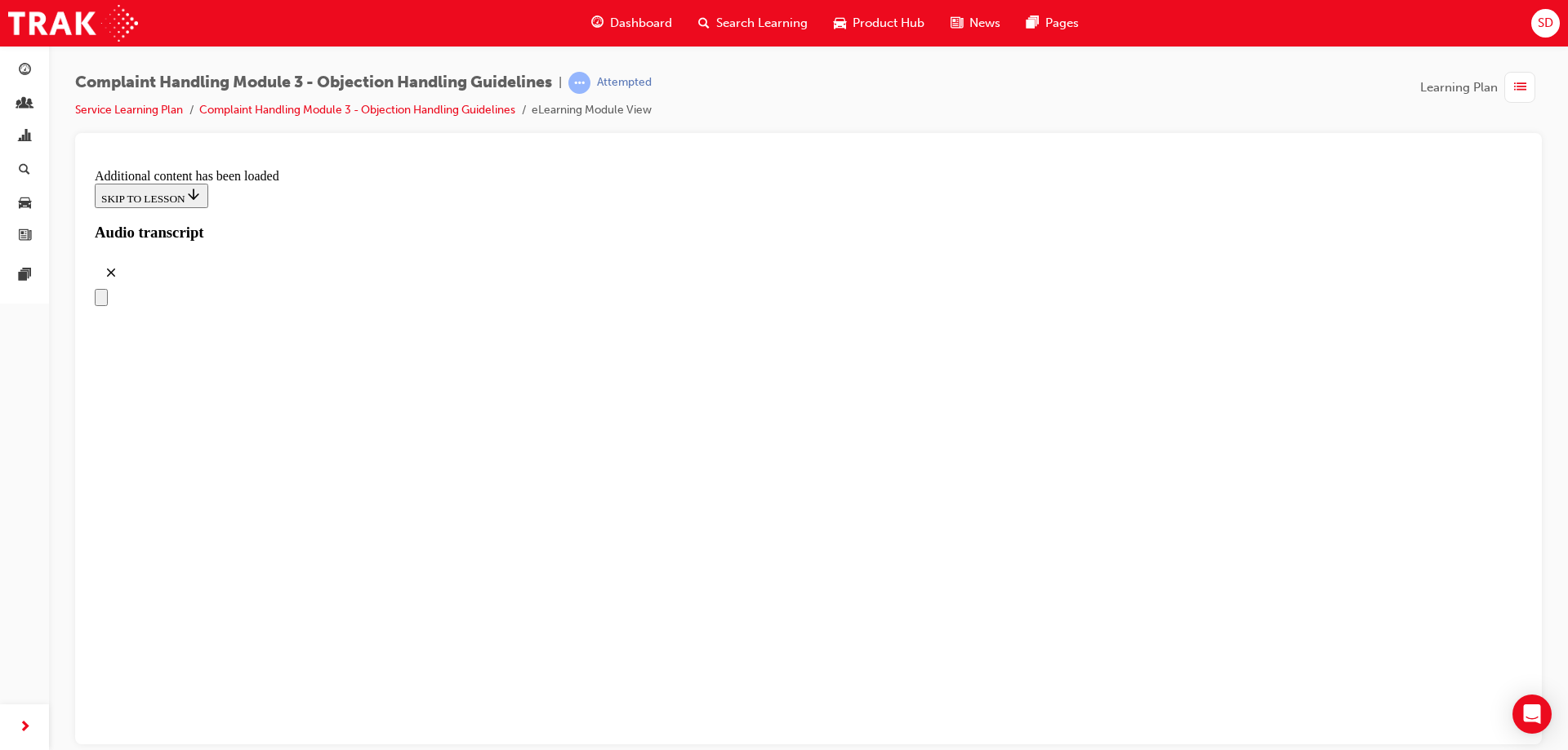
scroll to position [6596, 0]
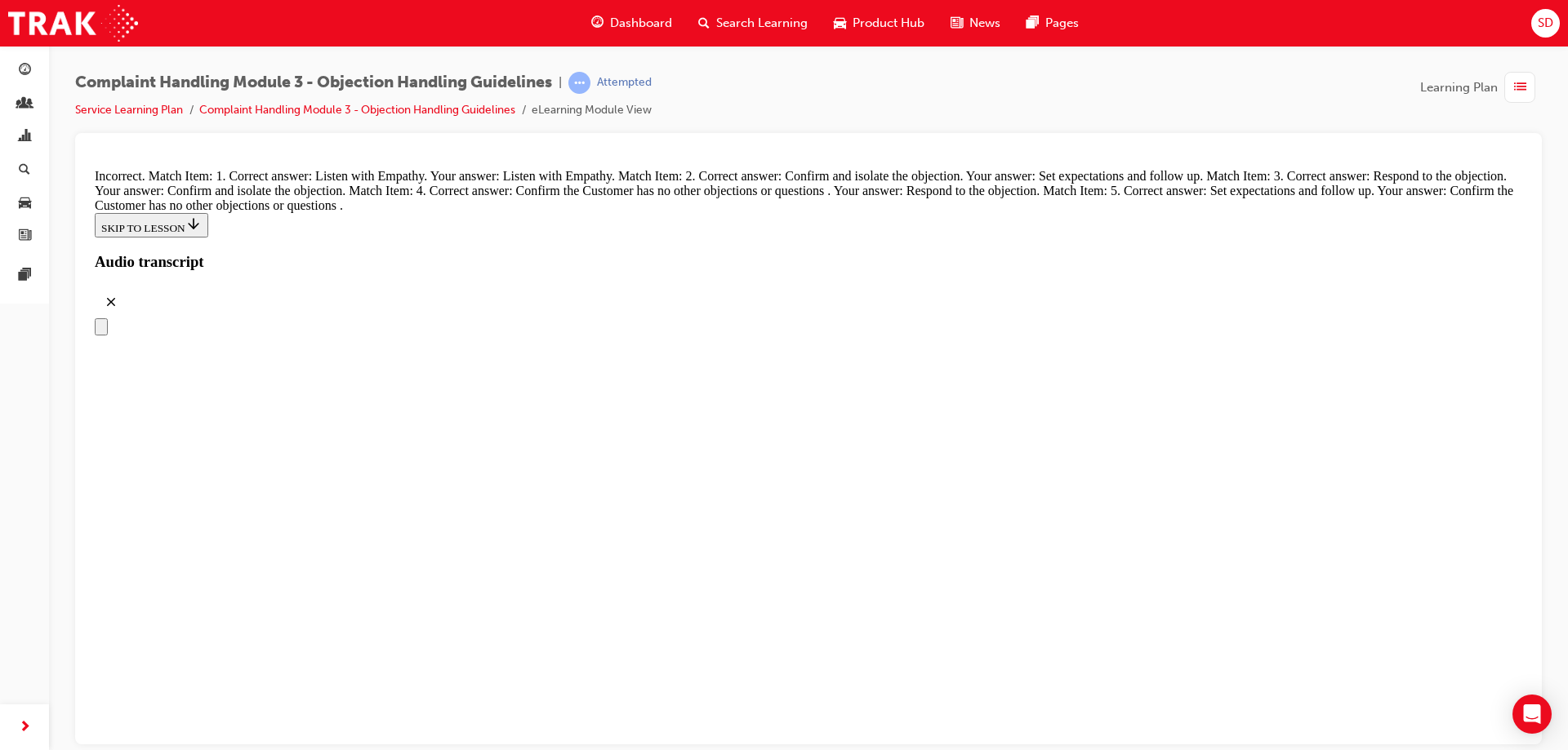
scroll to position [6270, 0]
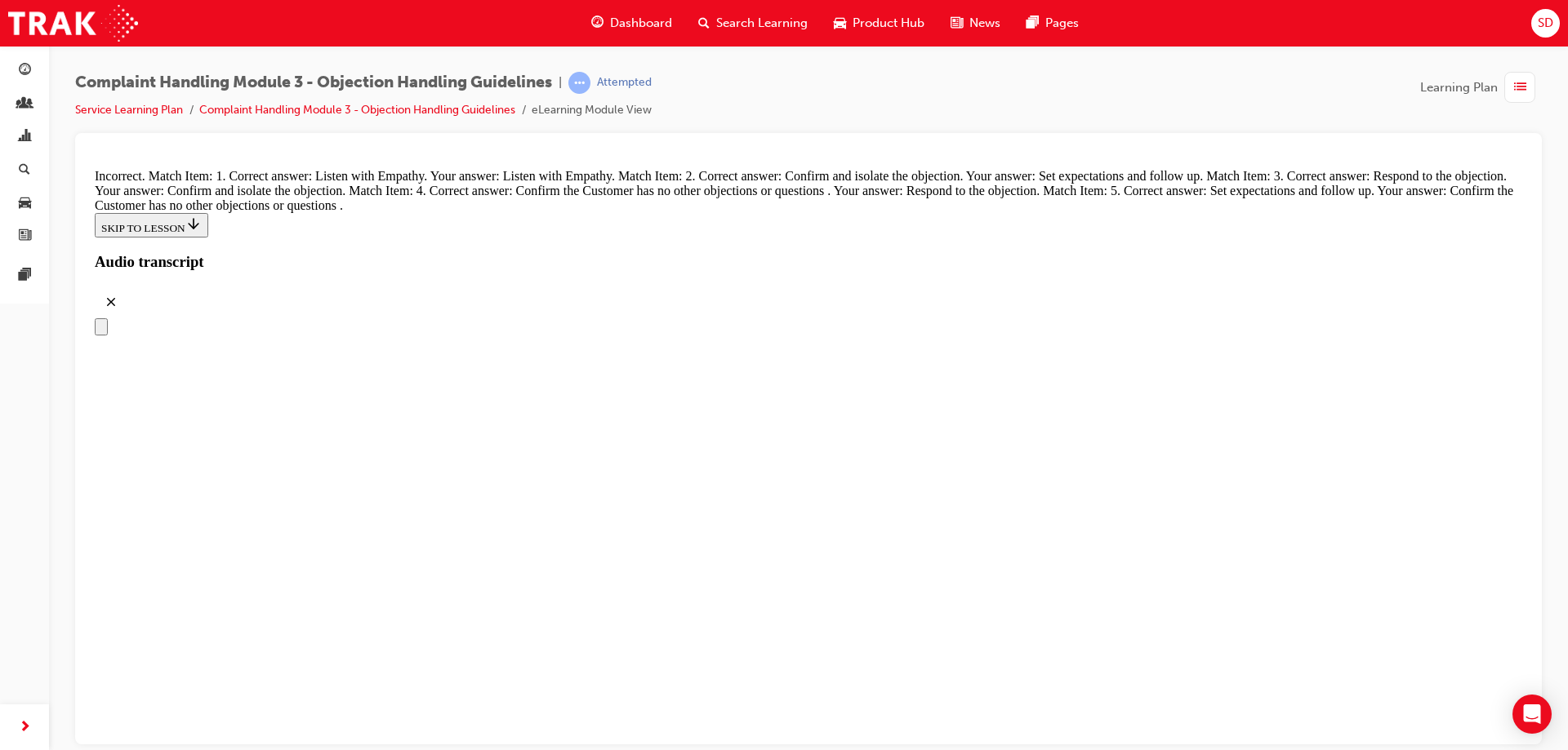
drag, startPoint x: 711, startPoint y: 625, endPoint x: 915, endPoint y: 463, distance: 260.5
drag, startPoint x: 800, startPoint y: 607, endPoint x: 960, endPoint y: 557, distance: 167.6
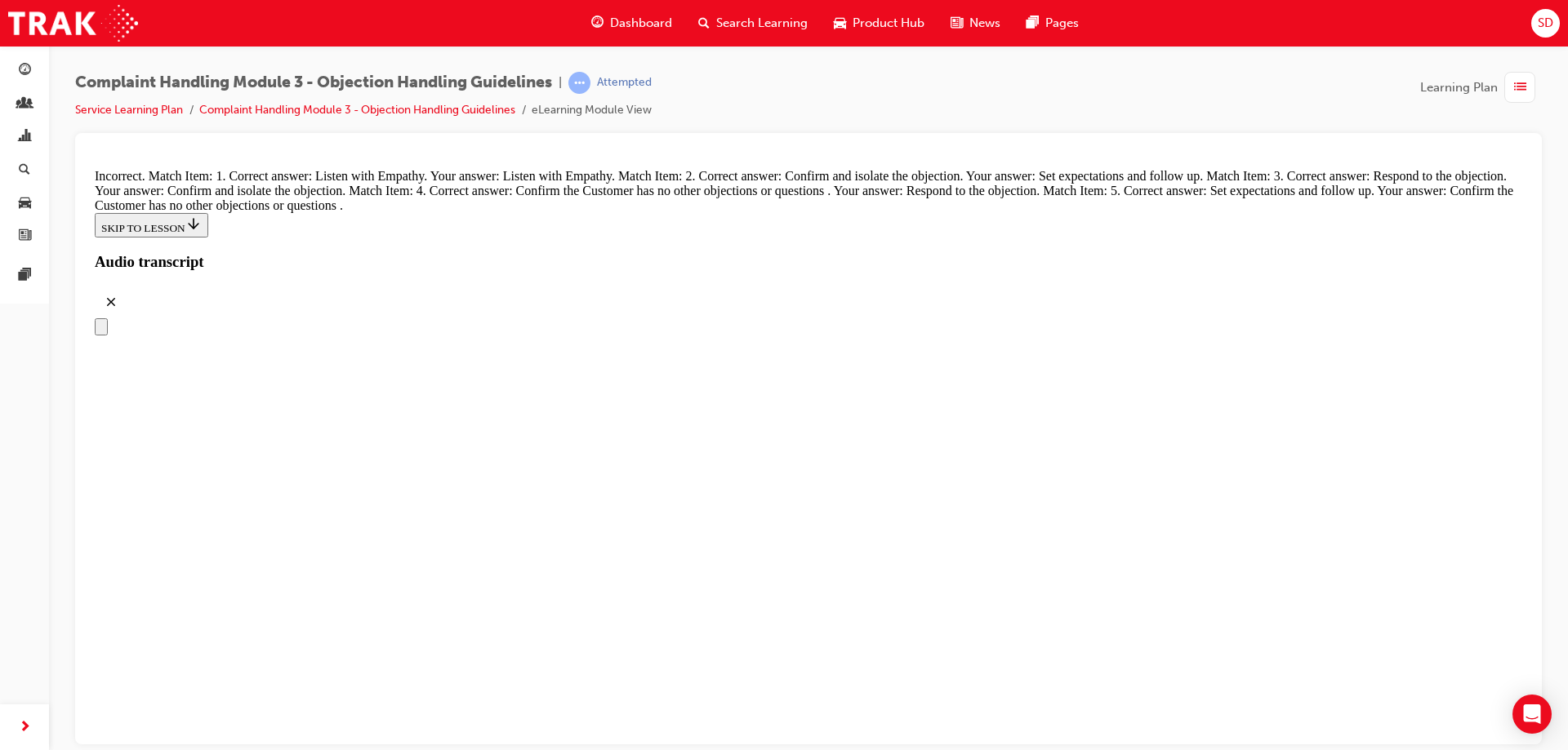
drag, startPoint x: 680, startPoint y: 716, endPoint x: 945, endPoint y: 505, distance: 338.7
drag, startPoint x: 729, startPoint y: 623, endPoint x: 923, endPoint y: 595, distance: 196.0
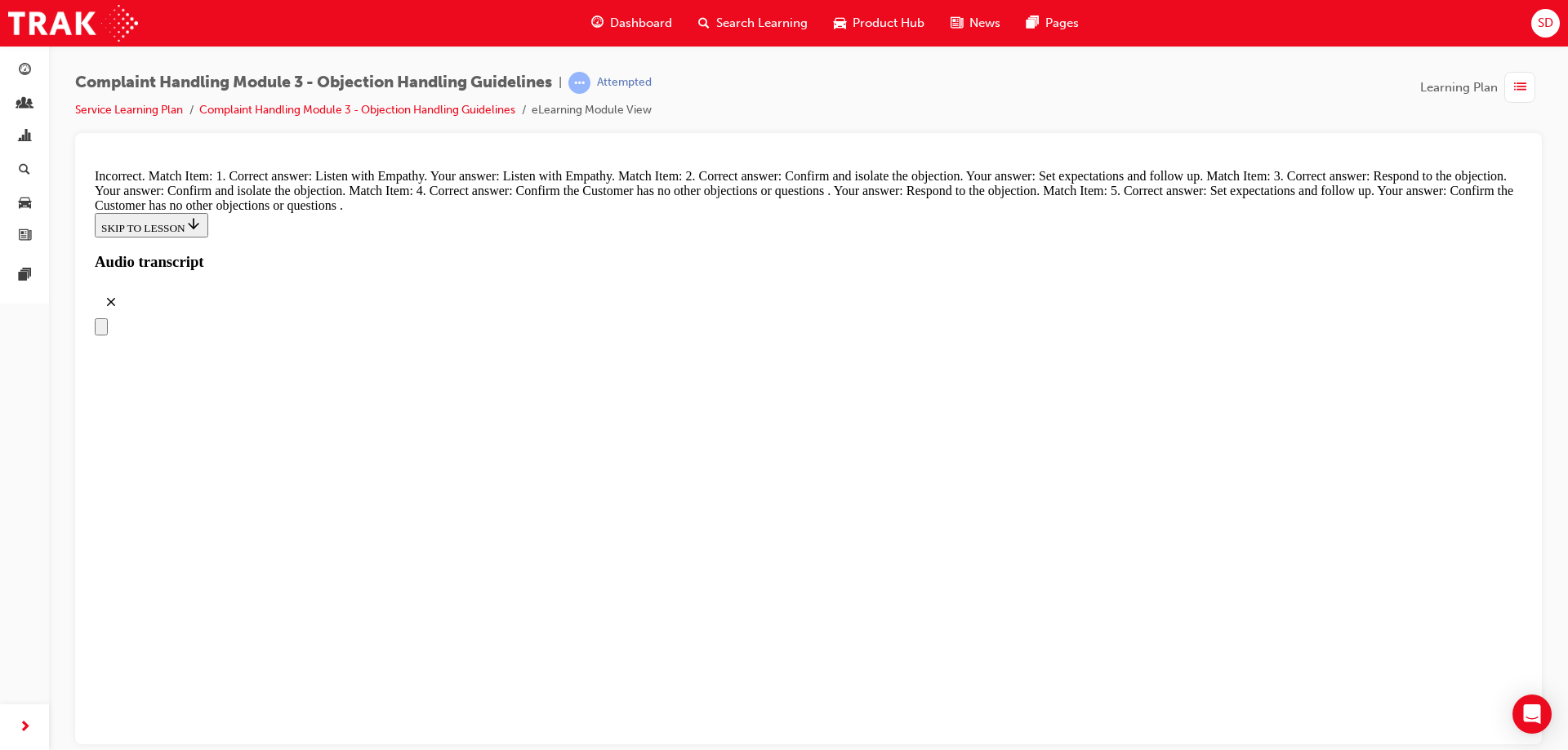
drag, startPoint x: 682, startPoint y: 706, endPoint x: 965, endPoint y: 689, distance: 283.5
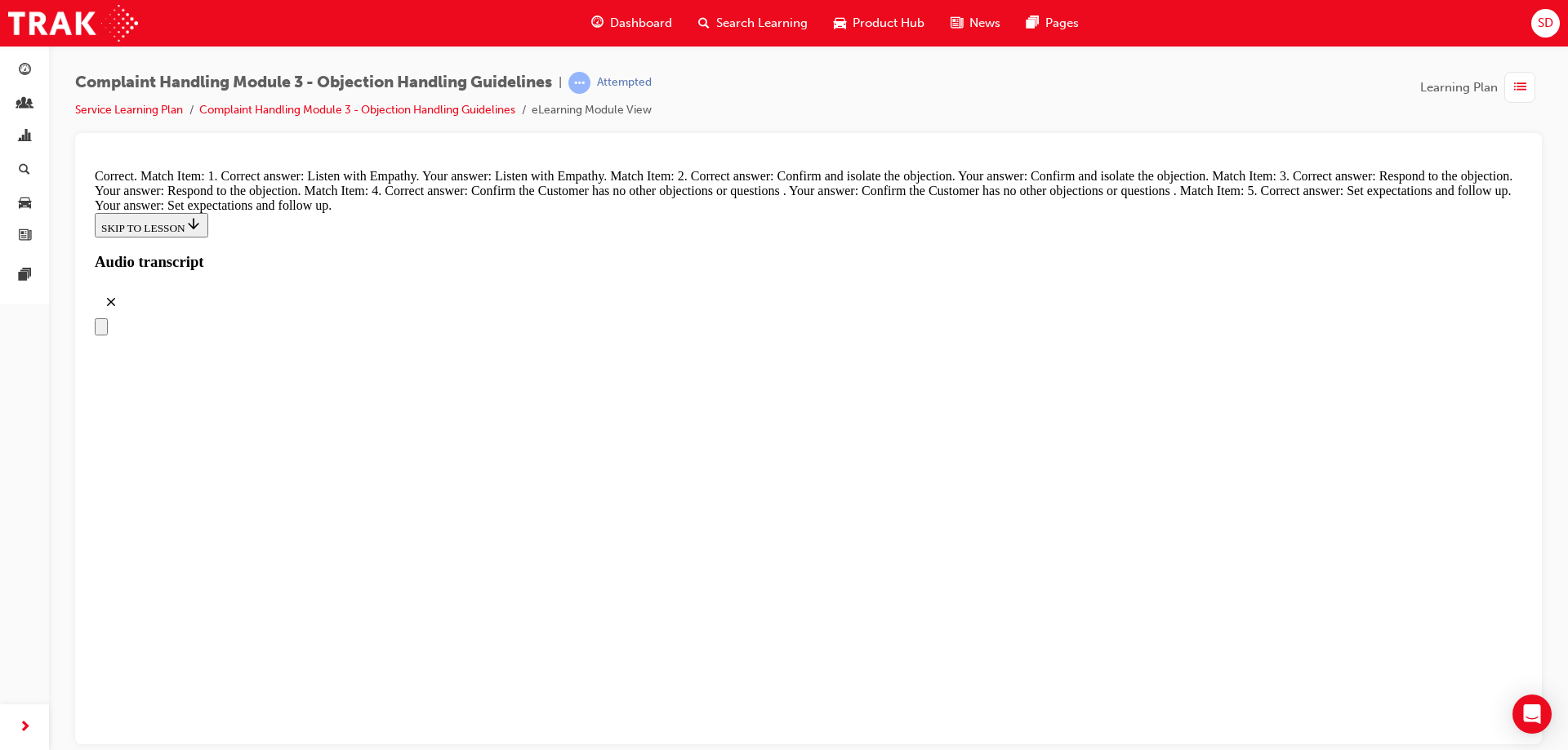
scroll to position [7113, 0]
radio input "true"
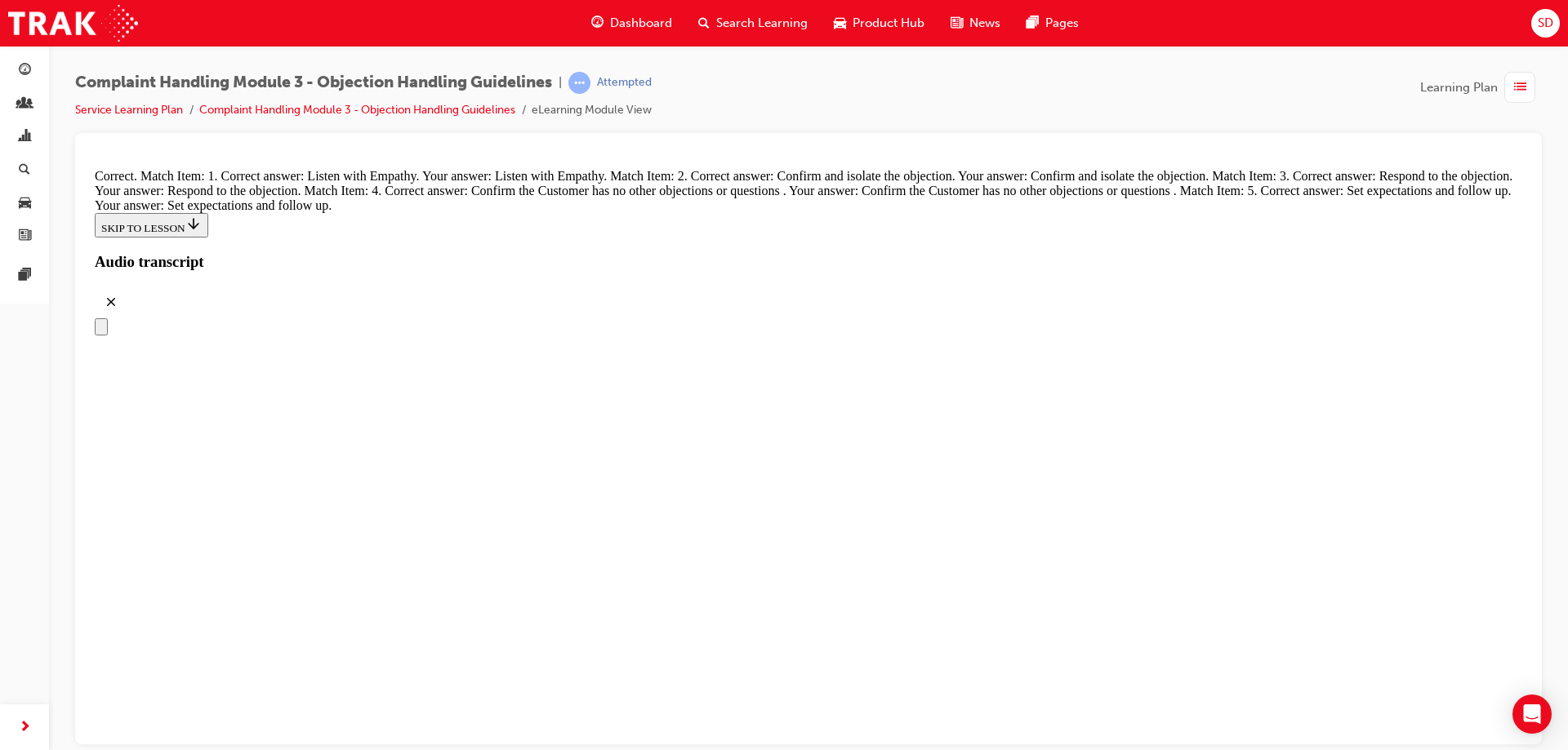
radio input "true"
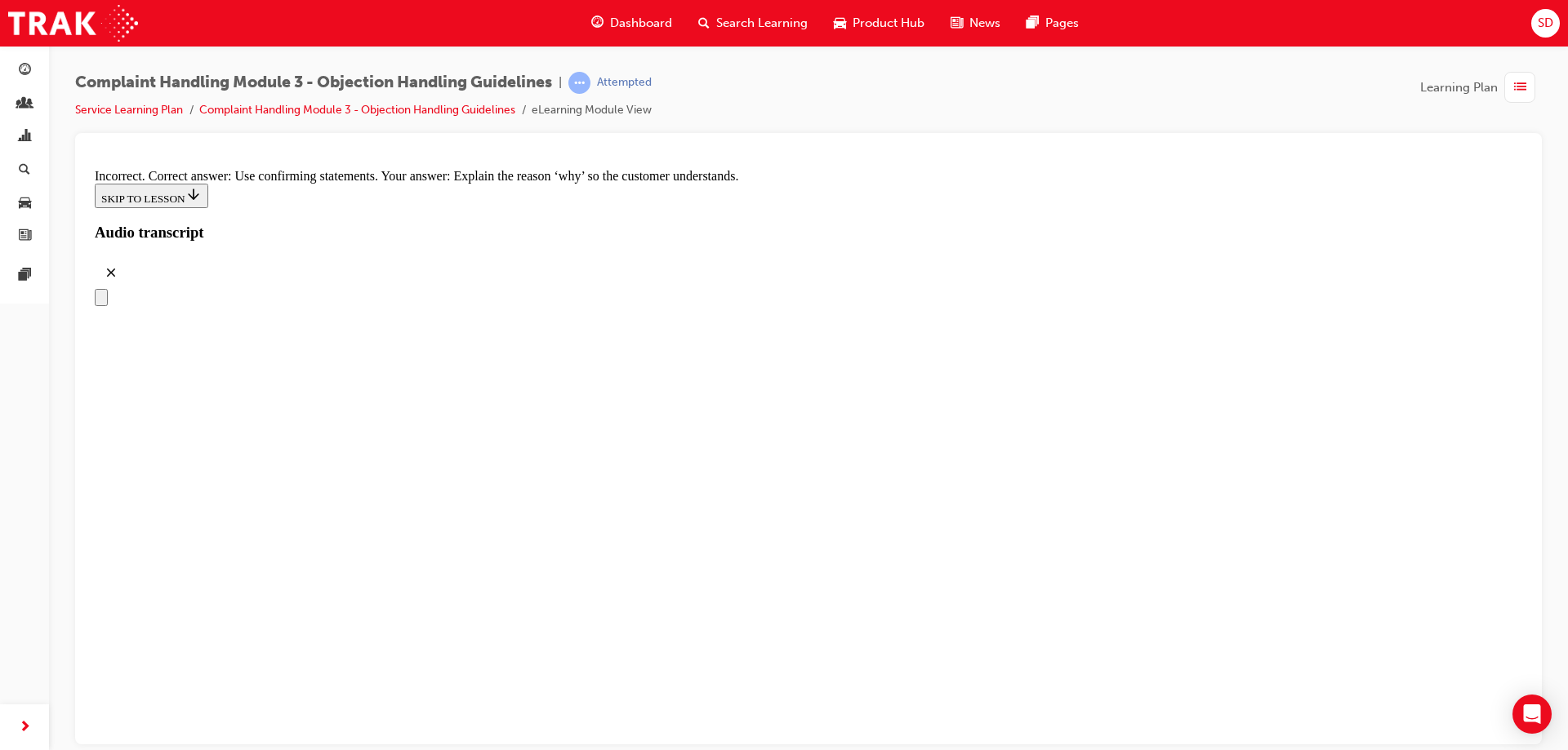
radio input "true"
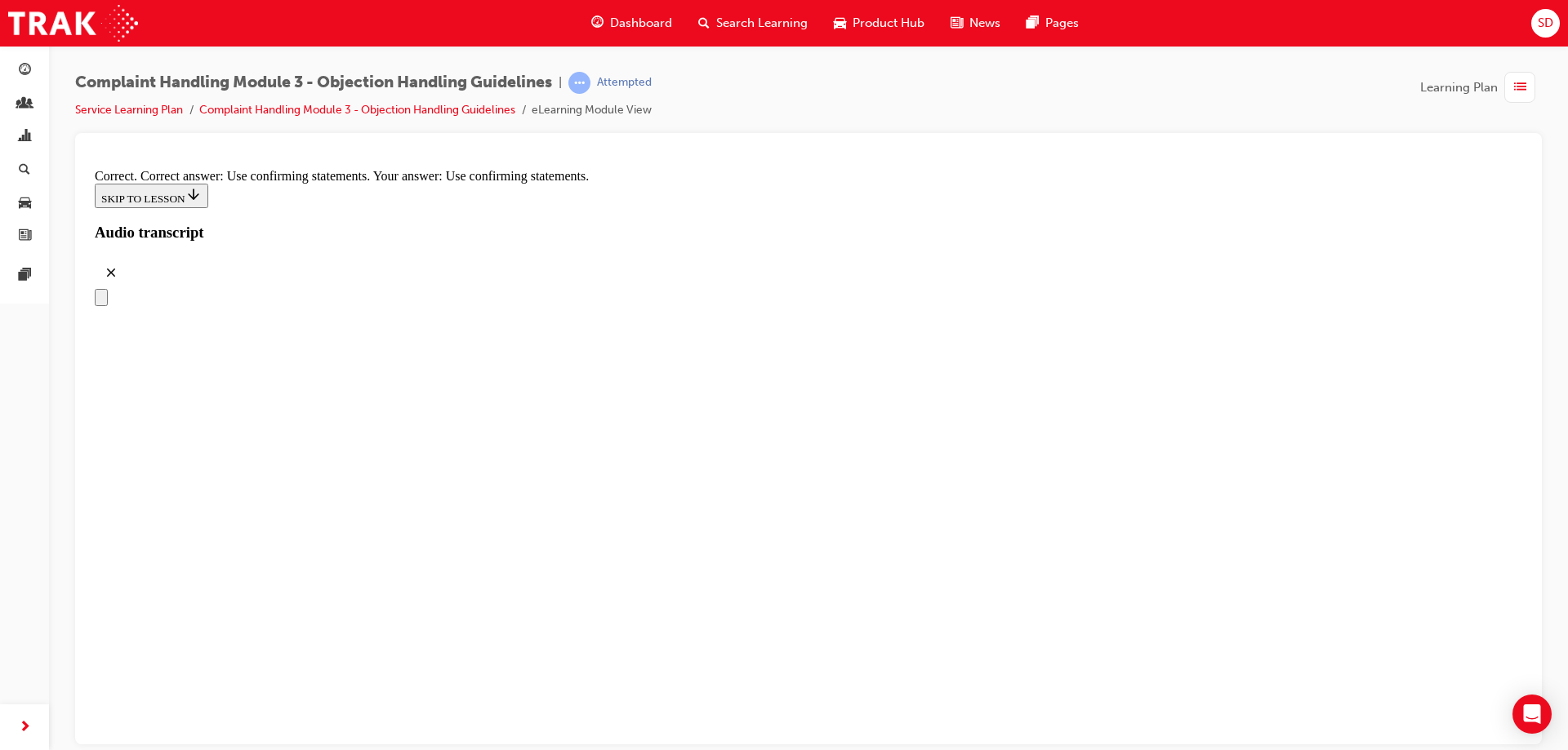
scroll to position [7603, 0]
radio input "true"
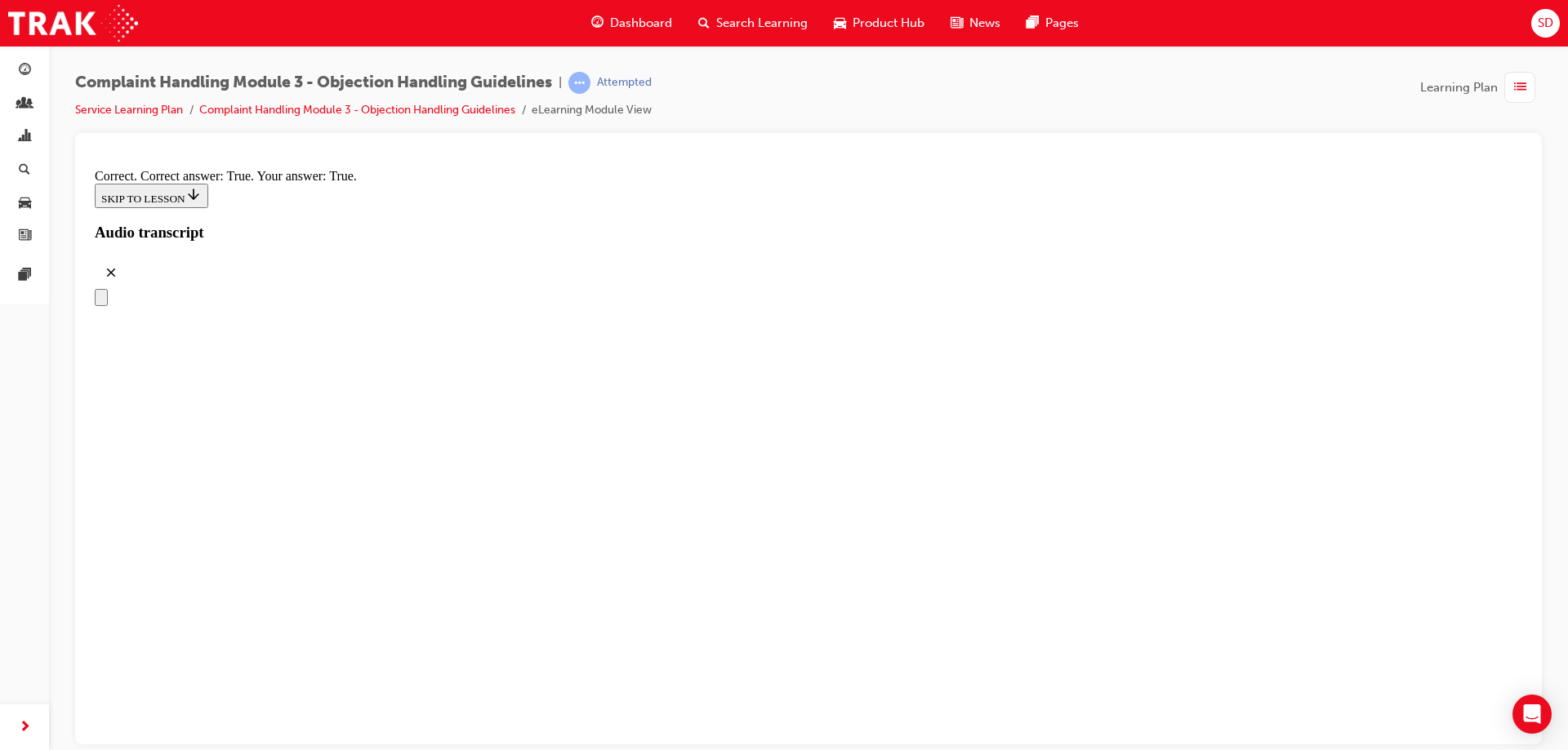
scroll to position [8337, 0]
checkbox input "true"
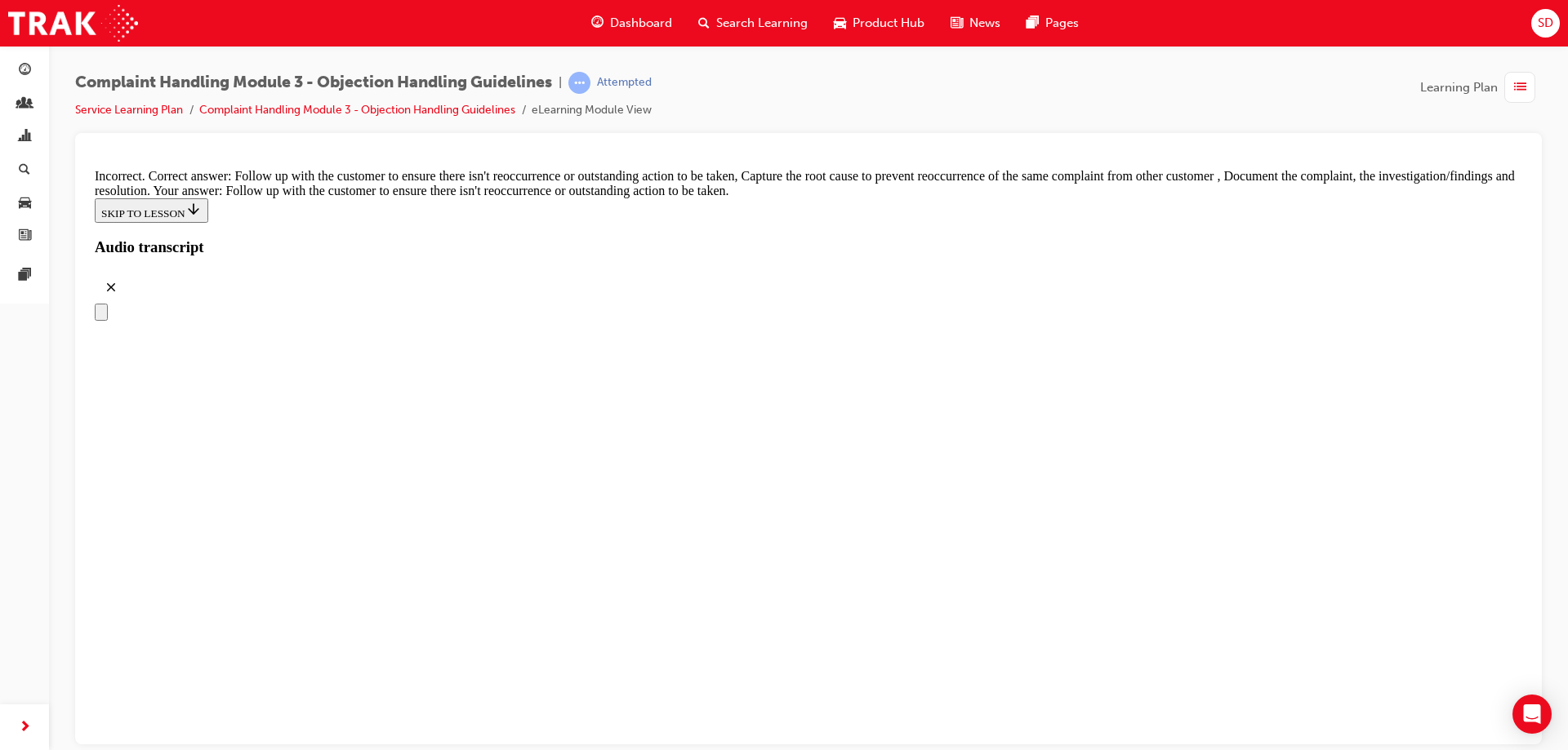
checkbox input "true"
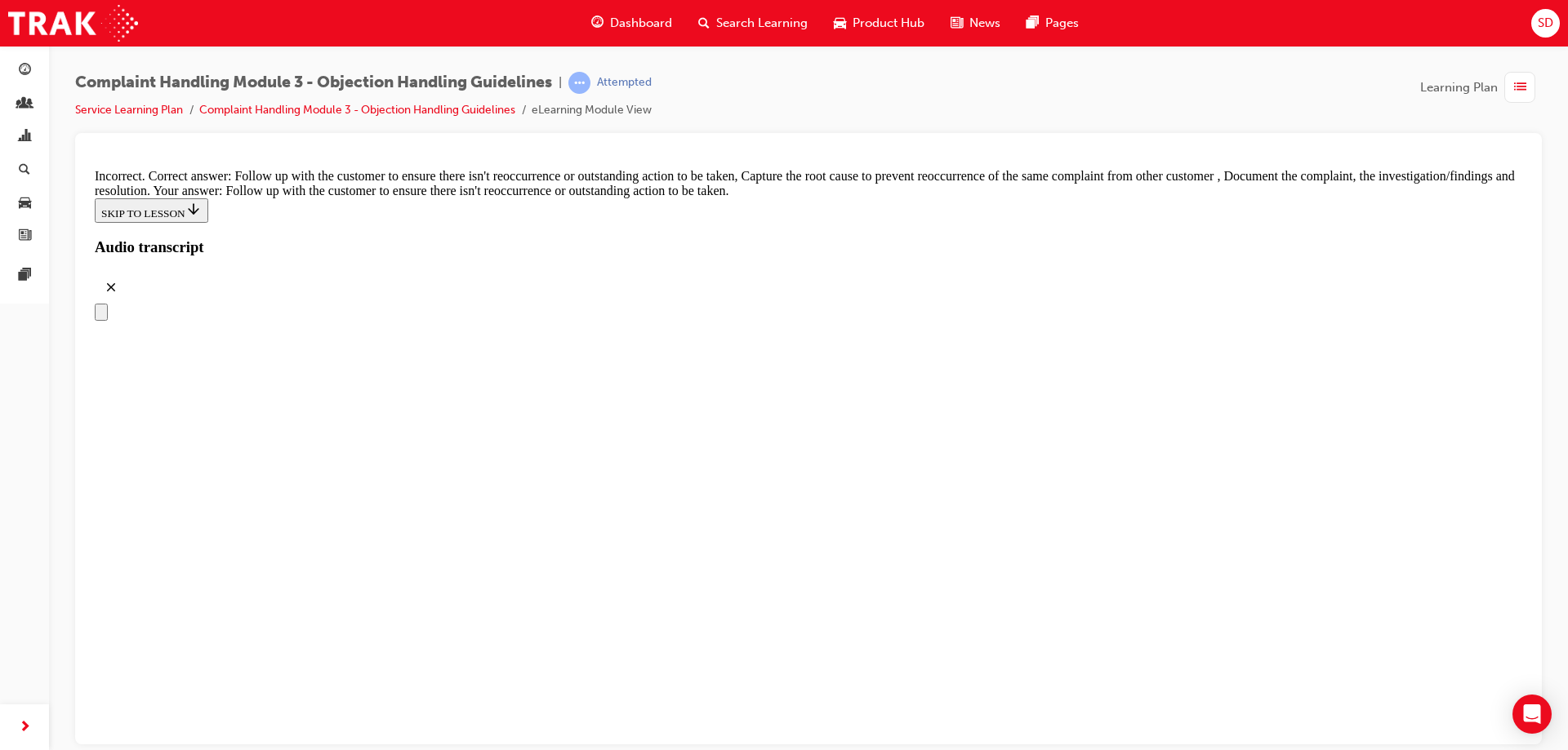
checkbox input "true"
checkbox input "false"
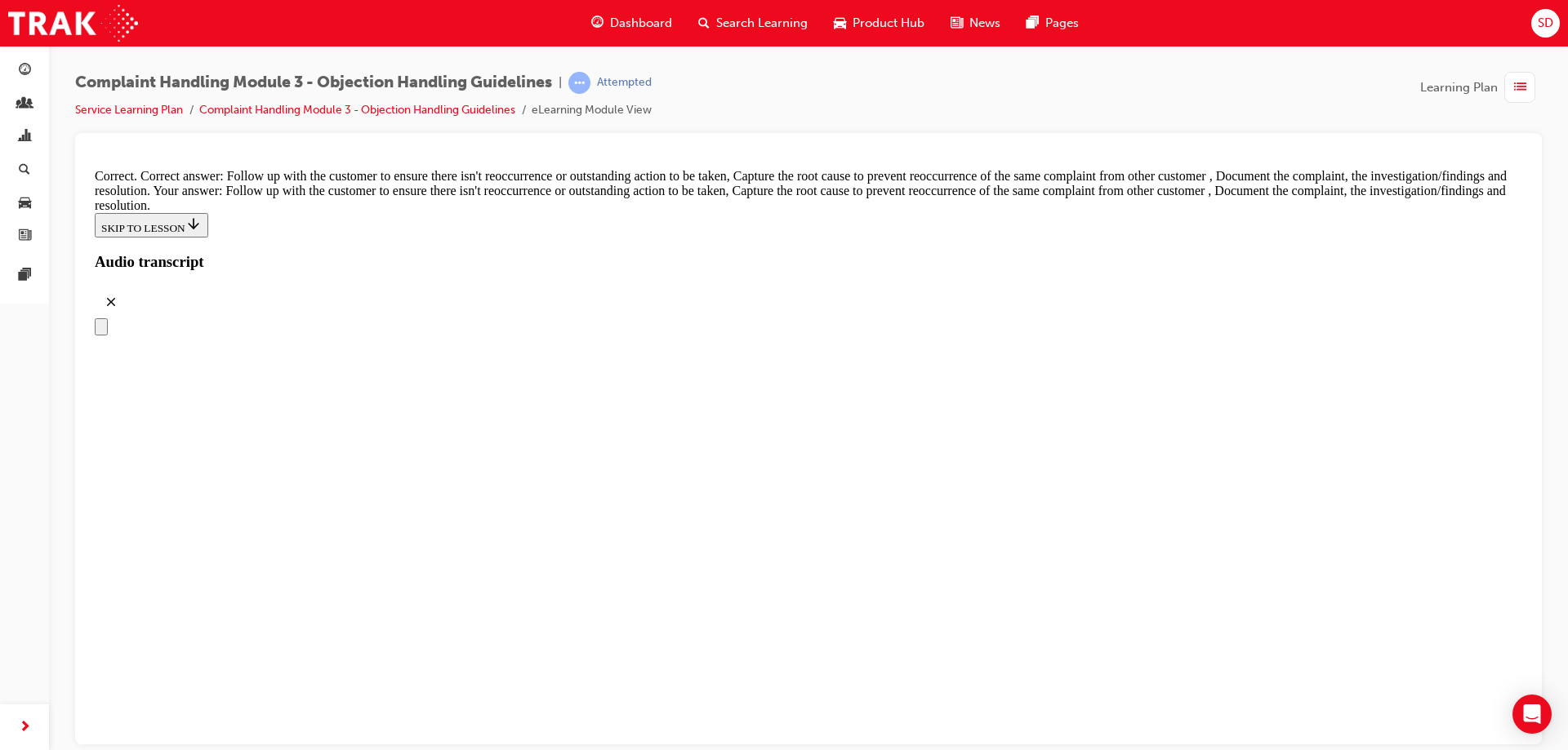
scroll to position [8562, 0]
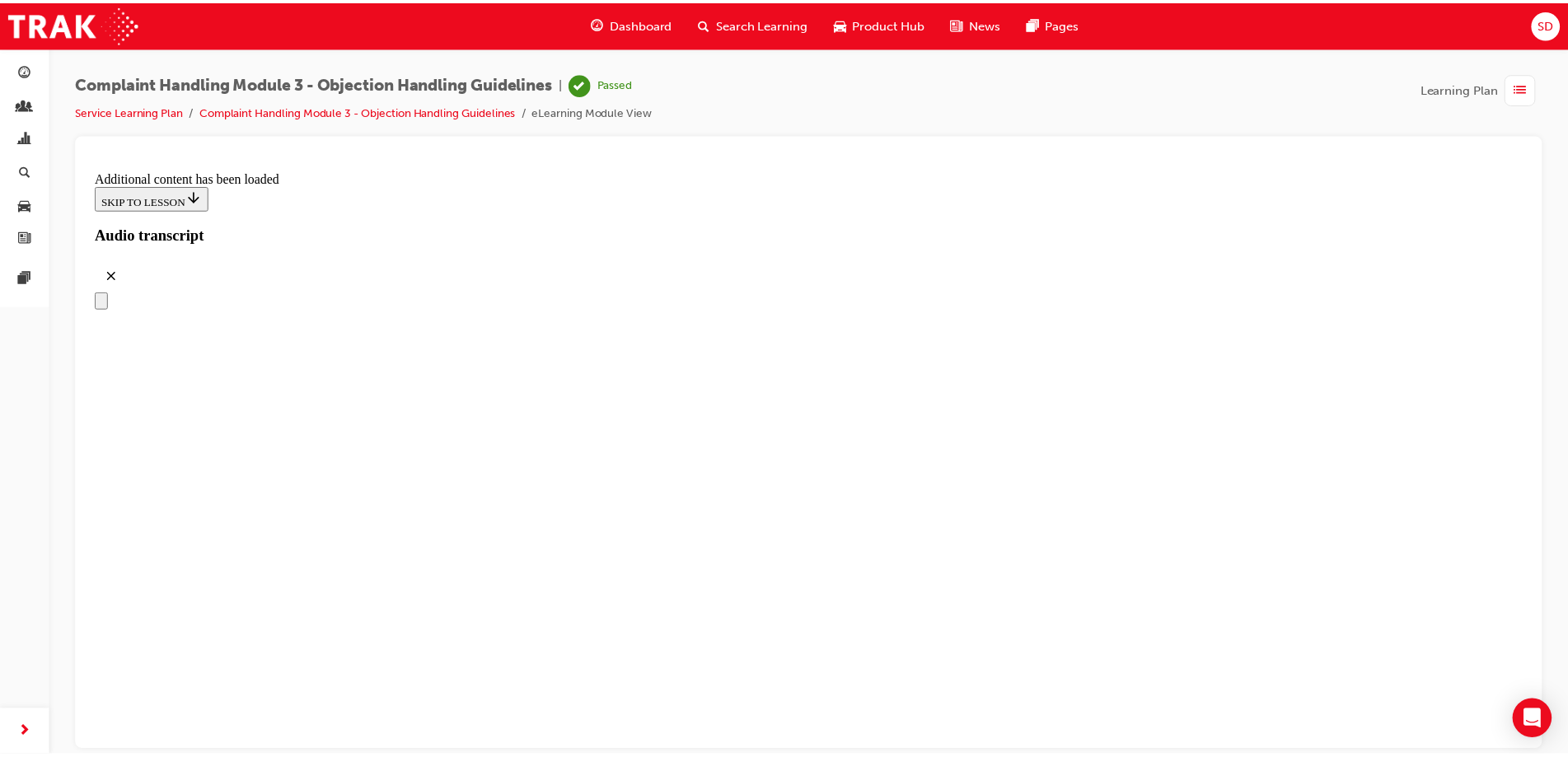
scroll to position [9318, 0]
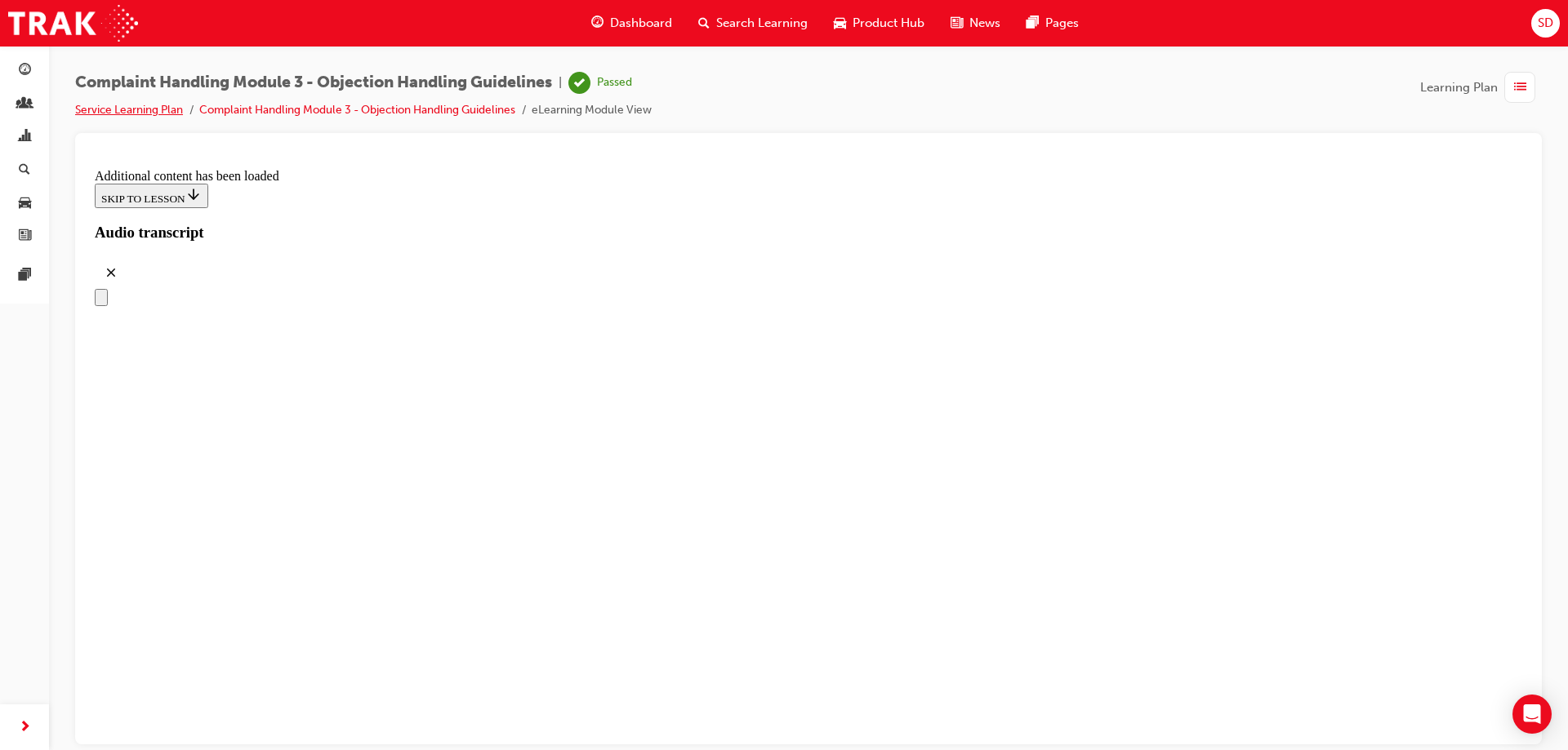
click at [128, 106] on link "Service Learning Plan" at bounding box center [128, 109] width 108 height 14
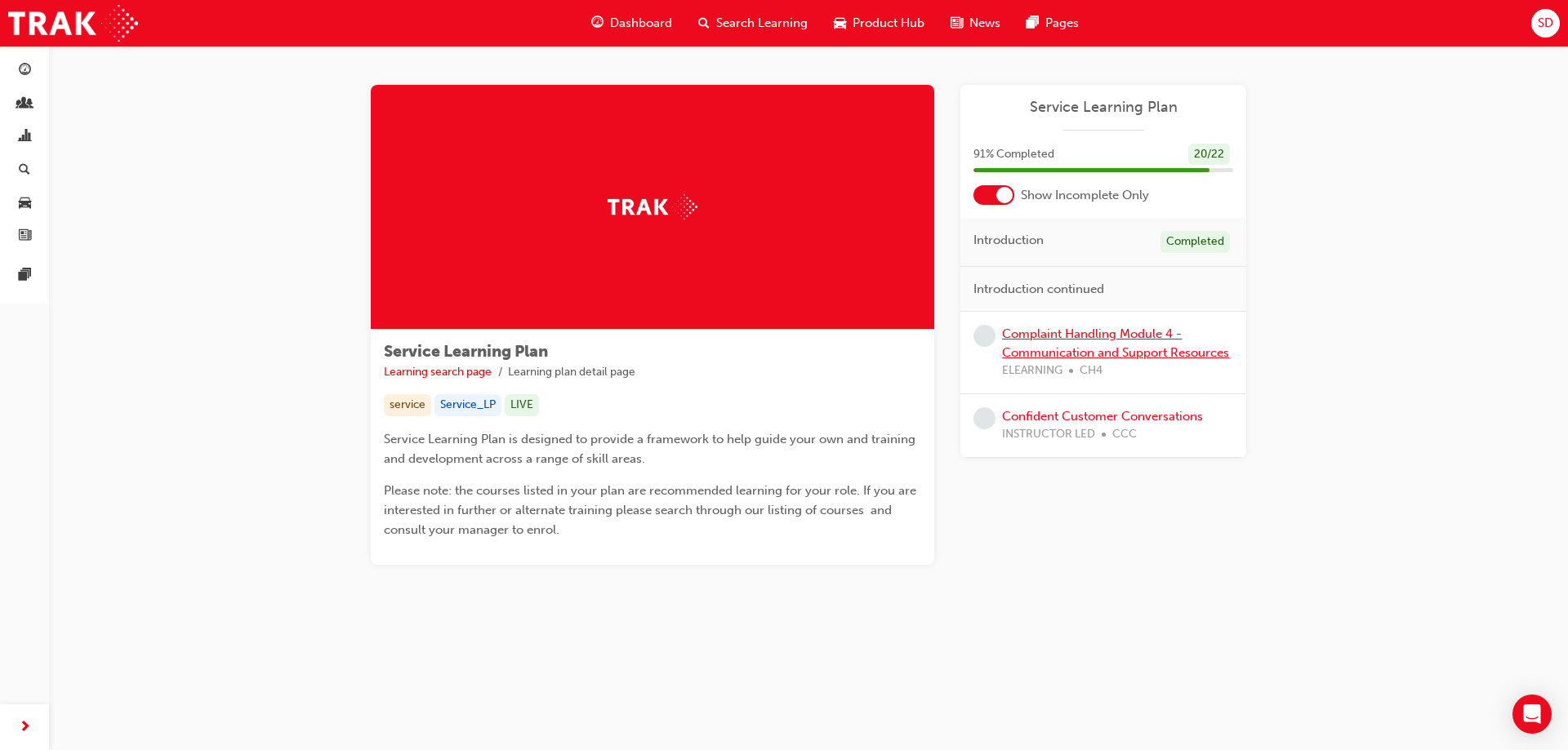
click at [1039, 335] on link "Complaint Handling Module 4 - Communication and Support Resources" at bounding box center [1115, 343] width 227 height 33
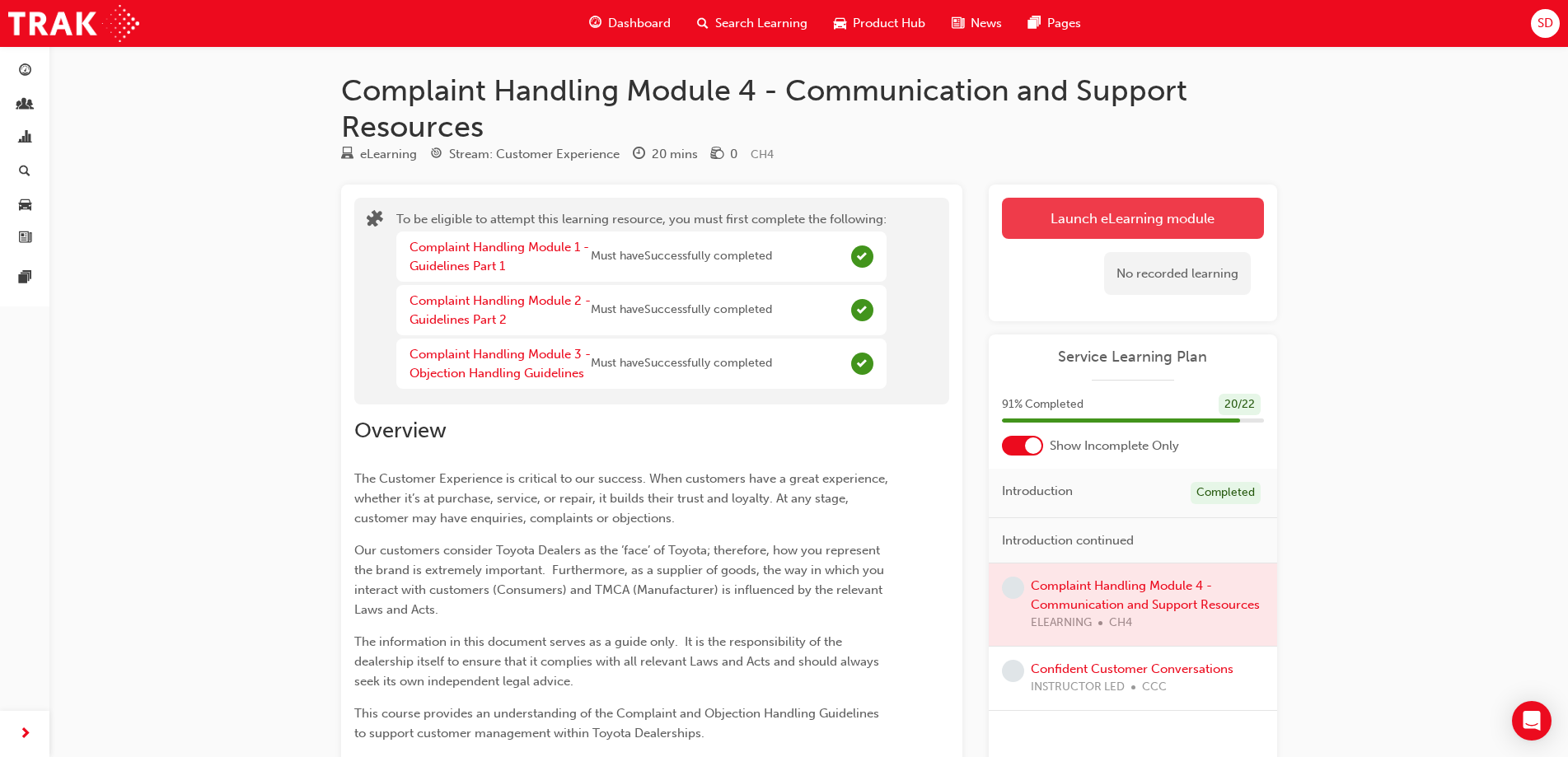
click at [1060, 221] on button "Launch eLearning module" at bounding box center [1133, 218] width 262 height 41
click at [629, 28] on span "Dashboard" at bounding box center [639, 23] width 63 height 19
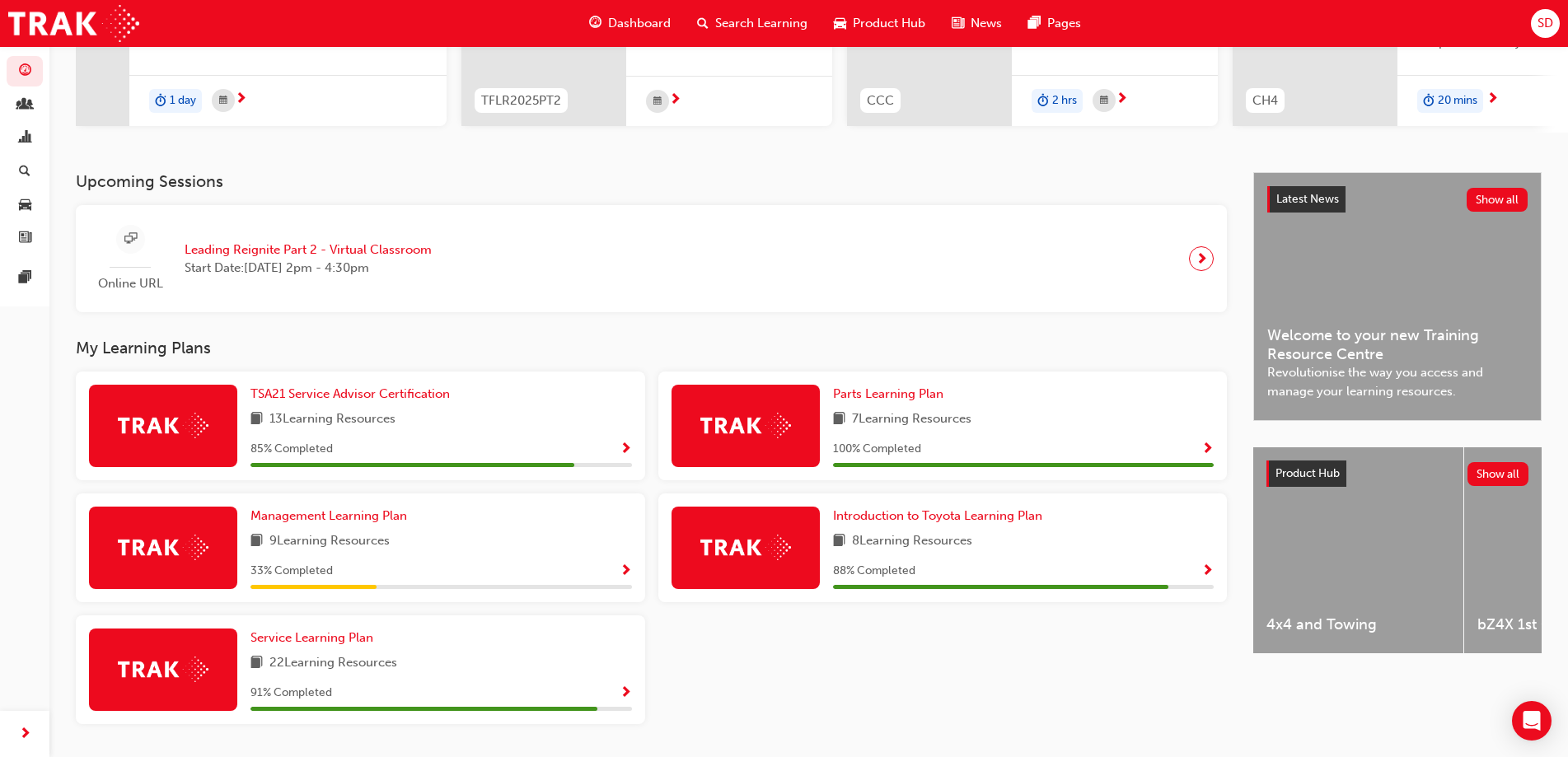
scroll to position [301, 0]
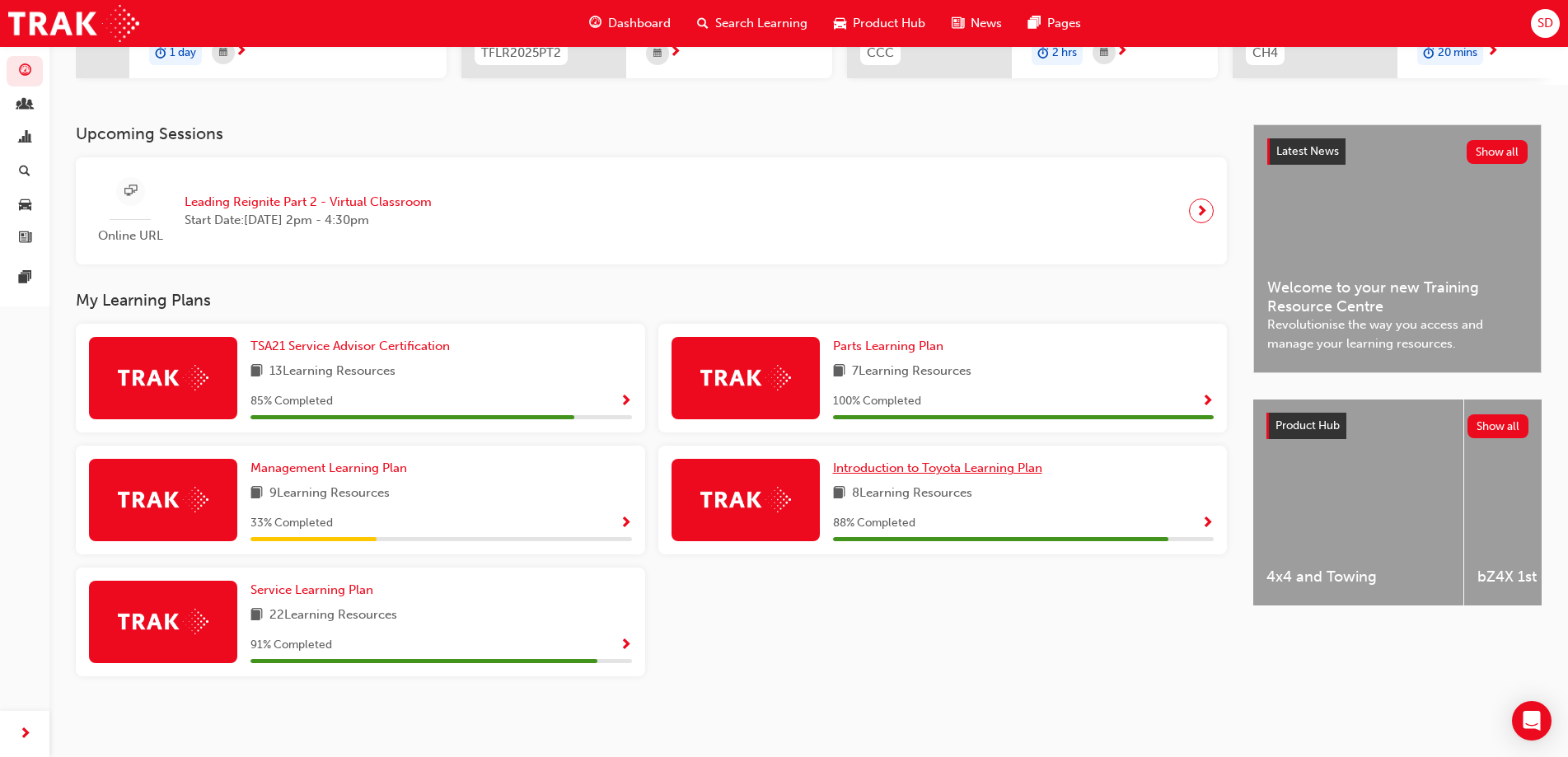
click at [913, 468] on span "Introduction to Toyota Learning Plan" at bounding box center [937, 468] width 209 height 15
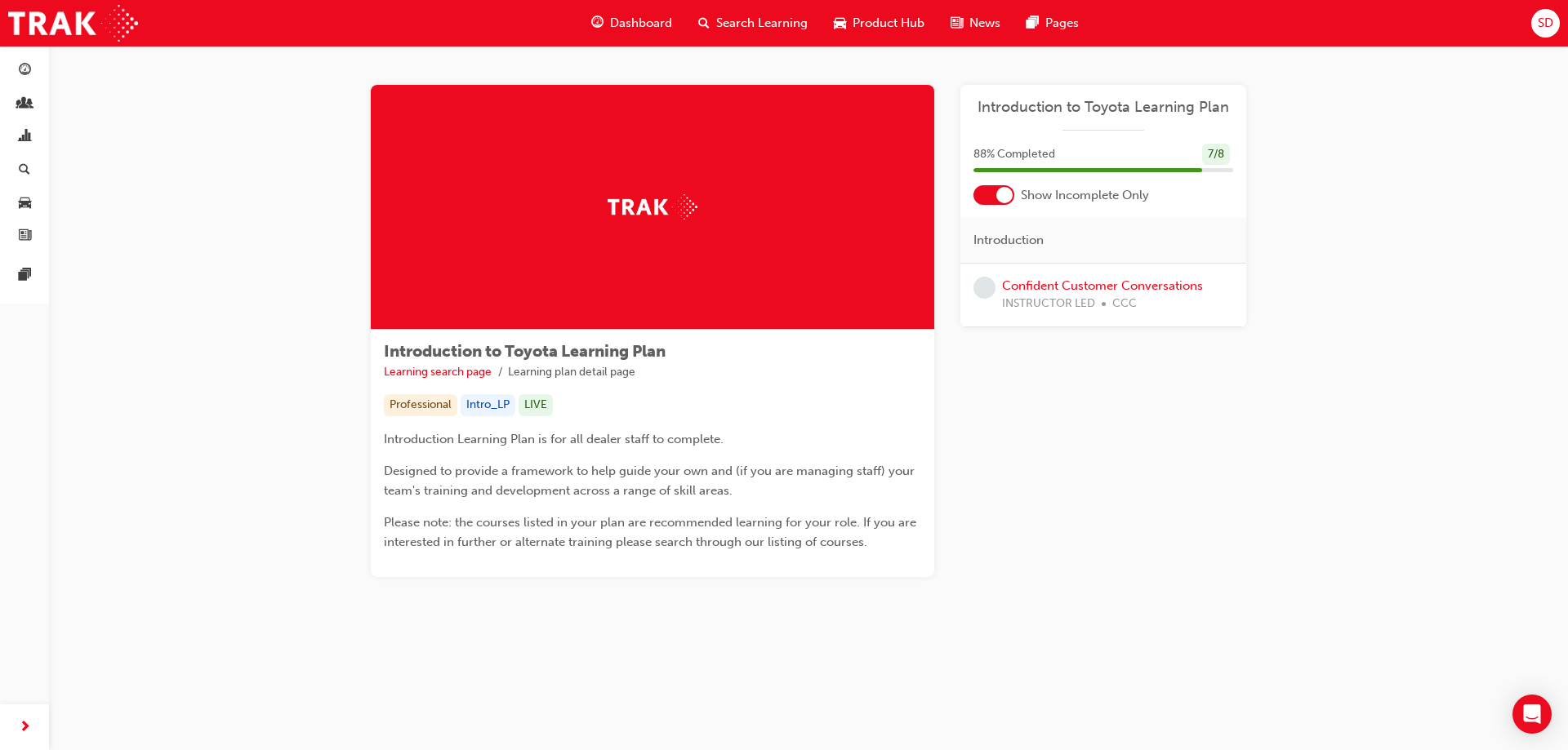
click at [651, 17] on span "Dashboard" at bounding box center [641, 23] width 62 height 19
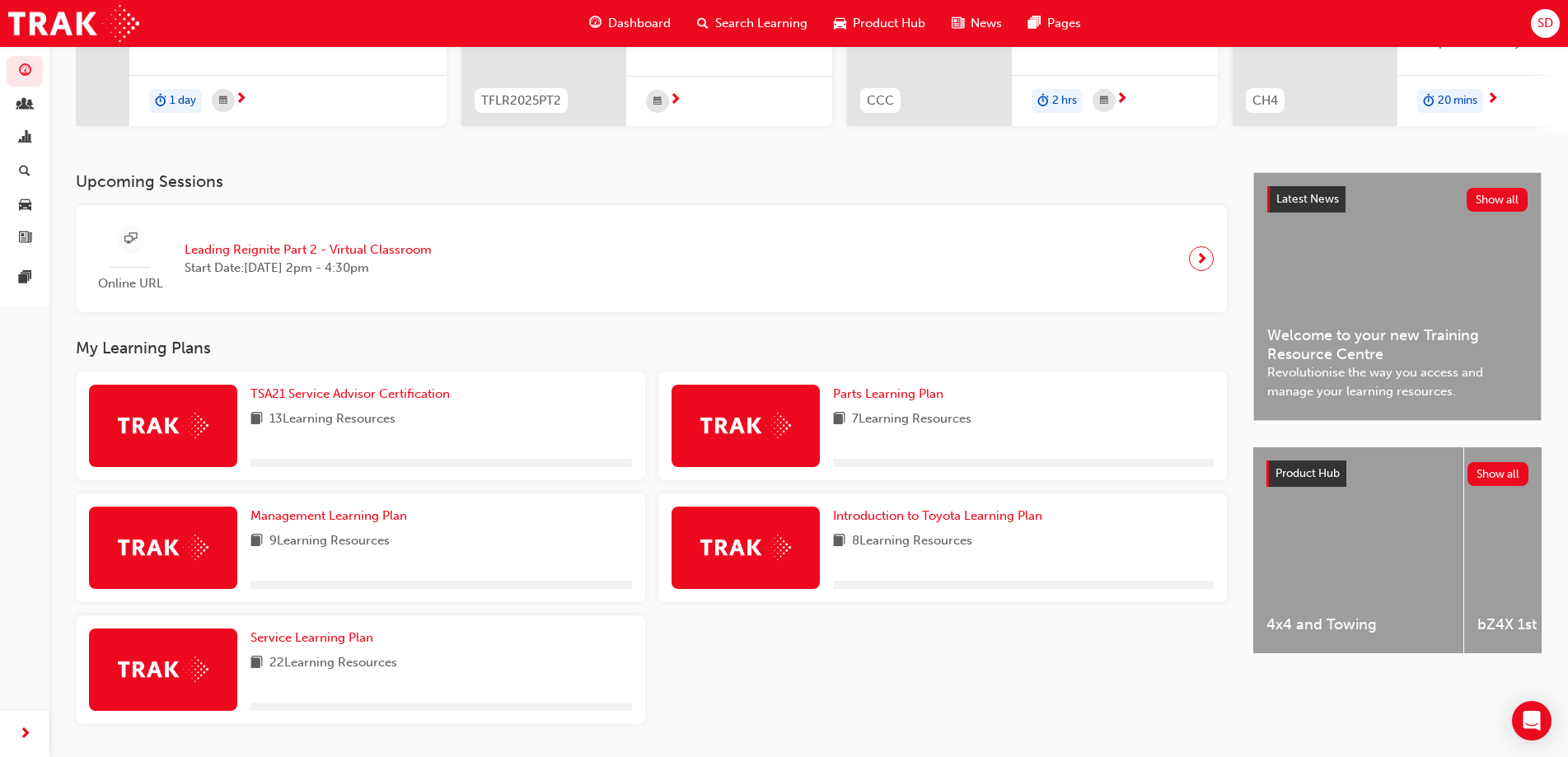
scroll to position [301, 0]
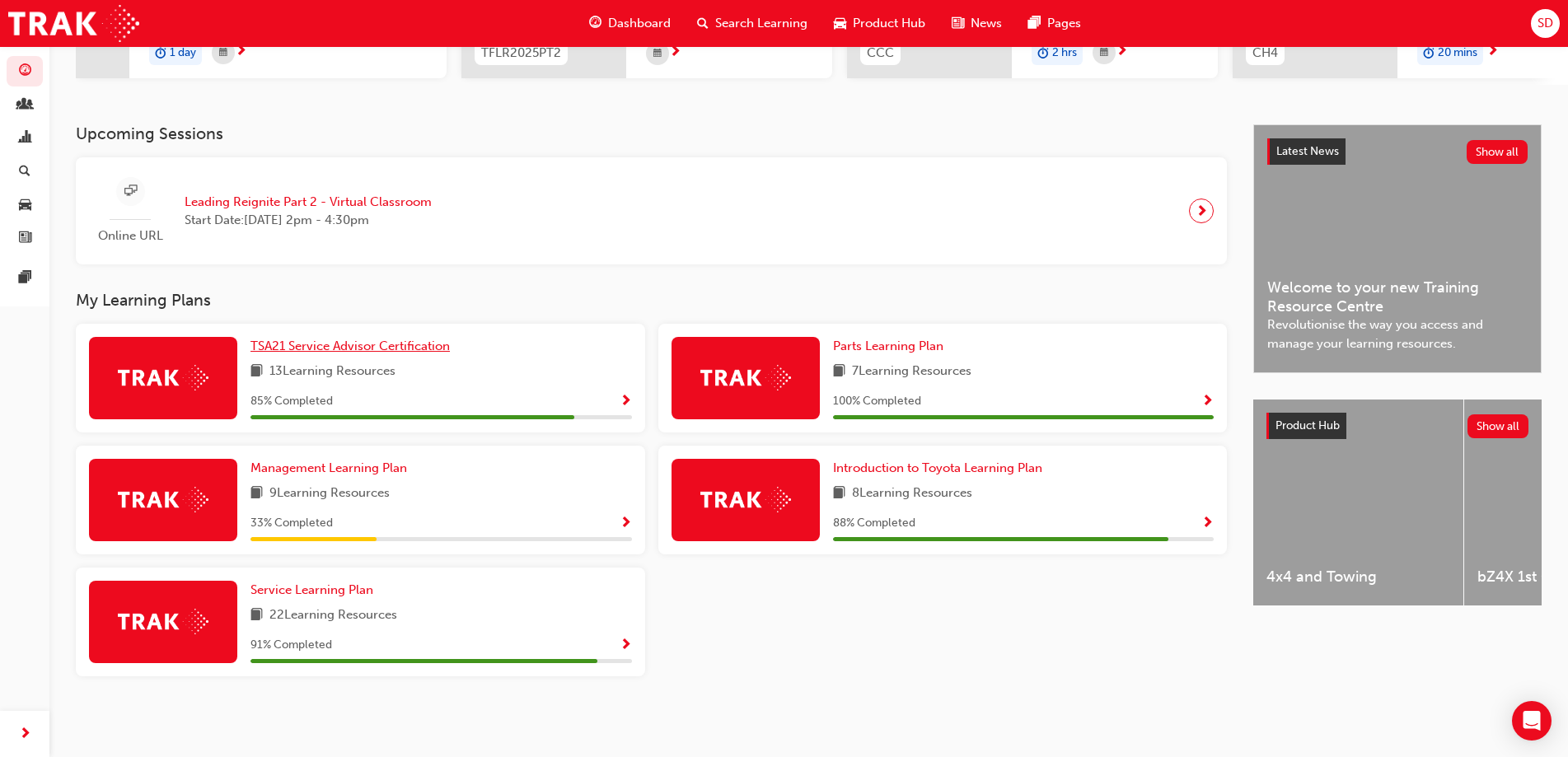
click at [397, 343] on span "TSA21 Service Advisor Certification" at bounding box center [349, 345] width 200 height 15
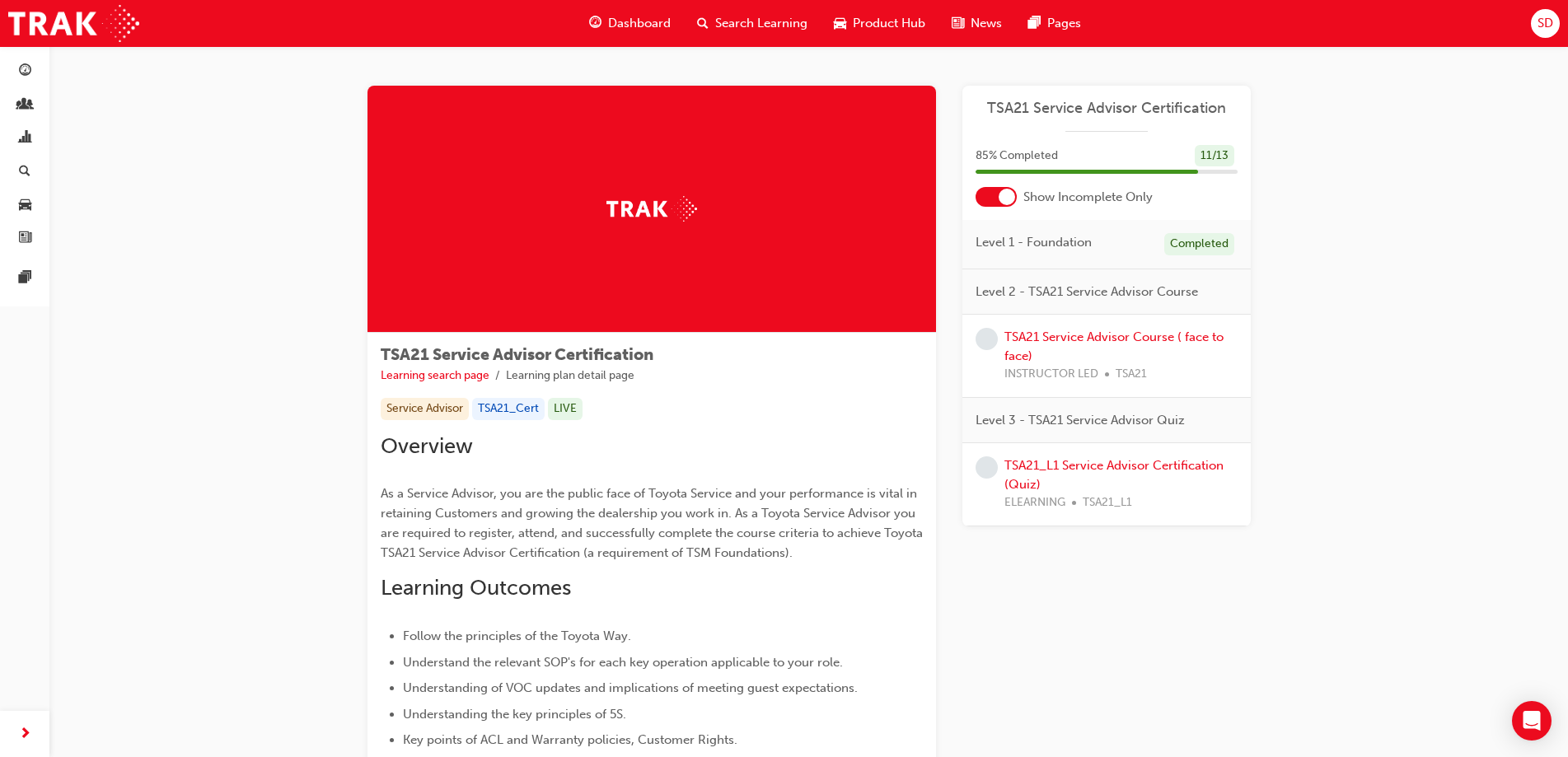
click at [660, 19] on span "Dashboard" at bounding box center [639, 23] width 63 height 19
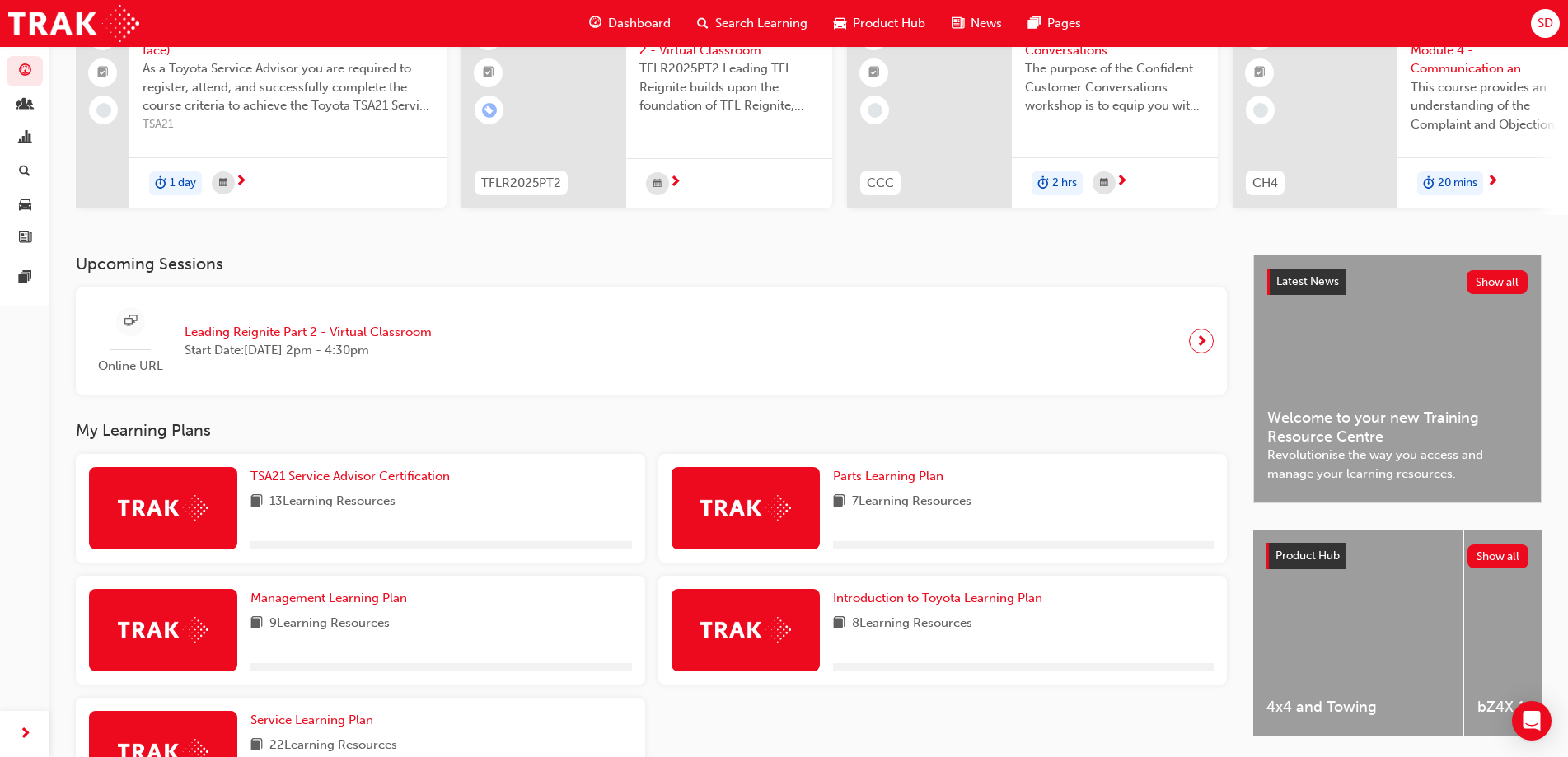
scroll to position [301, 0]
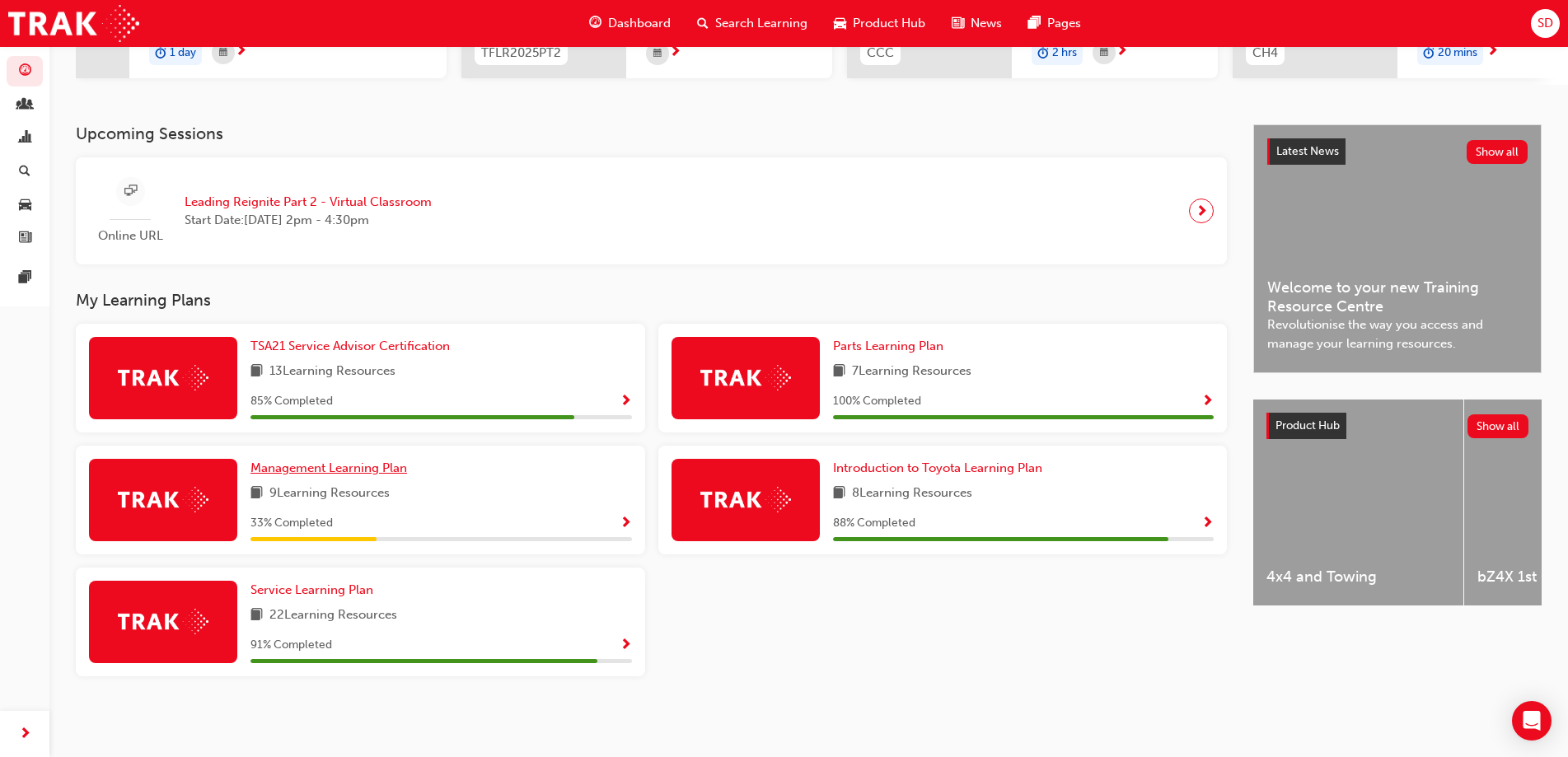
click at [340, 469] on span "Management Learning Plan" at bounding box center [328, 468] width 157 height 15
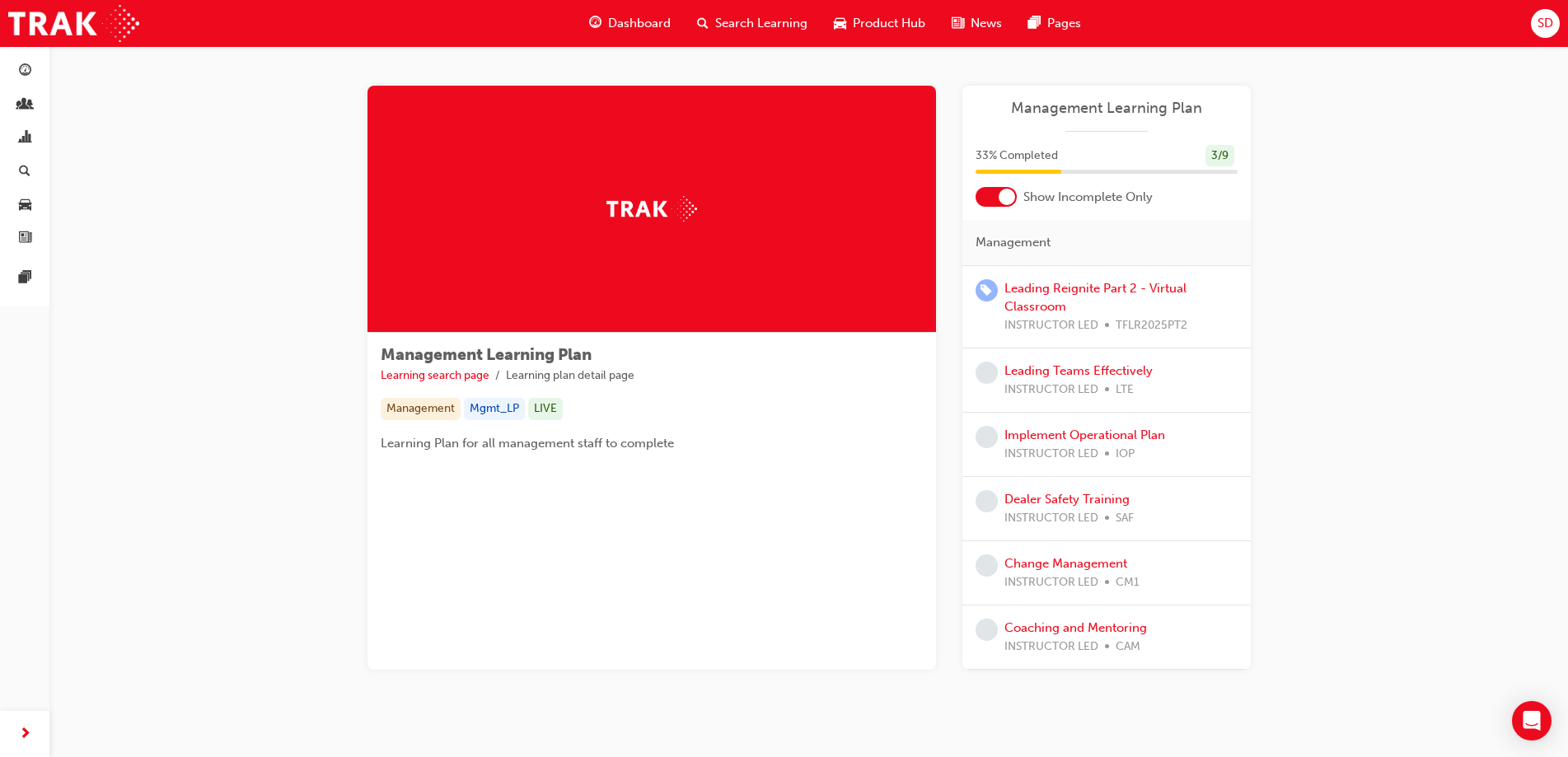
click at [633, 24] on span "Dashboard" at bounding box center [639, 23] width 63 height 19
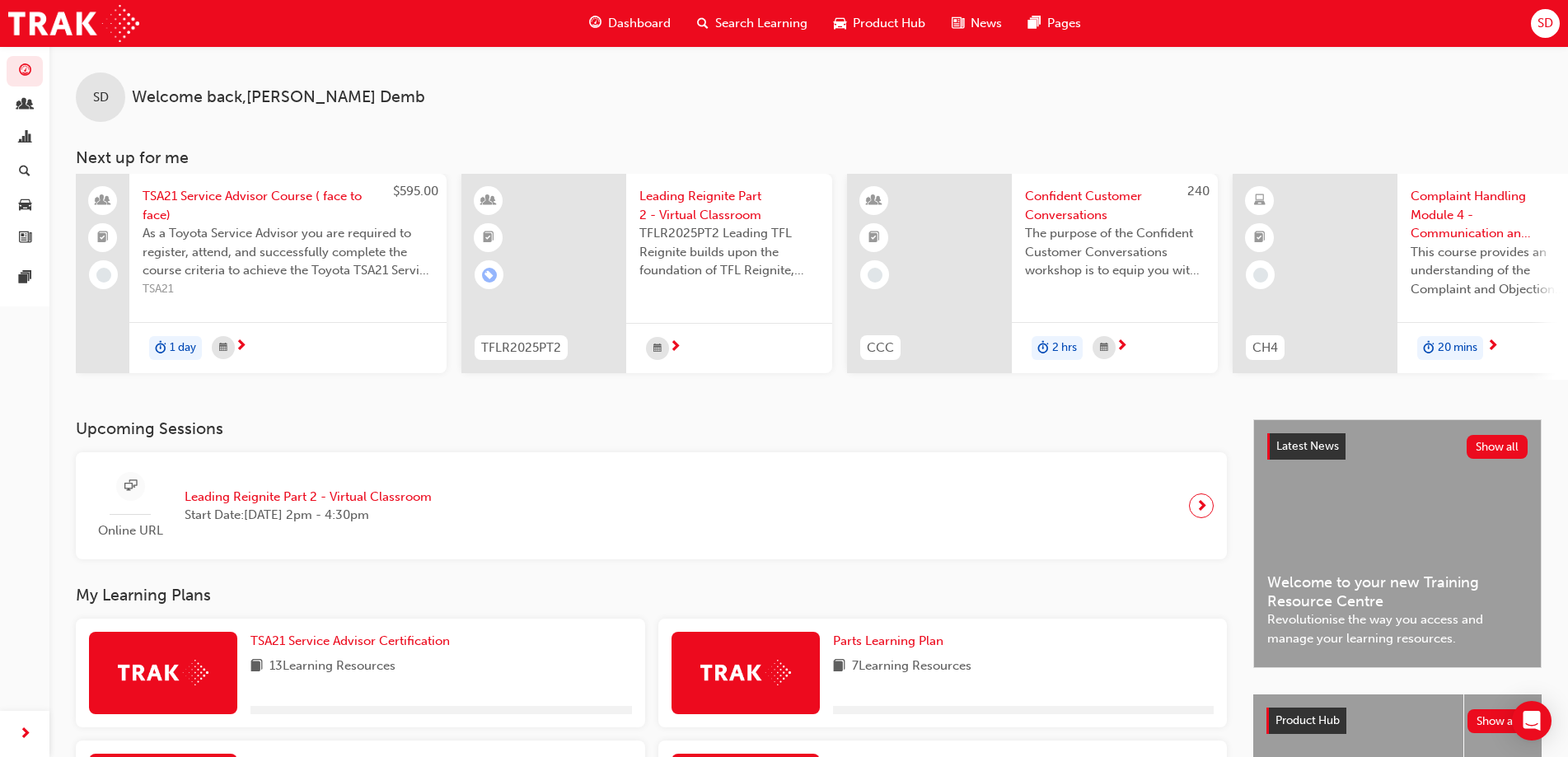
scroll to position [301, 0]
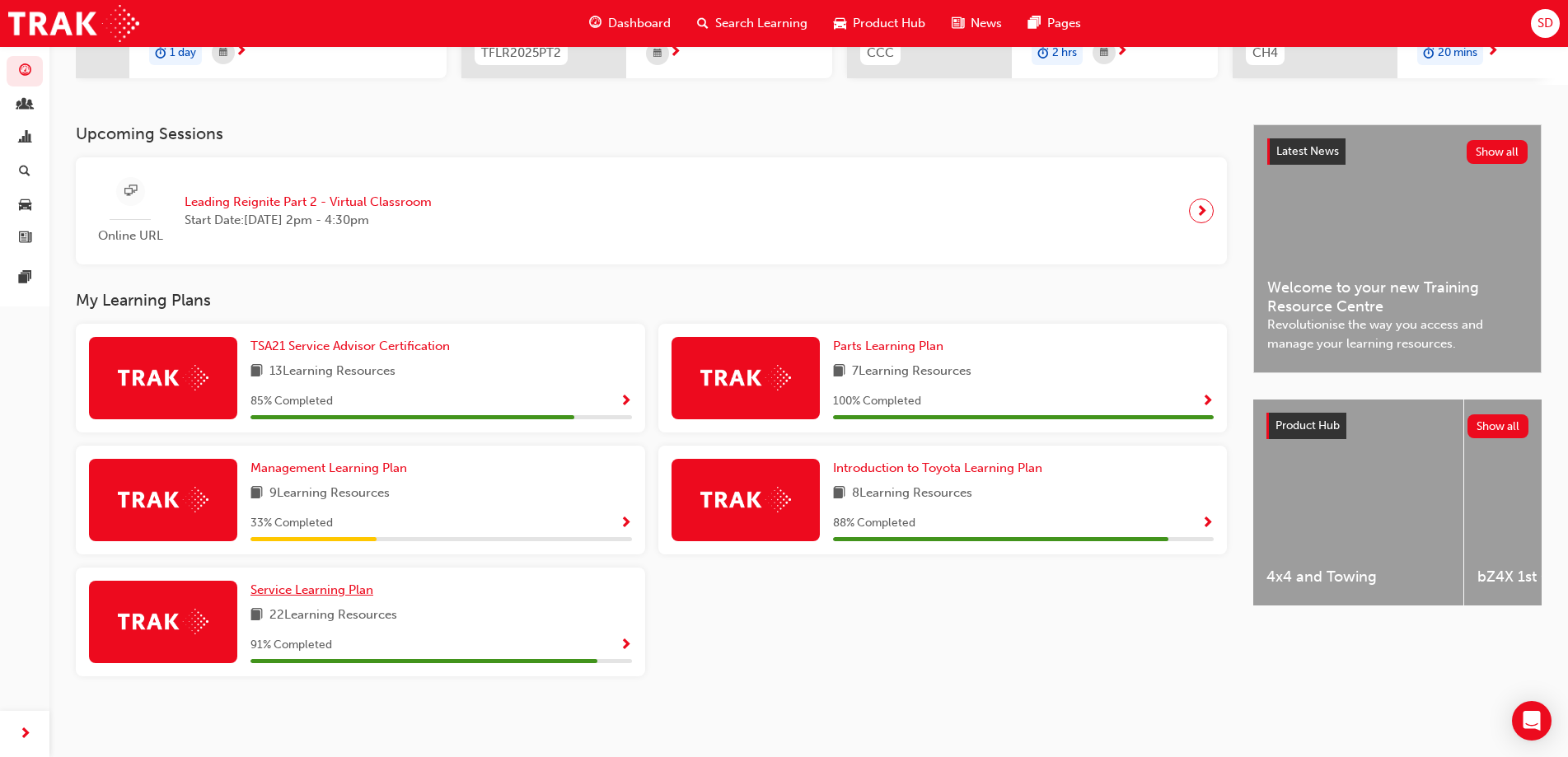
click at [330, 593] on span "Service Learning Plan" at bounding box center [311, 589] width 122 height 15
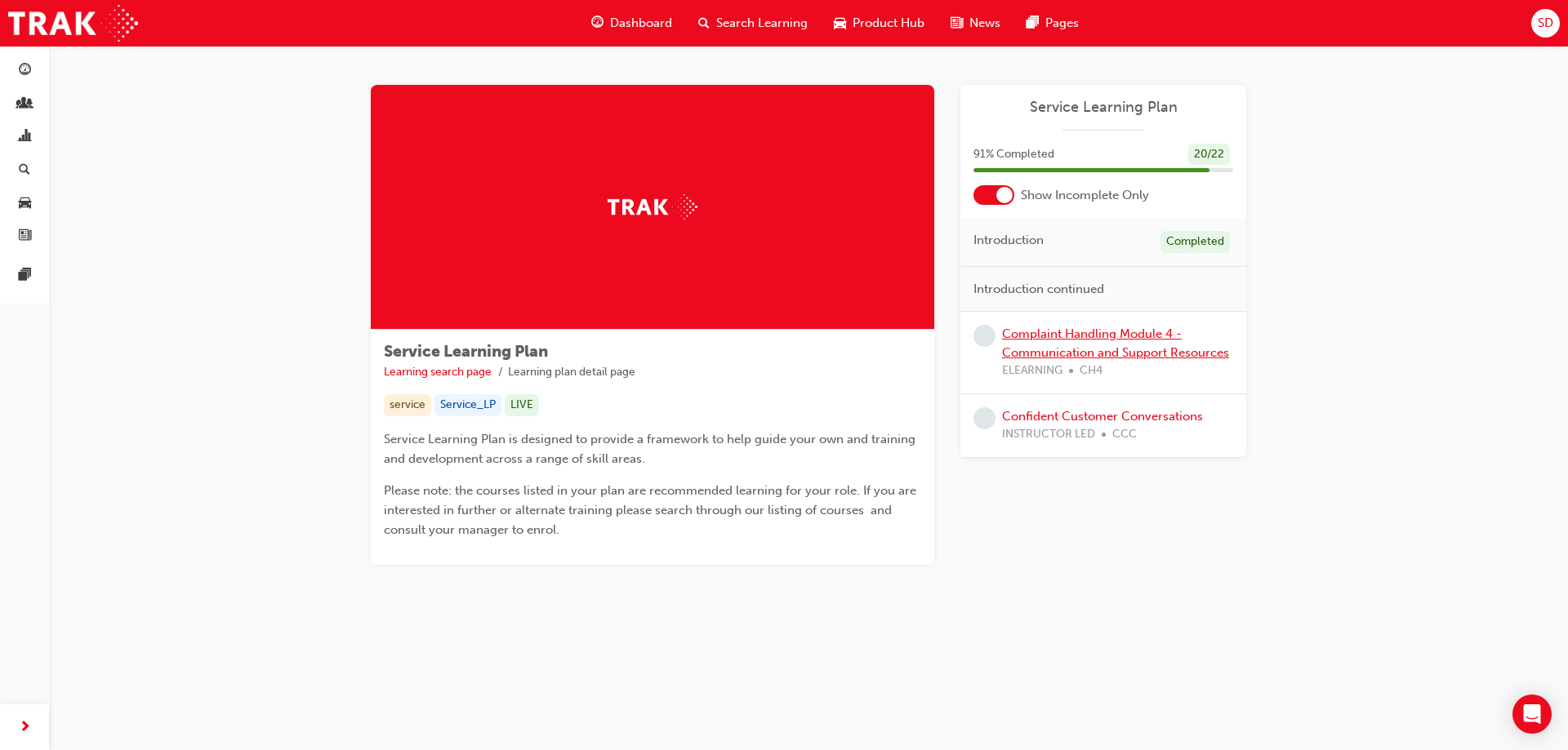
click at [1055, 339] on link "Complaint Handling Module 4 - Communication and Support Resources" at bounding box center [1115, 343] width 227 height 33
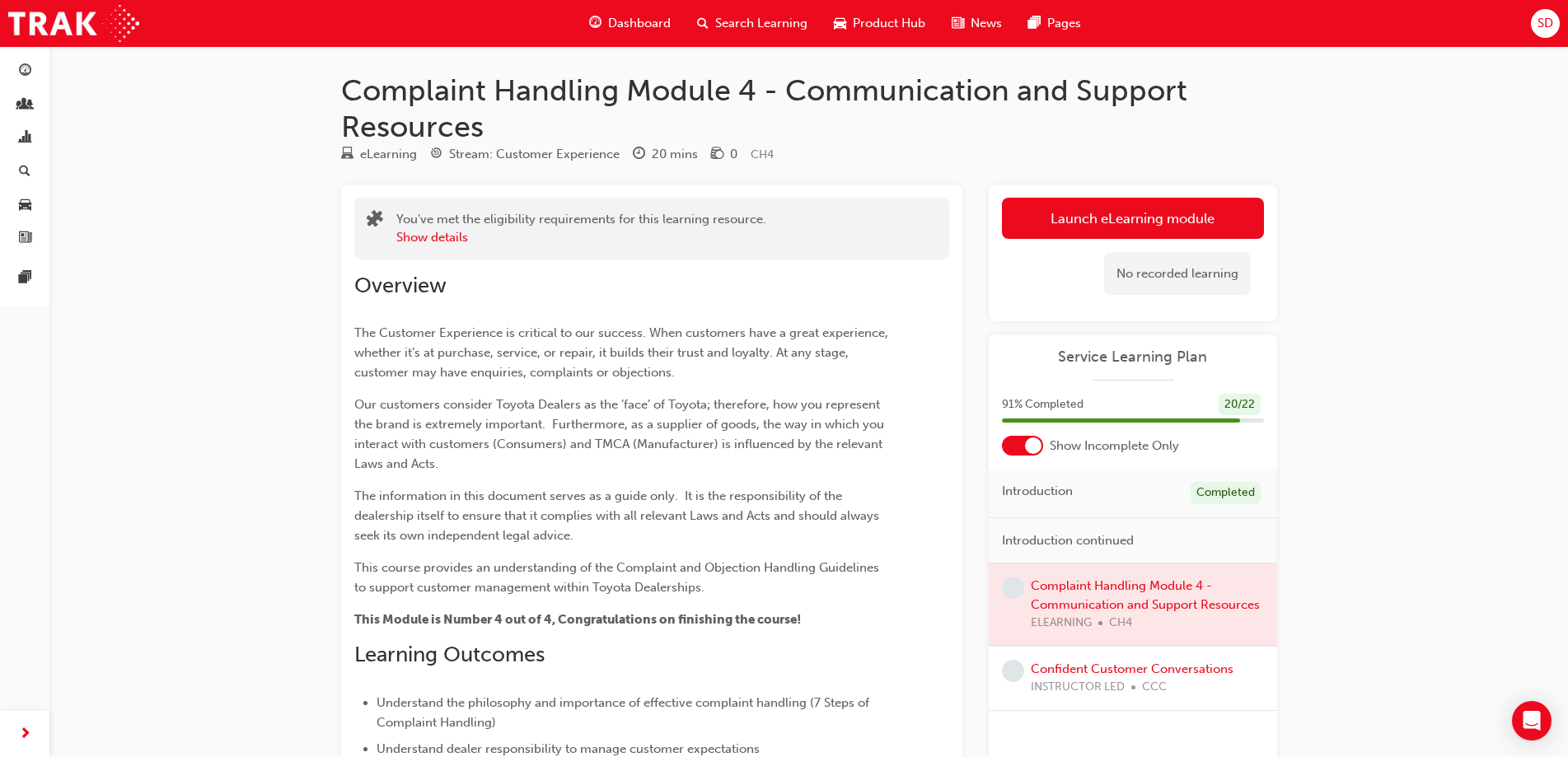
scroll to position [315, 0]
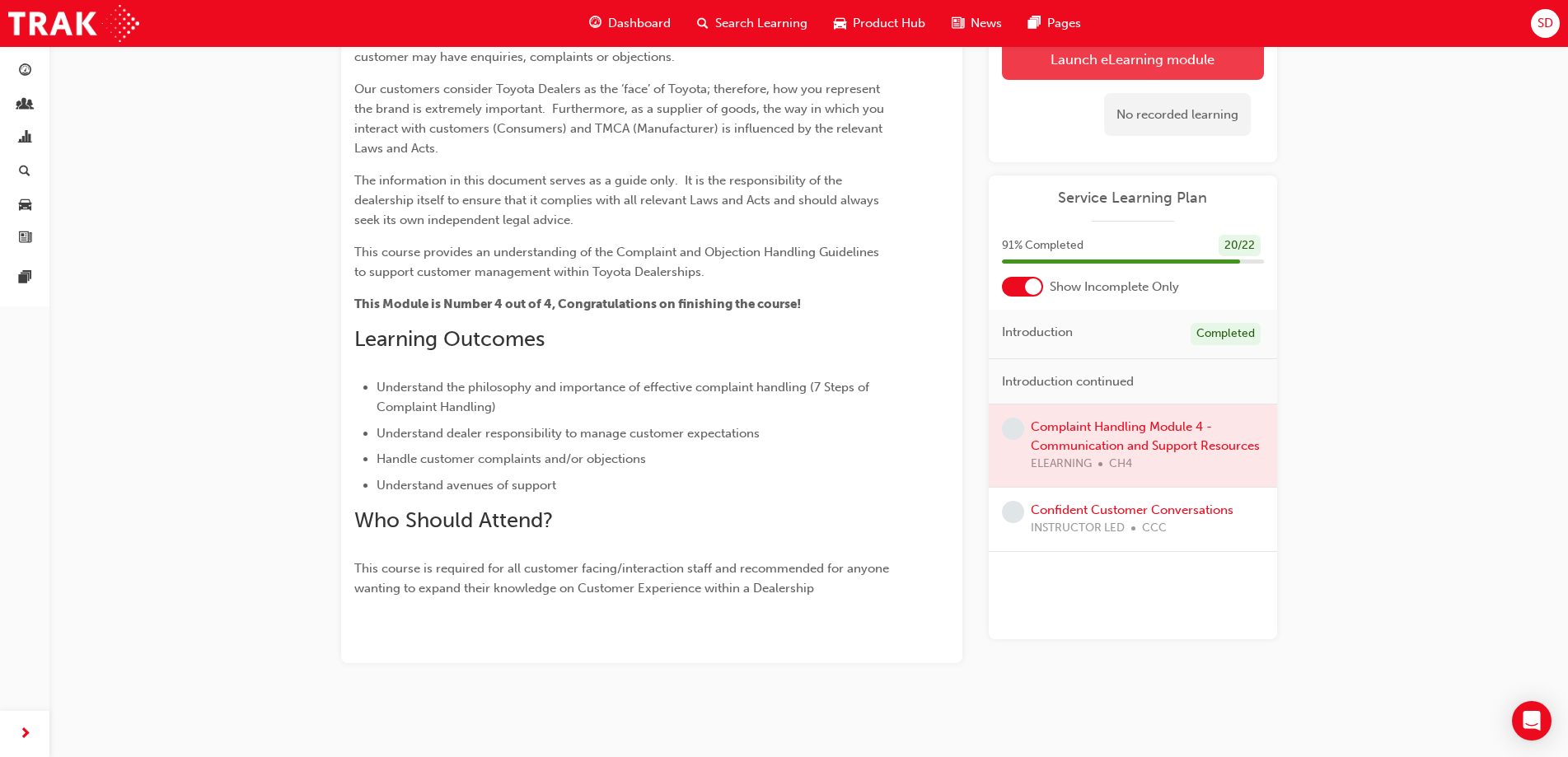
click at [1059, 57] on link "Launch eLearning module" at bounding box center [1133, 58] width 262 height 41
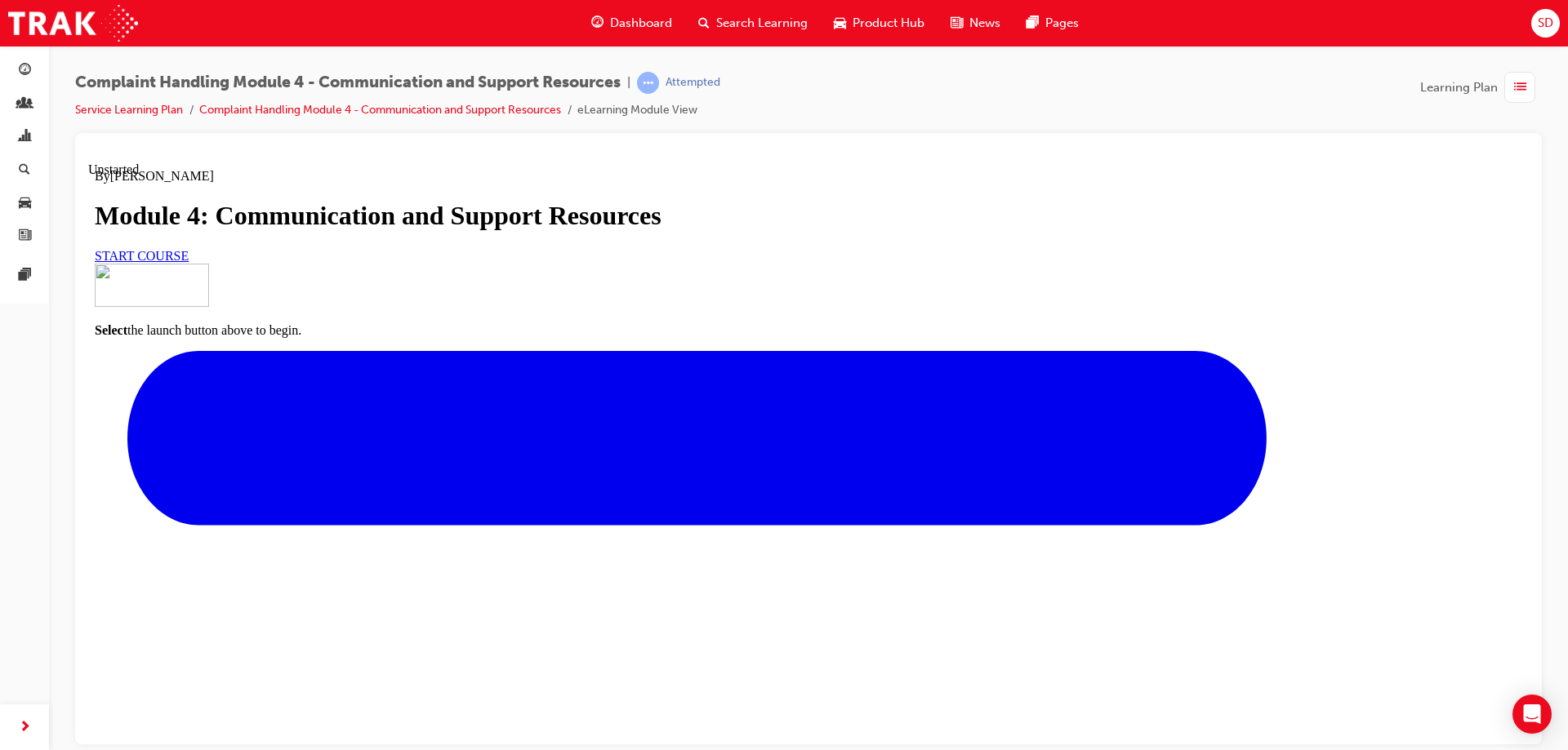
scroll to position [187, 0]
click at [188, 262] on span "START COURSE" at bounding box center [142, 255] width 94 height 14
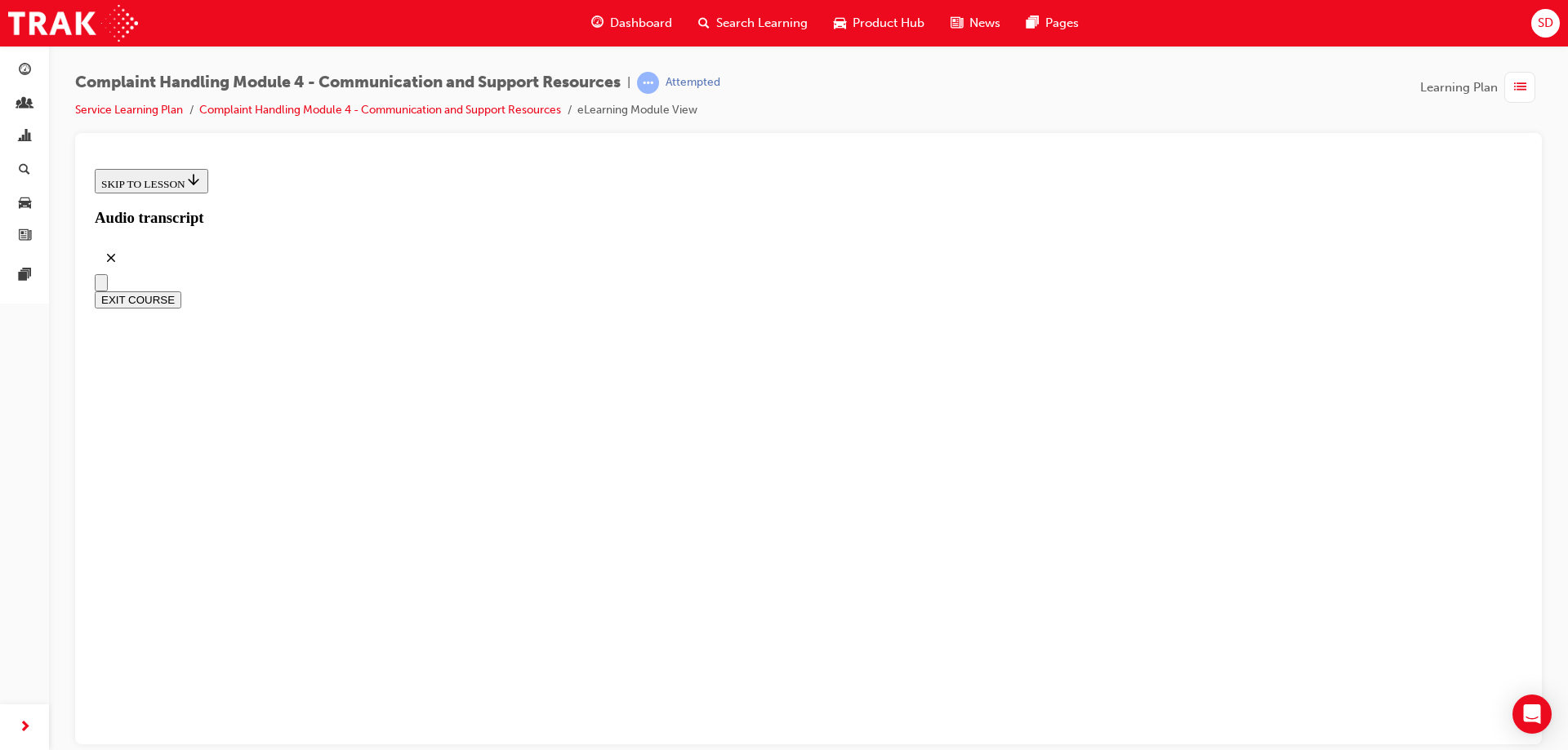
scroll to position [470, 0]
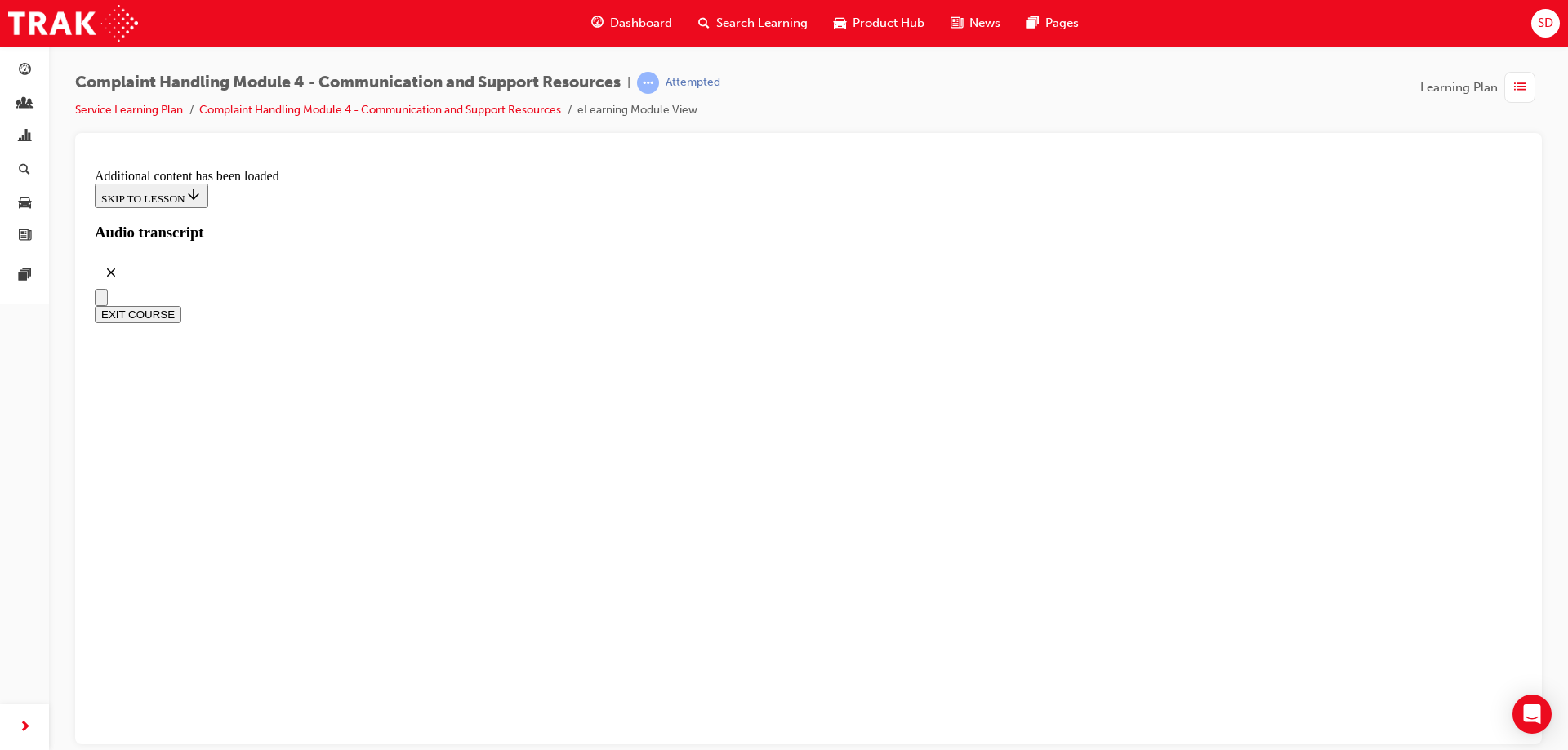
scroll to position [9054, 0]
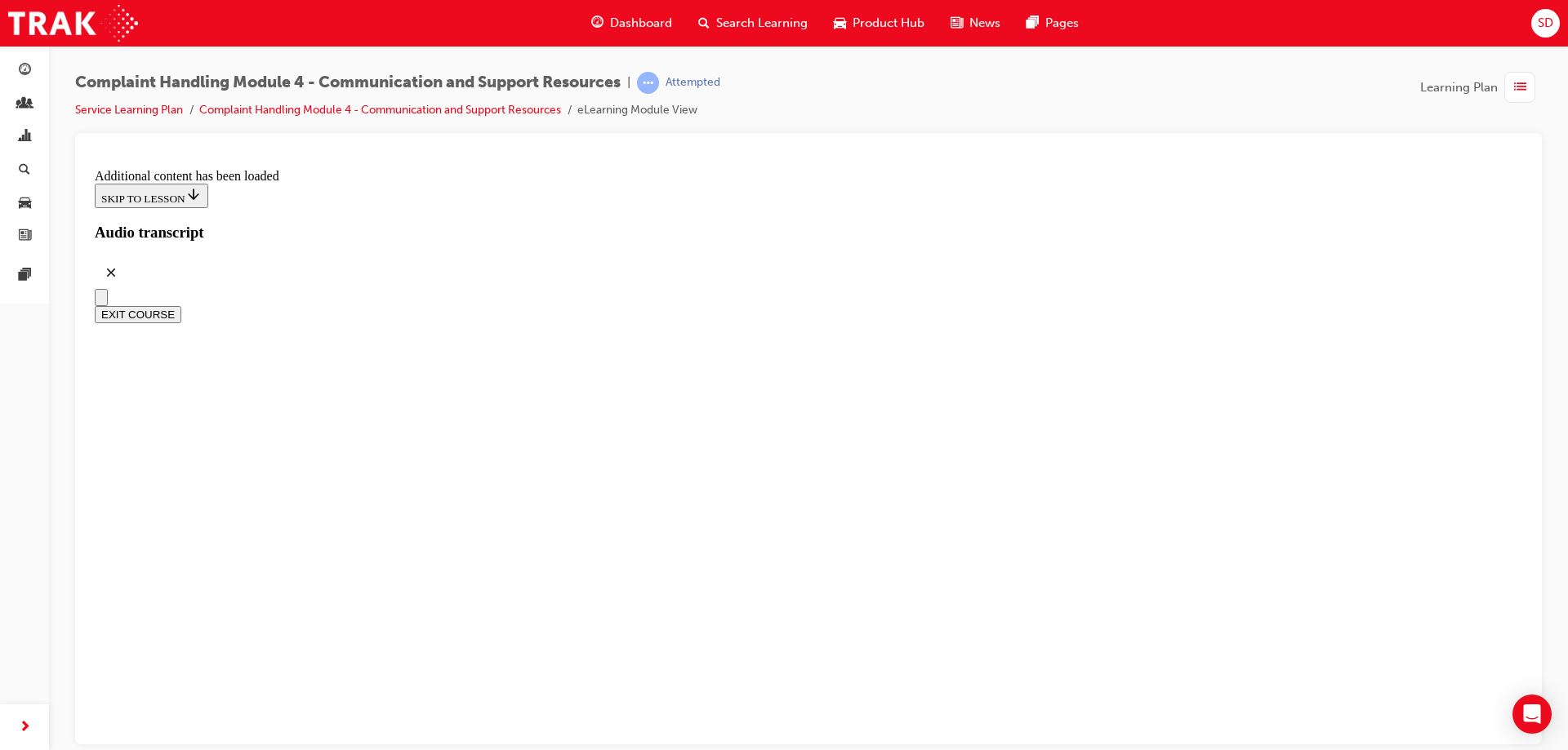
radio input "true"
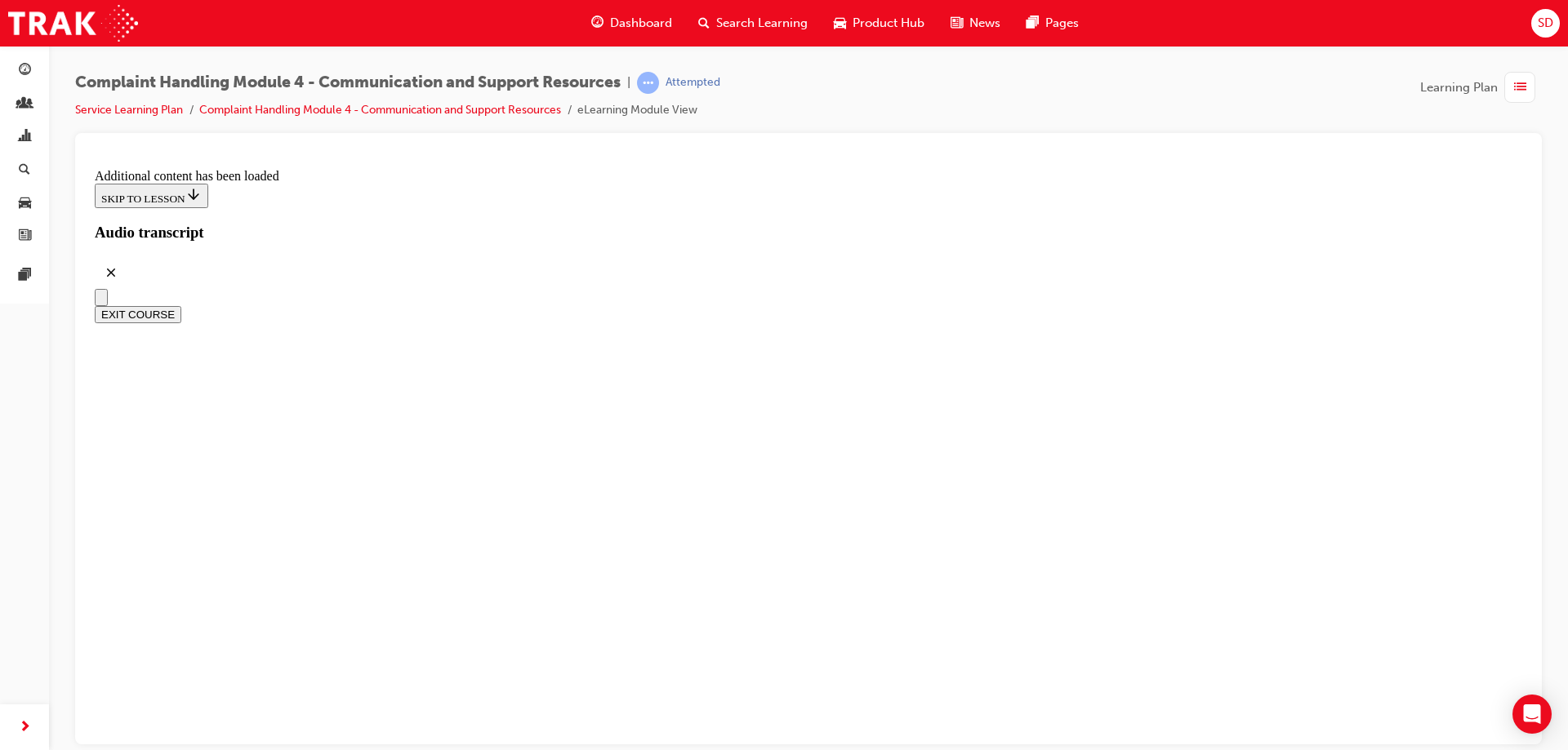
radio input "true"
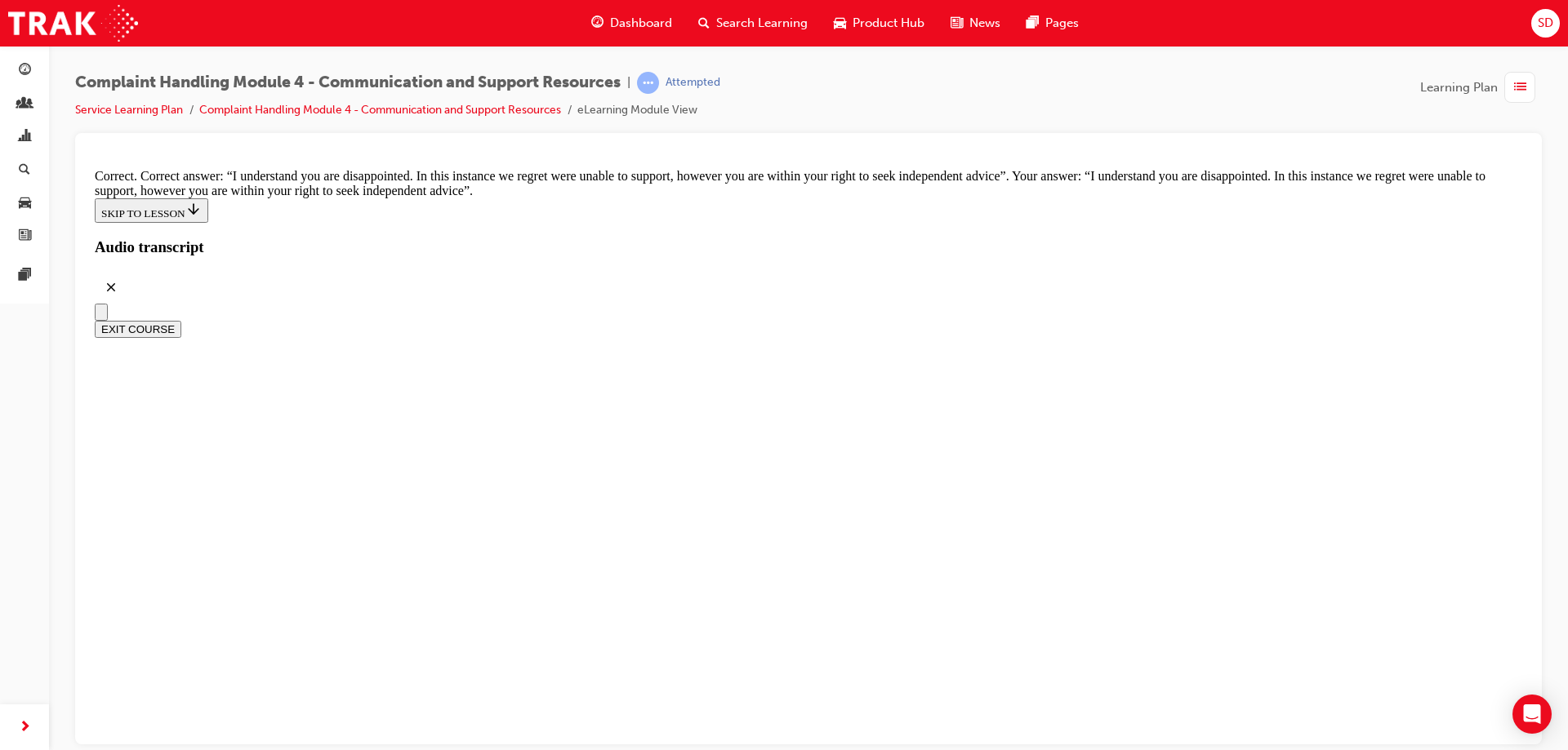
scroll to position [10609, 0]
checkbox input "true"
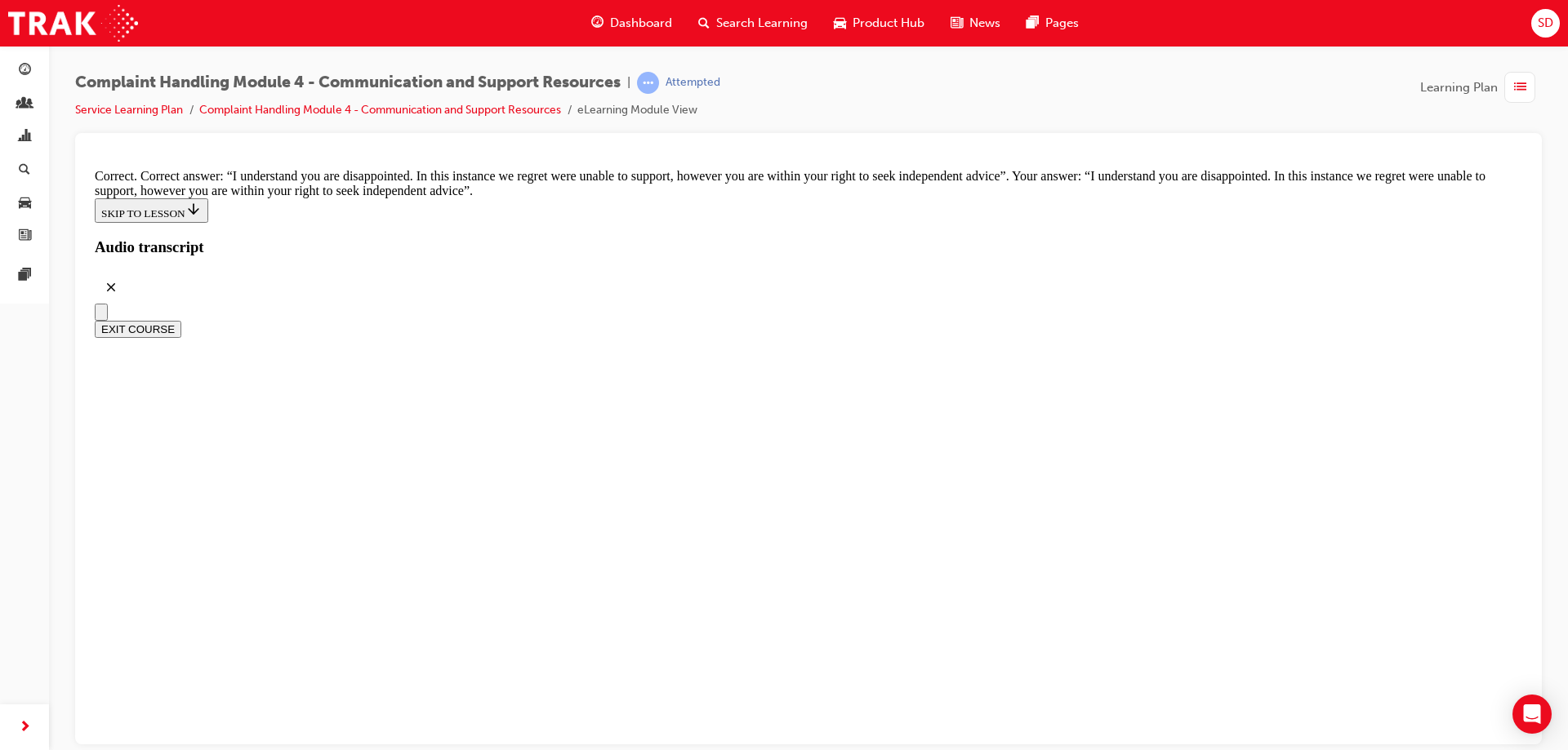
scroll to position [10646, 0]
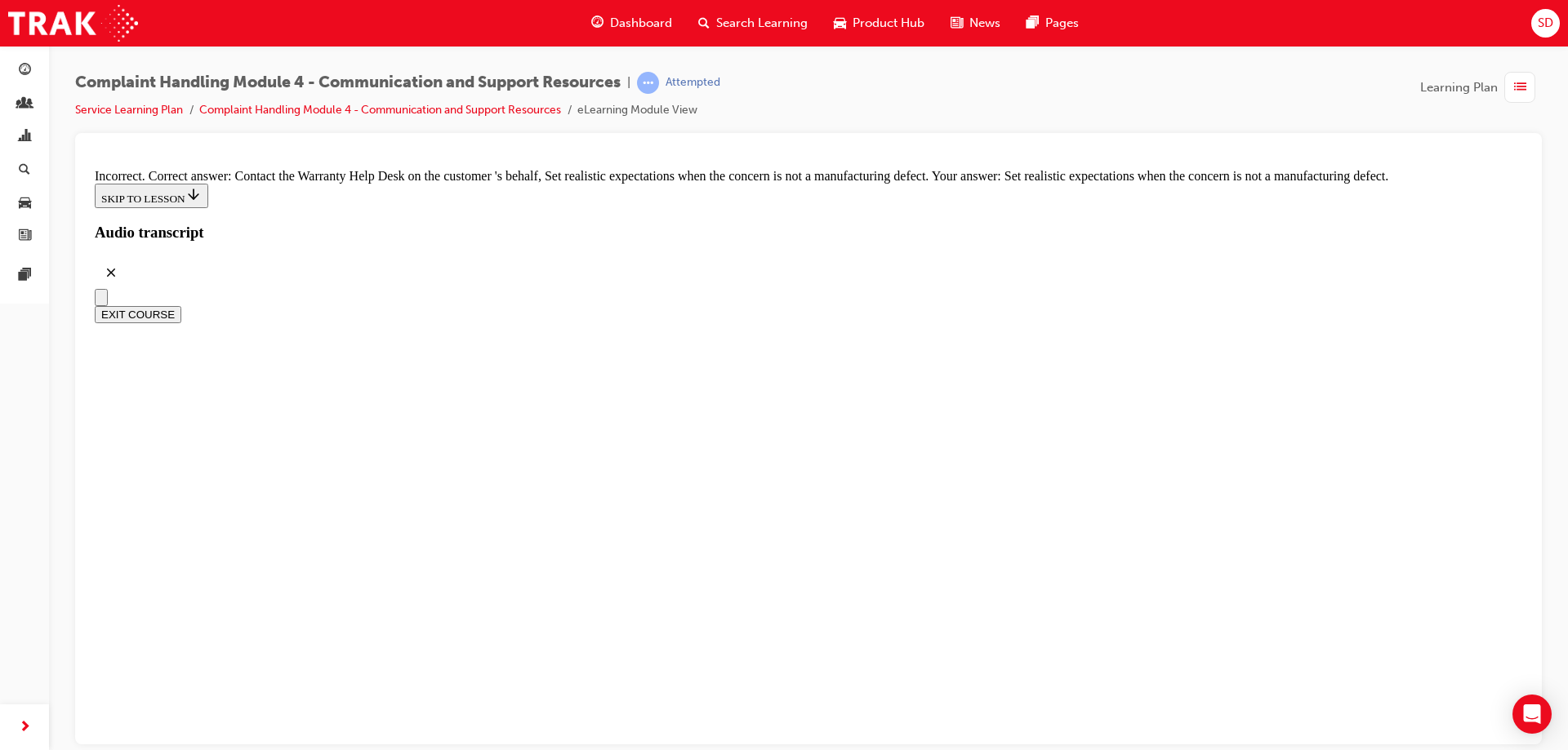
checkbox input "true"
checkbox input "false"
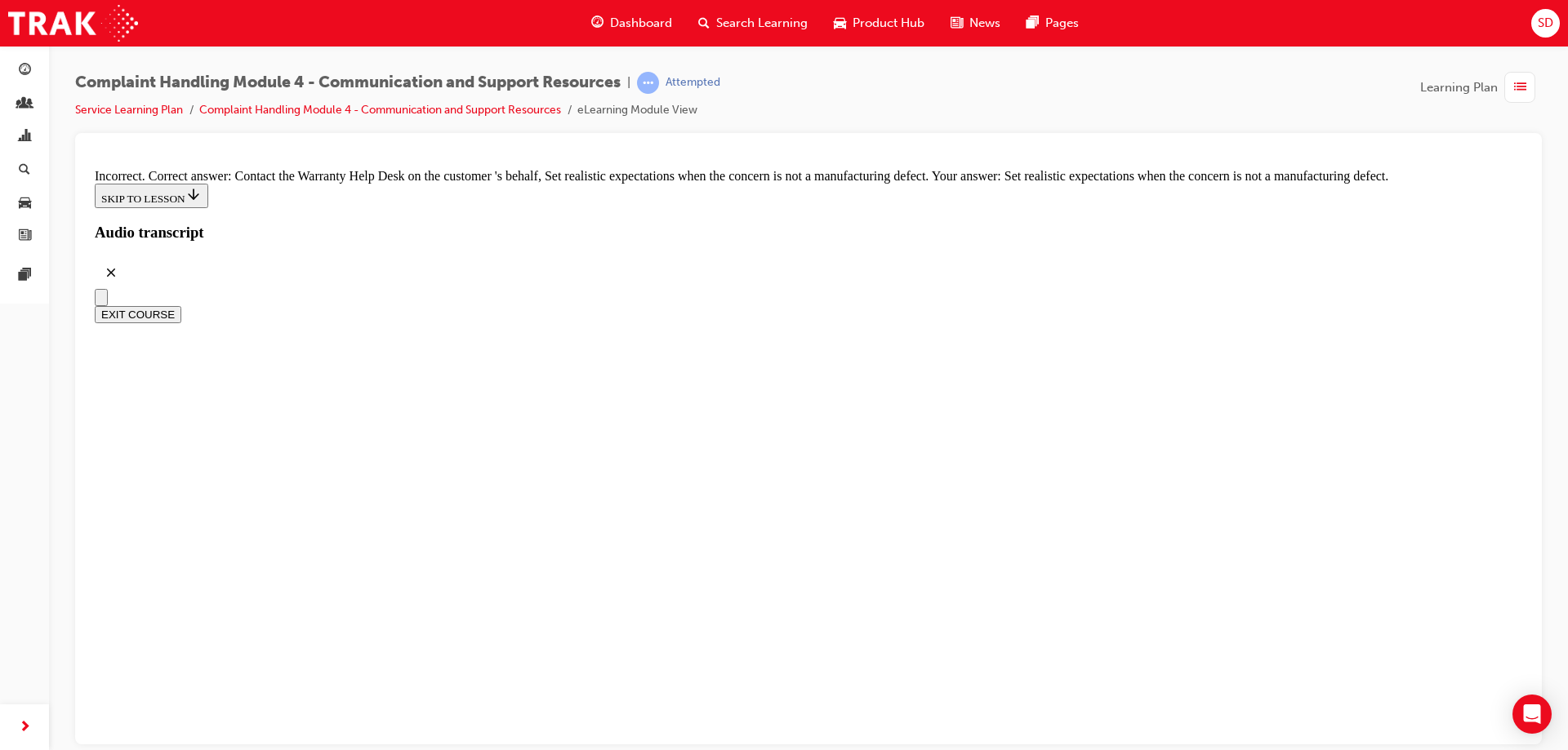
checkbox input "true"
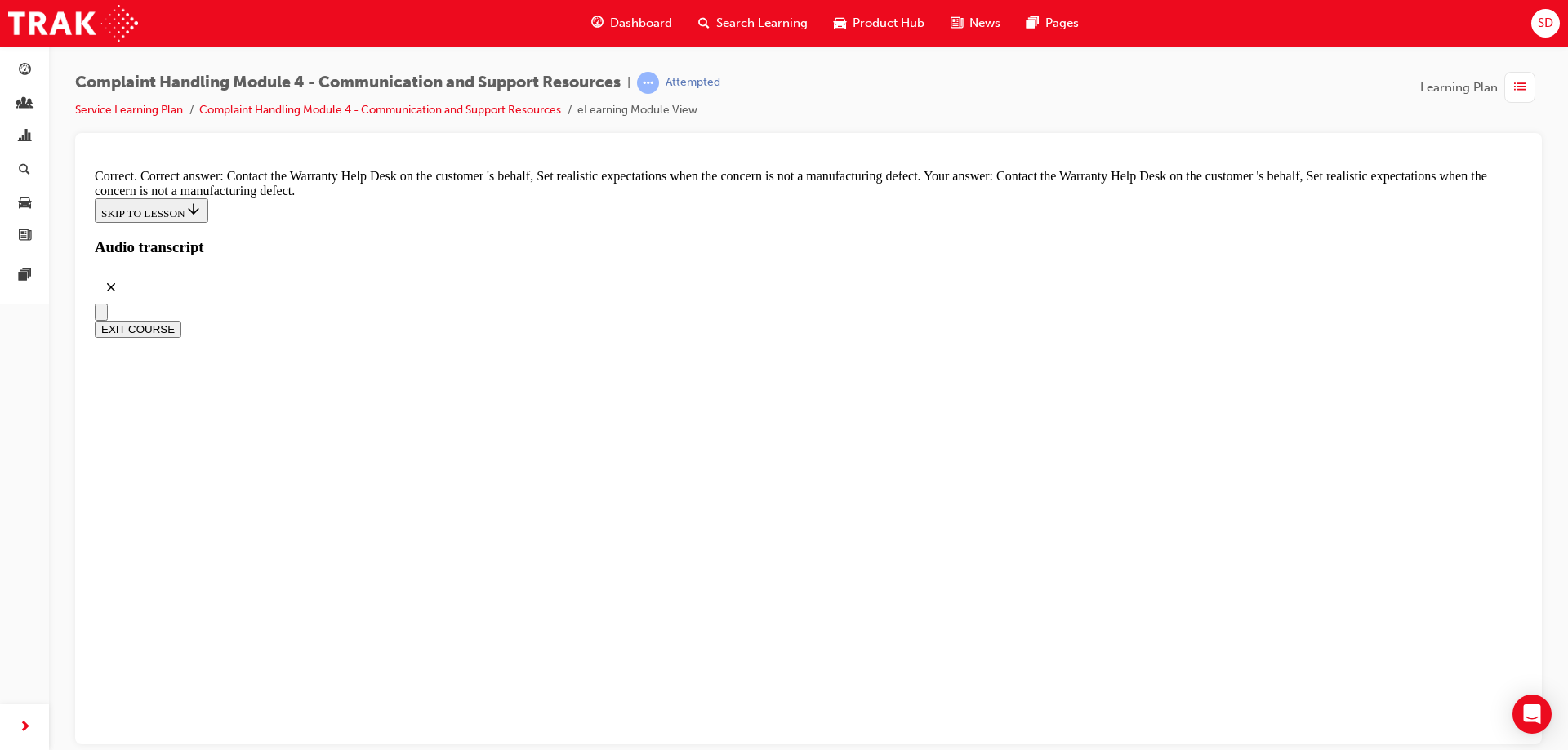
checkbox input "true"
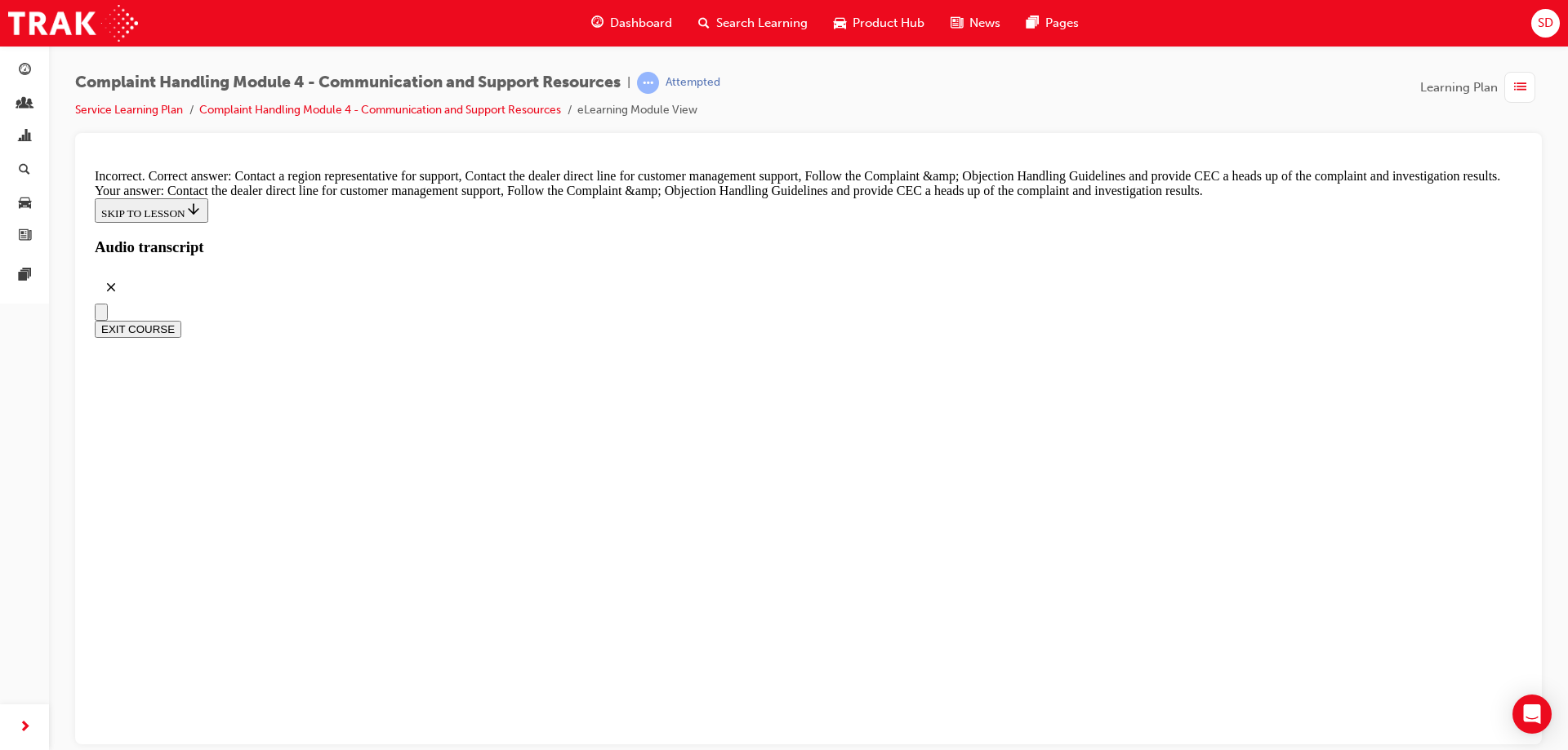
drag, startPoint x: 627, startPoint y: 296, endPoint x: 617, endPoint y: 327, distance: 32.6
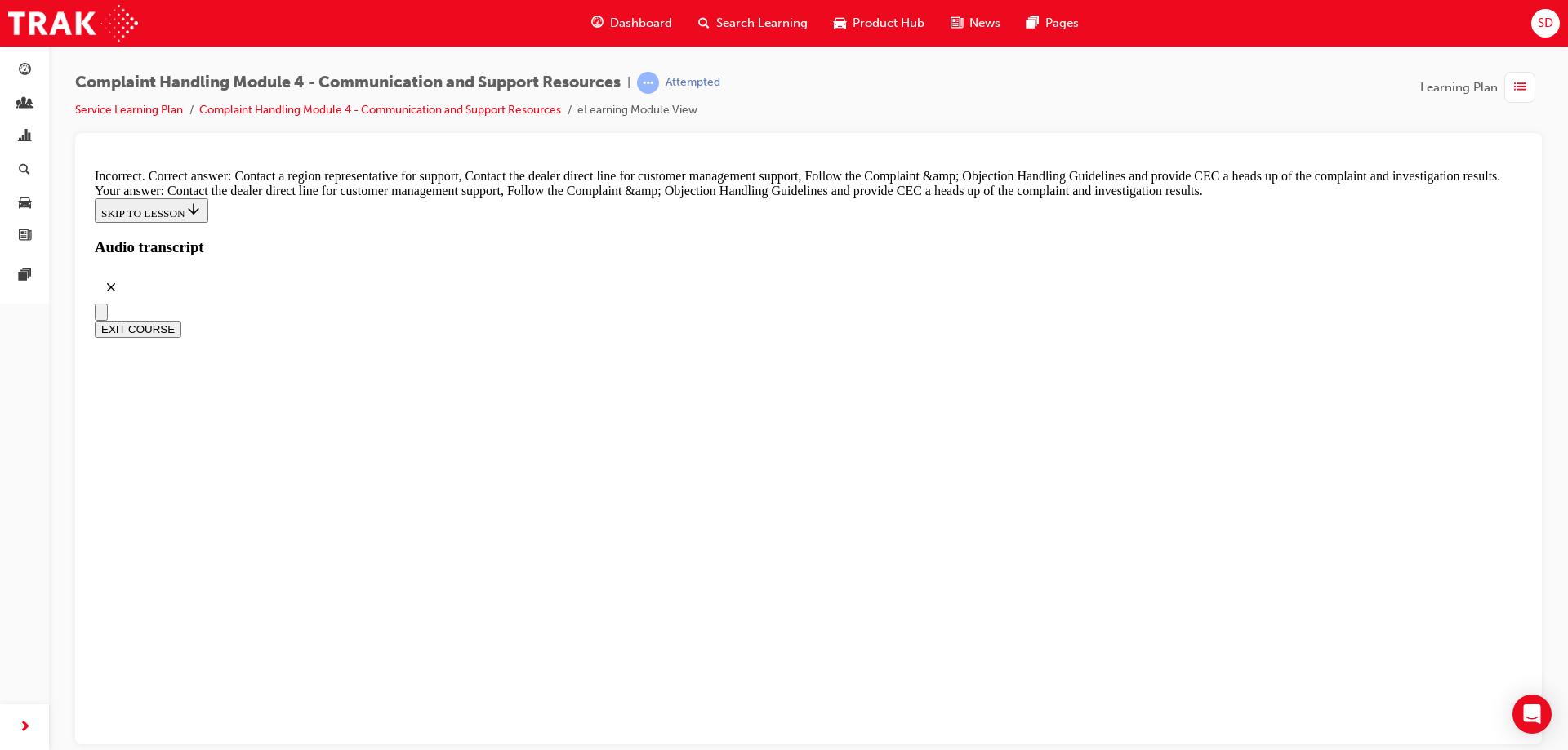
checkbox input "true"
checkbox input "false"
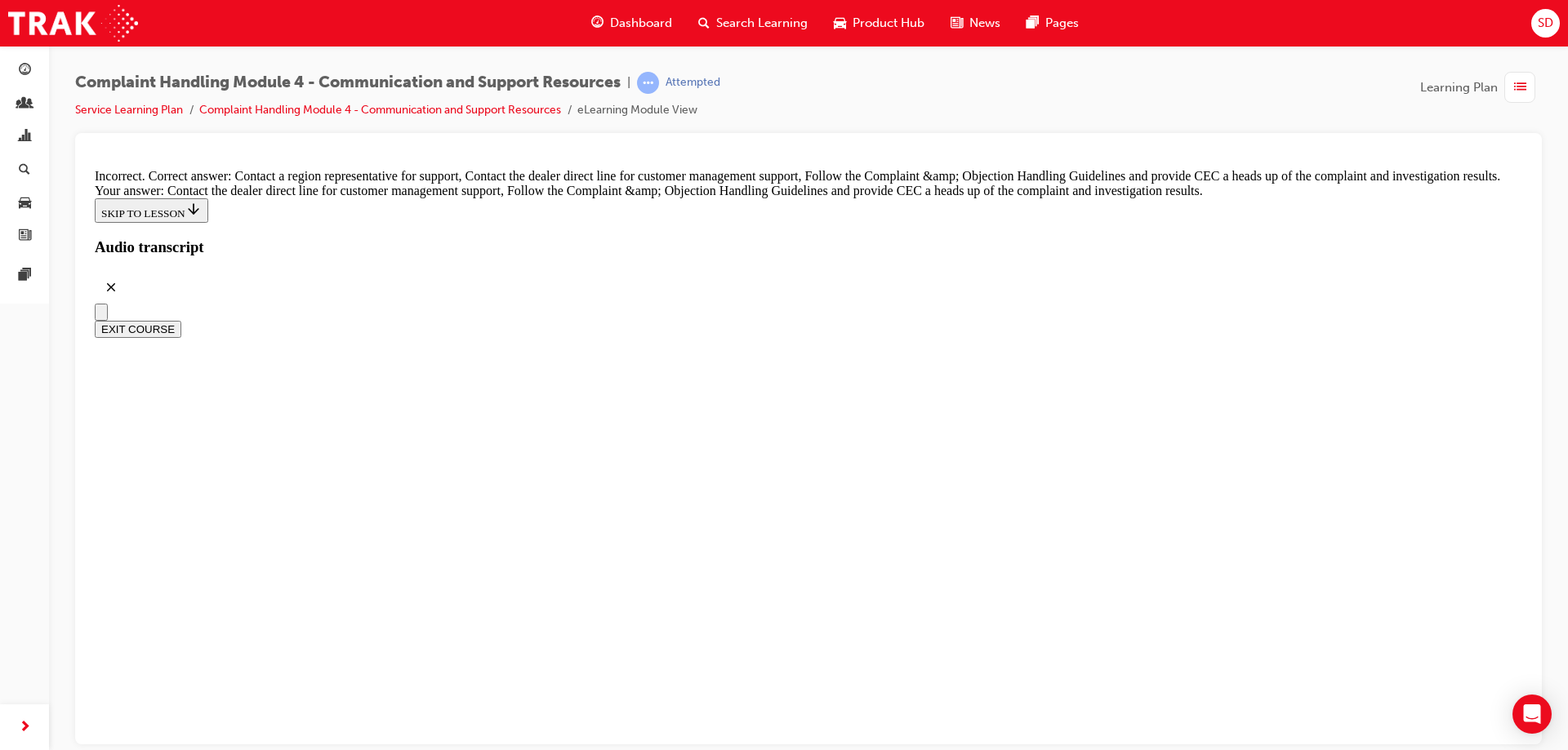
checkbox input "false"
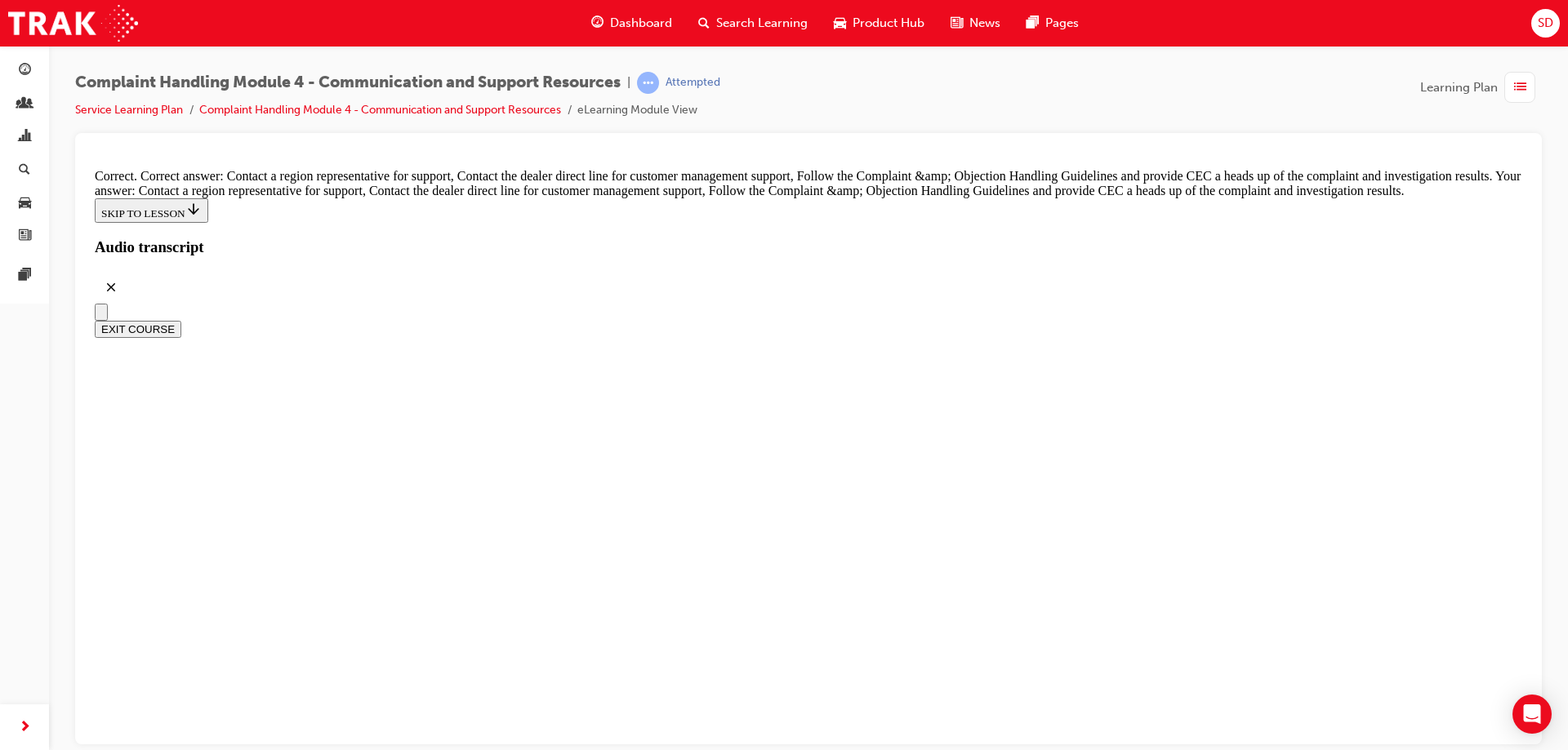
radio input "true"
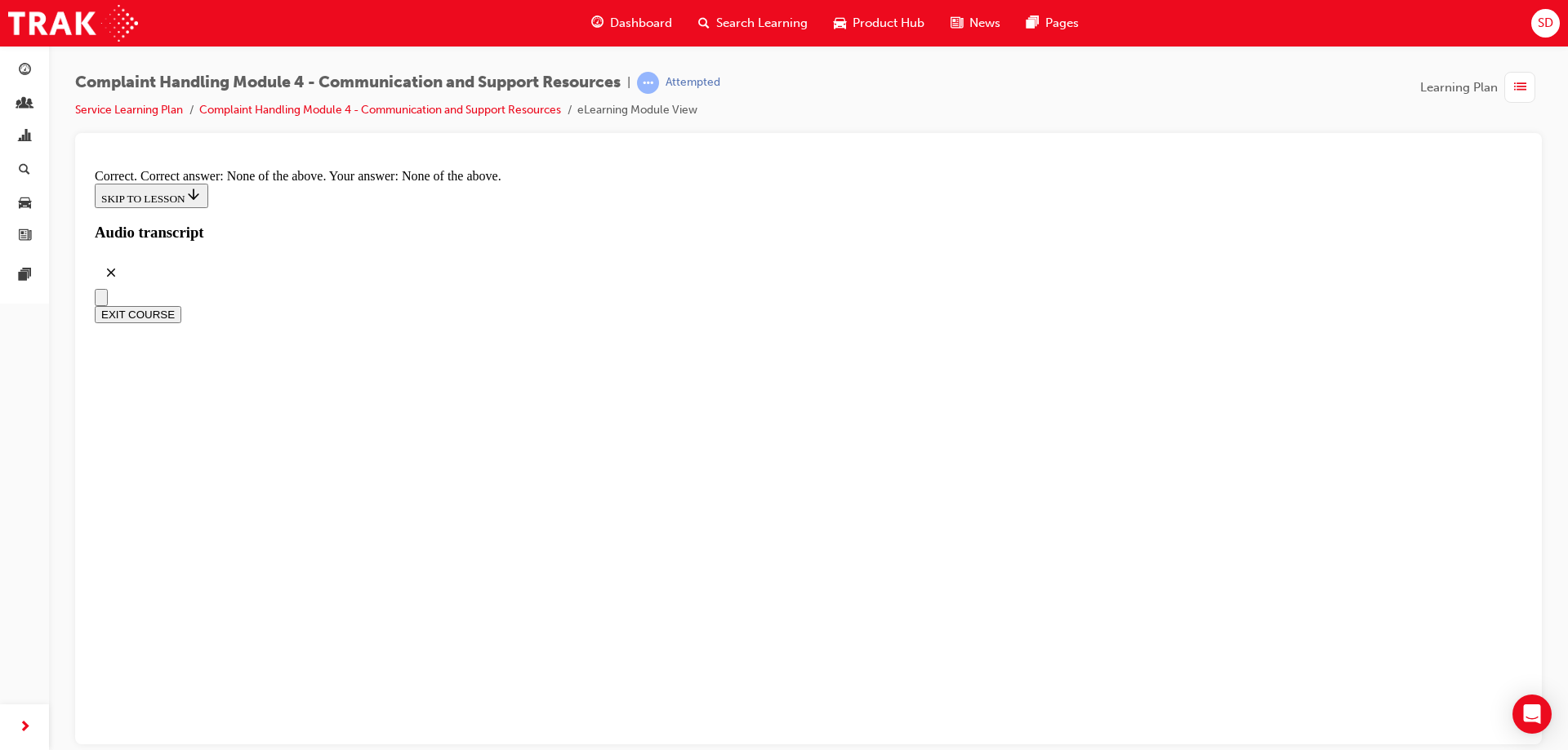
scroll to position [12278, 0]
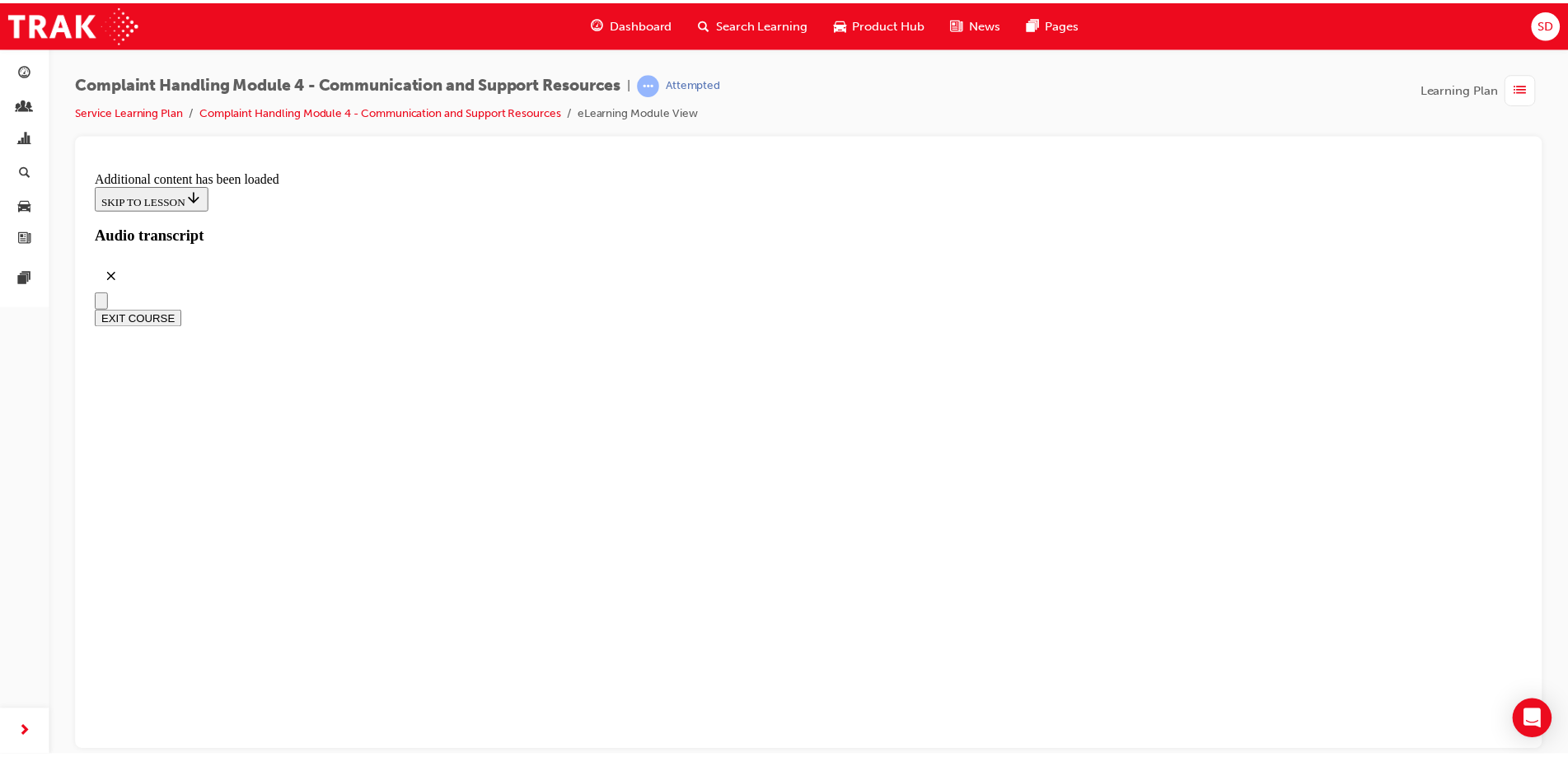
scroll to position [14216, 0]
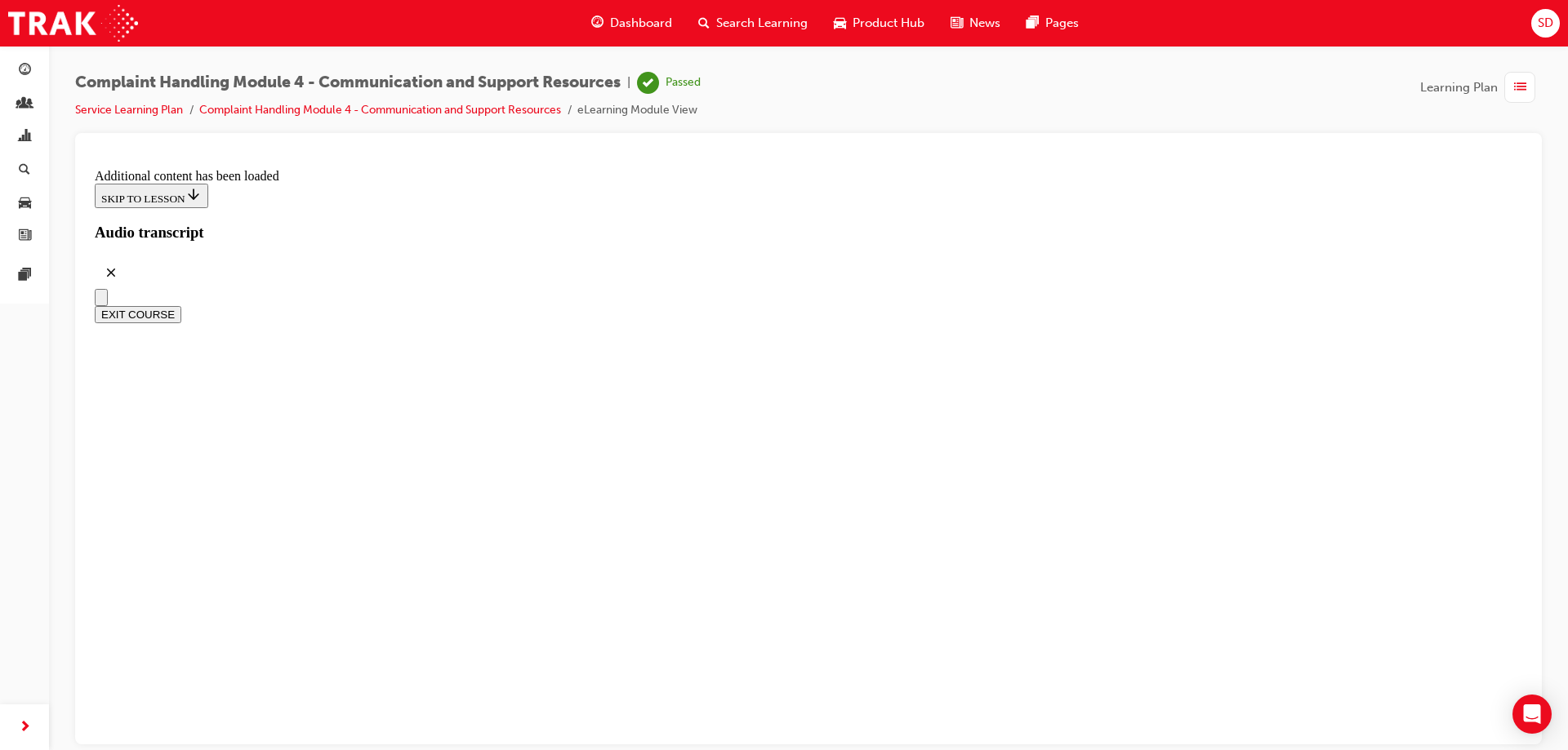
click at [628, 17] on span "Dashboard" at bounding box center [641, 23] width 62 height 19
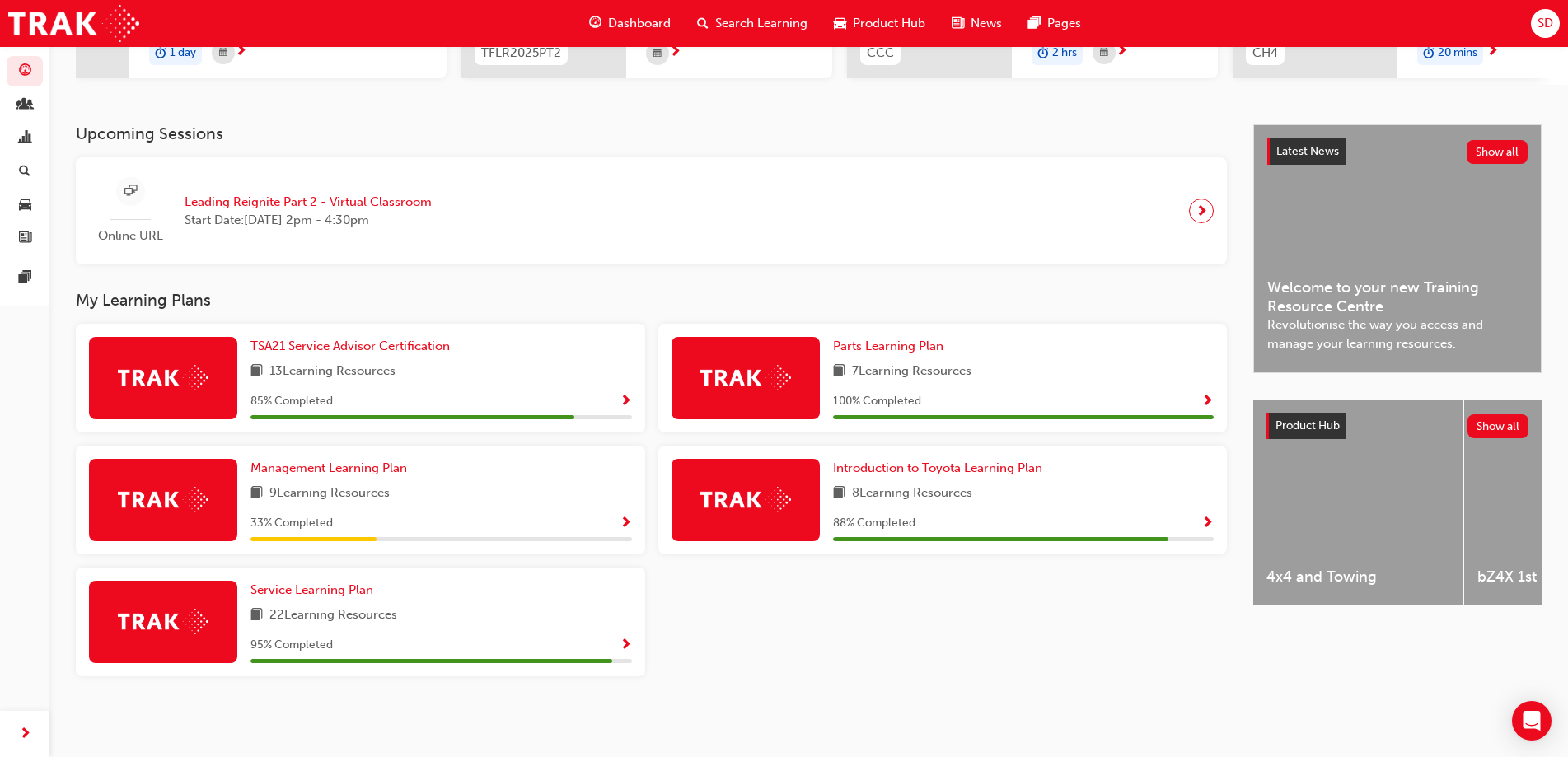
scroll to position [283, 0]
click at [354, 590] on span "Service Learning Plan" at bounding box center [311, 589] width 122 height 15
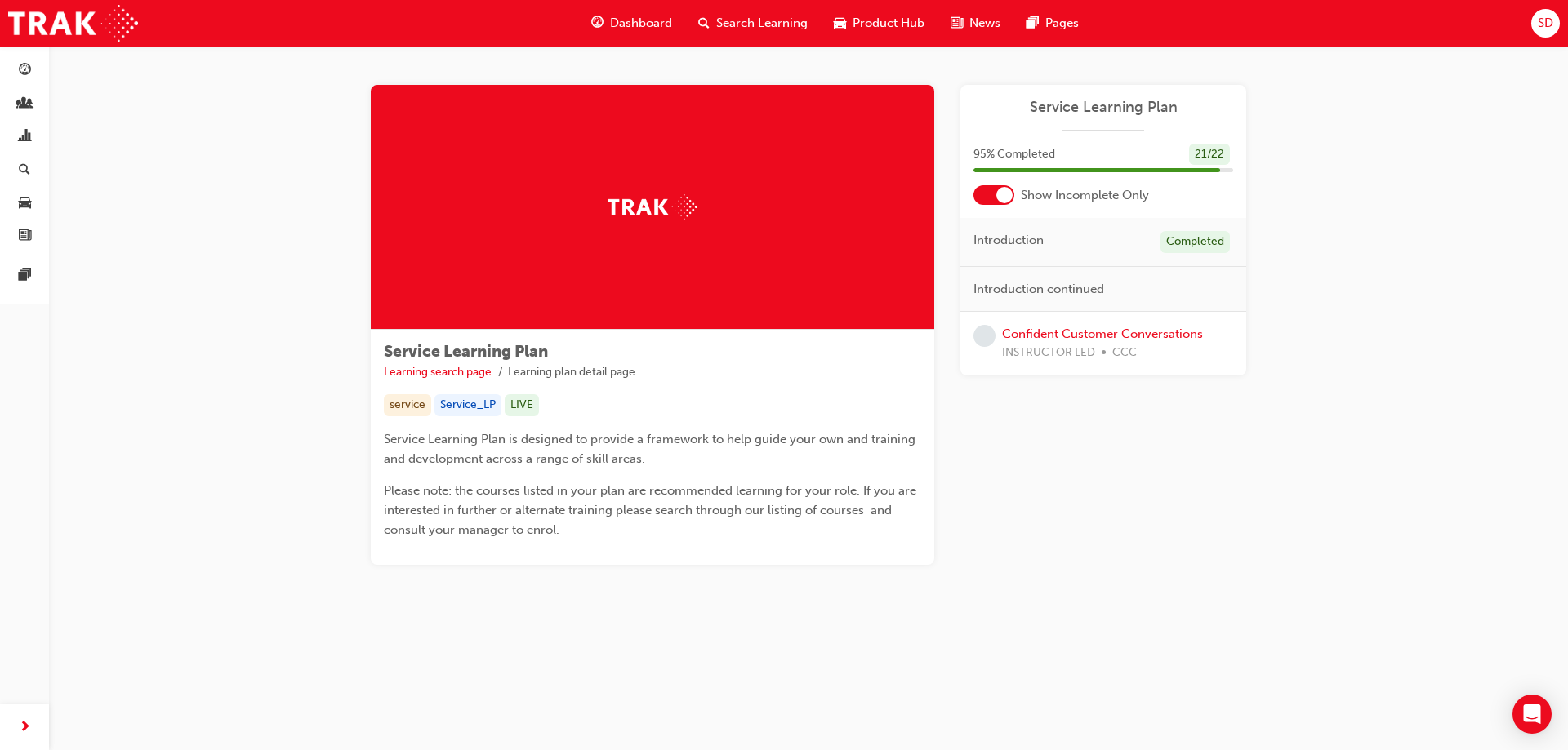
click at [640, 17] on span "Dashboard" at bounding box center [641, 23] width 62 height 19
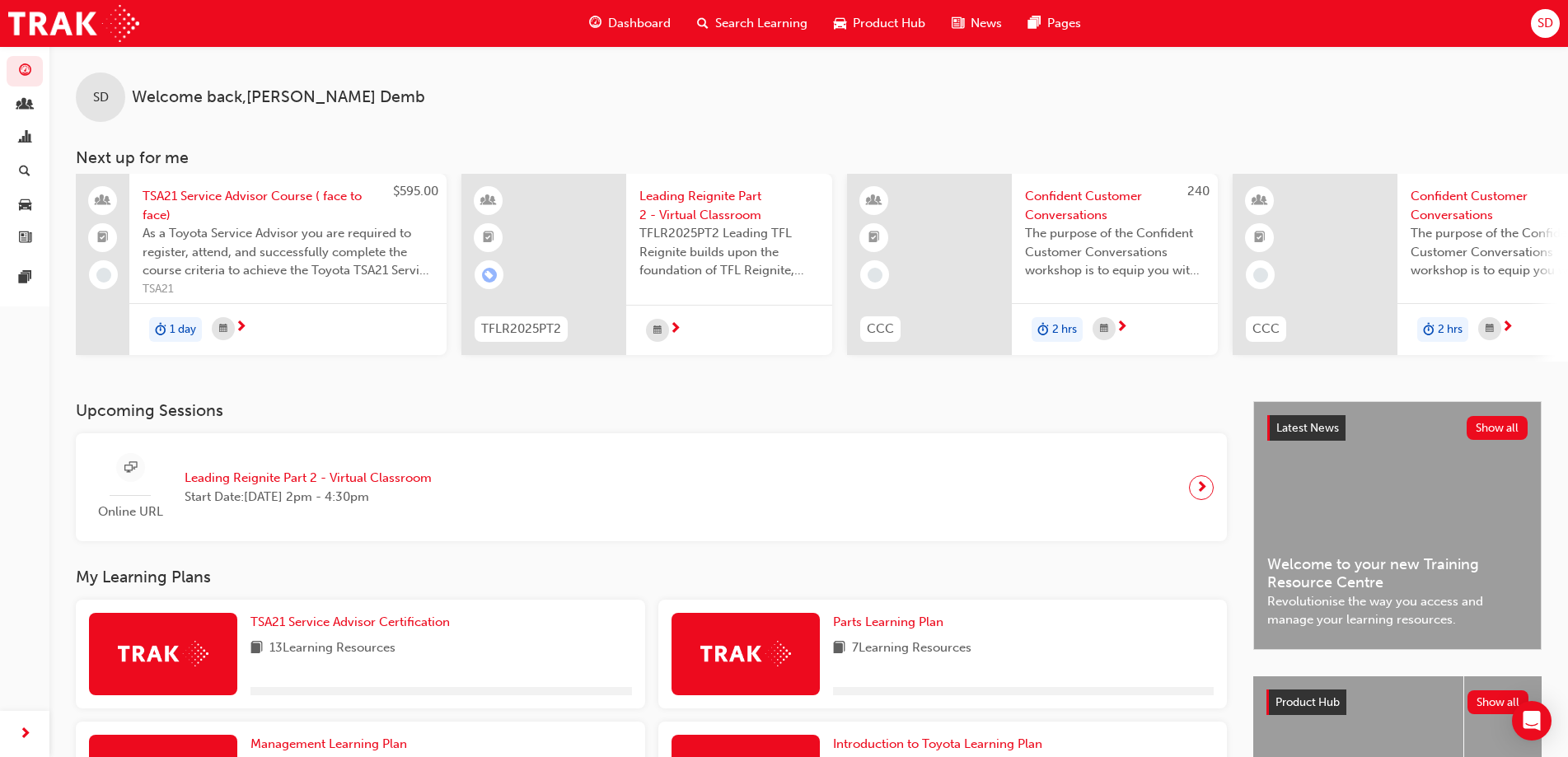
scroll to position [247, 0]
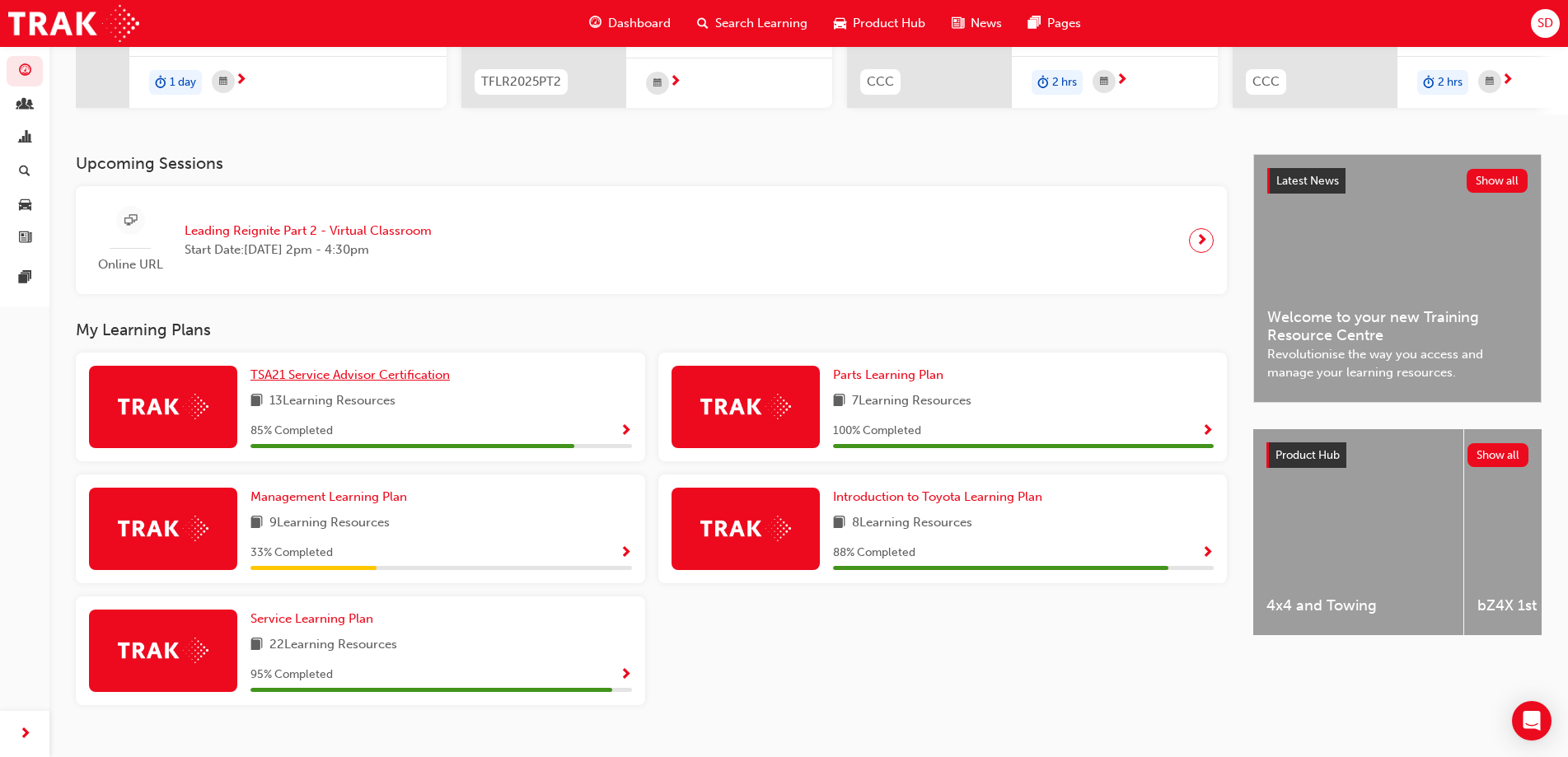
click at [359, 378] on span "TSA21 Service Advisor Certification" at bounding box center [349, 374] width 200 height 15
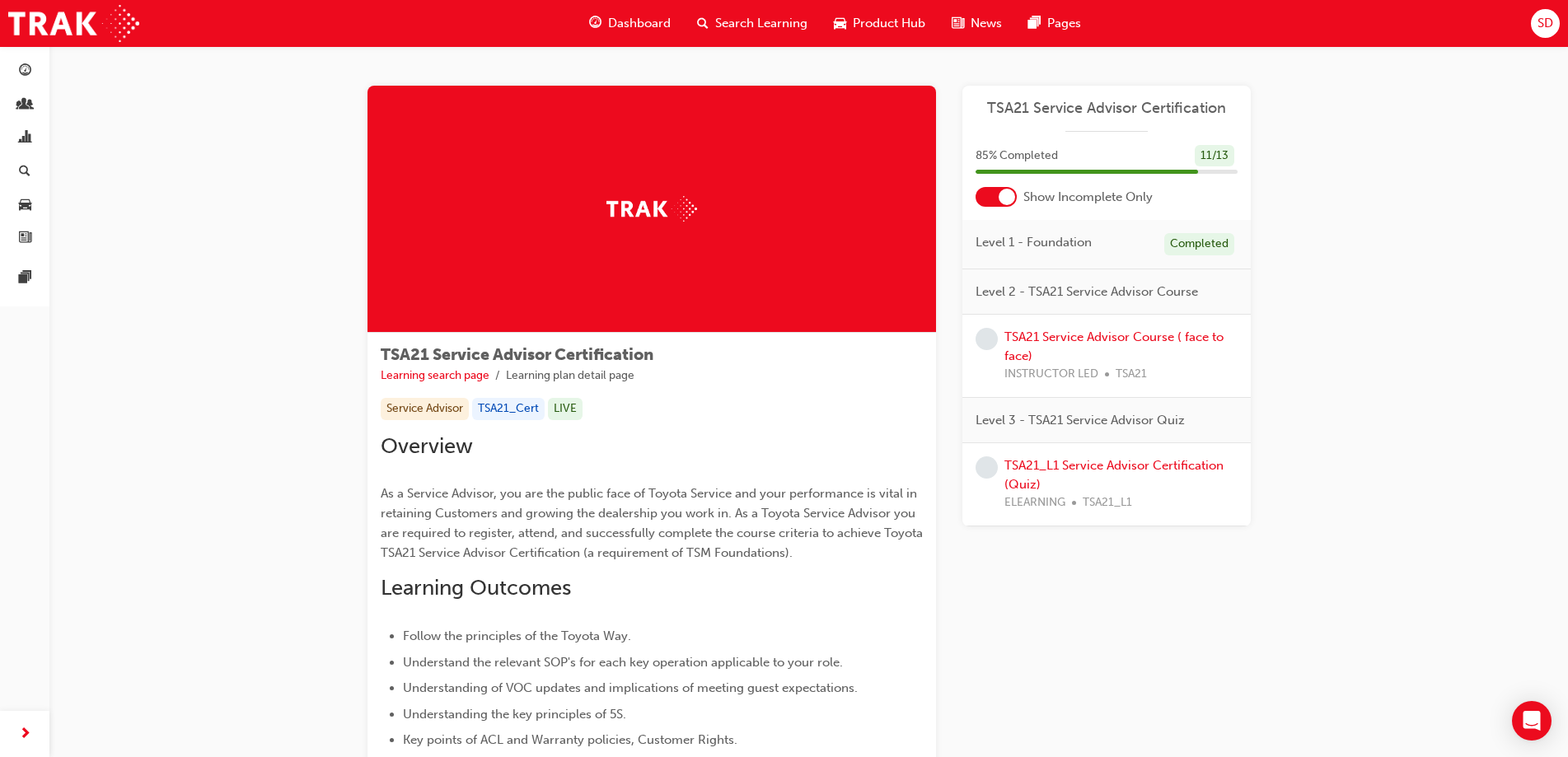
scroll to position [164, 0]
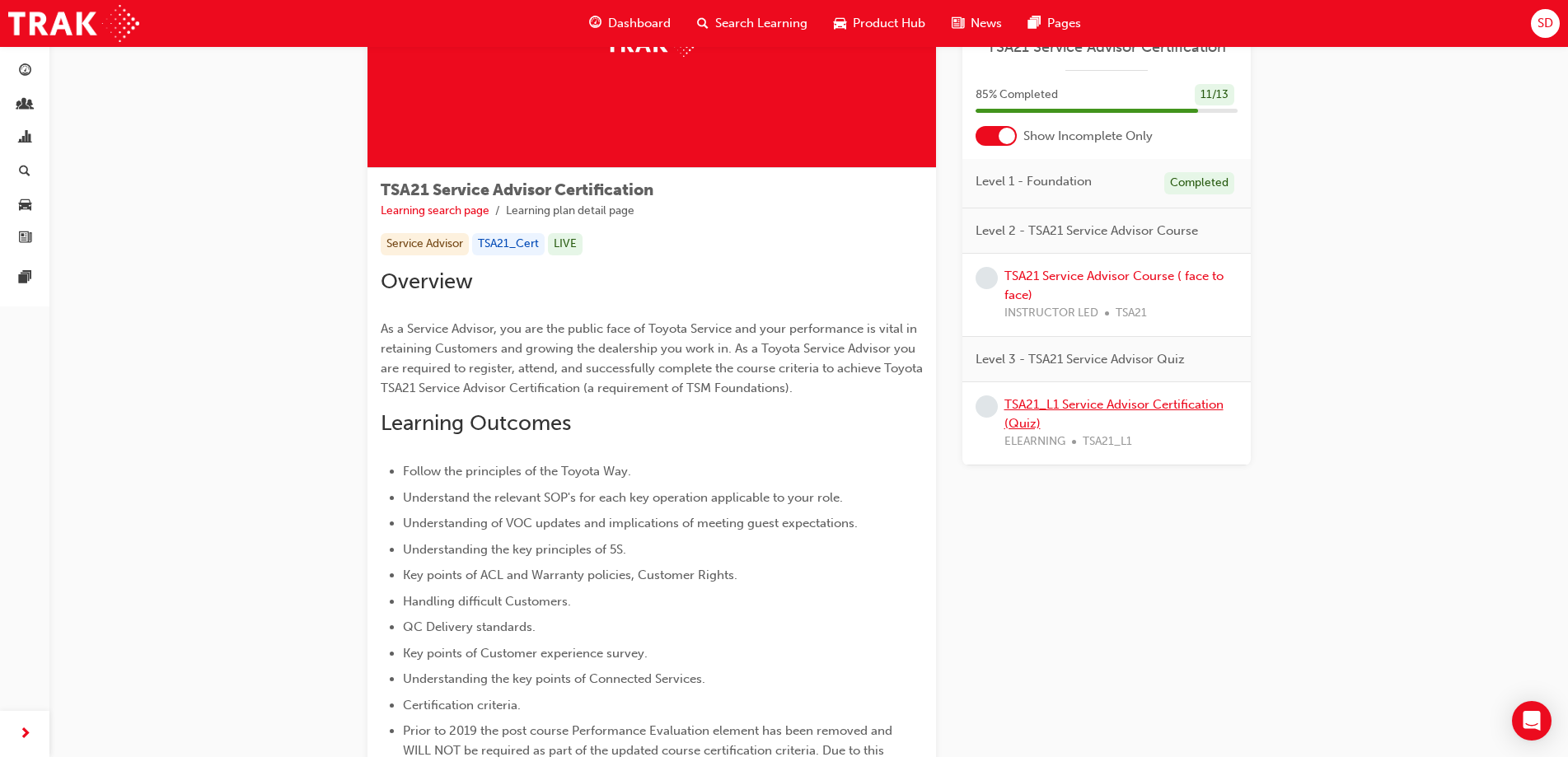
click at [1092, 405] on link "TSA21_L1 Service Advisor Certification (Quiz)" at bounding box center [1114, 414] width 219 height 33
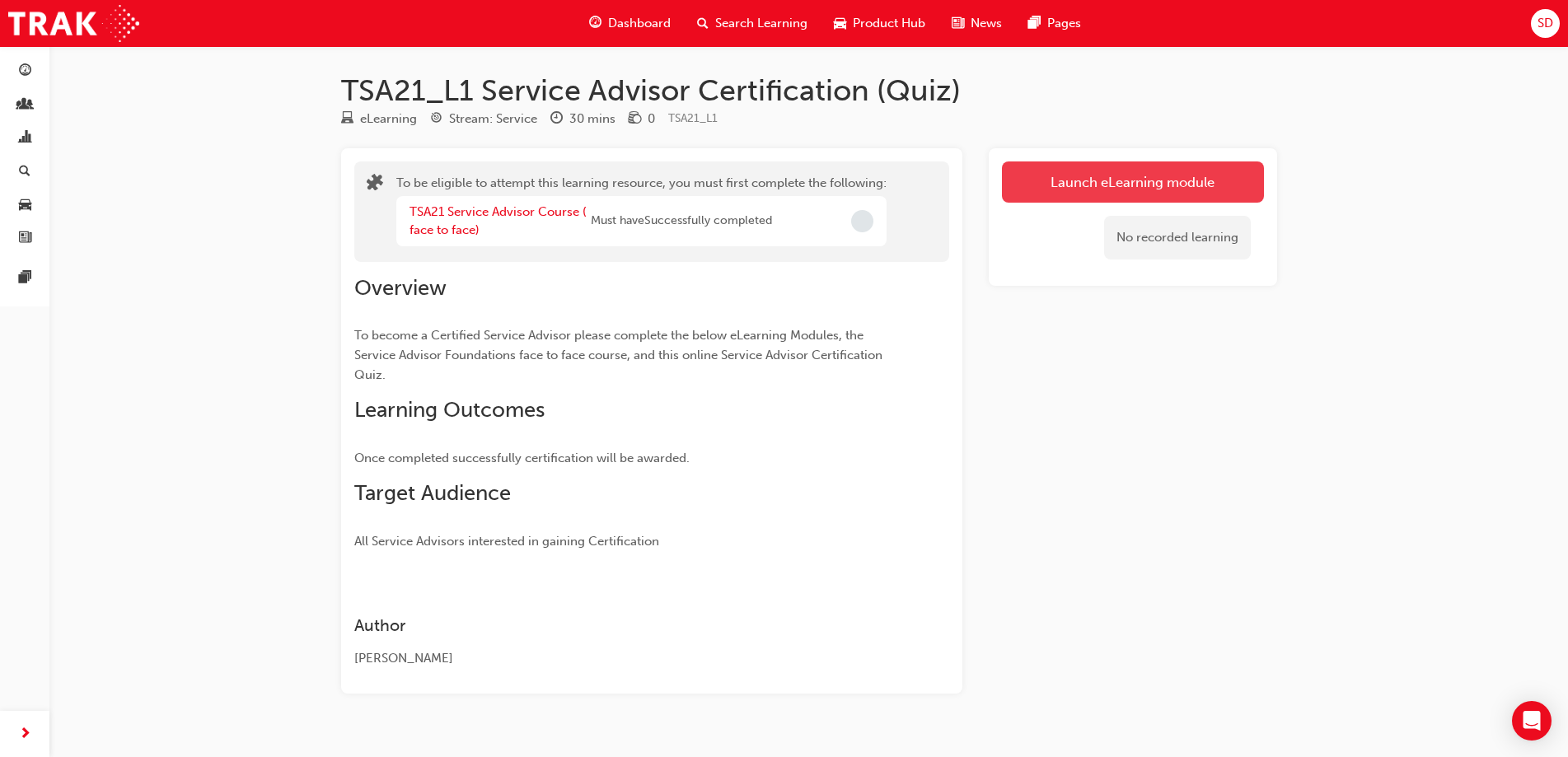
click at [1047, 181] on button "Launch eLearning module" at bounding box center [1133, 182] width 262 height 41
click at [614, 25] on span "Dashboard" at bounding box center [639, 23] width 63 height 19
